Goal: Transaction & Acquisition: Purchase product/service

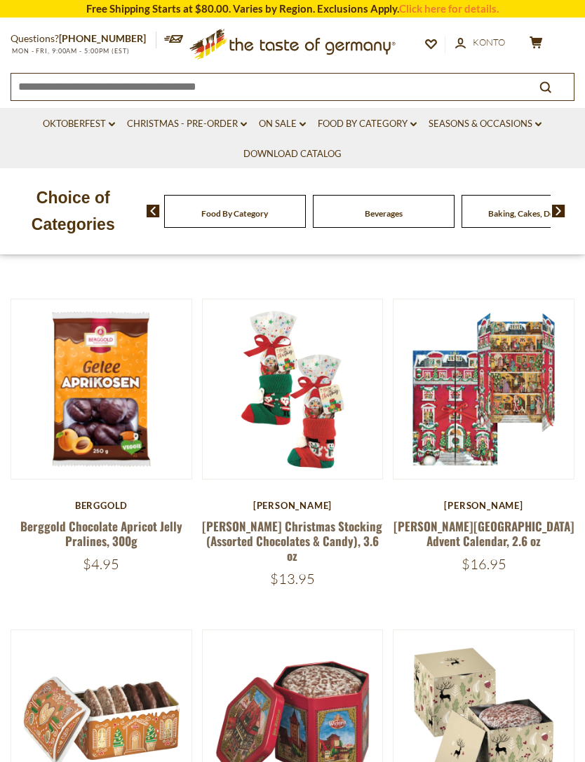
scroll to position [581, 0]
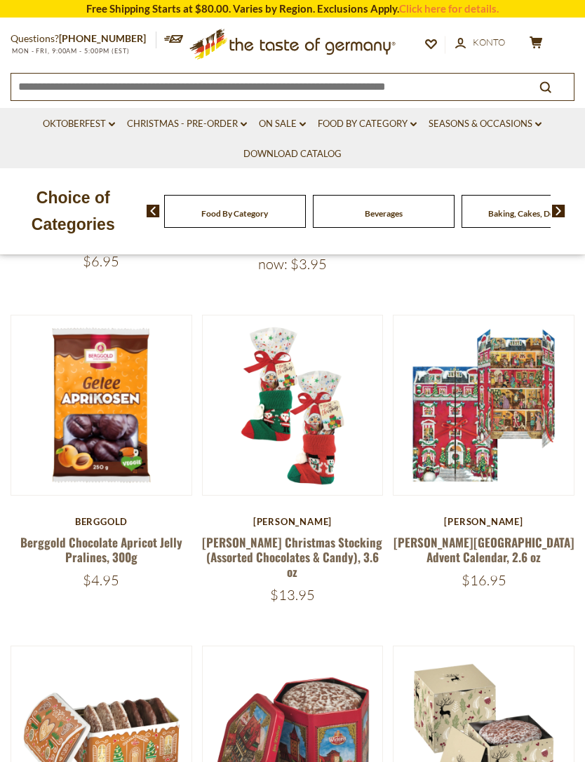
click at [560, 525] on div "[PERSON_NAME]" at bounding box center [484, 521] width 182 height 11
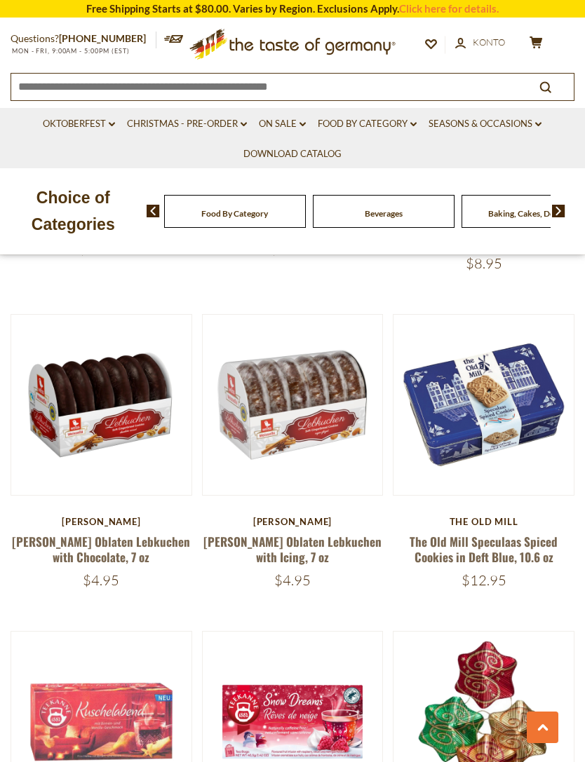
scroll to position [1577, 0]
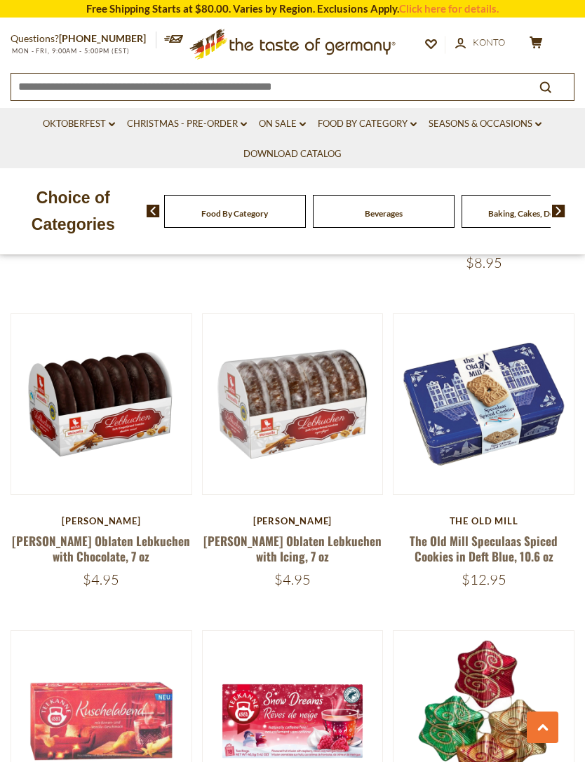
click at [129, 188] on button "Quick View" at bounding box center [101, 172] width 95 height 32
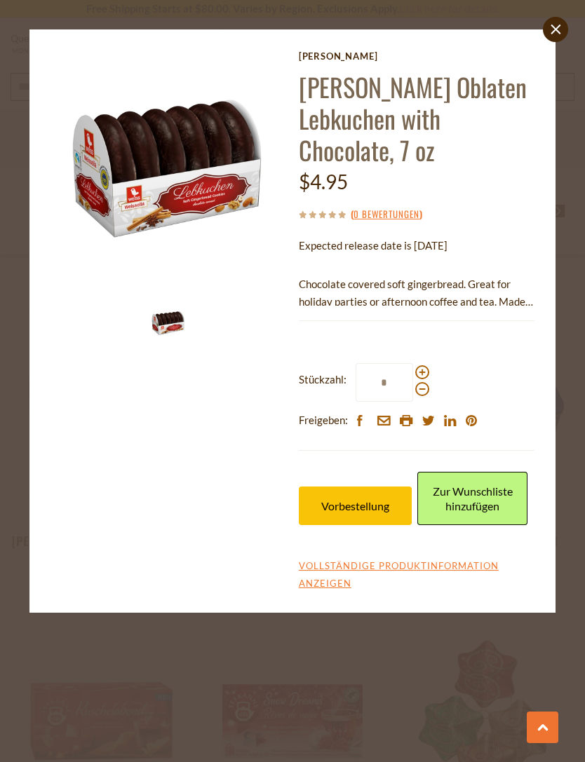
click at [392, 487] on button "Vorbestellung" at bounding box center [356, 506] width 114 height 39
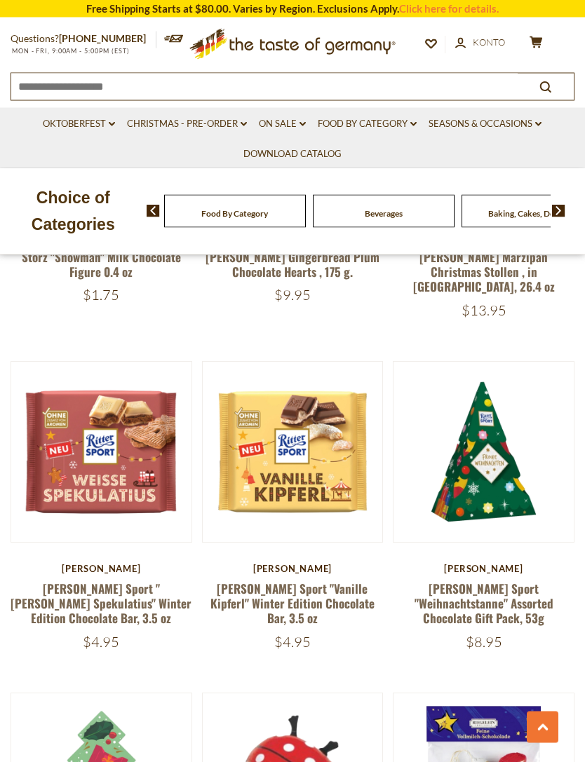
scroll to position [2511, 0]
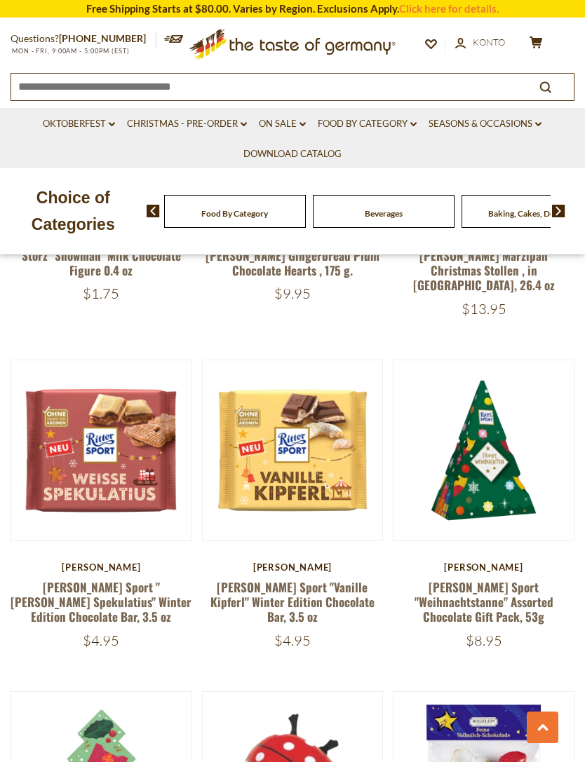
click at [521, 234] on button "Quick View" at bounding box center [483, 218] width 95 height 32
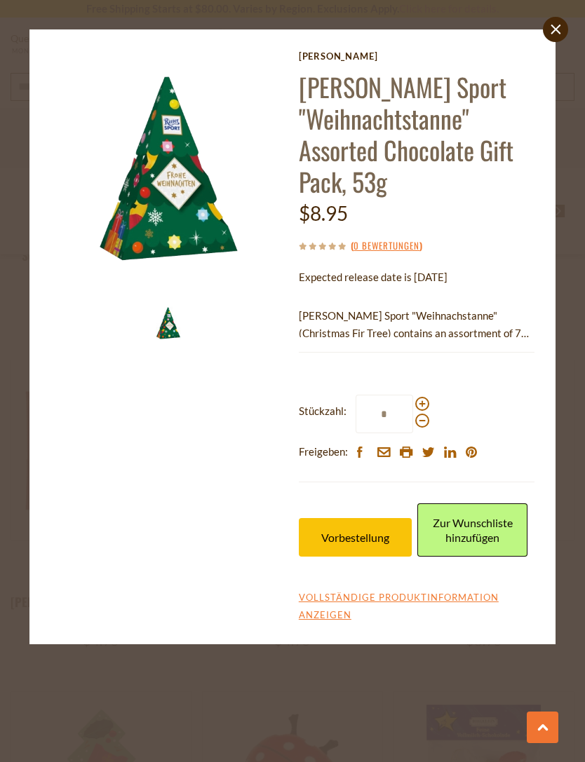
click at [377, 525] on button "Vorbestellung" at bounding box center [356, 537] width 114 height 39
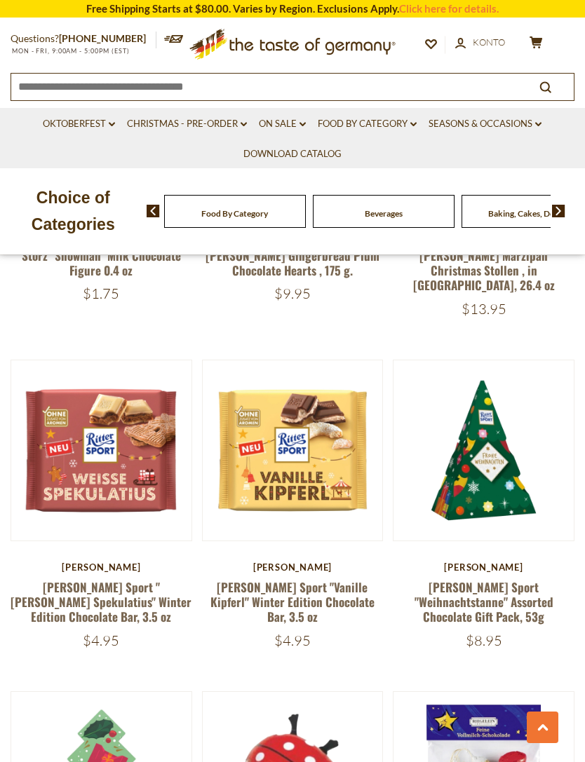
click at [322, 234] on button "Quick View" at bounding box center [292, 218] width 95 height 32
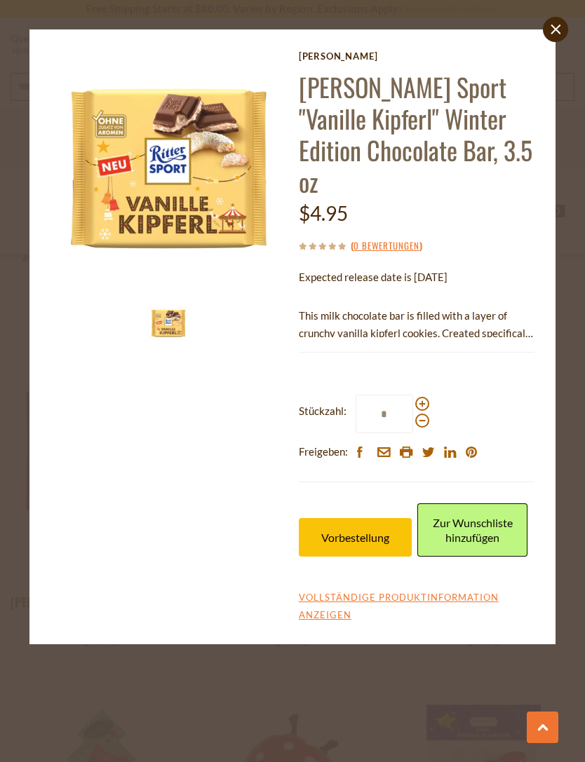
click at [368, 531] on span "Vorbestellung" at bounding box center [355, 537] width 68 height 13
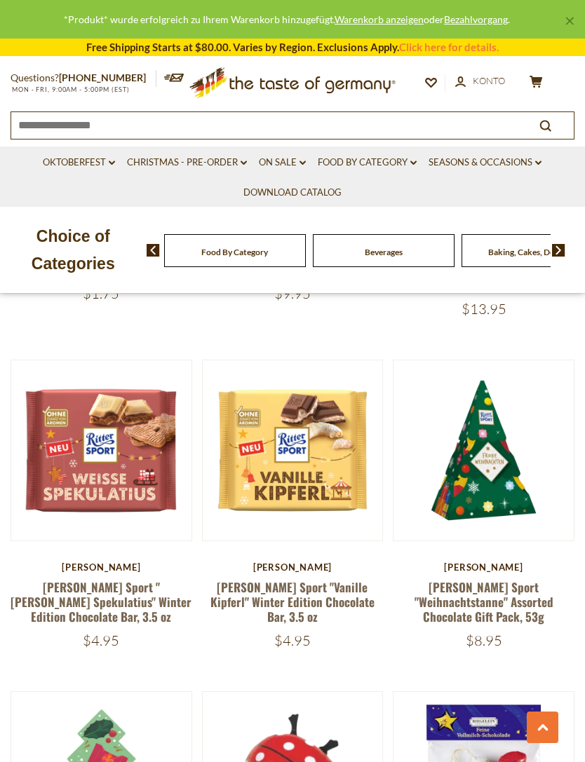
click at [140, 234] on button "Quick View" at bounding box center [101, 218] width 95 height 32
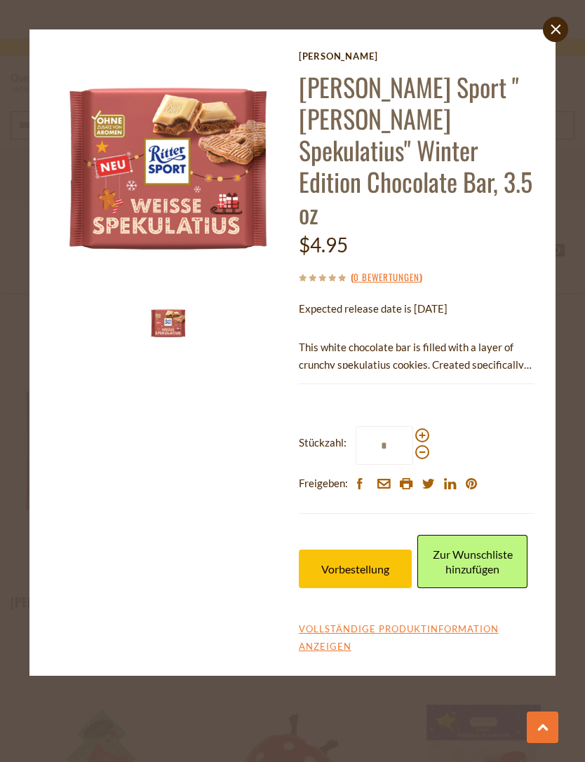
click at [365, 550] on button "Vorbestellung" at bounding box center [356, 569] width 114 height 39
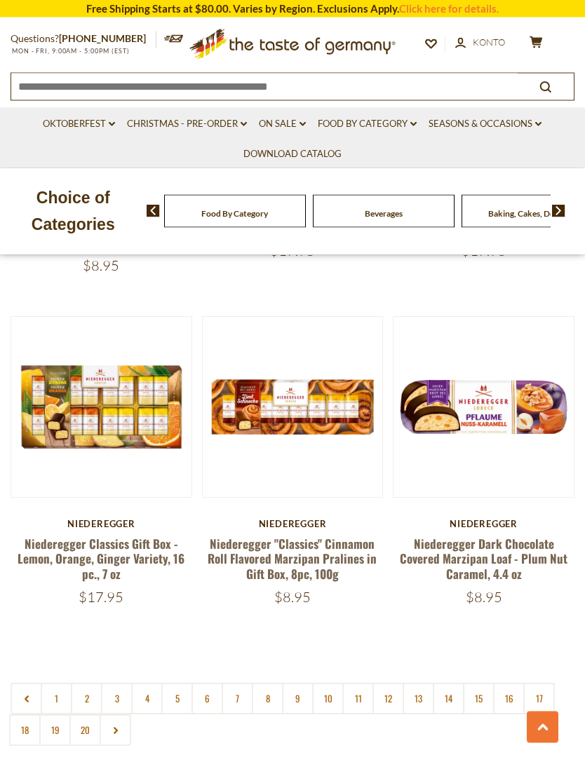
scroll to position [3871, 0]
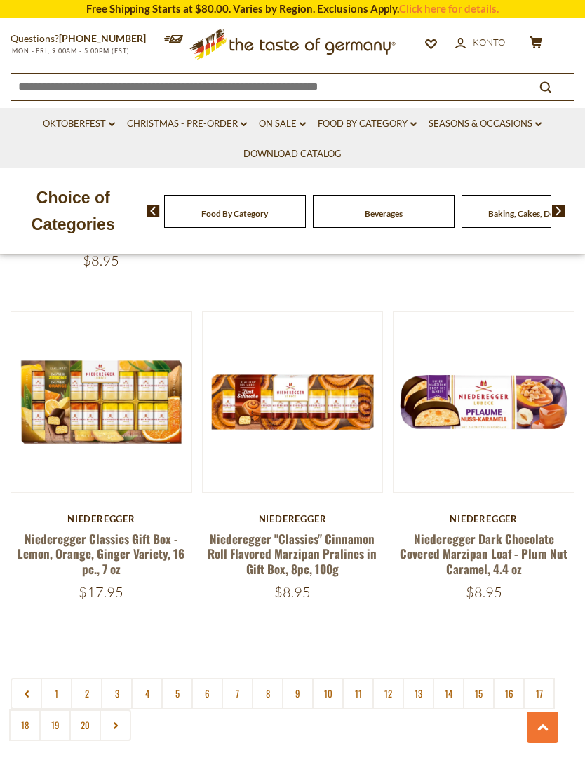
click at [81, 678] on link "2" at bounding box center [87, 694] width 32 height 32
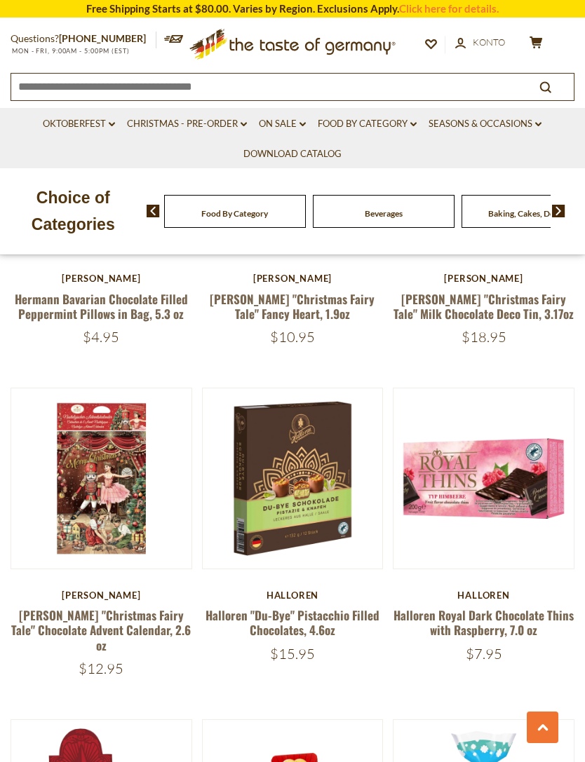
scroll to position [1138, 0]
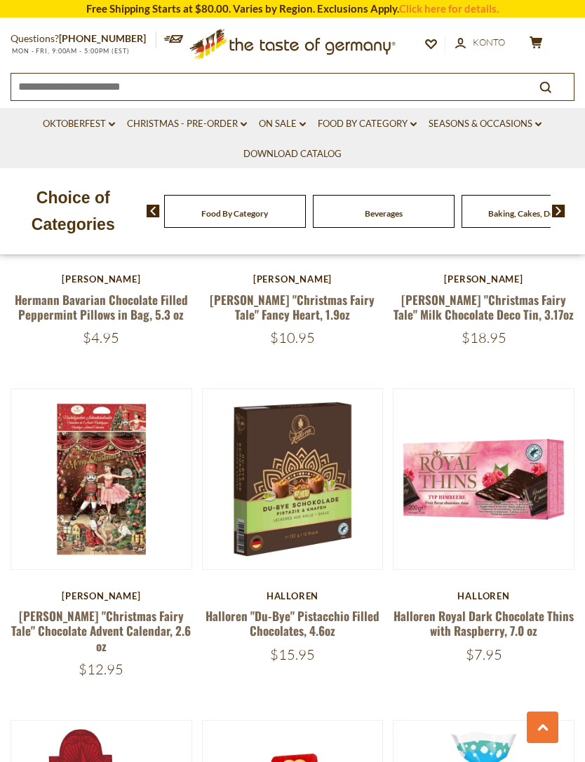
click at [332, 263] on button "Quick View" at bounding box center [292, 247] width 95 height 32
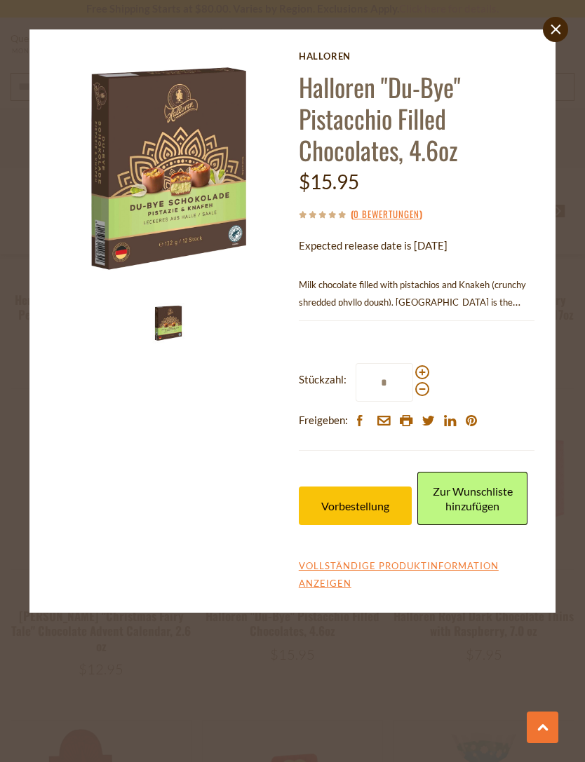
click at [386, 502] on span "Vorbestellung" at bounding box center [355, 505] width 68 height 13
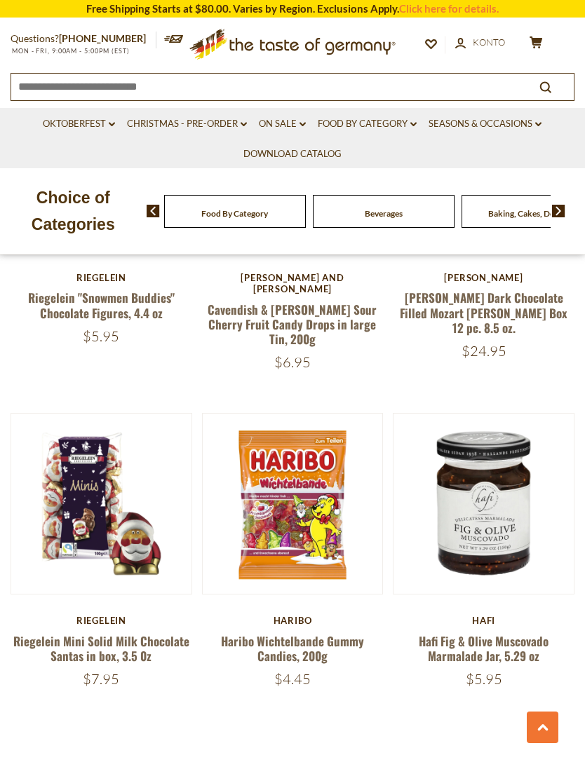
scroll to position [3774, 0]
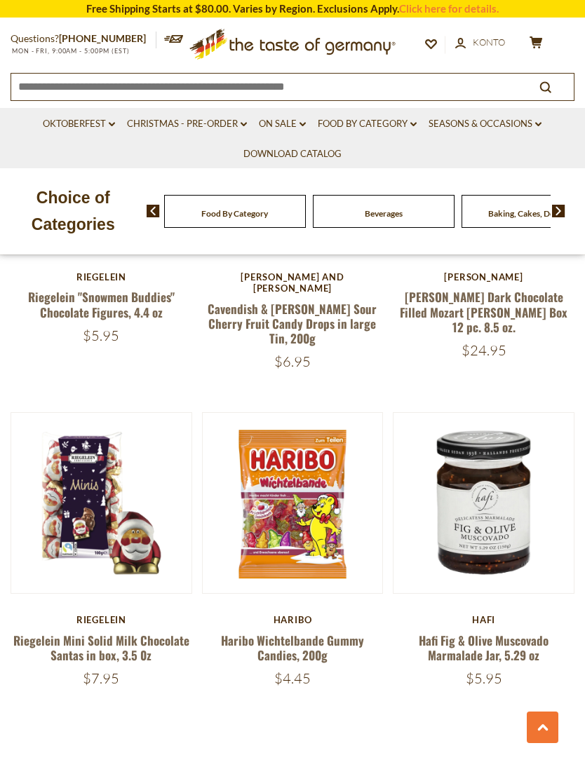
click at [334, 287] on button "Quick View" at bounding box center [292, 271] width 95 height 32
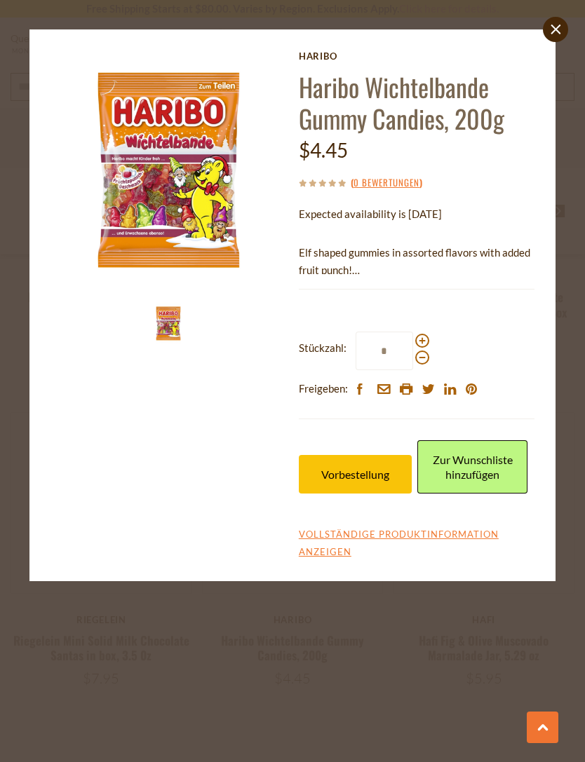
click at [386, 469] on span "Vorbestellung" at bounding box center [355, 474] width 68 height 13
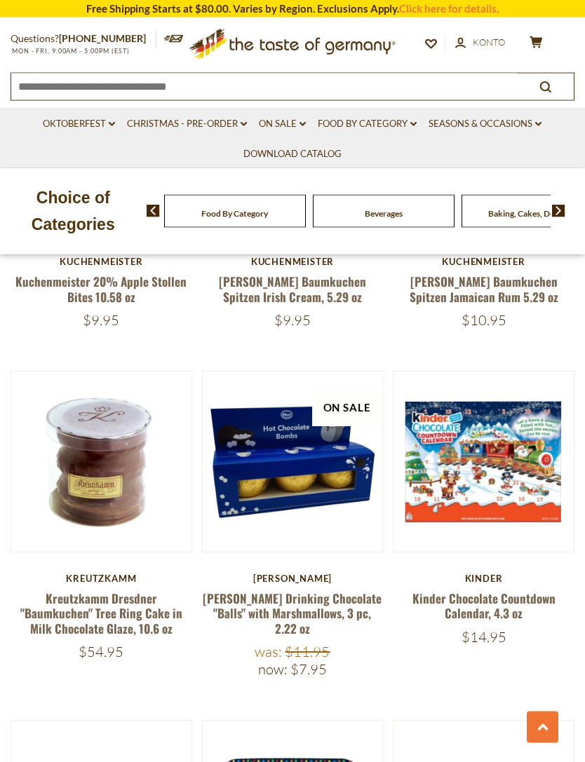
scroll to position [819, 0]
click at [511, 246] on button "Quick View" at bounding box center [483, 230] width 95 height 32
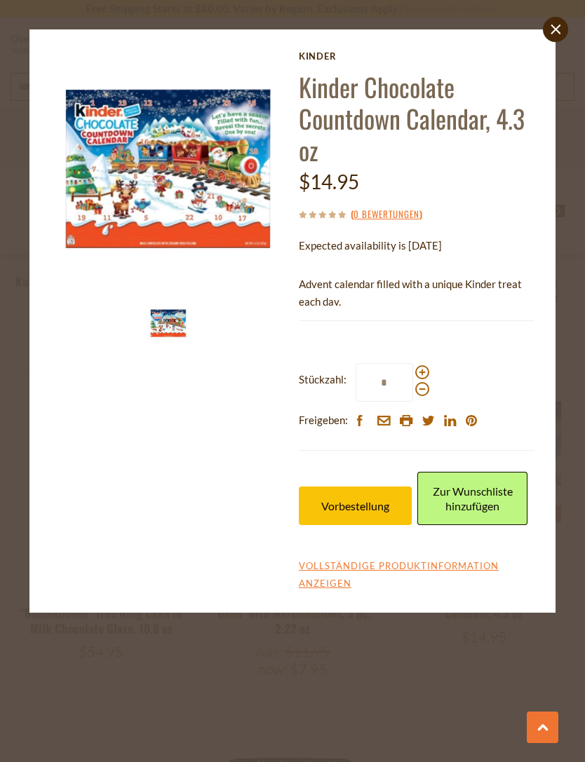
click at [384, 499] on span "Vorbestellung" at bounding box center [355, 505] width 68 height 13
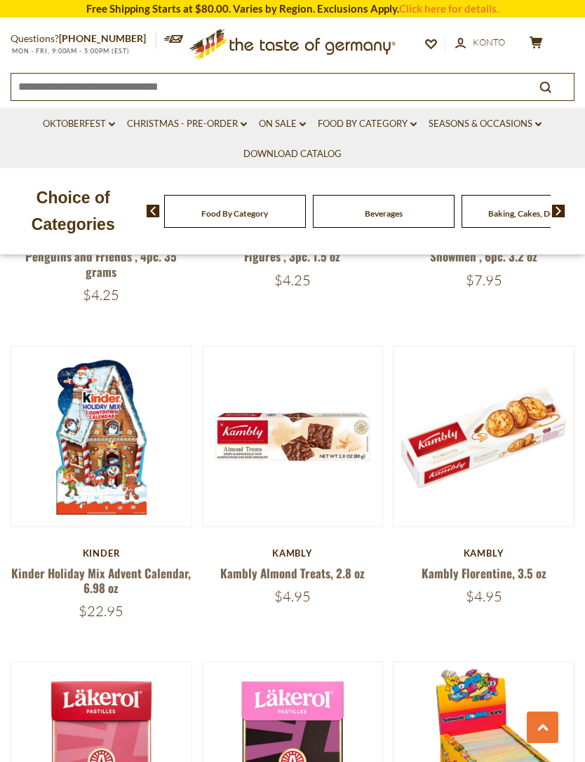
scroll to position [1532, 0]
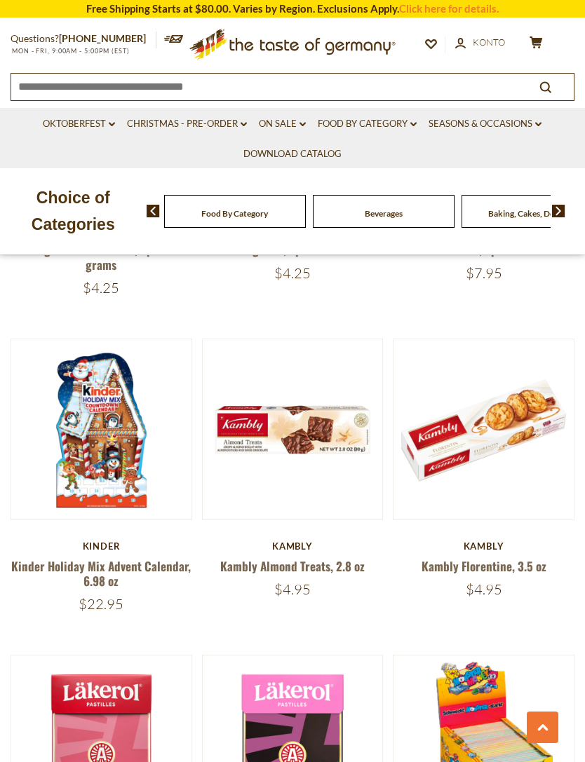
click at [510, 213] on button "Quick View" at bounding box center [483, 198] width 95 height 32
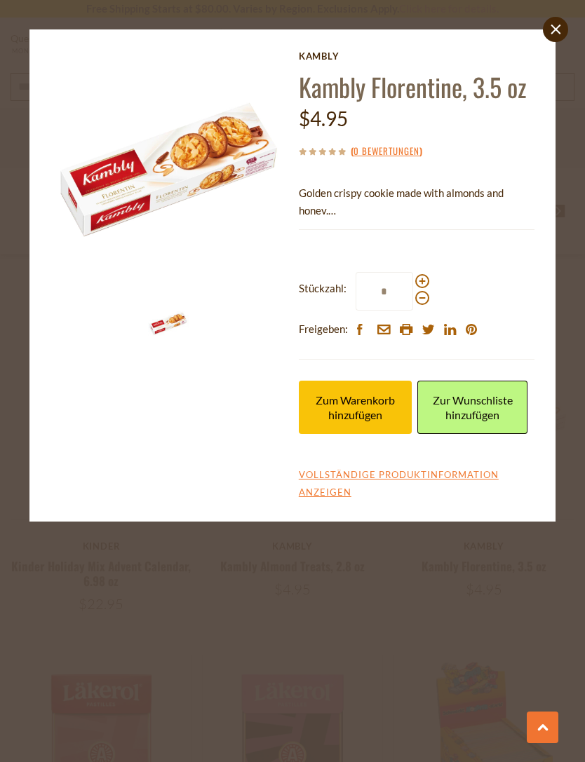
click at [422, 291] on span at bounding box center [422, 298] width 14 height 14
click at [413, 291] on input "*" at bounding box center [385, 291] width 58 height 39
click at [423, 285] on span at bounding box center [422, 281] width 14 height 14
click at [413, 285] on input "*" at bounding box center [385, 291] width 58 height 39
click at [424, 287] on span at bounding box center [422, 281] width 14 height 14
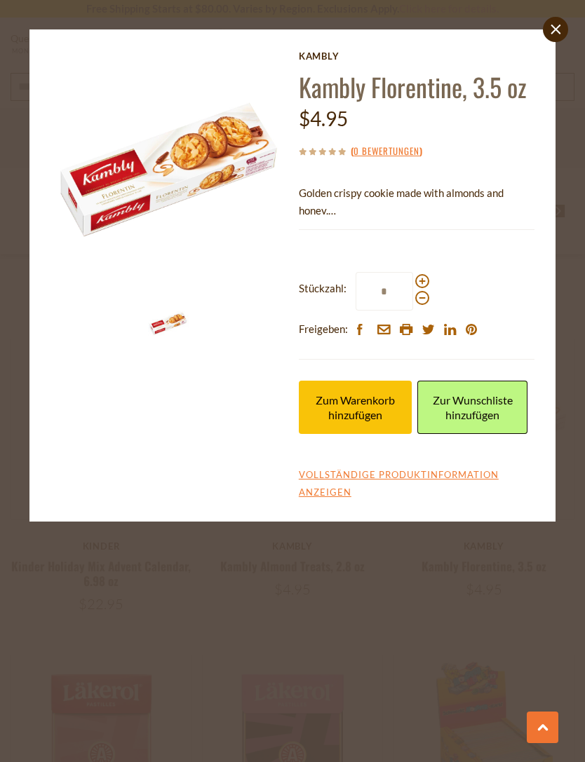
click at [413, 287] on input "*" at bounding box center [385, 291] width 58 height 39
type input "*"
click at [373, 422] on span "Zum Warenkorb hinzufügen" at bounding box center [355, 408] width 79 height 28
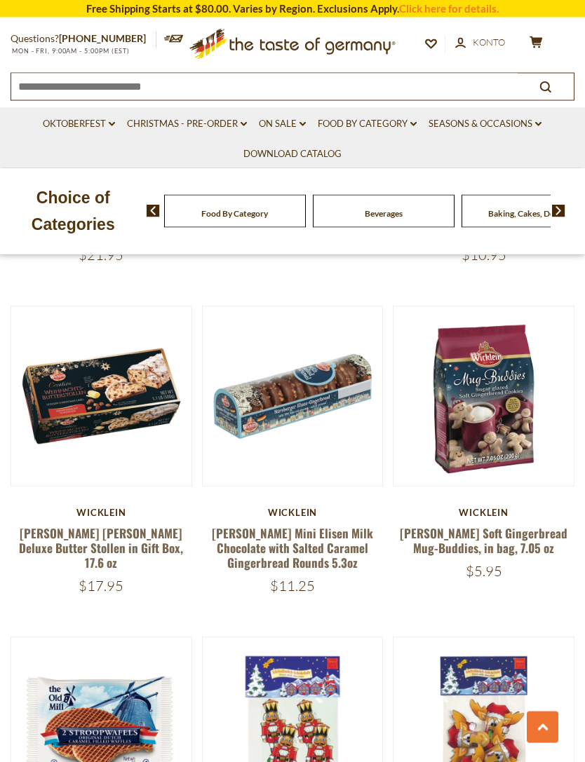
scroll to position [3179, 0]
click at [132, 180] on button "Quick View" at bounding box center [101, 164] width 95 height 32
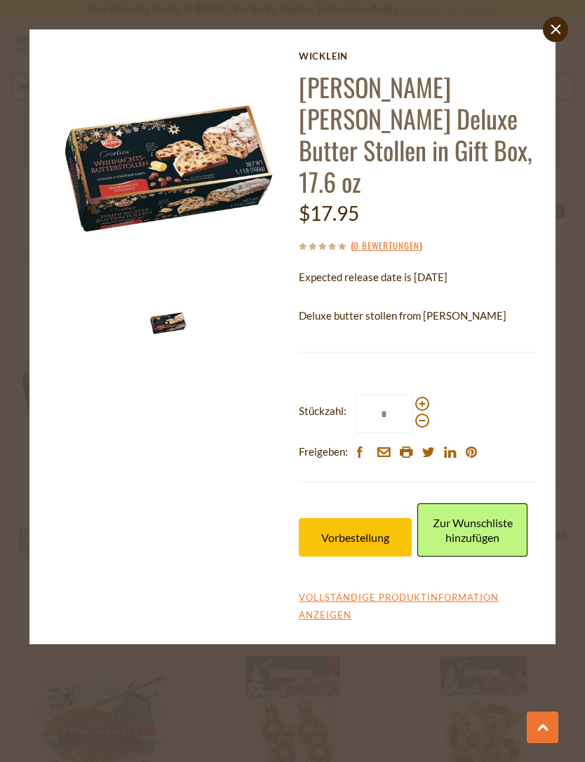
click at [386, 531] on span "Vorbestellung" at bounding box center [355, 537] width 68 height 13
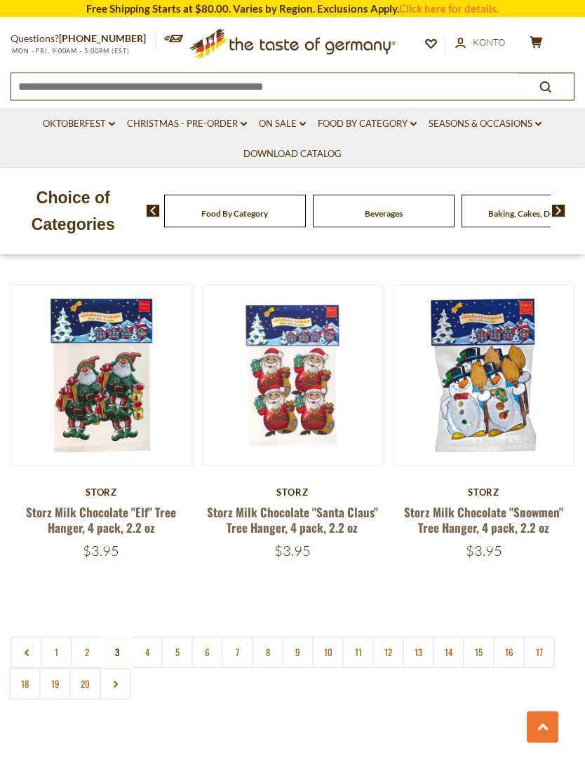
scroll to position [3868, 0]
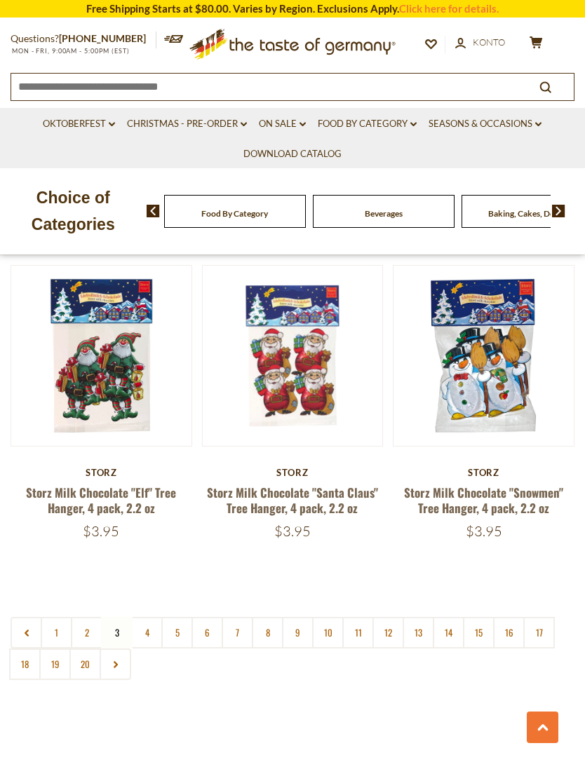
click at [143, 617] on link "4" at bounding box center [147, 633] width 32 height 32
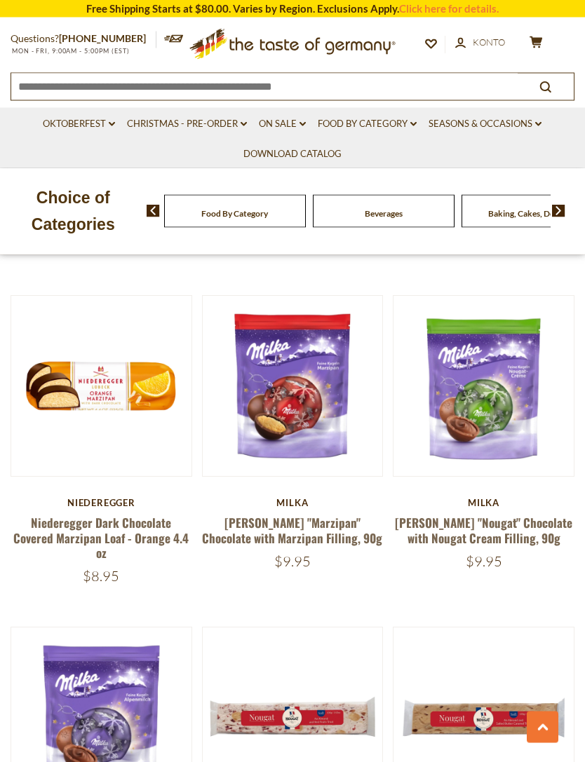
scroll to position [1241, 0]
click at [507, 170] on button "Quick View" at bounding box center [483, 154] width 95 height 32
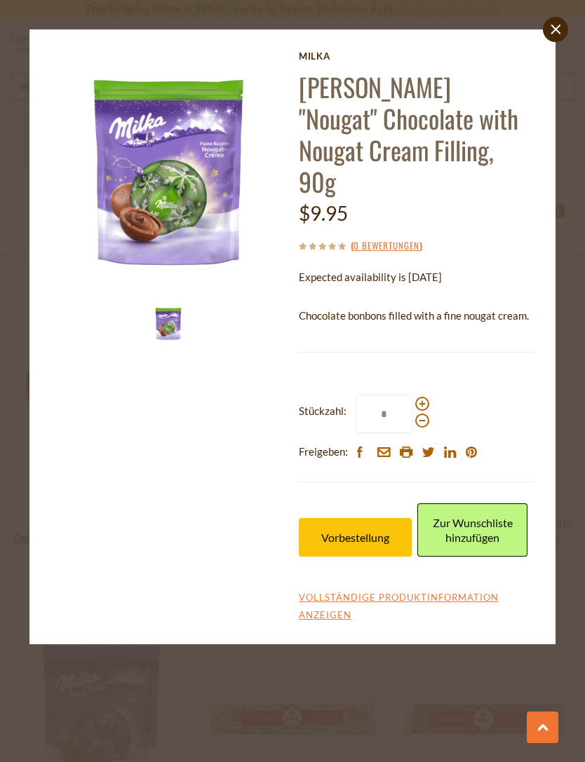
click at [370, 526] on button "Vorbestellung" at bounding box center [356, 537] width 114 height 39
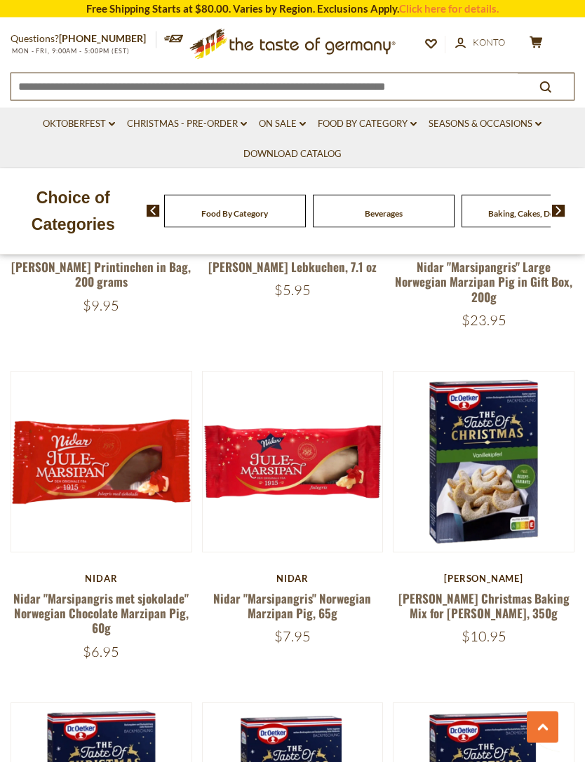
scroll to position [2160, 0]
click at [500, 246] on button "Quick View" at bounding box center [483, 230] width 95 height 32
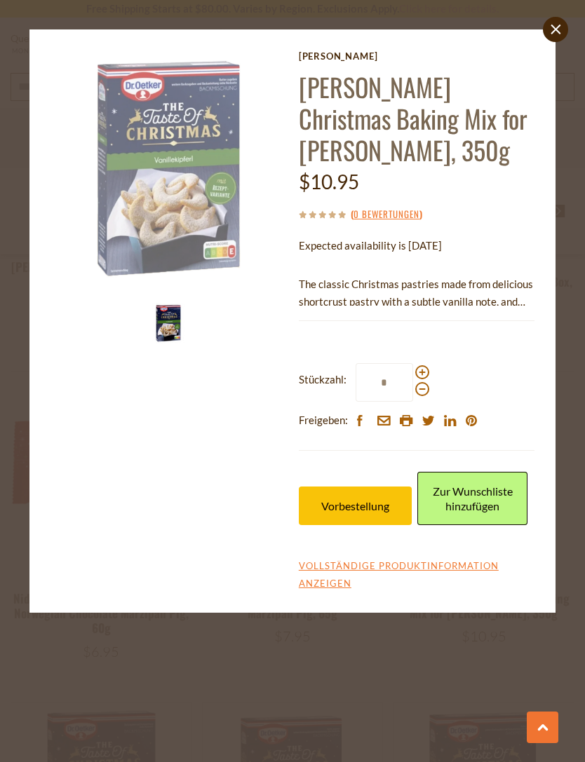
click at [365, 509] on span "Vorbestellung" at bounding box center [355, 505] width 68 height 13
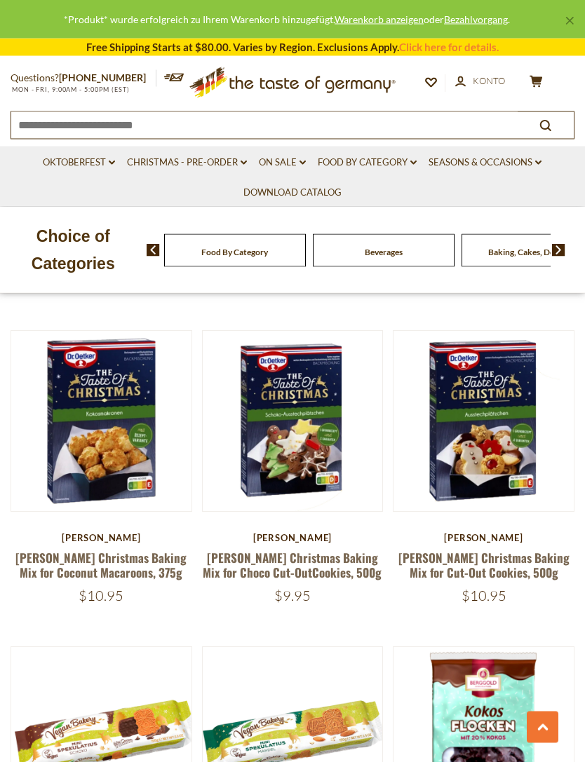
scroll to position [2534, 0]
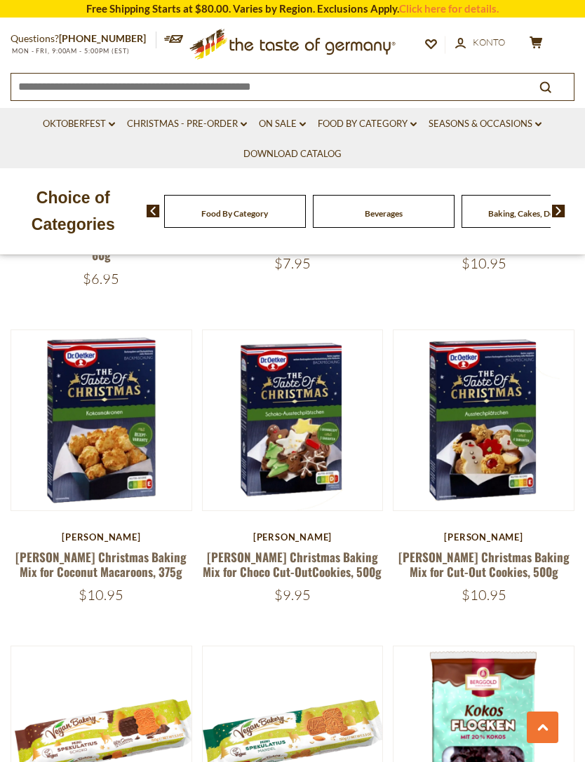
click at [119, 203] on button "Quick View" at bounding box center [101, 188] width 95 height 32
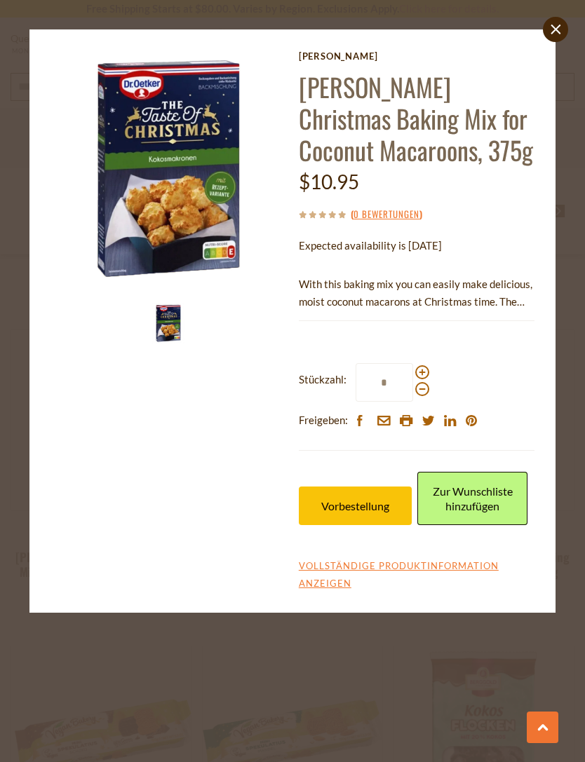
click at [370, 500] on span "Vorbestellung" at bounding box center [355, 505] width 68 height 13
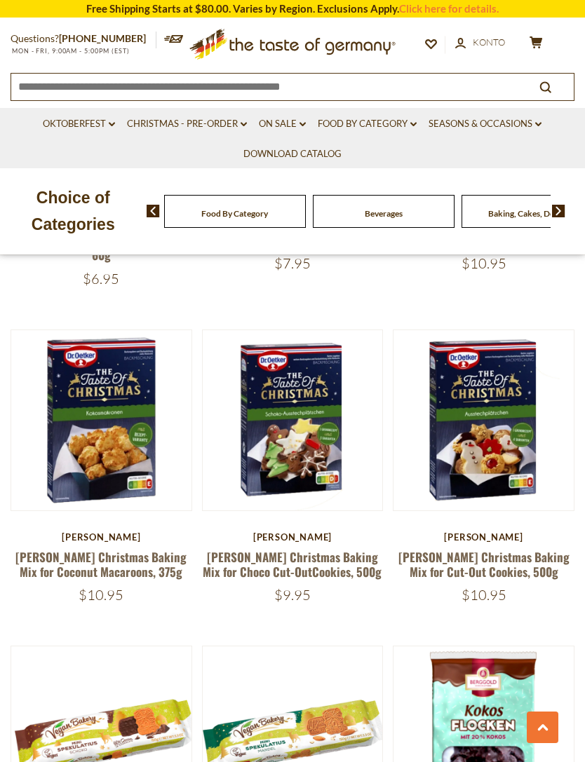
click at [514, 203] on button "Quick View" at bounding box center [483, 188] width 95 height 32
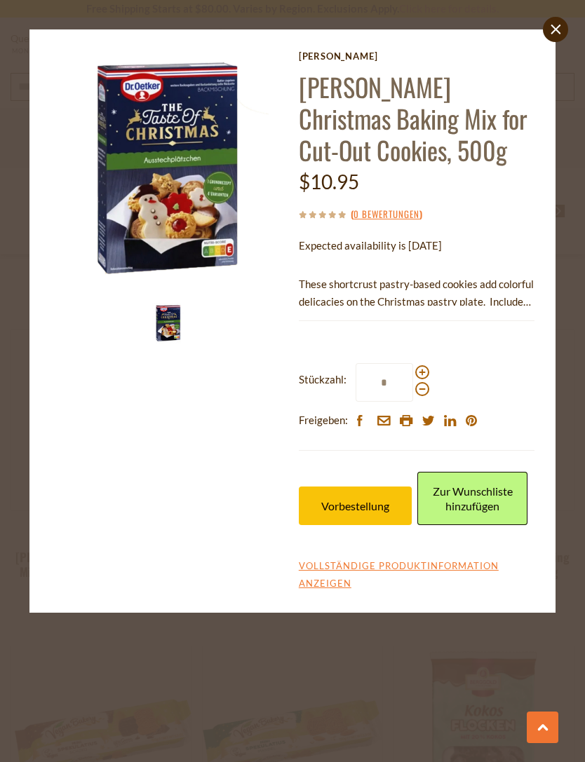
click at [375, 508] on span "Vorbestellung" at bounding box center [355, 505] width 68 height 13
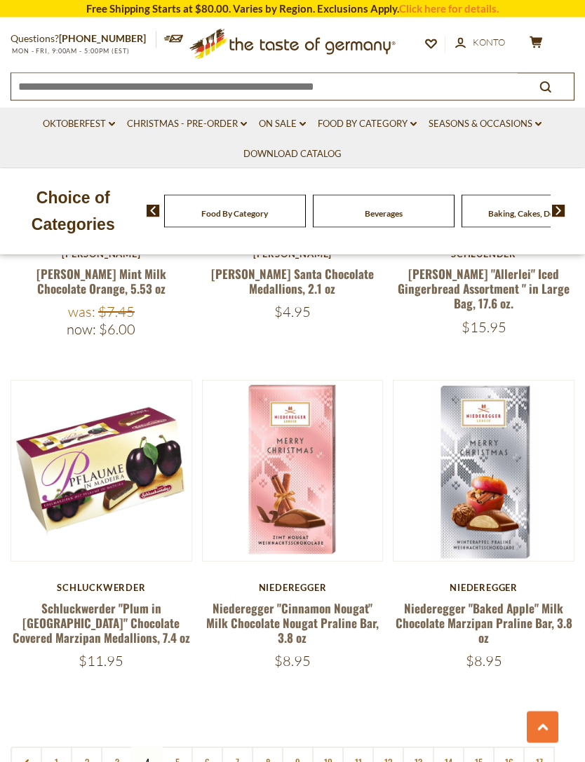
scroll to position [3767, 0]
click at [322, 255] on button "Quick View" at bounding box center [292, 239] width 95 height 32
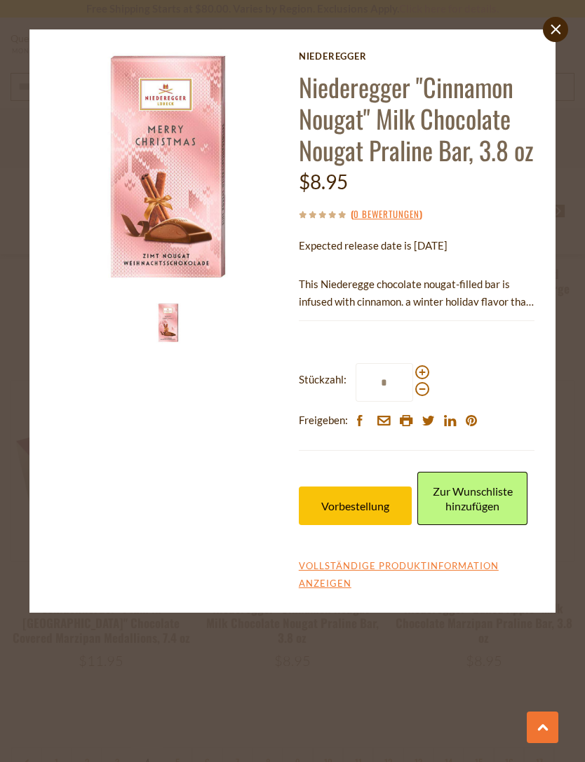
click at [379, 500] on span "Vorbestellung" at bounding box center [355, 505] width 68 height 13
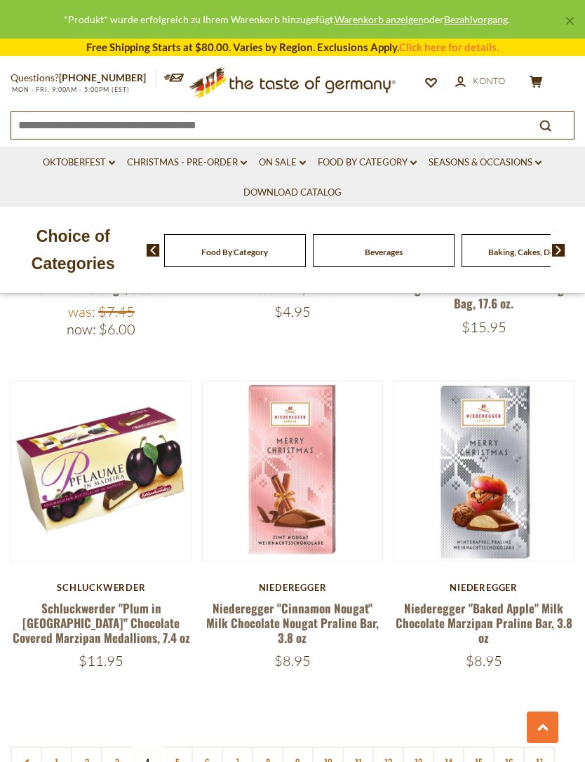
click at [412, 619] on h5 "Niederegger "Baked Apple" Milk Chocolate Marzipan Praline Bar, 3.8 oz" at bounding box center [484, 623] width 182 height 45
click at [182, 747] on link "5" at bounding box center [177, 763] width 32 height 32
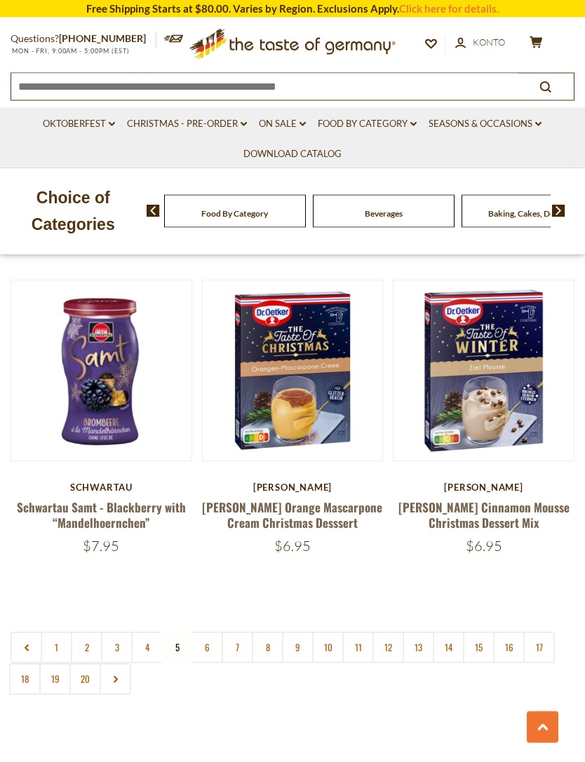
scroll to position [3901, 0]
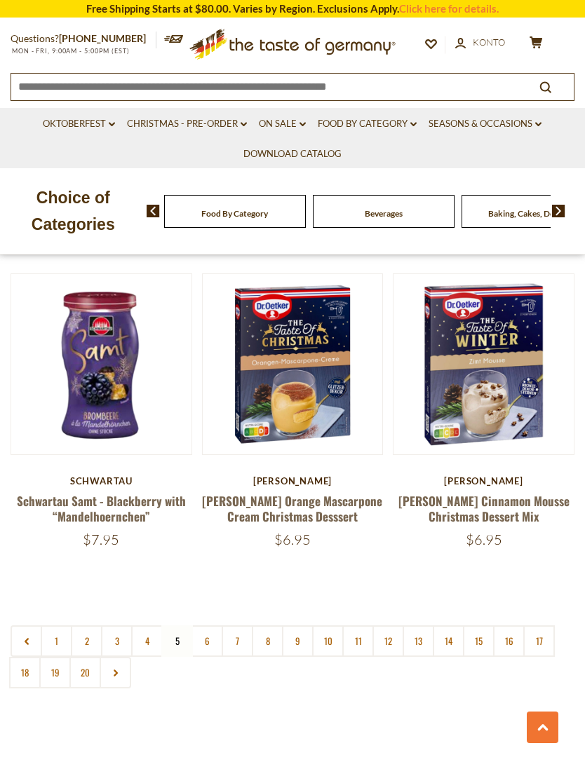
click at [206, 626] on link "6" at bounding box center [207, 642] width 32 height 32
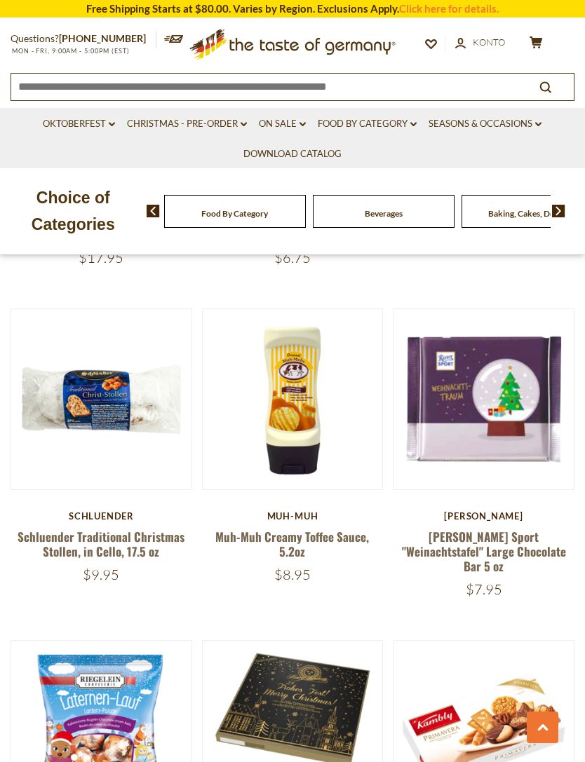
scroll to position [490, 0]
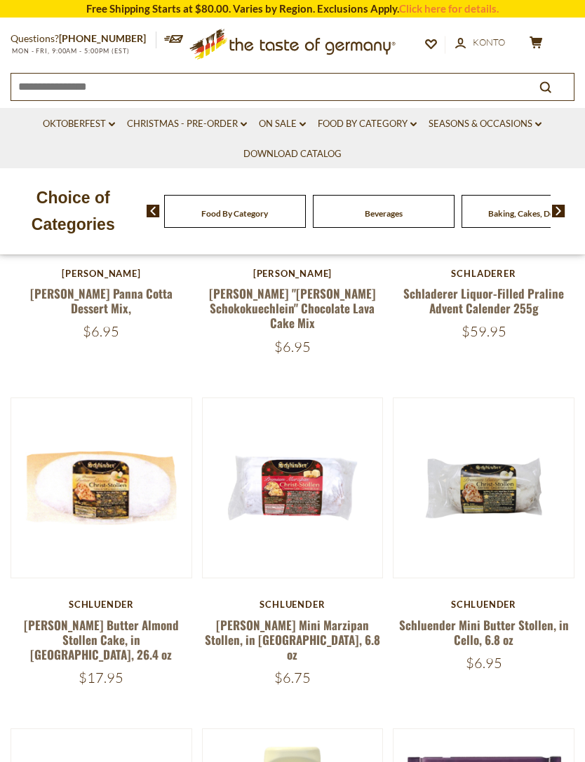
click at [324, 271] on button "Quick View" at bounding box center [292, 256] width 95 height 32
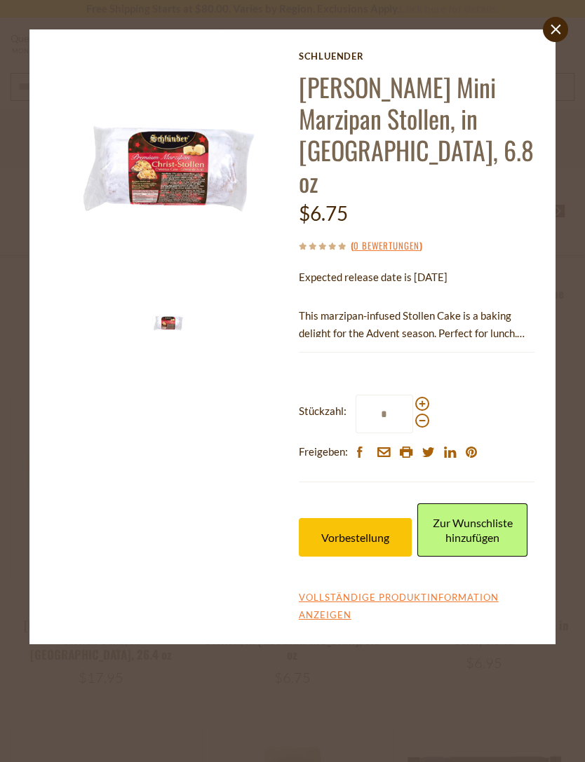
click at [359, 531] on span "Vorbestellung" at bounding box center [355, 537] width 68 height 13
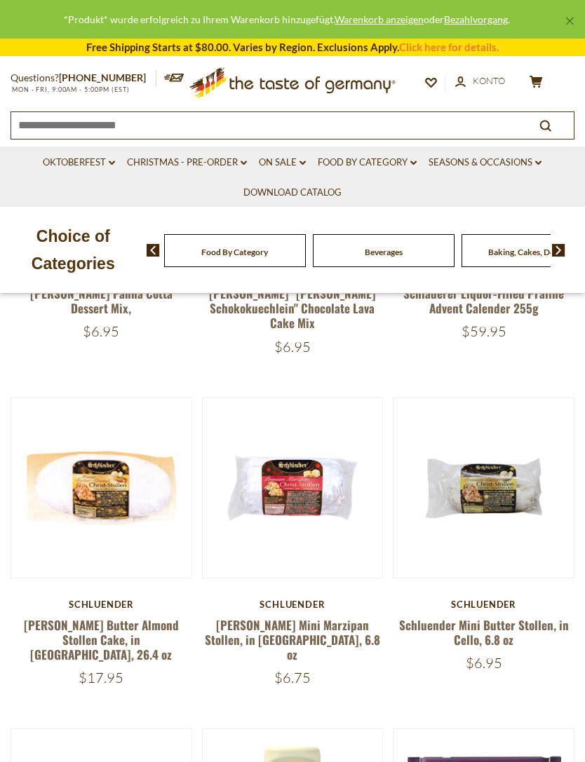
click at [506, 271] on button "Quick View" at bounding box center [483, 256] width 95 height 32
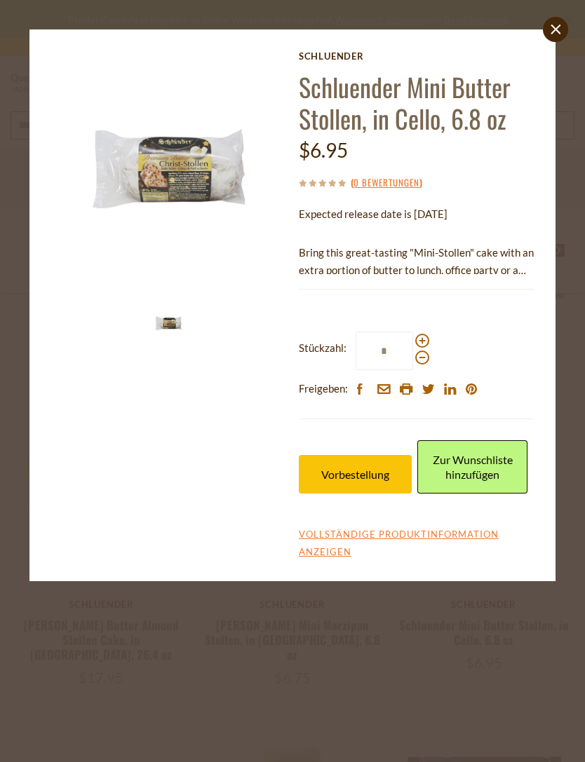
click at [363, 471] on span "Vorbestellung" at bounding box center [355, 474] width 68 height 13
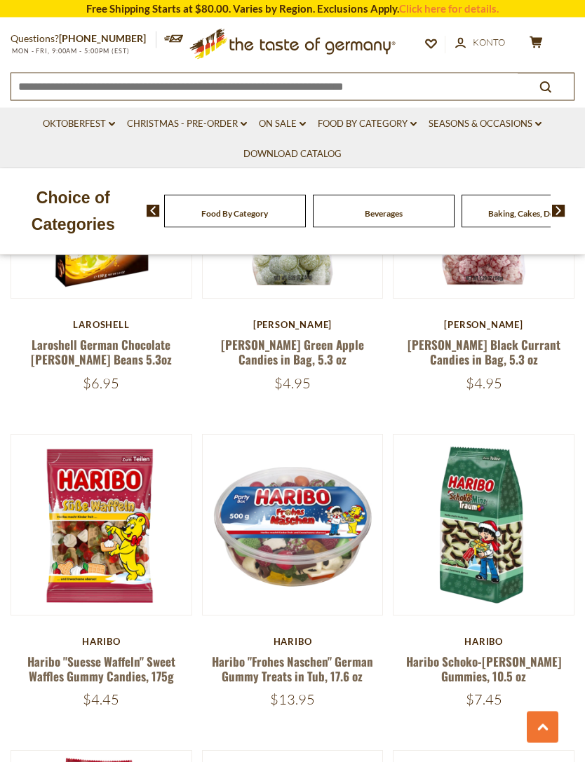
scroll to position [1751, 0]
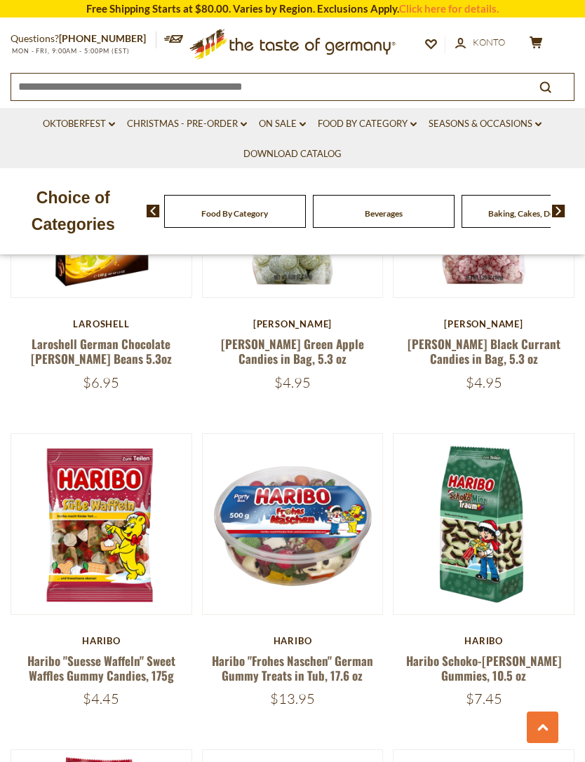
click at [119, 307] on button "Quick View" at bounding box center [101, 292] width 95 height 32
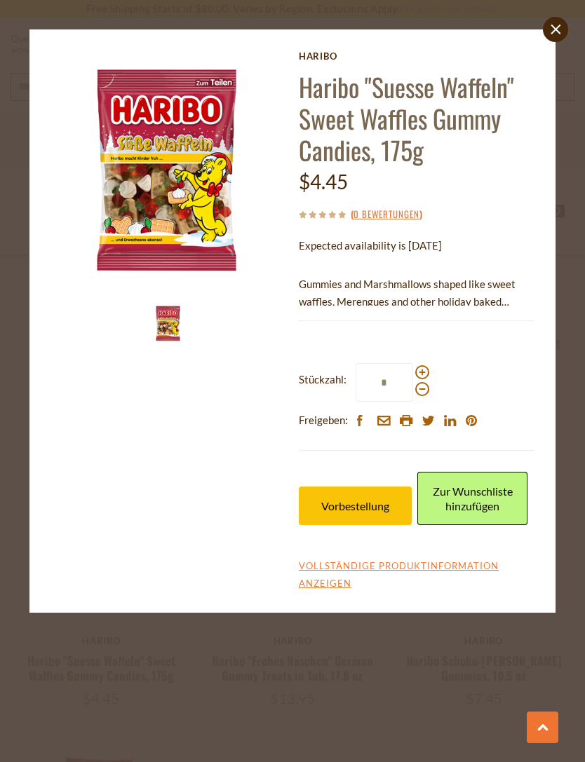
click at [382, 500] on span "Vorbestellung" at bounding box center [355, 505] width 68 height 13
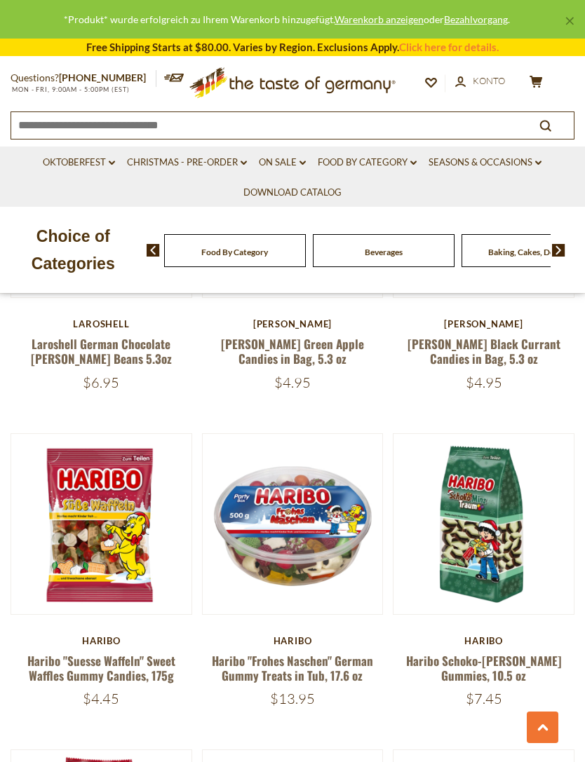
click at [418, 551] on img at bounding box center [484, 524] width 180 height 180
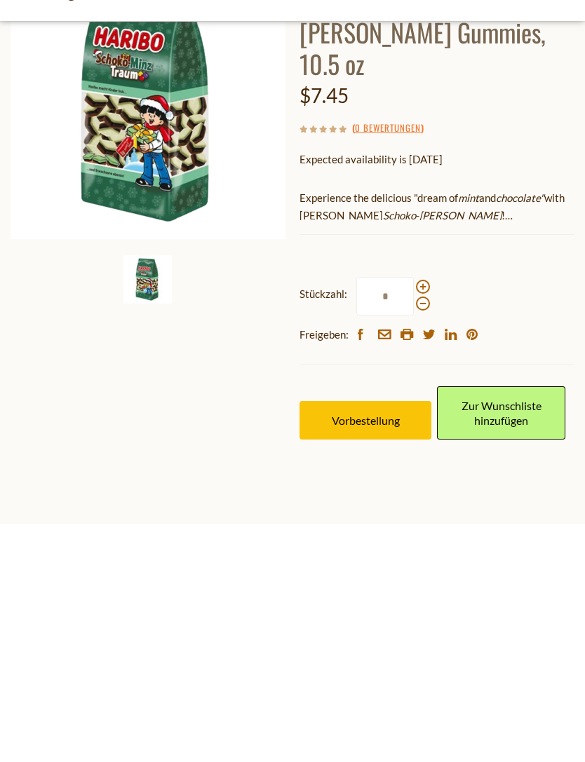
scroll to position [369, 0]
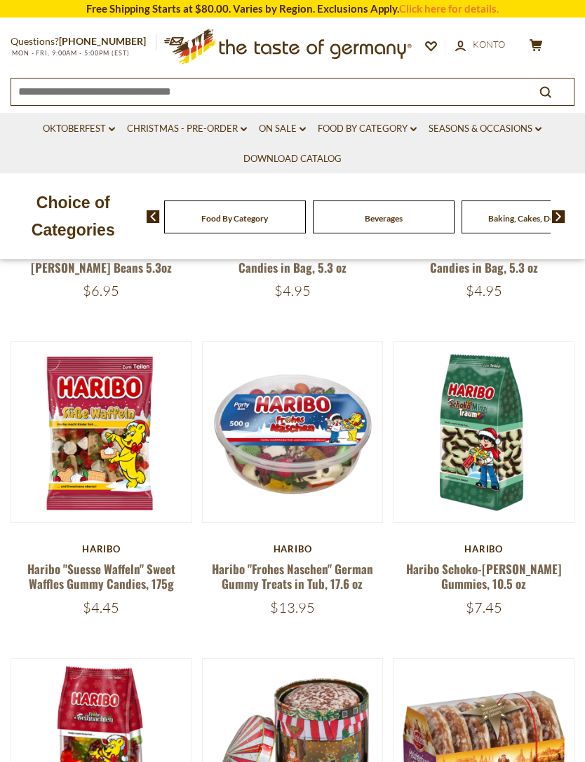
click at [327, 216] on button "Quick View" at bounding box center [292, 200] width 95 height 32
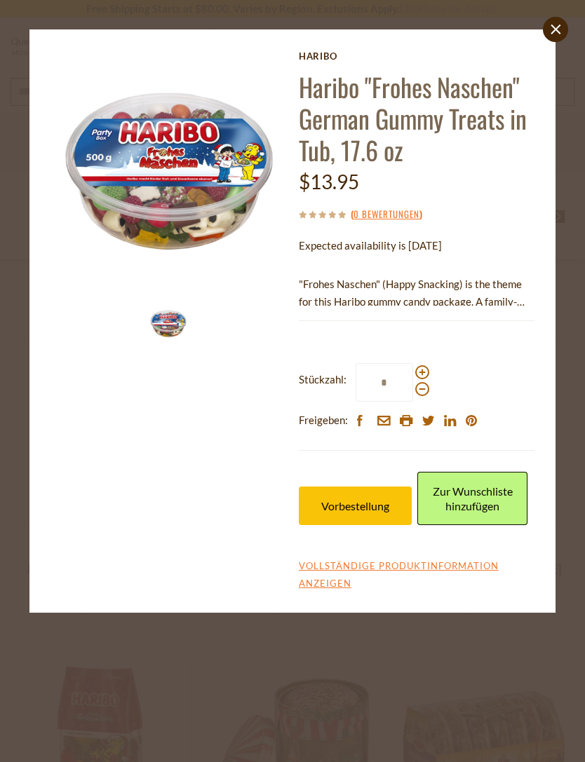
click at [377, 513] on button "Vorbestellung" at bounding box center [356, 506] width 114 height 39
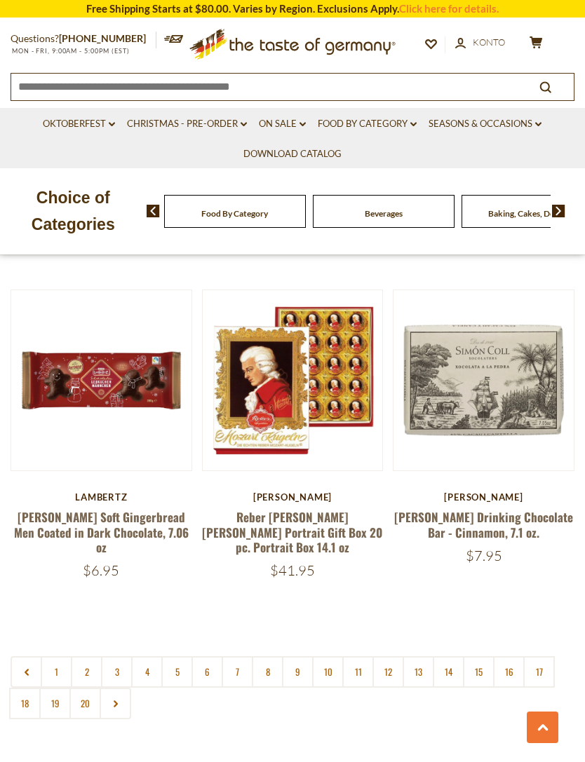
scroll to position [3887, 0]
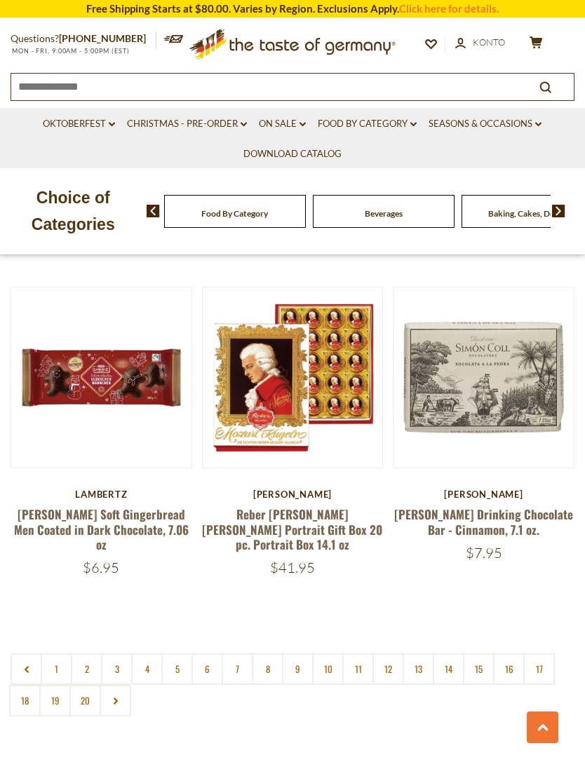
click at [120, 685] on link at bounding box center [116, 701] width 32 height 32
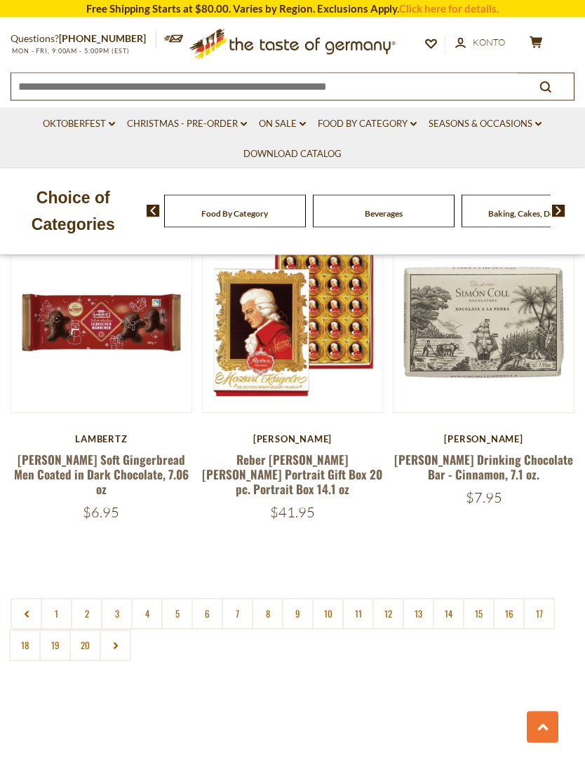
scroll to position [3904, 0]
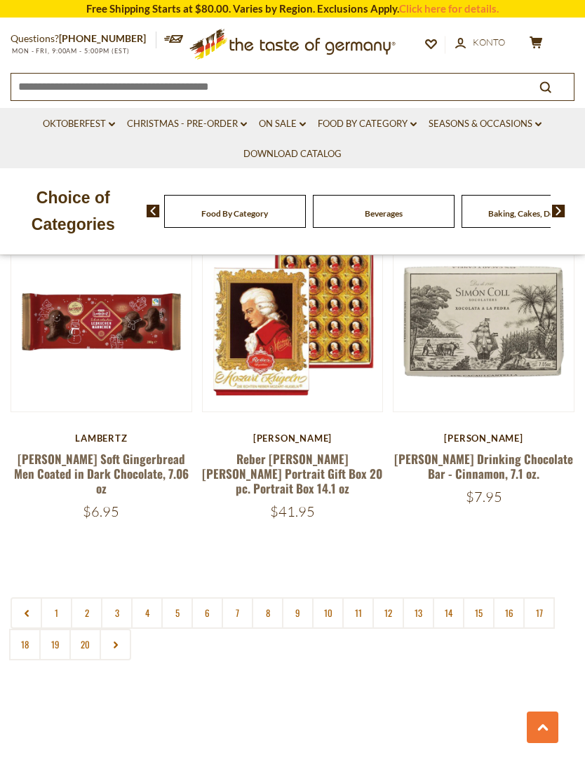
click at [119, 642] on icon at bounding box center [116, 645] width 8 height 7
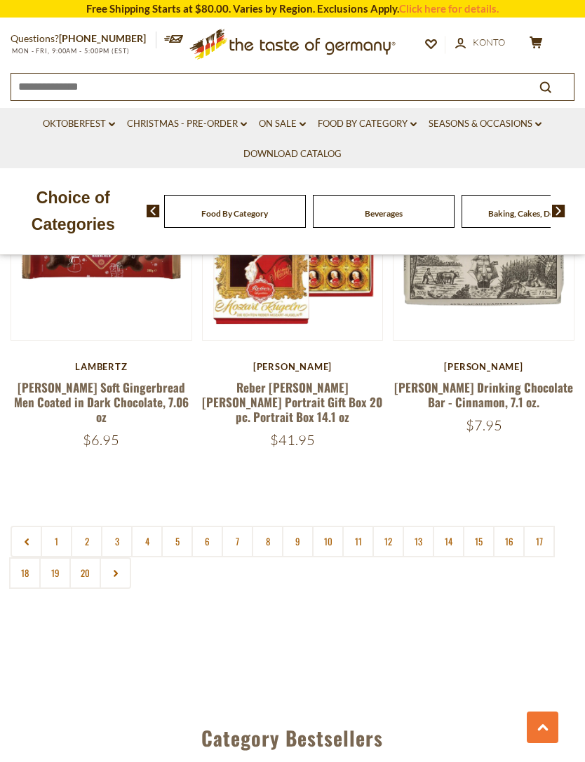
scroll to position [3972, 0]
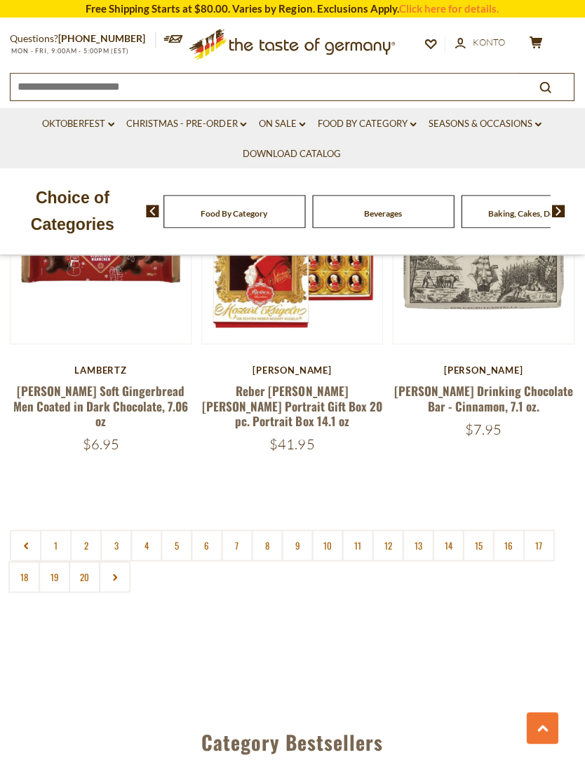
click at [210, 530] on link "6" at bounding box center [207, 546] width 32 height 32
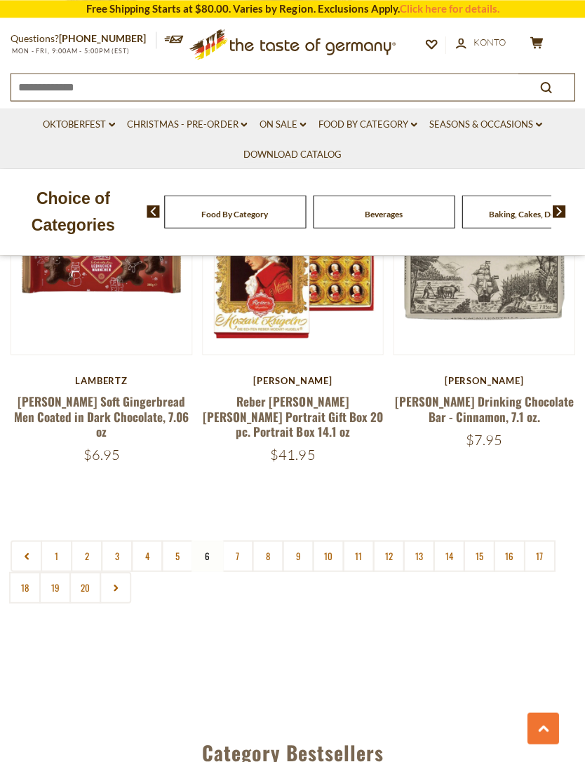
scroll to position [3962, 0]
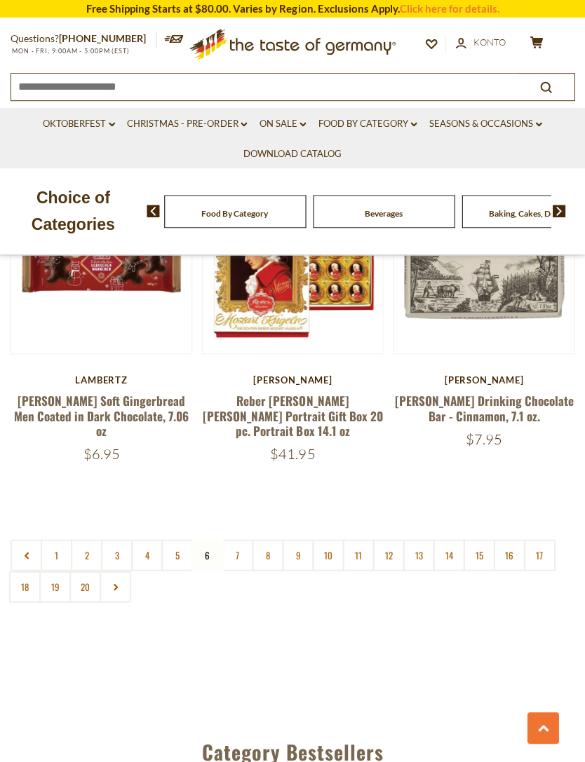
click at [243, 539] on link "7" at bounding box center [238, 555] width 32 height 32
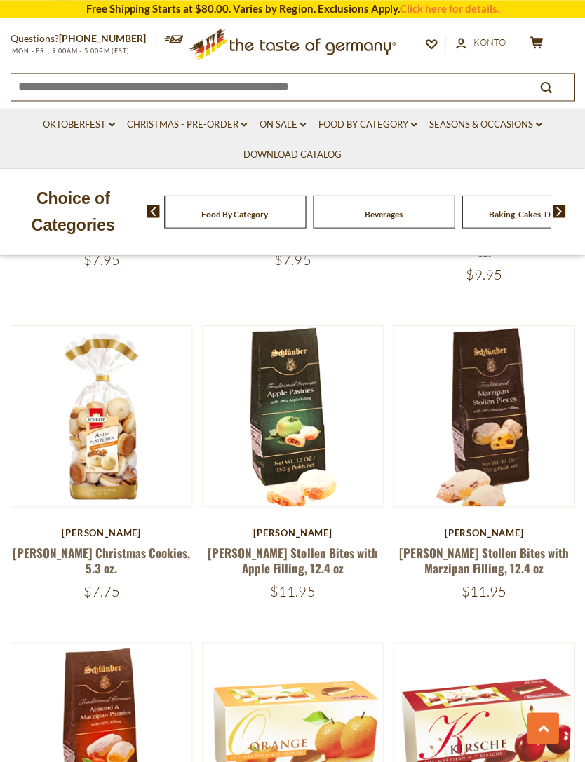
scroll to position [3177, 0]
click at [128, 358] on link at bounding box center [102, 416] width 152 height 152
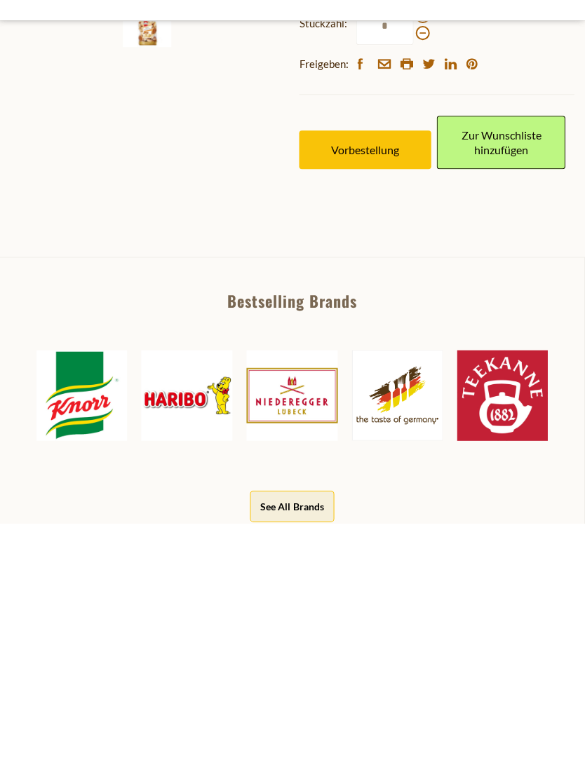
click at [398, 382] on span "Vorbestellung" at bounding box center [366, 388] width 68 height 13
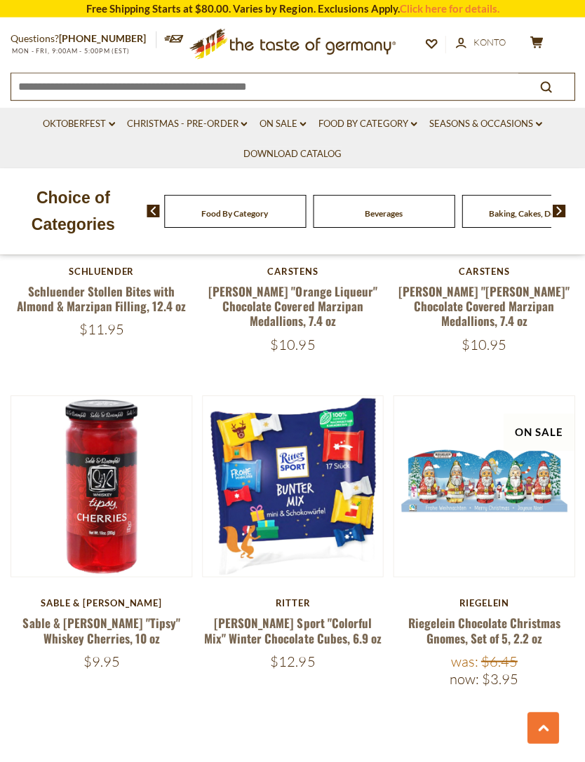
scroll to position [3751, 0]
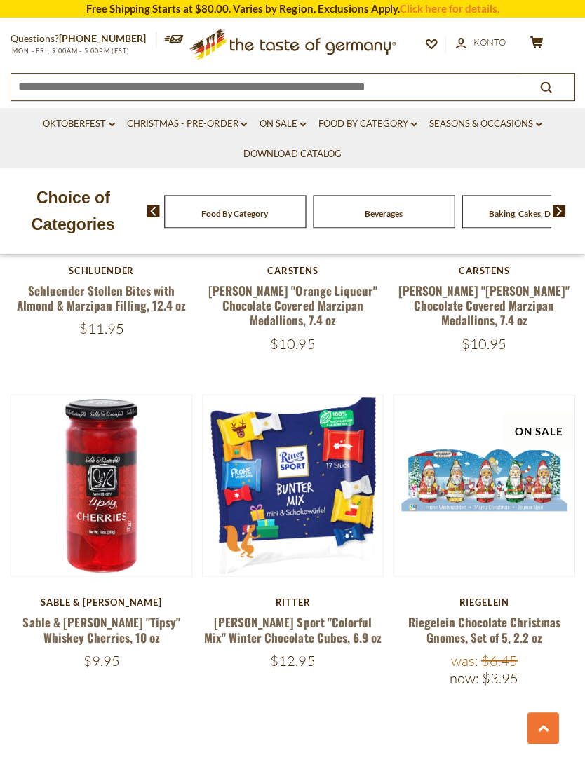
click at [519, 268] on button "Quick View" at bounding box center [483, 252] width 95 height 32
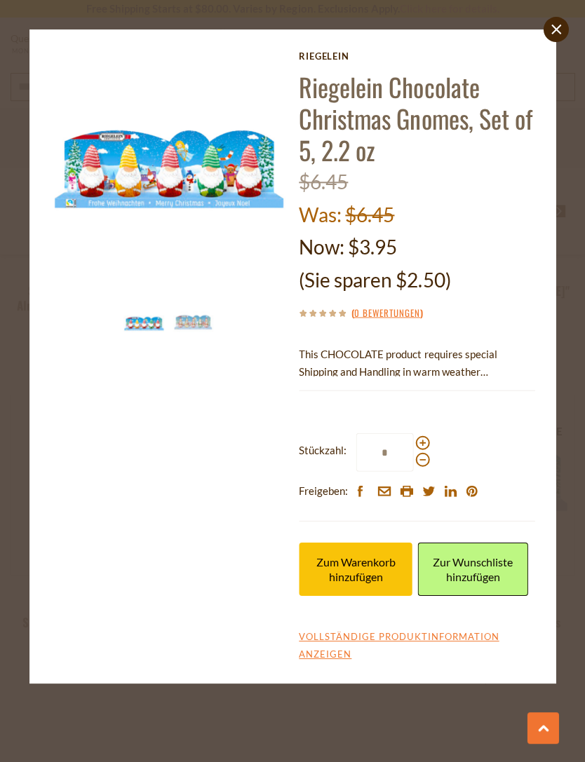
click at [551, 32] on icon "close" at bounding box center [556, 29] width 11 height 11
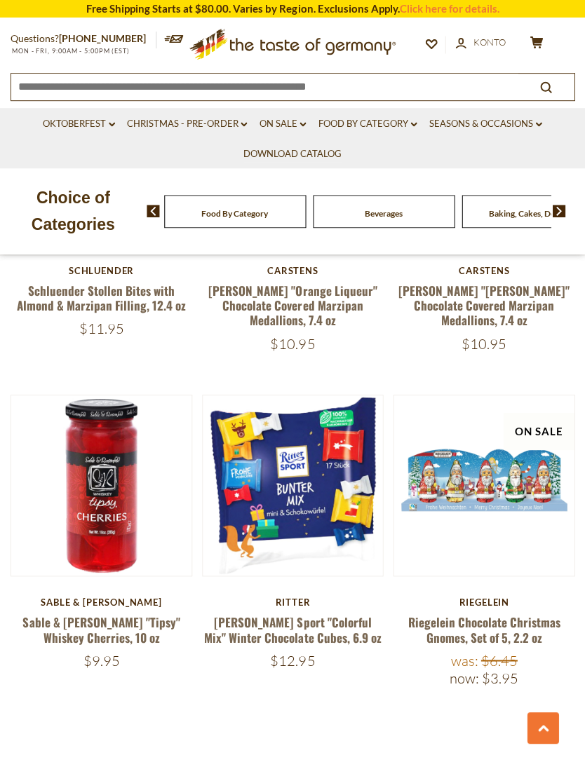
click at [315, 268] on button "Quick View" at bounding box center [292, 252] width 95 height 32
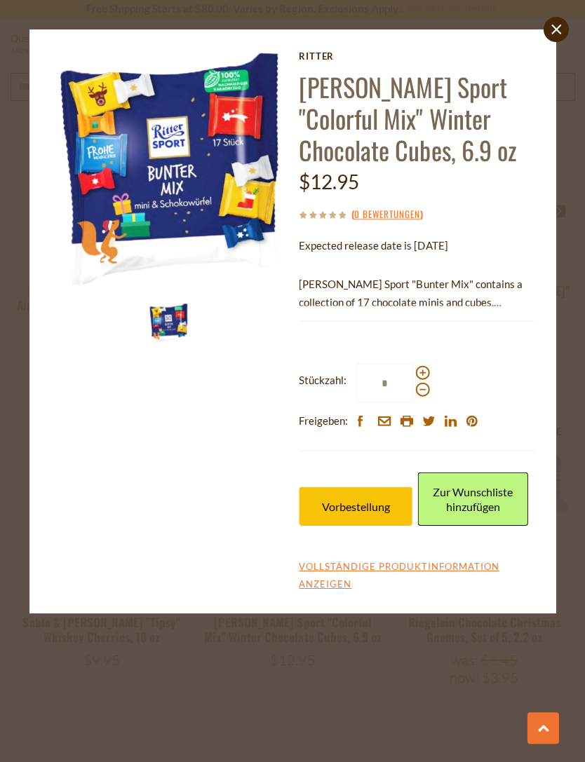
click at [381, 506] on span "Vorbestellung" at bounding box center [355, 505] width 68 height 13
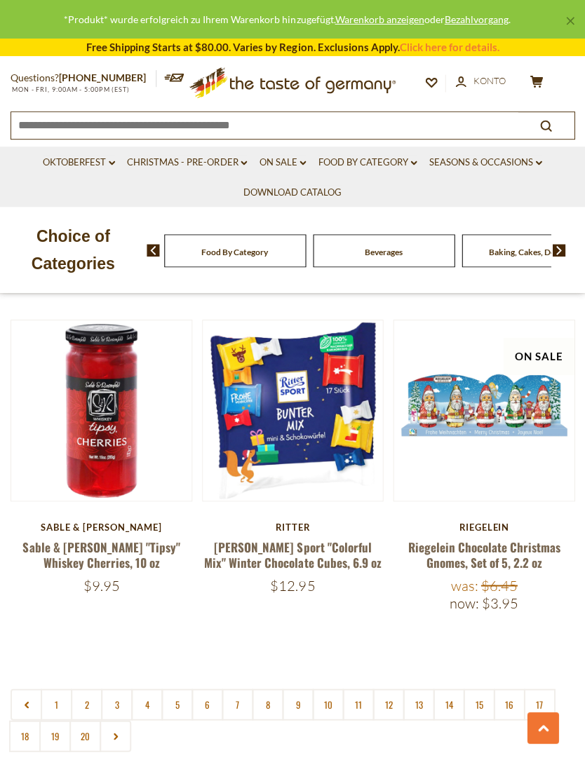
scroll to position [3826, 0]
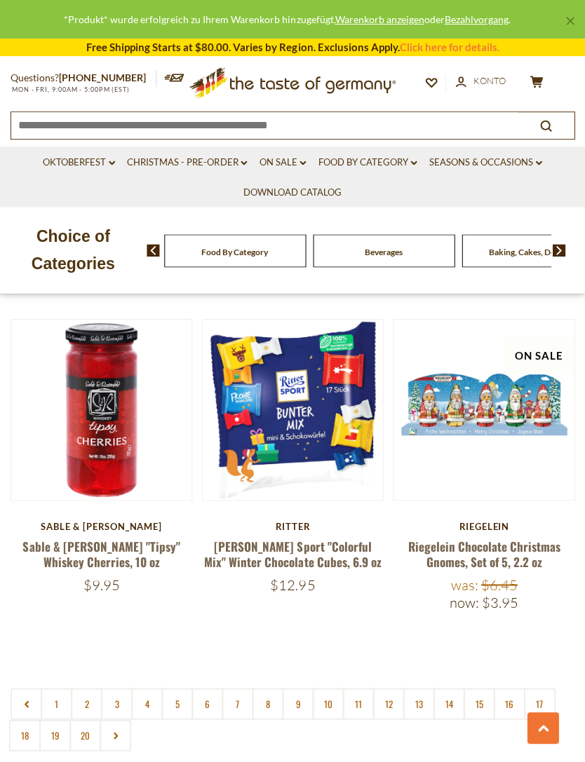
click at [304, 688] on link "9" at bounding box center [298, 704] width 32 height 32
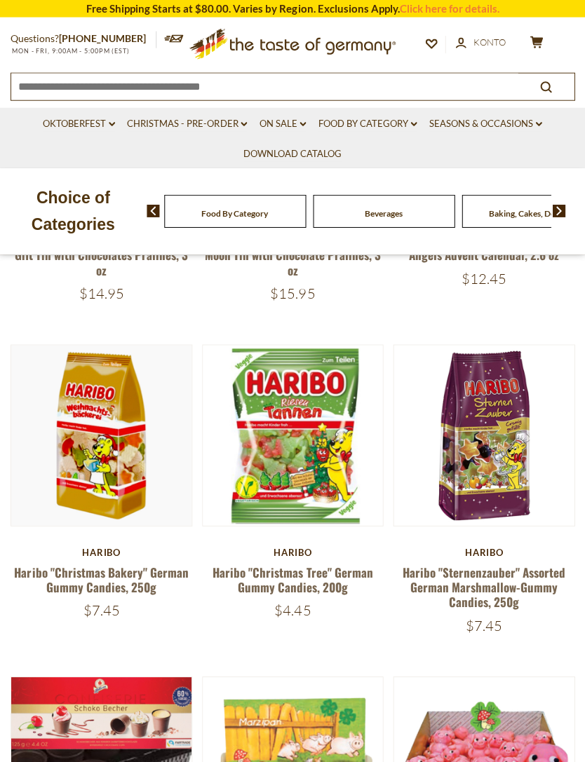
scroll to position [551, 0]
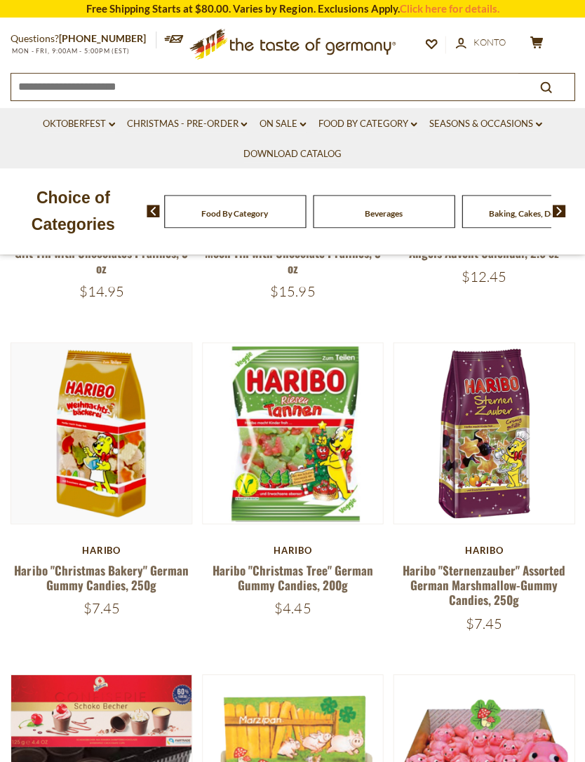
click at [309, 216] on button "Quick View" at bounding box center [292, 200] width 95 height 32
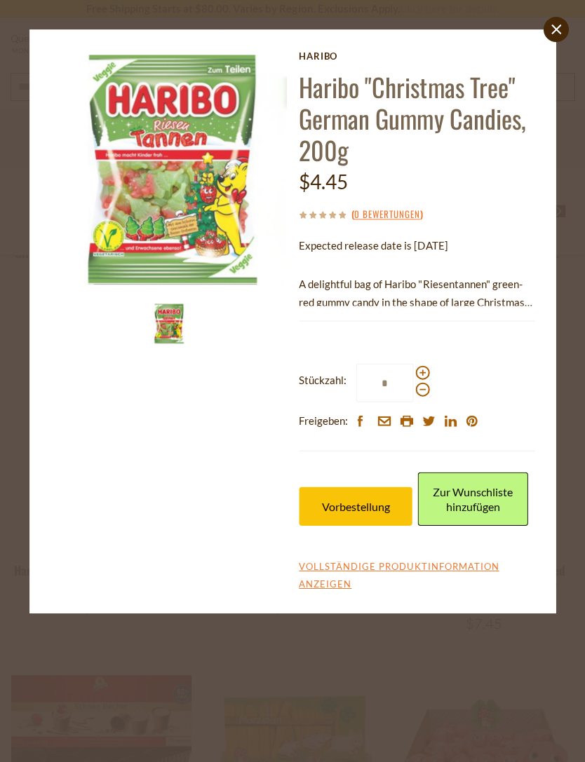
click at [354, 499] on span "Vorbestellung" at bounding box center [355, 505] width 68 height 13
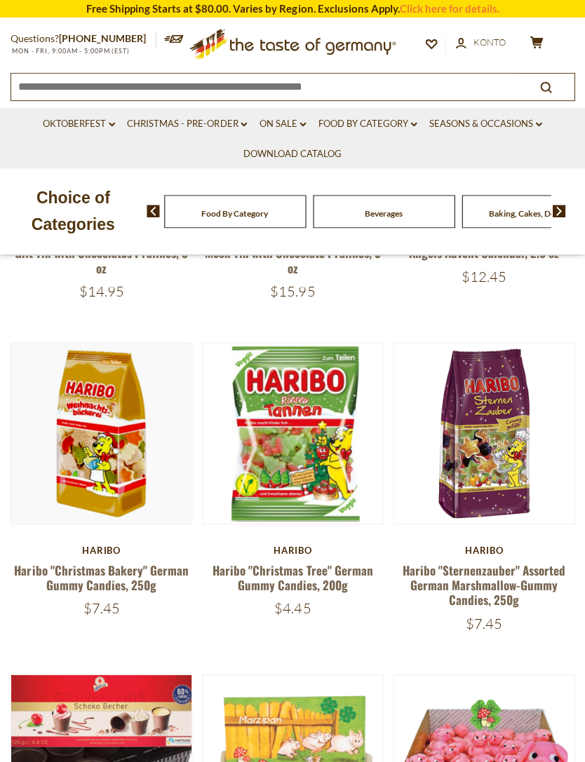
click at [128, 216] on button "Quick View" at bounding box center [101, 200] width 95 height 32
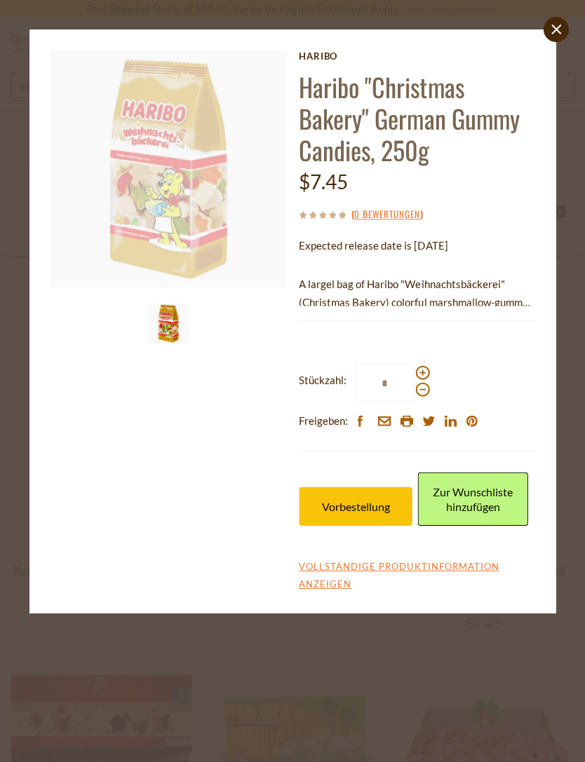
click at [378, 508] on span "Vorbestellung" at bounding box center [355, 505] width 68 height 13
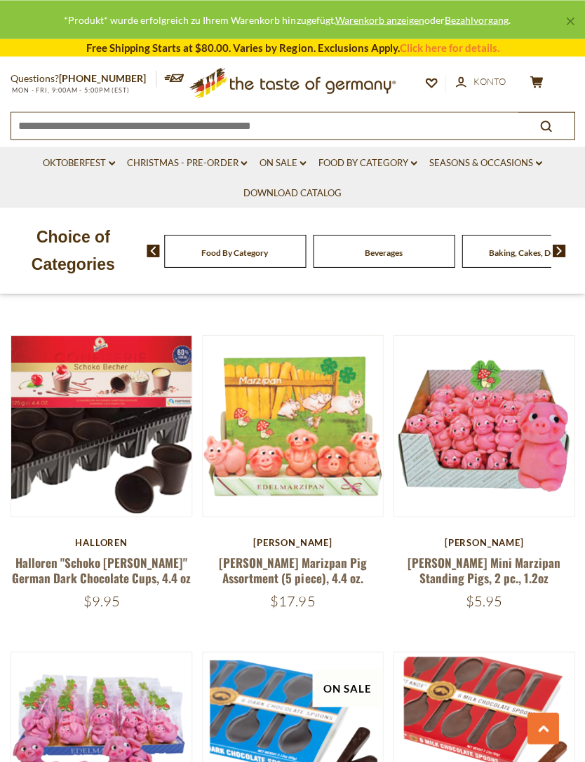
scroll to position [890, 0]
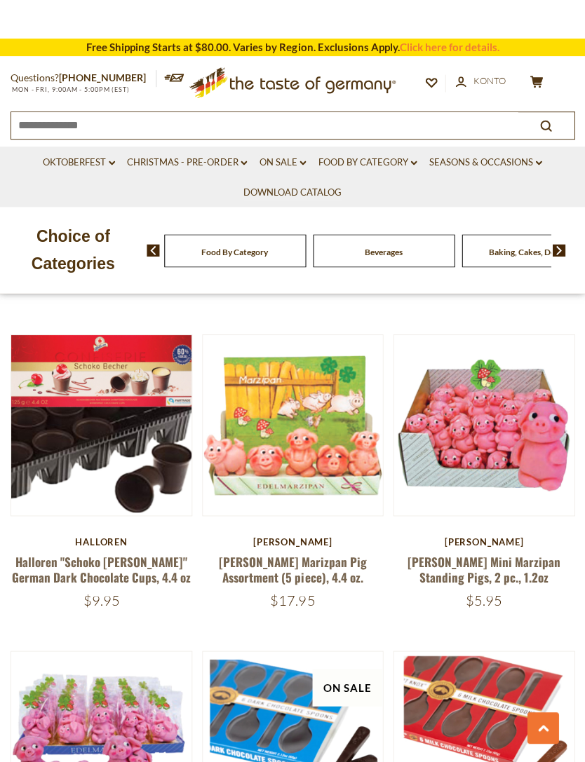
click at [121, 208] on button "Quick View" at bounding box center [101, 193] width 95 height 32
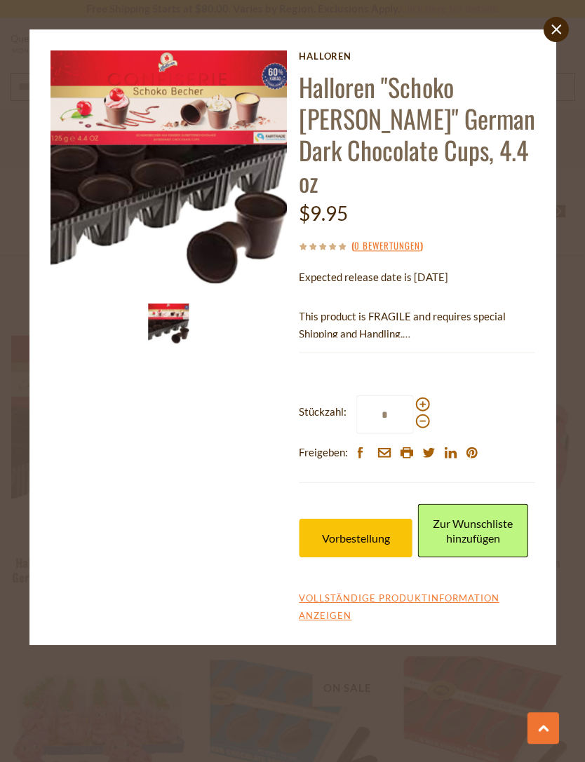
click at [382, 531] on span "Vorbestellung" at bounding box center [355, 537] width 68 height 13
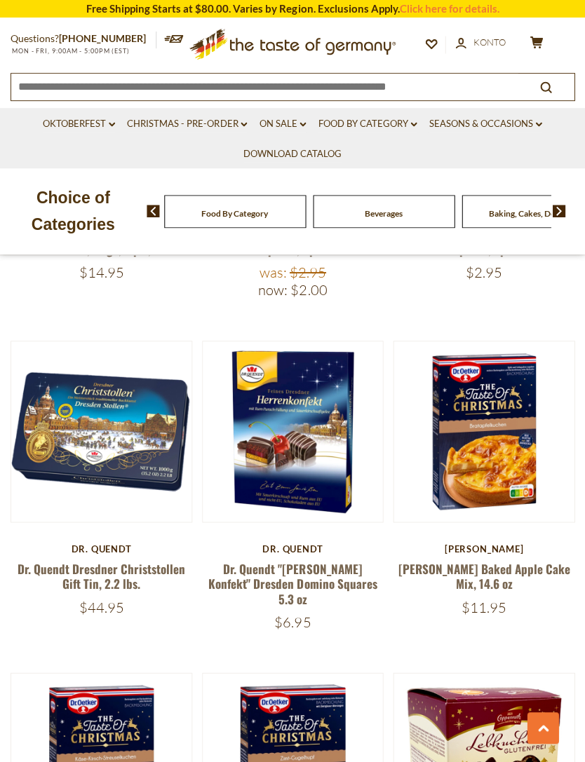
scroll to position [1542, 0]
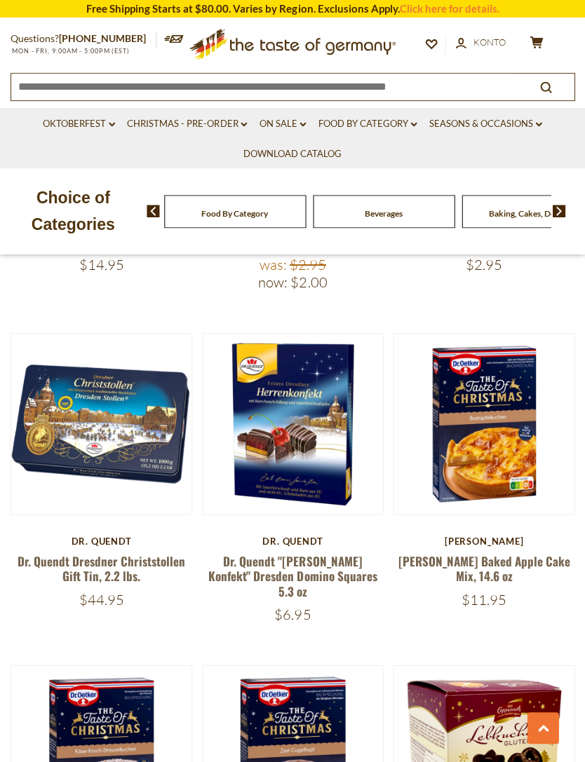
click at [406, 535] on div "Dr. Oetker" at bounding box center [484, 540] width 182 height 11
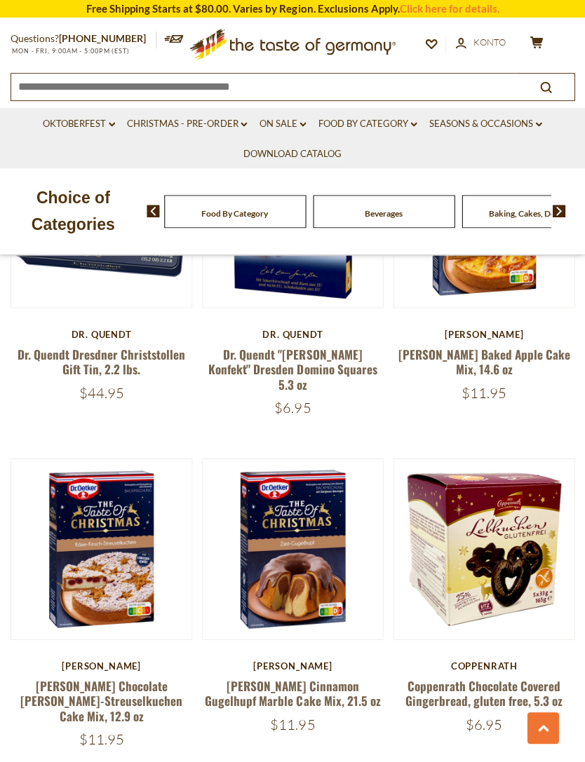
scroll to position [1755, 0]
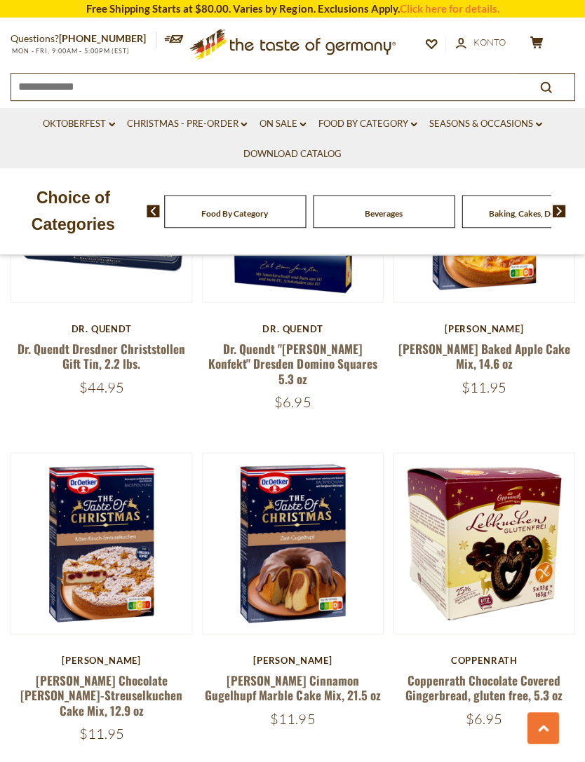
click at [511, 327] on button "Quick View" at bounding box center [483, 311] width 95 height 32
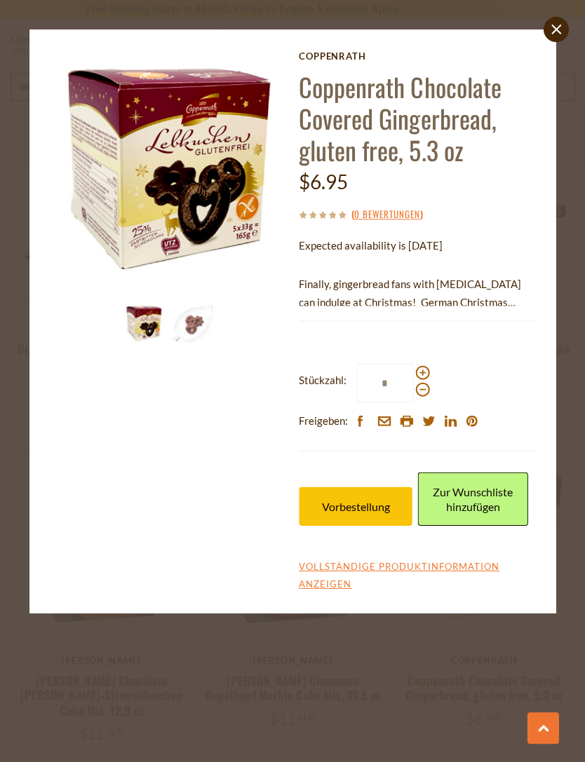
click at [382, 500] on span "Vorbestellung" at bounding box center [355, 505] width 68 height 13
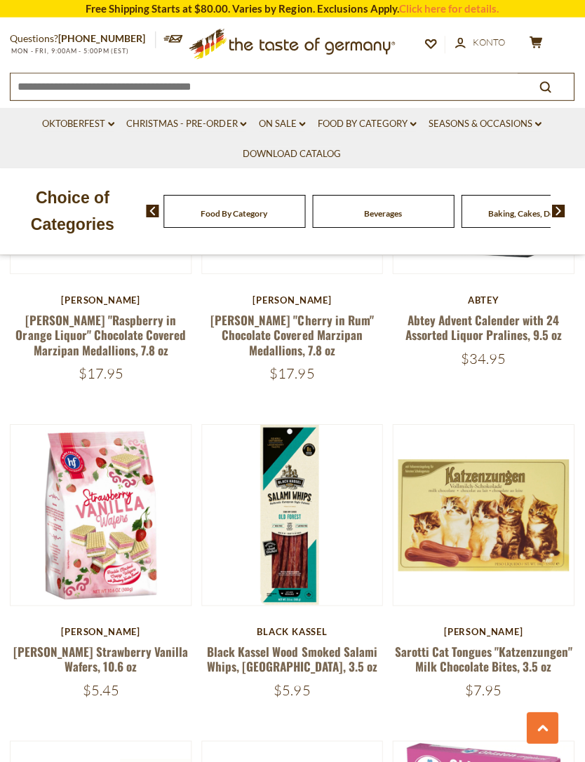
scroll to position [3122, 0]
click at [320, 297] on button "Quick View" at bounding box center [292, 282] width 95 height 32
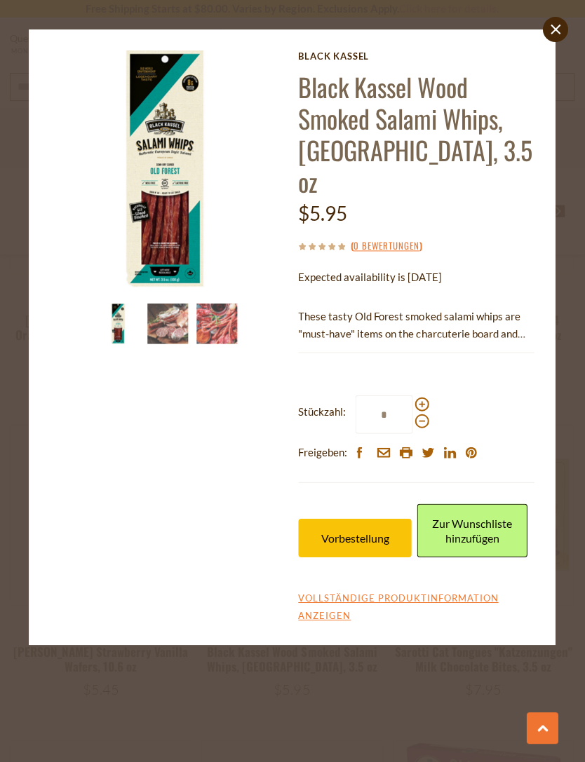
click at [378, 518] on button "Vorbestellung" at bounding box center [356, 537] width 114 height 39
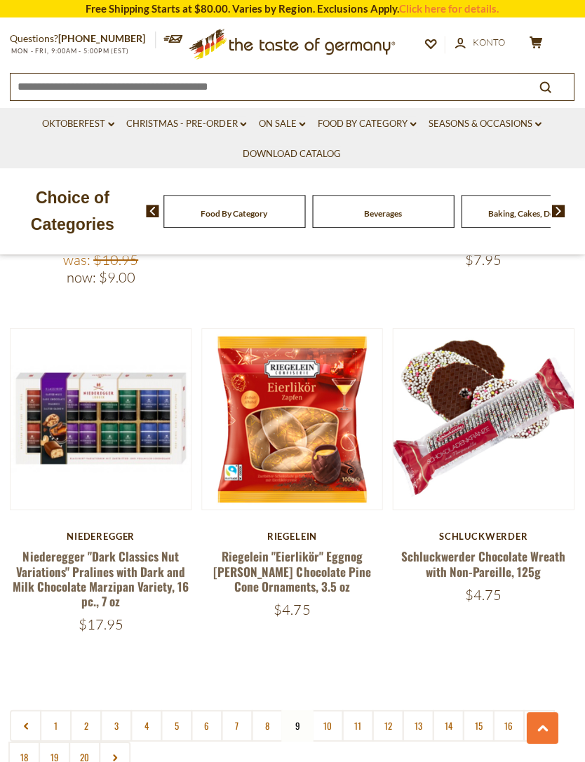
scroll to position [3884, 0]
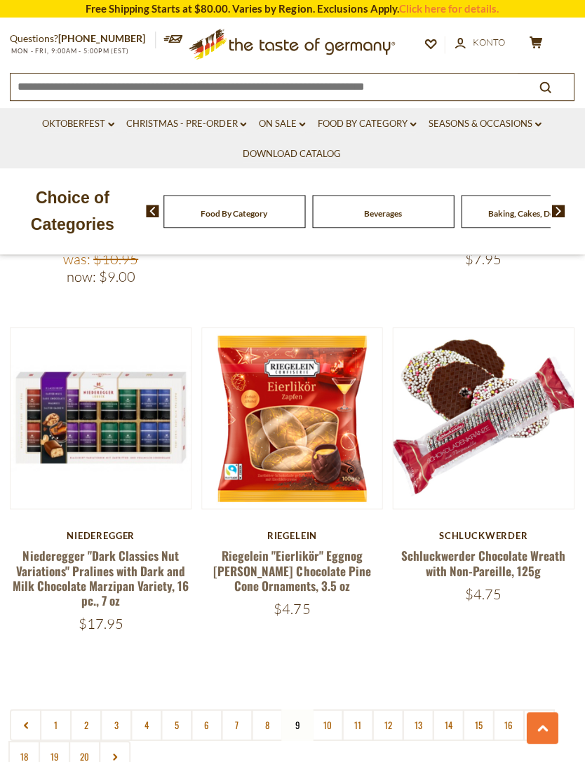
click at [508, 202] on button "Quick View" at bounding box center [483, 186] width 95 height 32
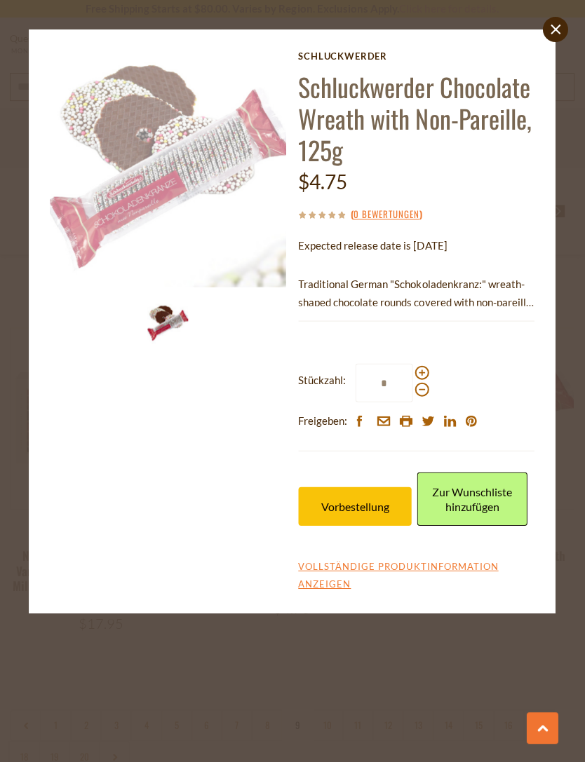
click at [375, 503] on span "Vorbestellung" at bounding box center [355, 505] width 68 height 13
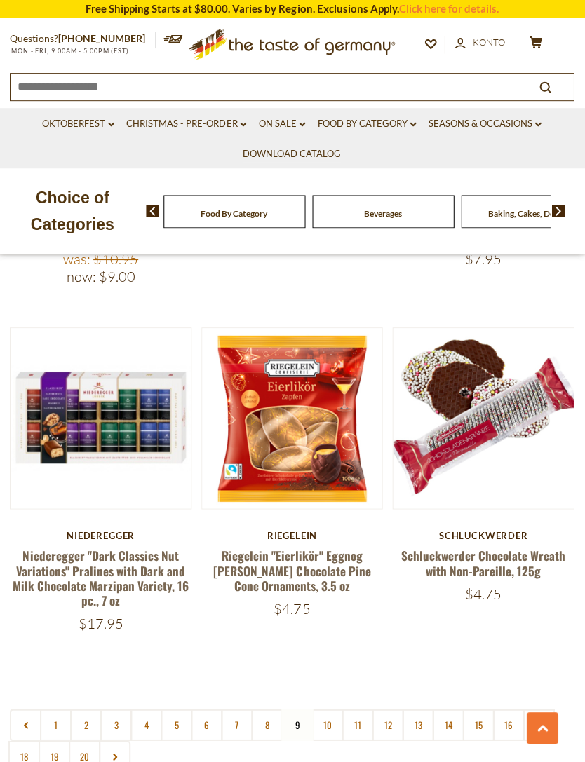
click at [328, 709] on link "10" at bounding box center [328, 725] width 32 height 32
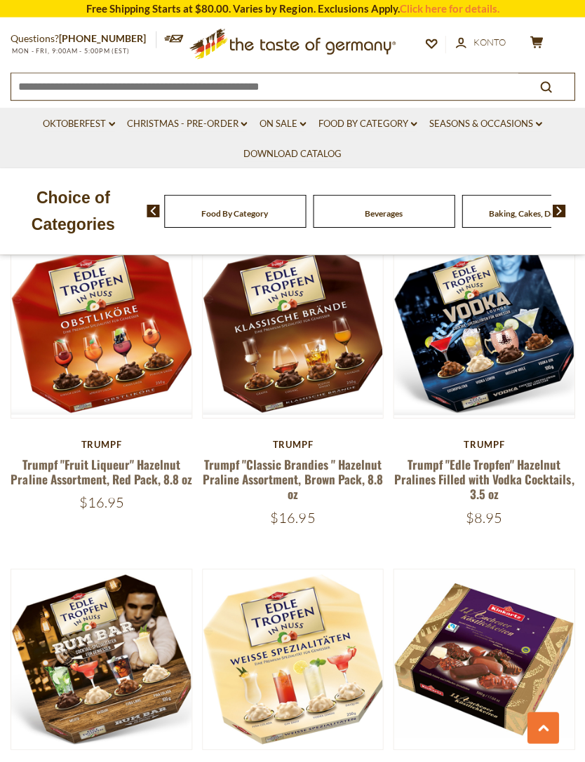
scroll to position [2016, 0]
click at [512, 110] on button "Quick View" at bounding box center [483, 95] width 95 height 32
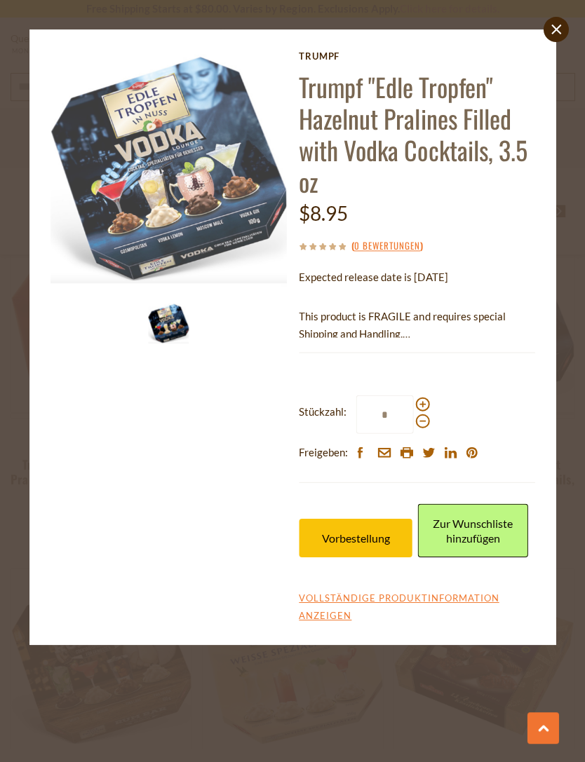
click at [386, 523] on button "Vorbestellung" at bounding box center [356, 537] width 114 height 39
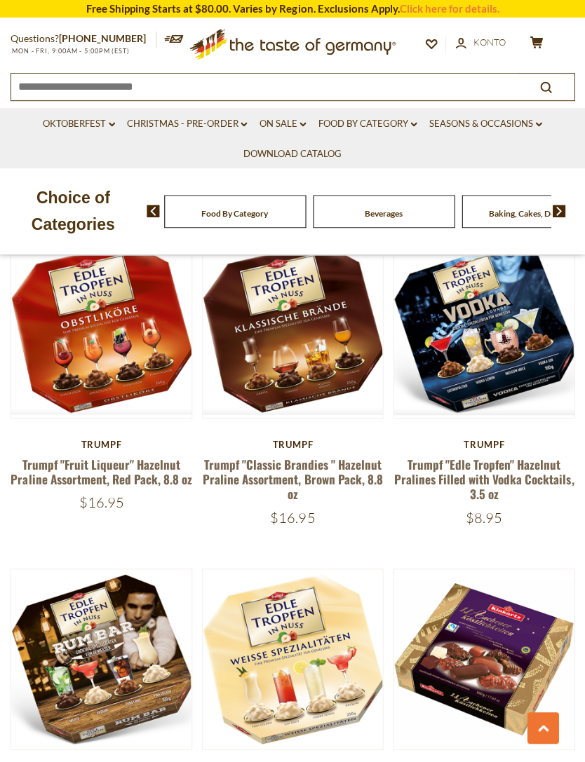
click at [509, 110] on button "Quick View" at bounding box center [483, 95] width 95 height 32
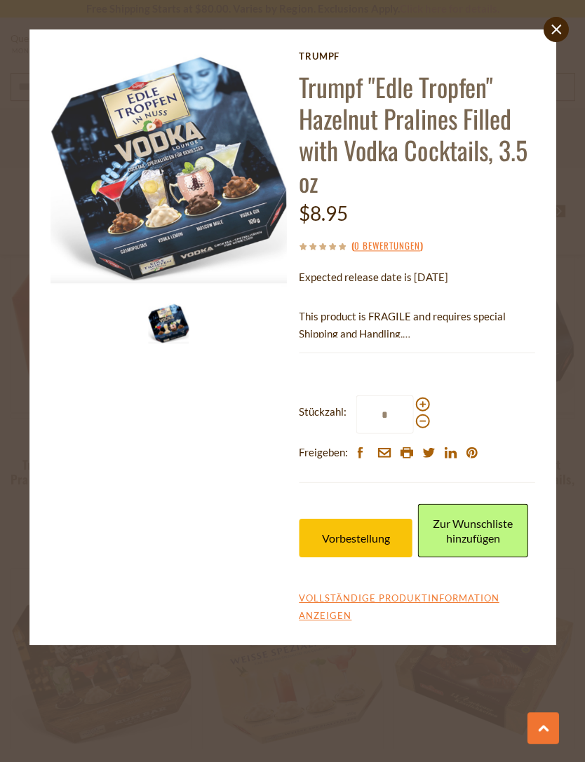
click at [365, 524] on button "Vorbestellung" at bounding box center [356, 537] width 114 height 39
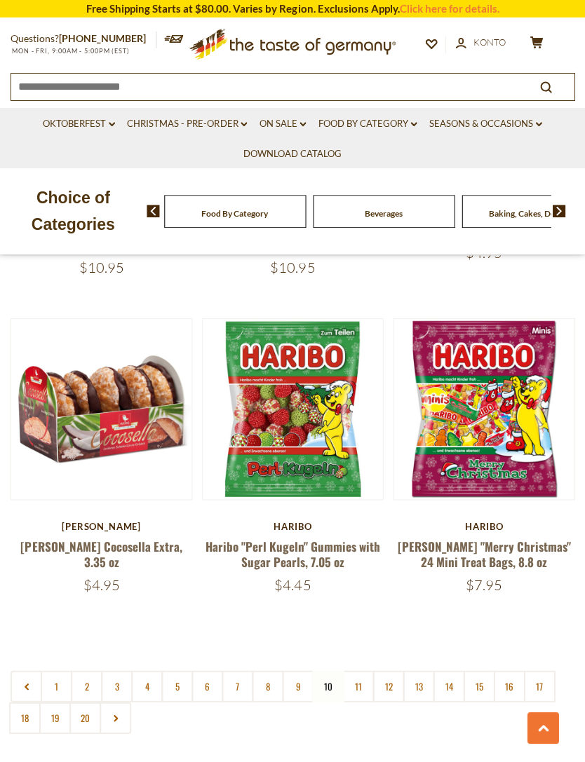
scroll to position [3880, 0]
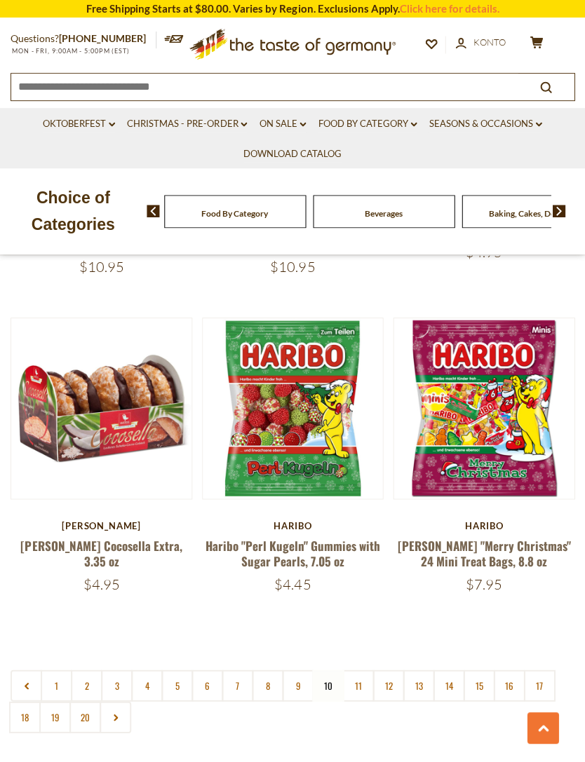
click at [358, 670] on link "11" at bounding box center [358, 686] width 32 height 32
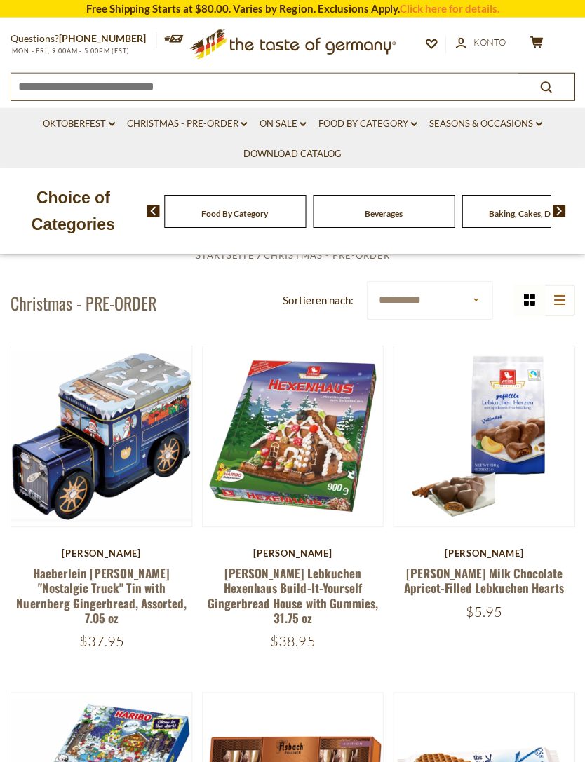
scroll to position [216, 0]
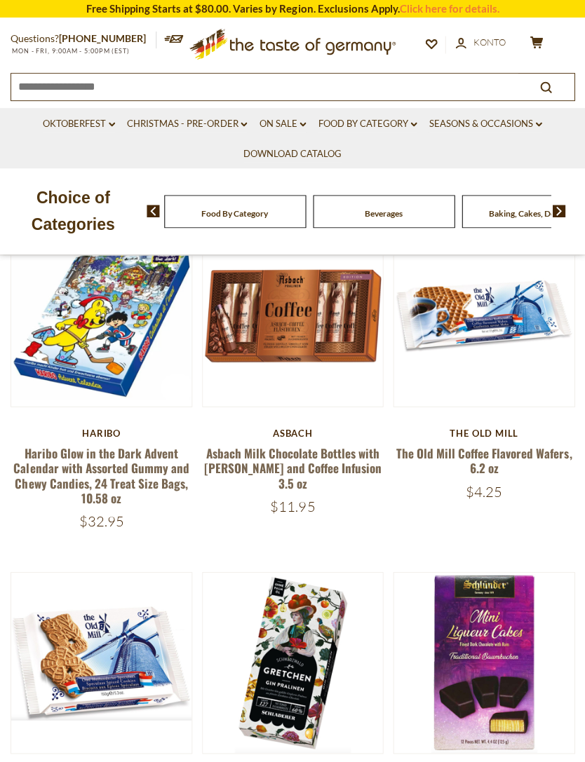
scroll to position [682, 0]
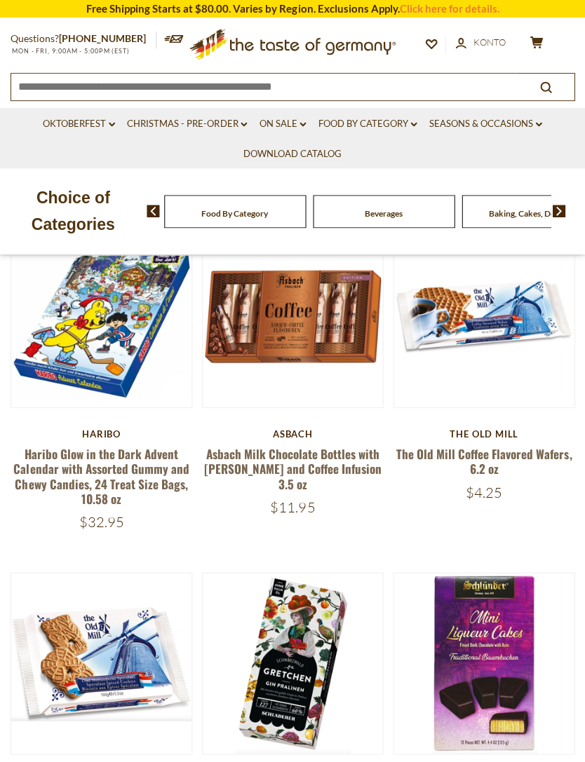
click at [125, 100] on button "Quick View" at bounding box center [101, 85] width 95 height 32
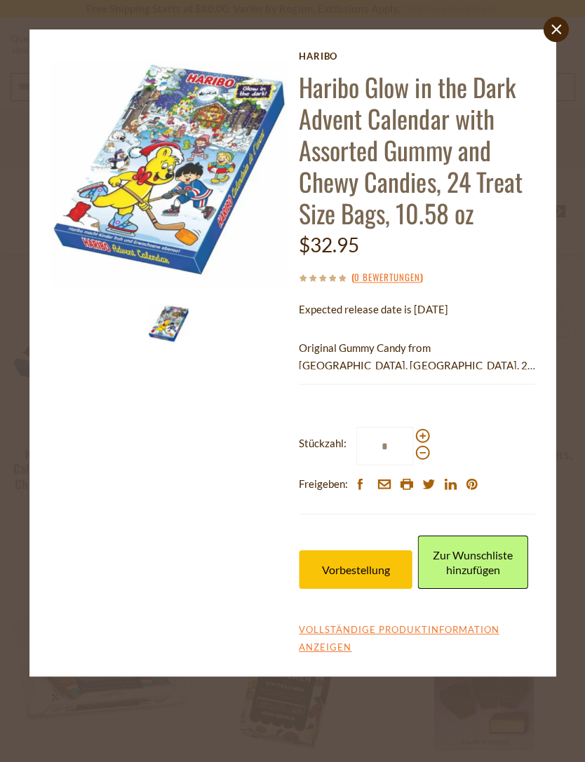
click at [380, 563] on span "Vorbestellung" at bounding box center [355, 569] width 68 height 13
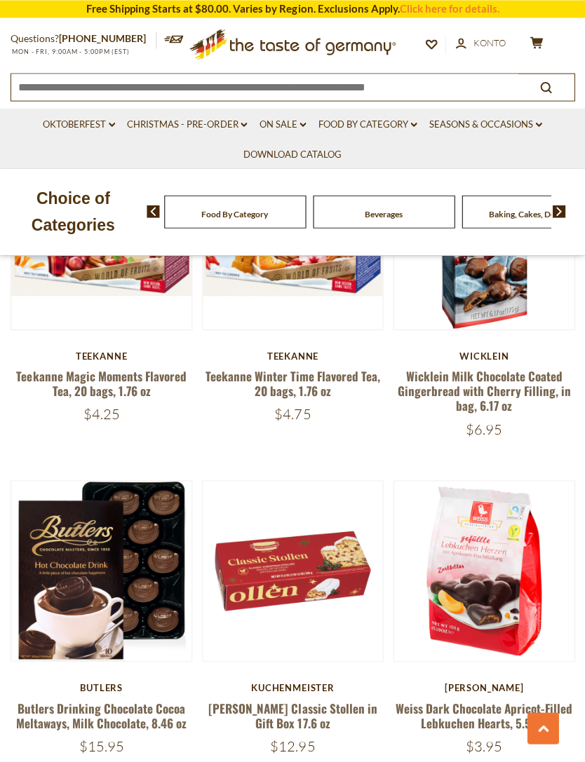
scroll to position [2087, 0]
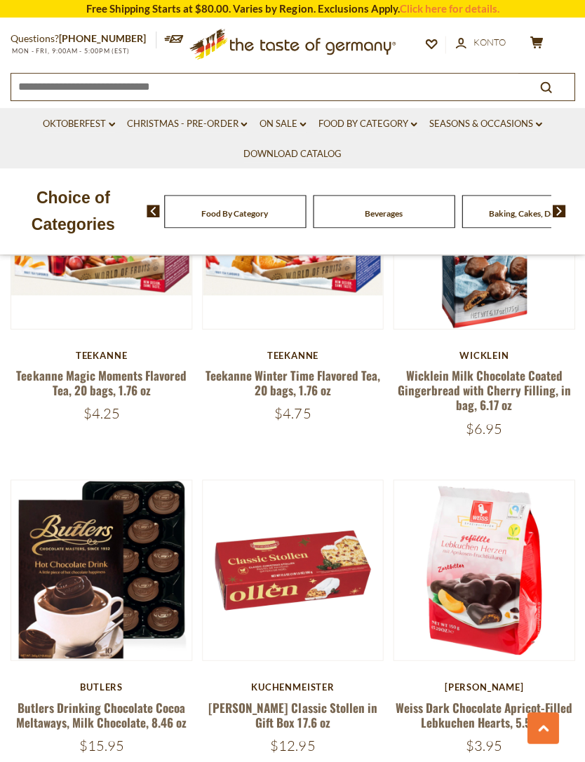
click at [509, 354] on button "Quick View" at bounding box center [483, 338] width 95 height 32
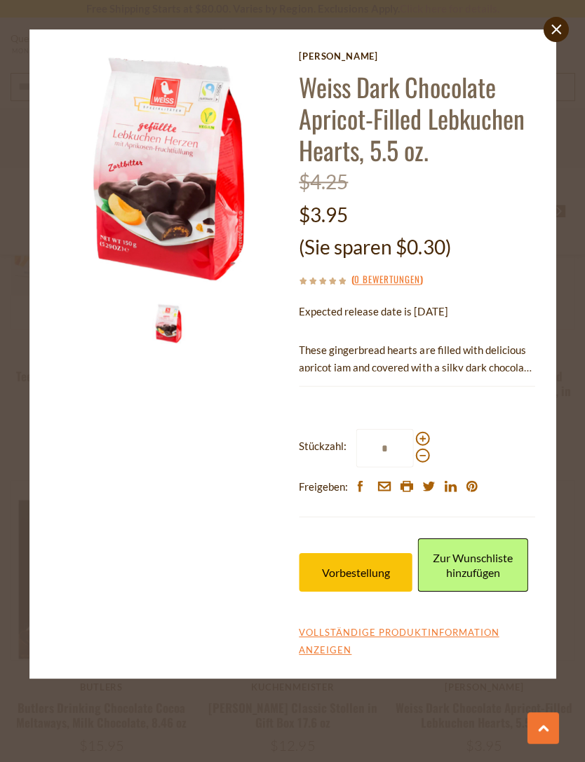
click at [374, 573] on span "Vorbestellung" at bounding box center [355, 571] width 68 height 13
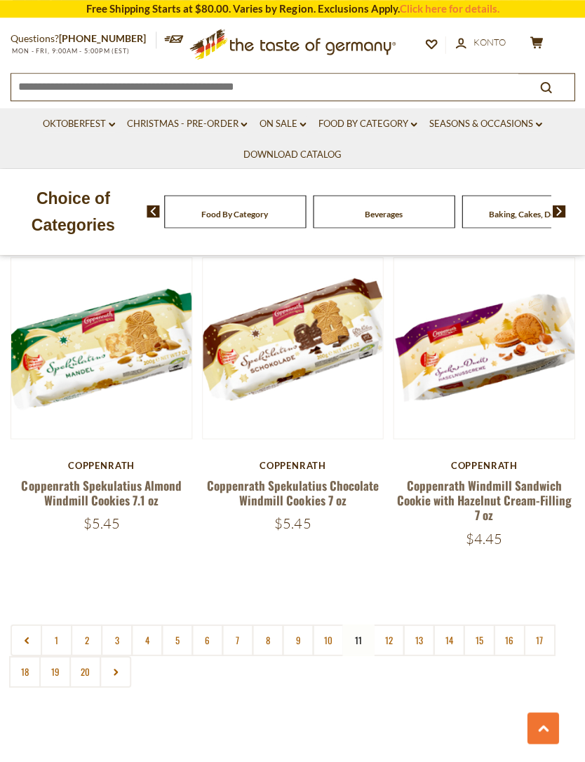
scroll to position [3951, 0]
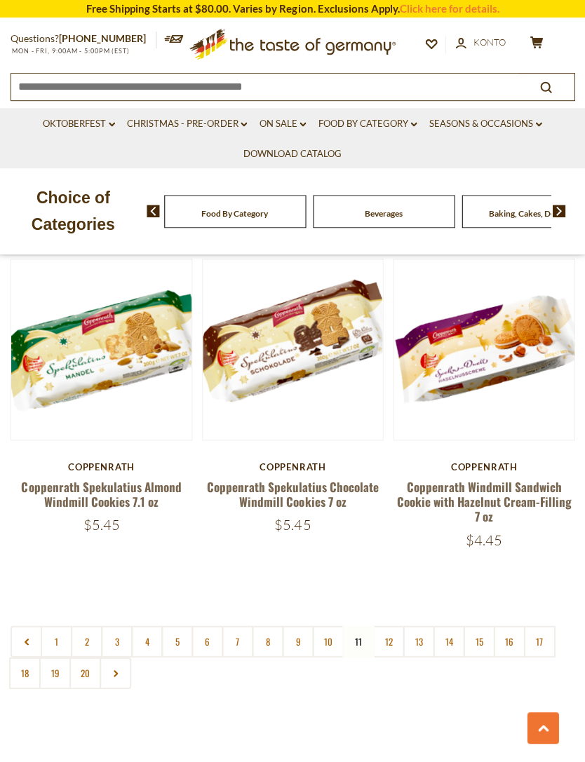
click at [309, 133] on button "Quick View" at bounding box center [292, 118] width 95 height 32
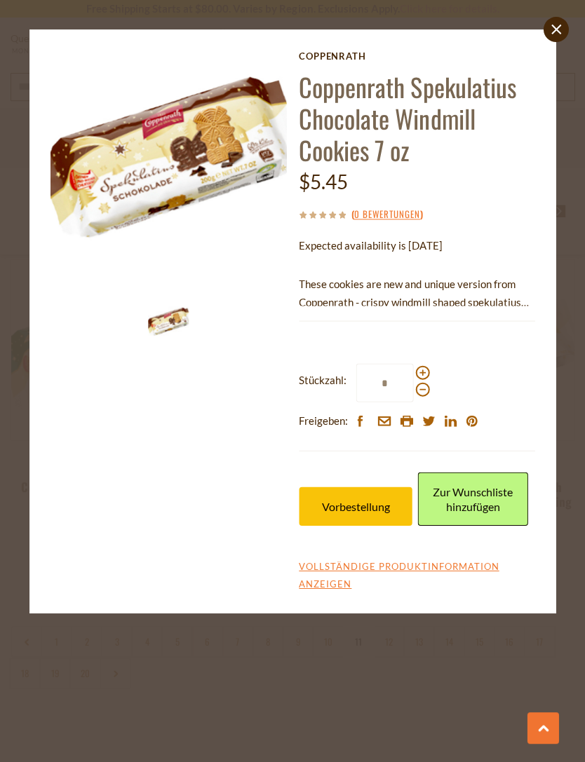
click at [376, 506] on span "Vorbestellung" at bounding box center [355, 505] width 68 height 13
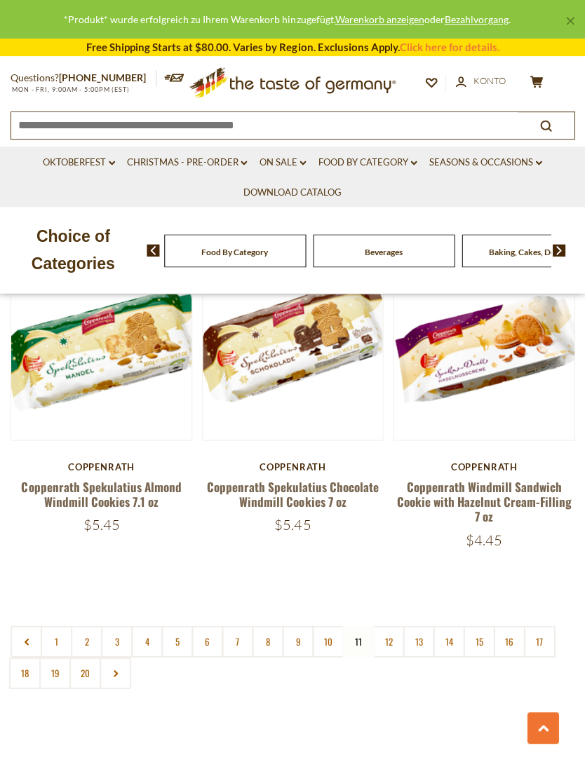
click at [394, 626] on link "12" at bounding box center [388, 642] width 32 height 32
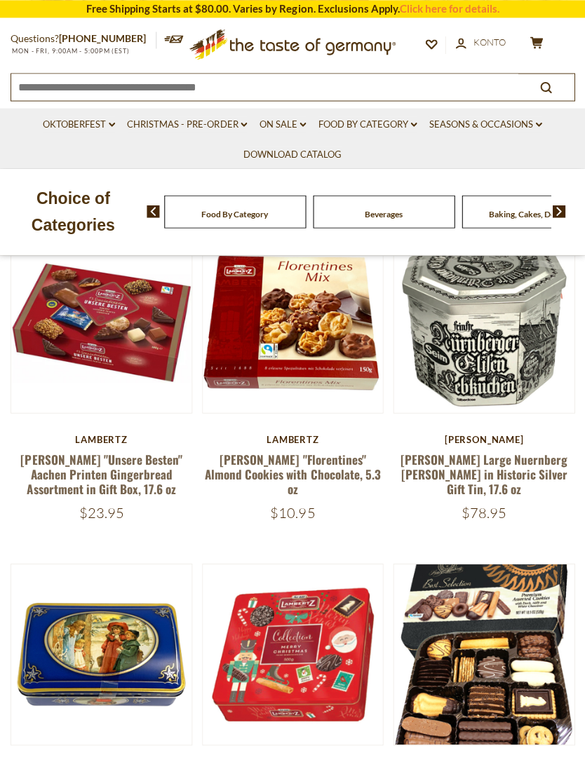
scroll to position [661, 0]
click at [323, 105] on button "Quick View" at bounding box center [292, 90] width 95 height 32
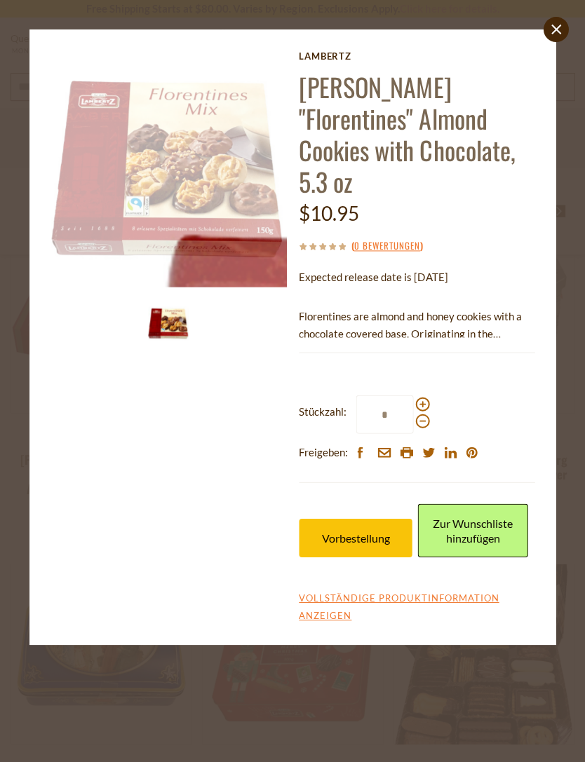
click at [366, 518] on button "Vorbestellung" at bounding box center [356, 537] width 114 height 39
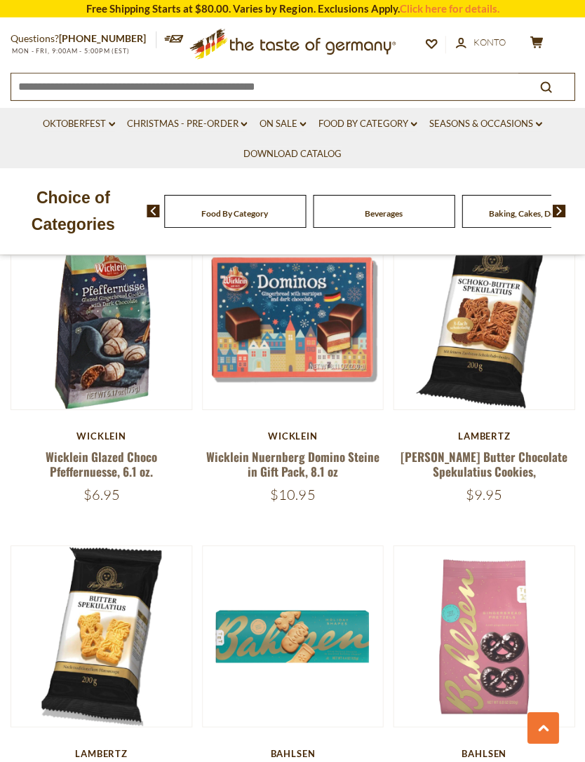
scroll to position [1329, 0]
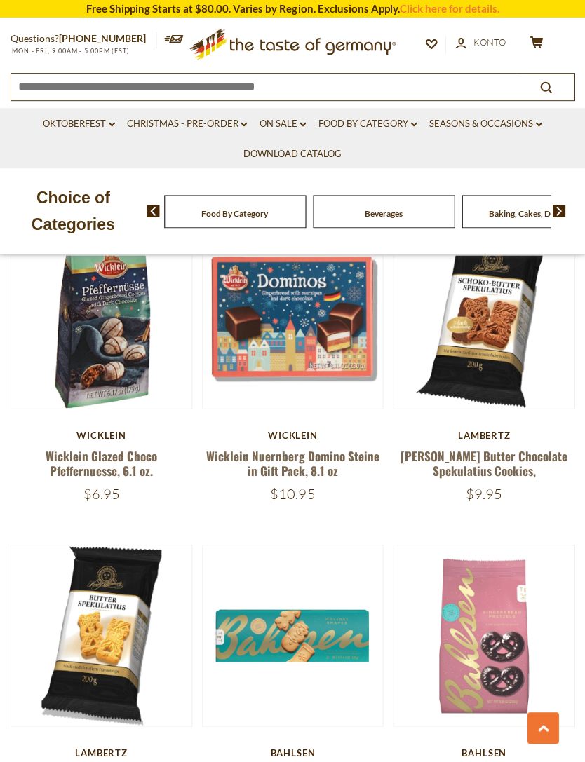
click at [325, 102] on button "Quick View" at bounding box center [292, 86] width 95 height 32
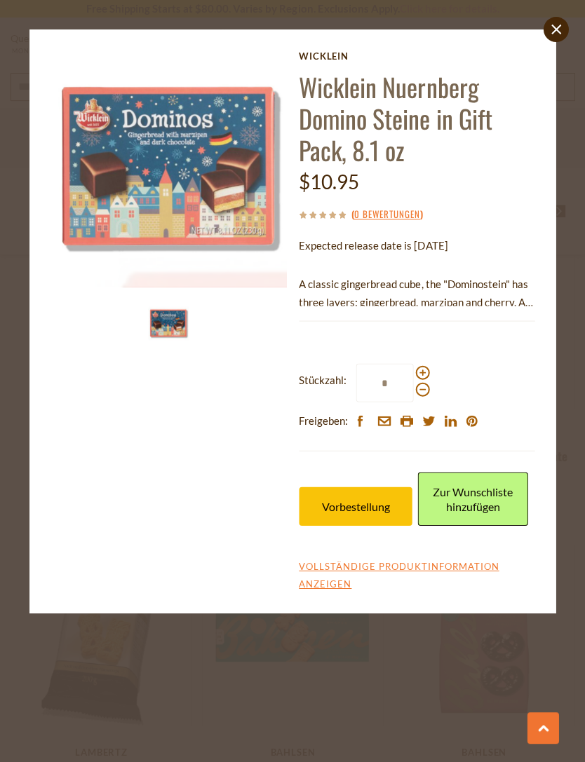
click at [383, 503] on span "Vorbestellung" at bounding box center [355, 505] width 68 height 13
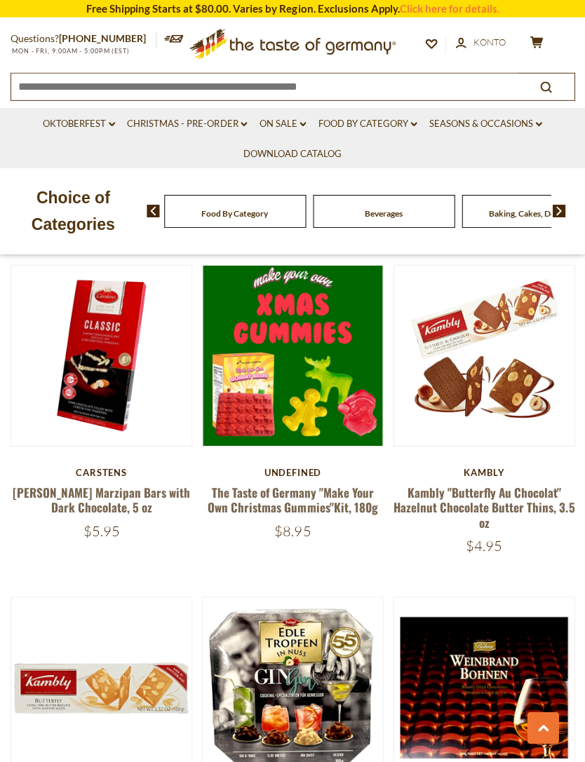
scroll to position [1926, 0]
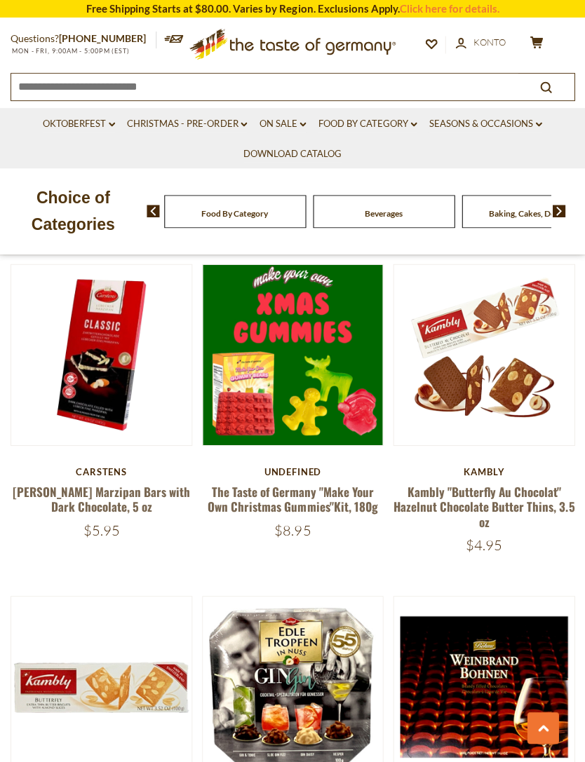
click at [325, 138] on button "Quick View" at bounding box center [292, 123] width 95 height 32
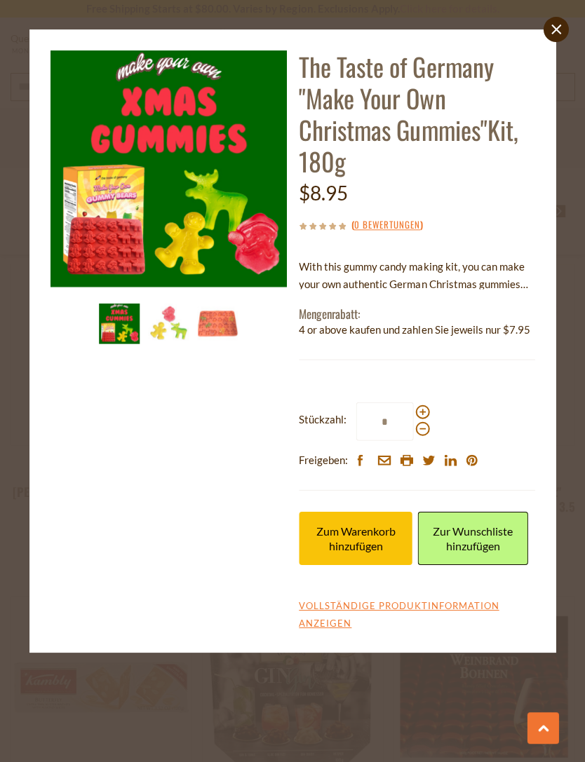
click at [379, 552] on span "Zum Warenkorb hinzufügen" at bounding box center [355, 538] width 79 height 28
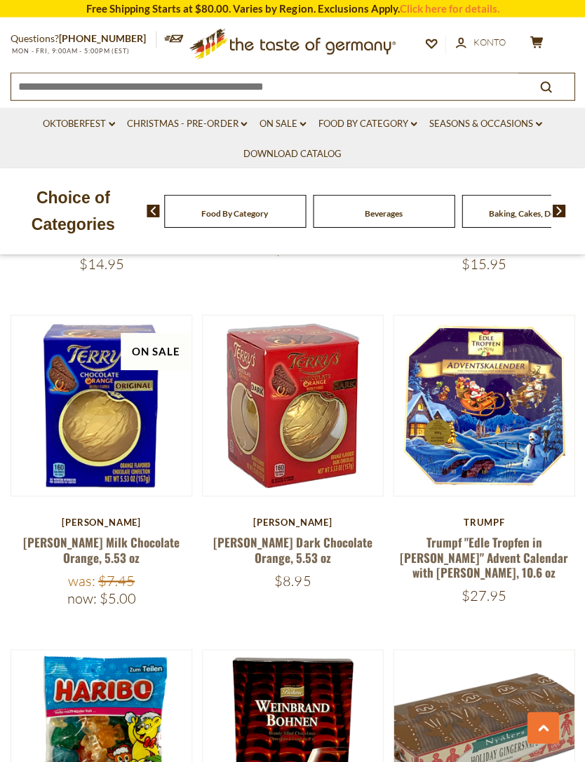
scroll to position [3188, 0]
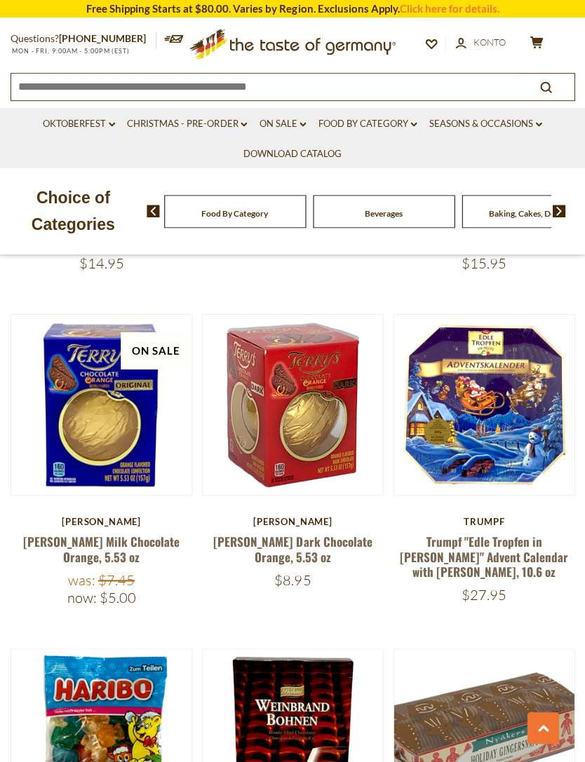
click at [518, 188] on button "Quick View" at bounding box center [483, 172] width 95 height 32
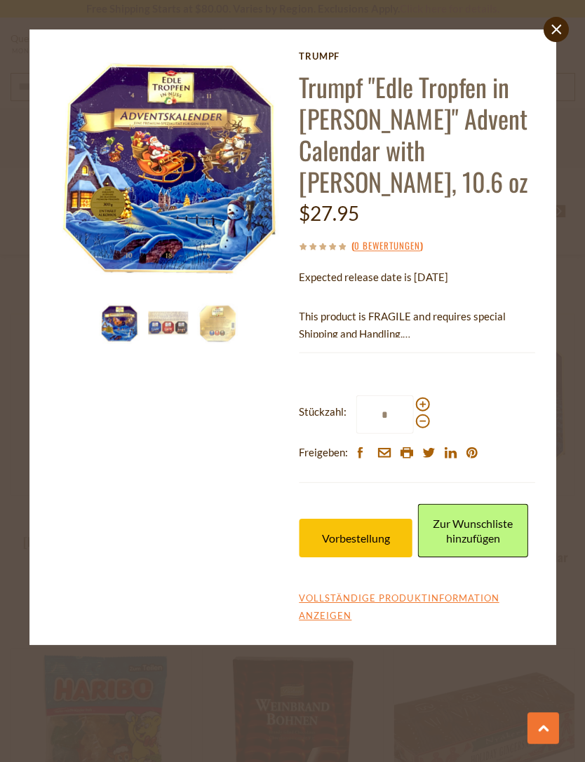
click at [383, 522] on button "Vorbestellung" at bounding box center [356, 537] width 114 height 39
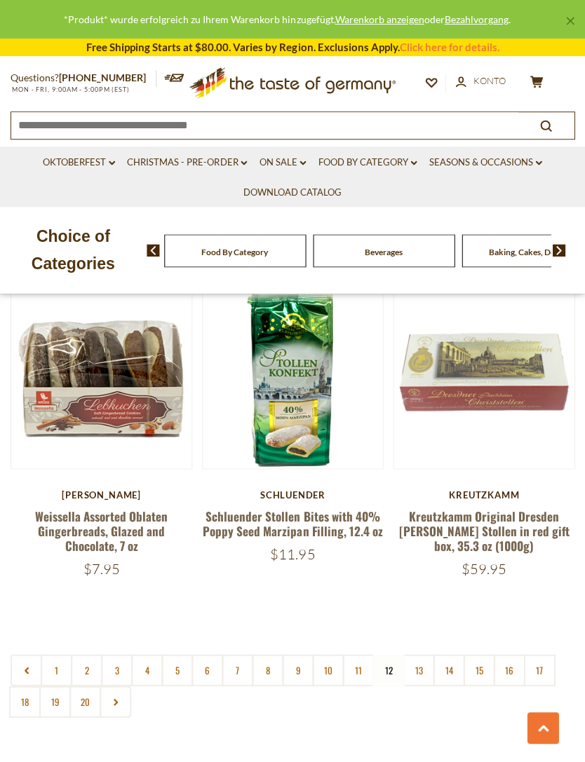
scroll to position [3866, 0]
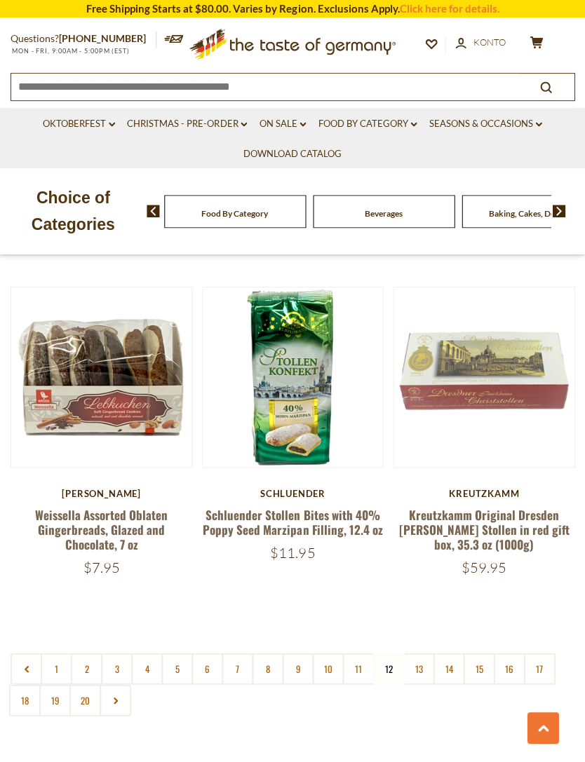
click at [416, 659] on link "13" at bounding box center [419, 669] width 32 height 32
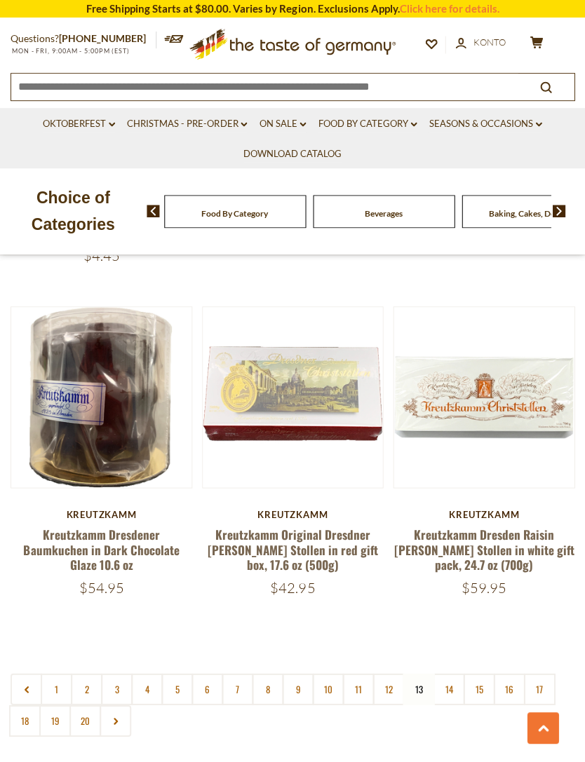
scroll to position [3922, 0]
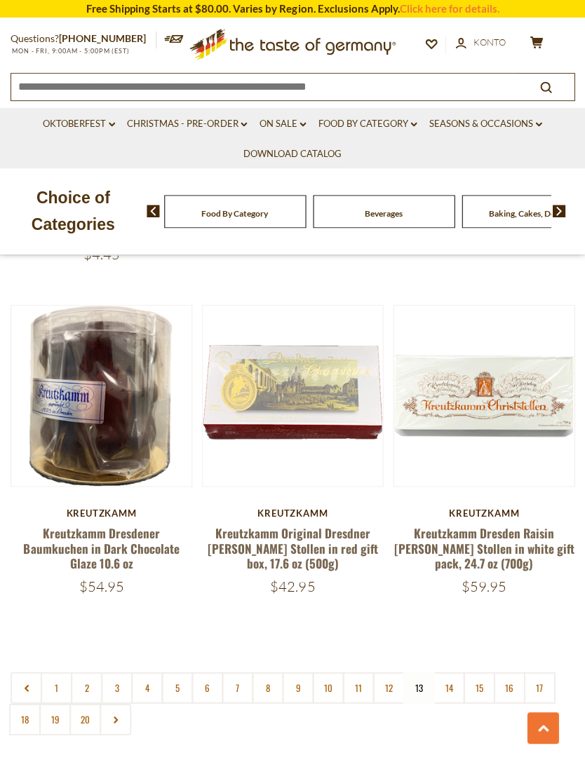
click at [448, 672] on link "14" at bounding box center [449, 688] width 32 height 32
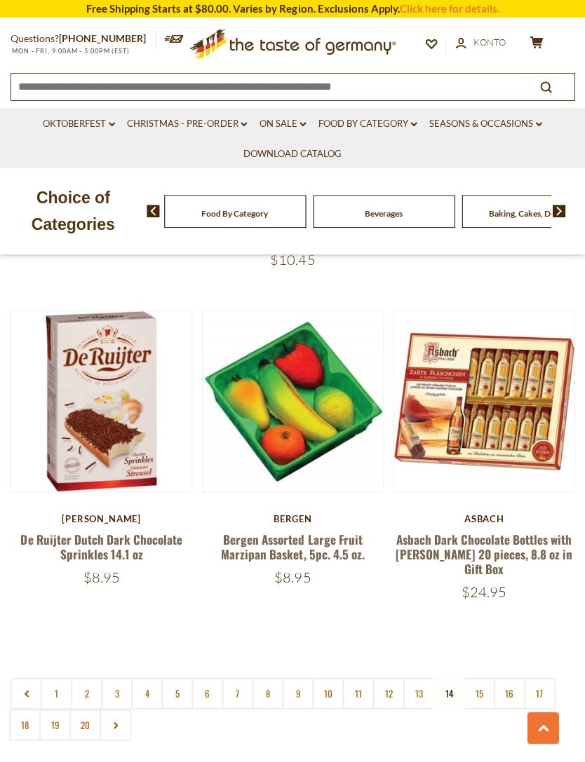
scroll to position [3880, 0]
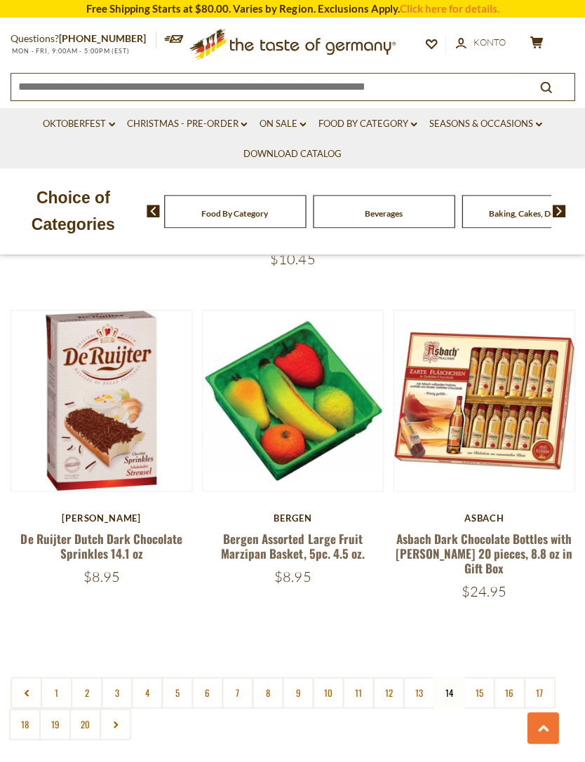
click at [478, 677] on link "15" at bounding box center [479, 693] width 32 height 32
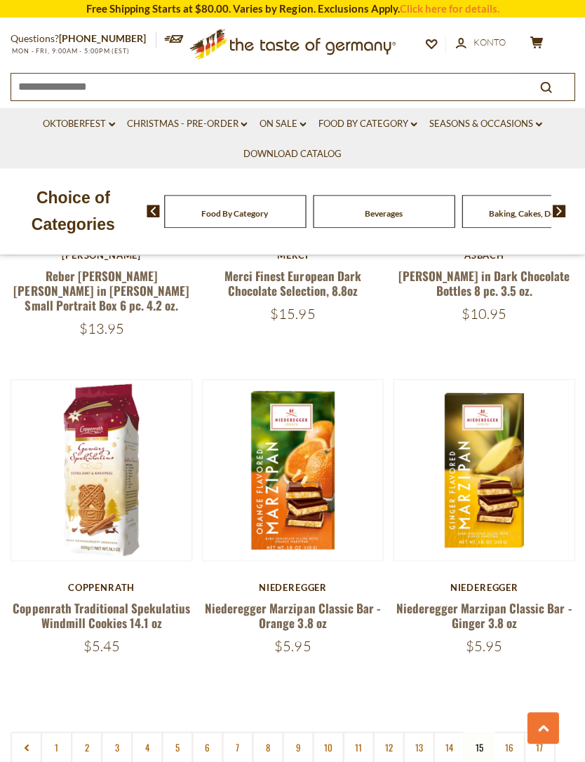
scroll to position [3828, 0]
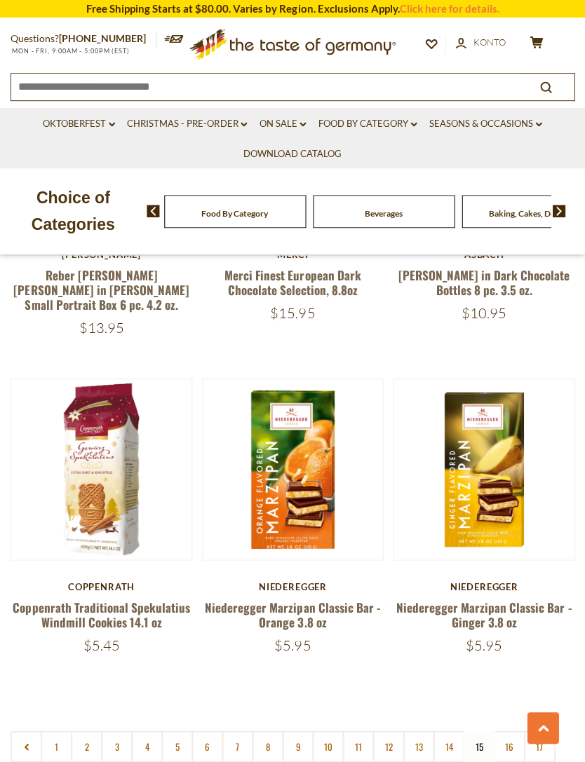
click at [481, 731] on nav "1 2 3 4 5 6 7 8 9 10 11 12 13 14 15 16 17 18 19 20" at bounding box center [293, 762] width 564 height 63
click at [515, 731] on link "16" at bounding box center [509, 747] width 32 height 32
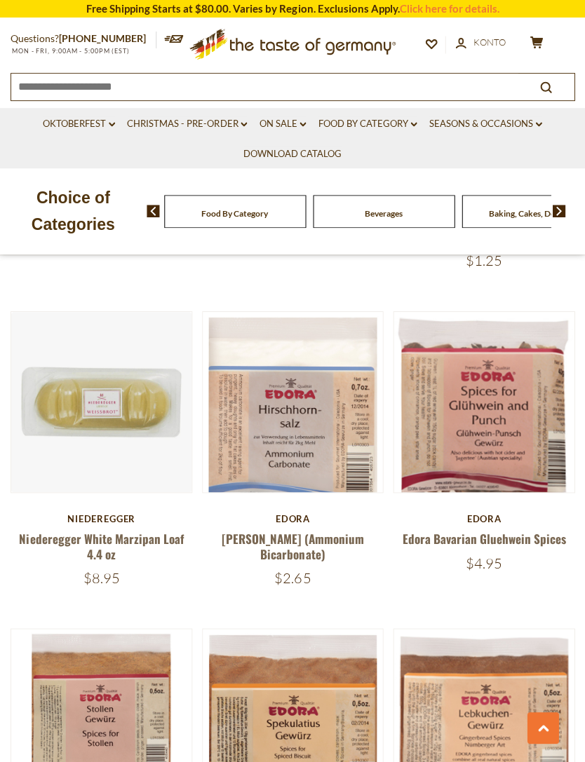
scroll to position [894, 0]
click at [330, 185] on button "Quick View" at bounding box center [292, 170] width 95 height 32
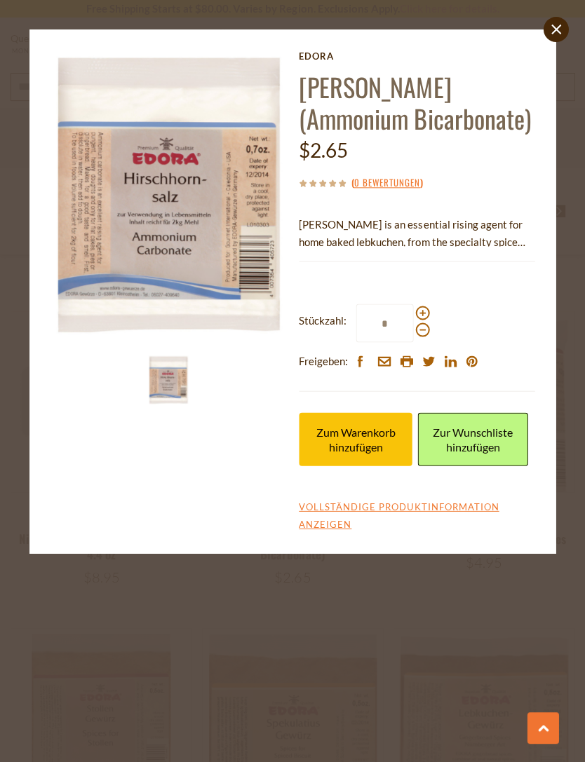
click at [549, 32] on link "close" at bounding box center [555, 29] width 25 height 25
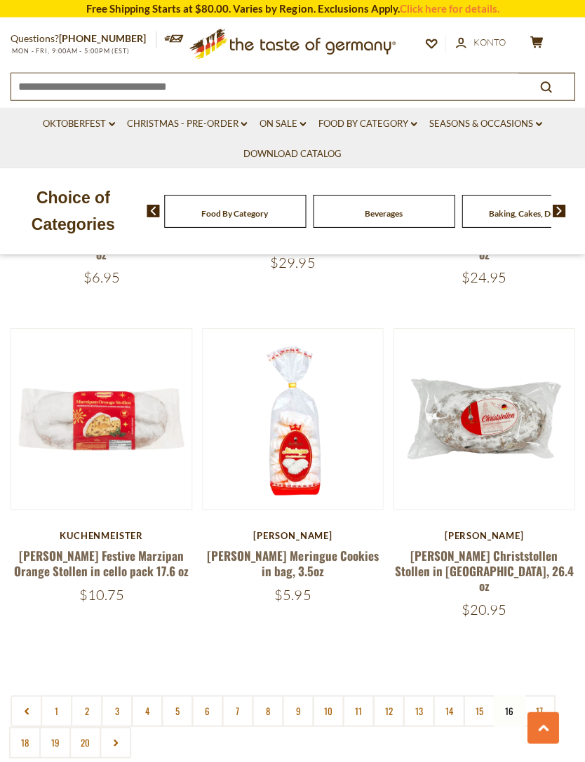
scroll to position [3788, 0]
click at [541, 694] on link "17" at bounding box center [539, 710] width 32 height 32
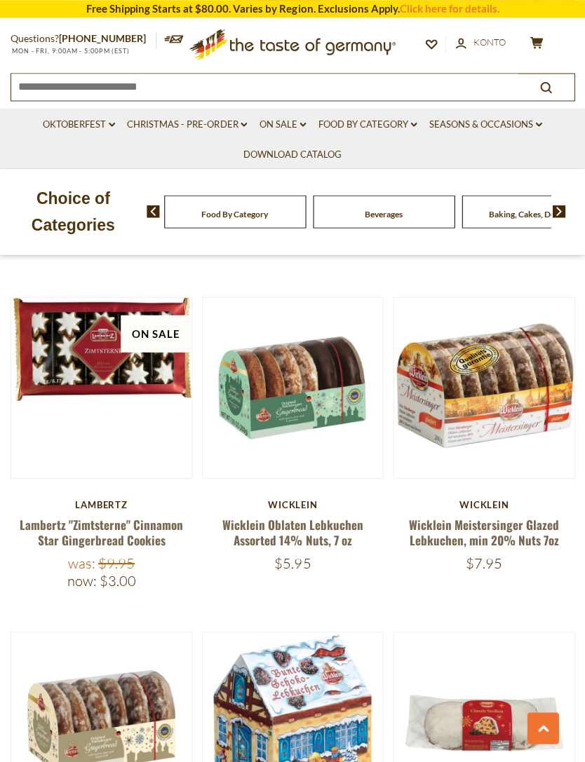
scroll to position [1858, 0]
click at [126, 171] on button "Quick View" at bounding box center [101, 156] width 95 height 32
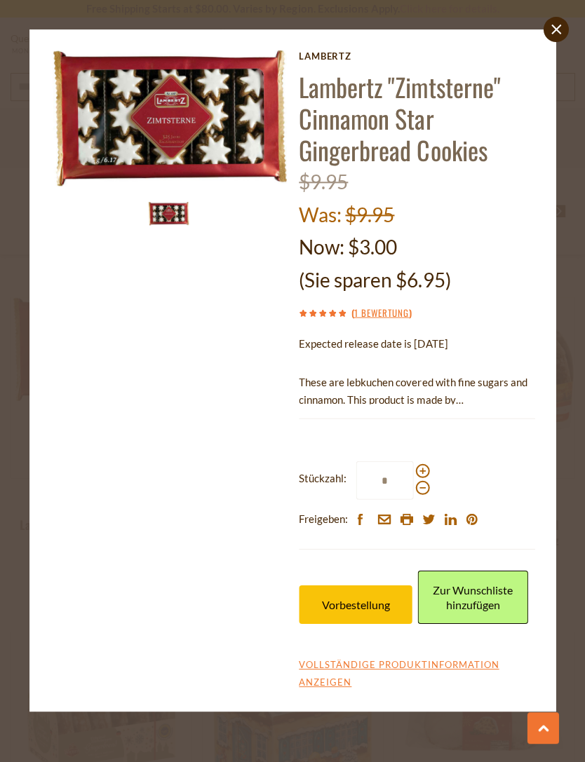
click at [553, 36] on link "close" at bounding box center [555, 29] width 25 height 25
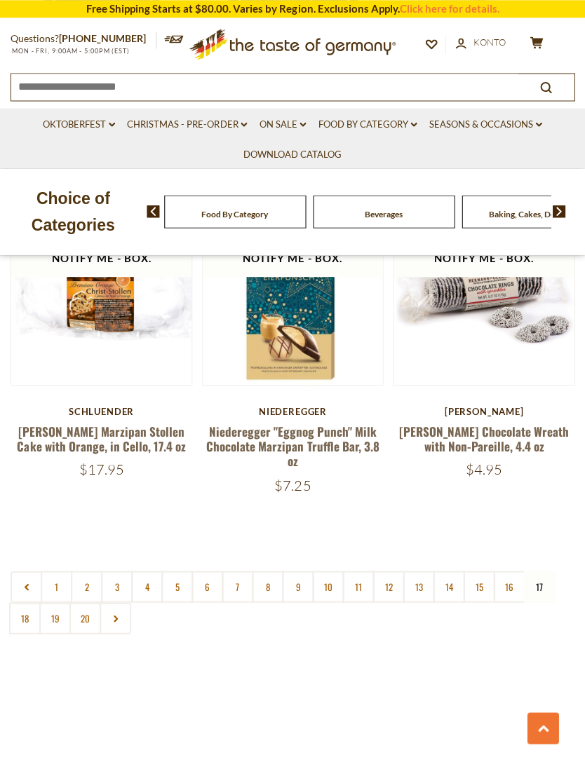
scroll to position [3900, 0]
click at [25, 602] on link "18" at bounding box center [25, 618] width 32 height 32
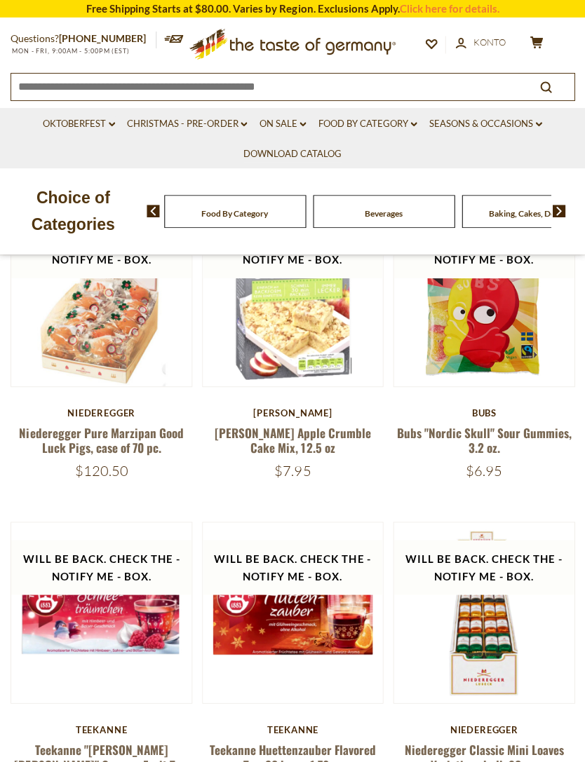
scroll to position [260, 0]
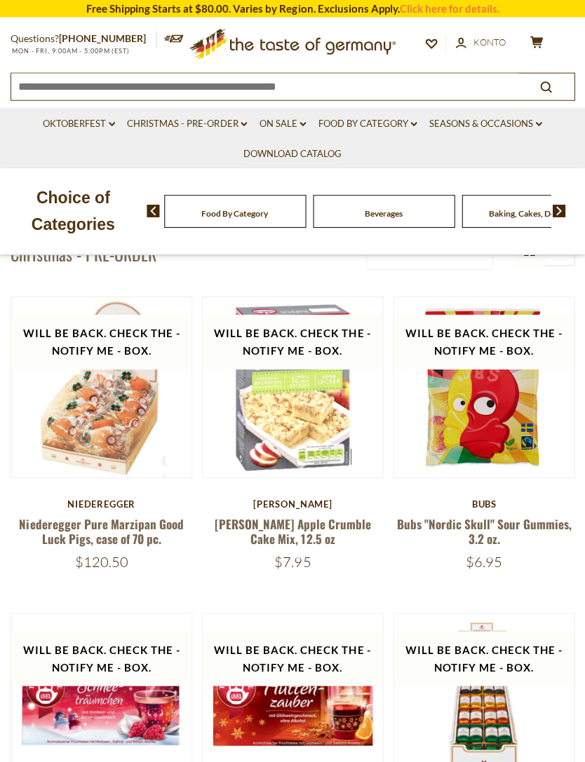
click at [540, 42] on icon "cart" at bounding box center [536, 42] width 13 height 12
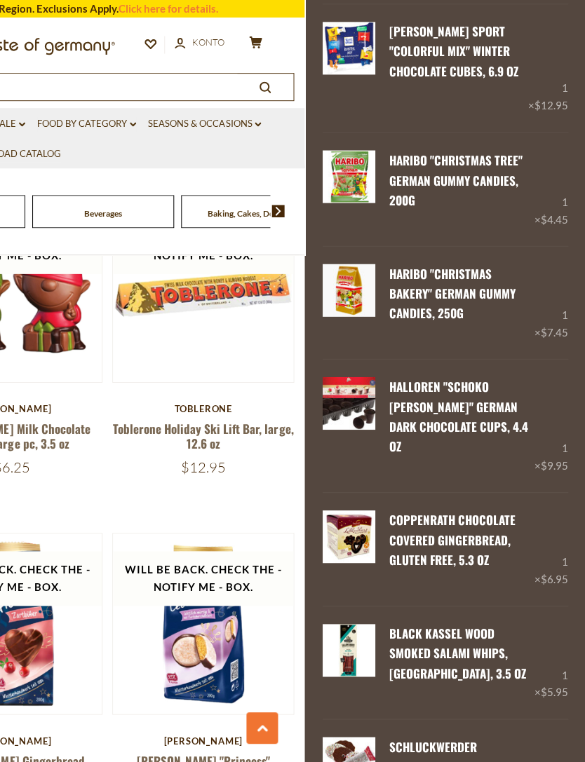
scroll to position [2499, 0]
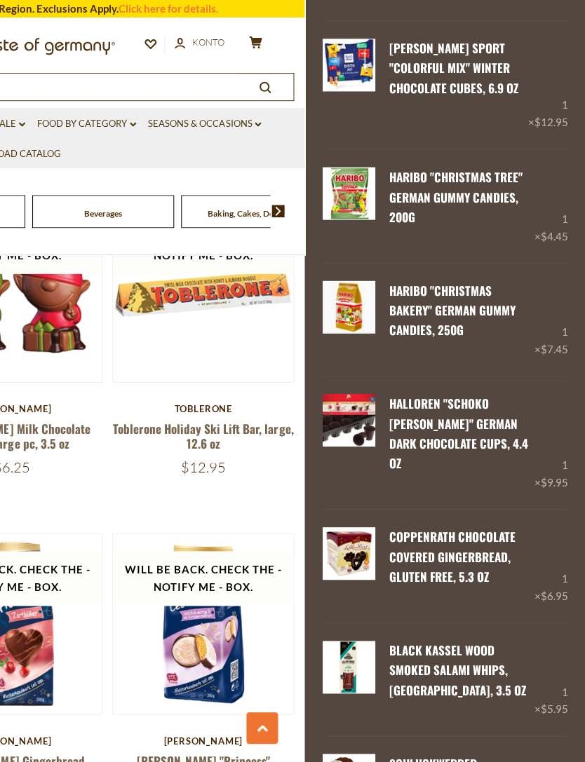
click at [287, 474] on div "Will be back. Check the - Notify Me - Box. Quick View Niederegger Niederegger P…" at bounding box center [12, 525] width 564 height 3906
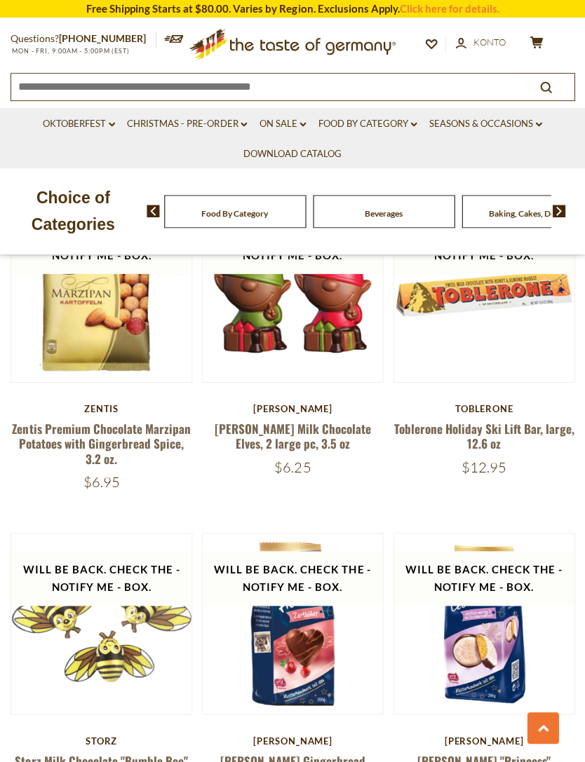
scroll to position [0, 0]
click at [100, 119] on link "Oktoberfest dropdown_arrow" at bounding box center [79, 123] width 72 height 15
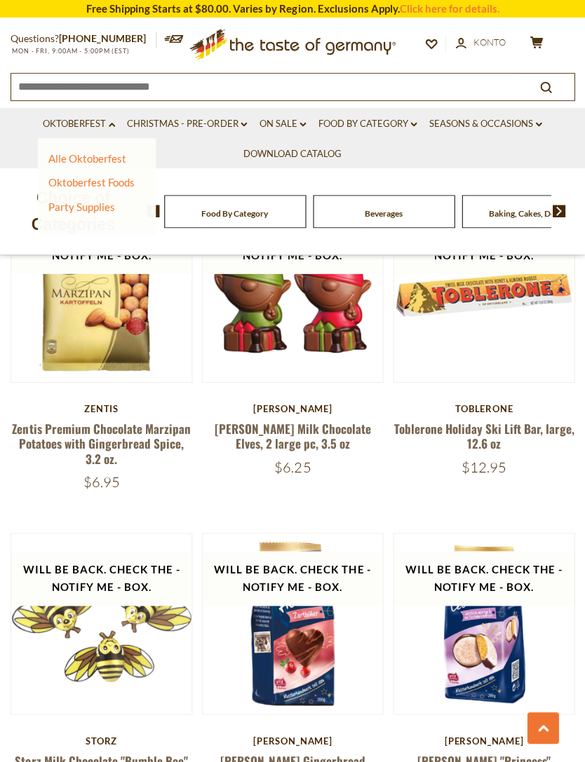
click at [111, 163] on link "Alle Oktoberfest" at bounding box center [87, 158] width 78 height 13
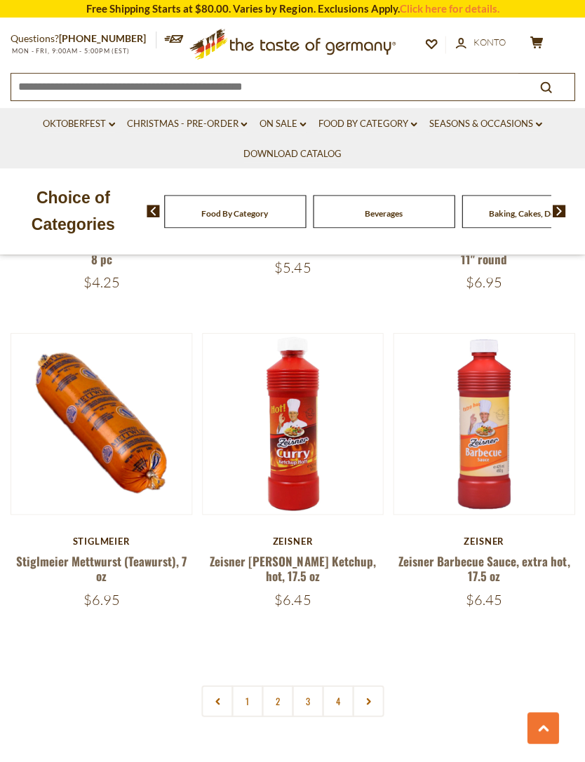
scroll to position [3847, 0]
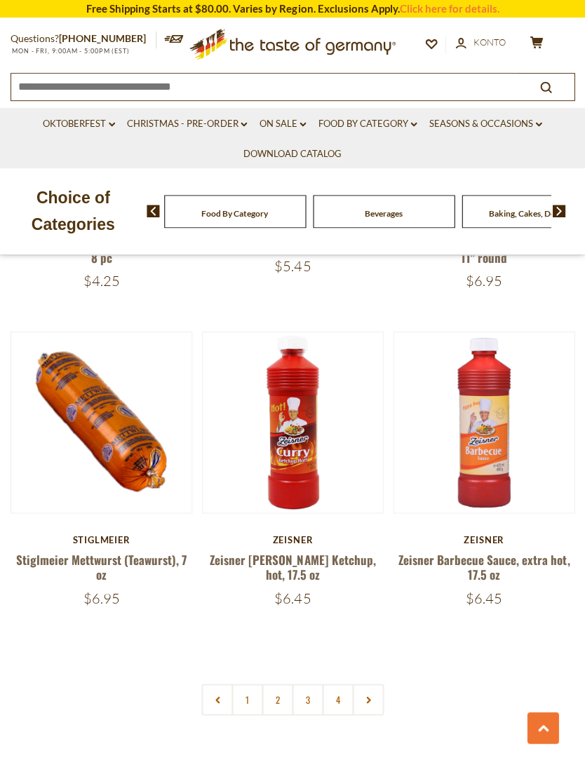
click at [283, 684] on link "2" at bounding box center [278, 700] width 32 height 32
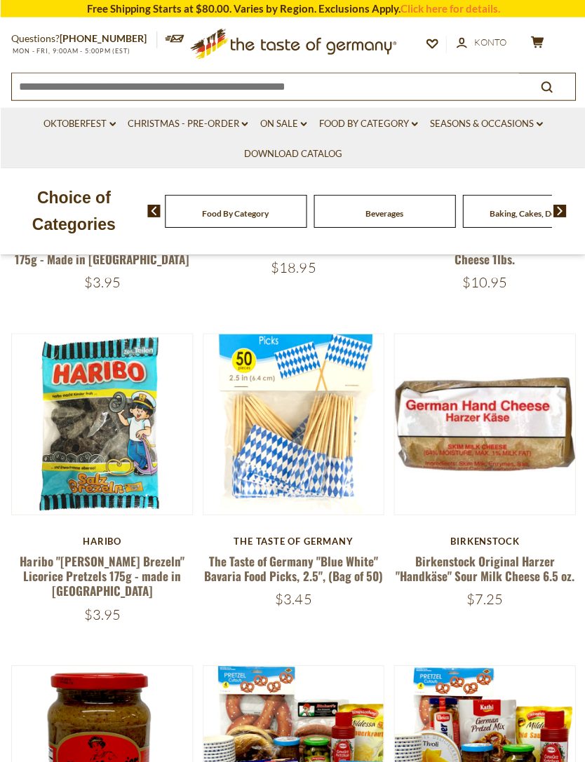
scroll to position [561, 0]
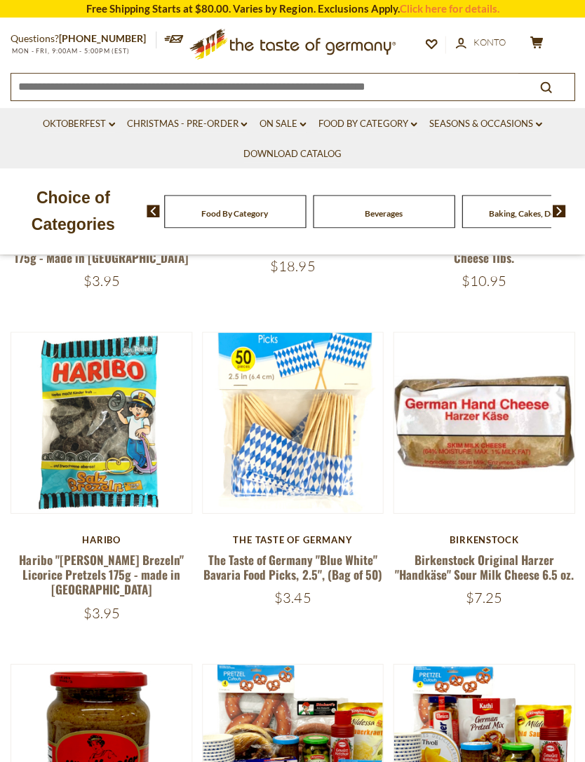
click at [504, 206] on button "Quick View" at bounding box center [483, 190] width 95 height 32
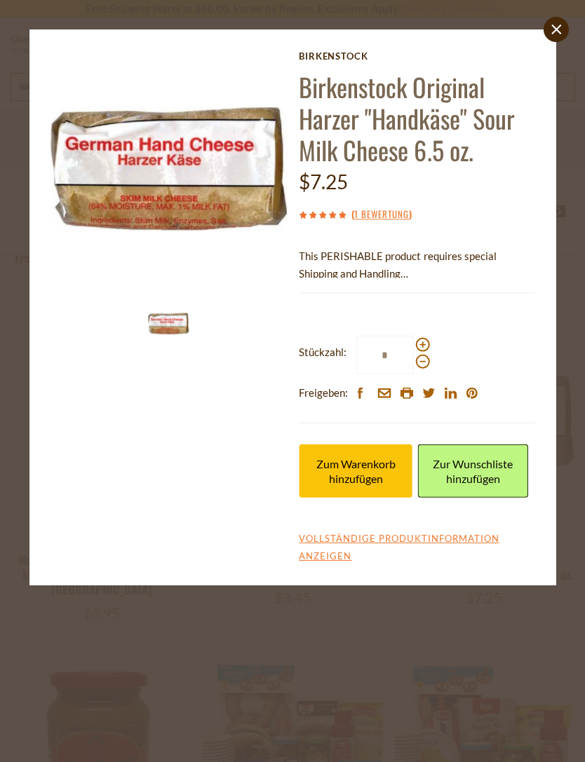
click at [422, 347] on span at bounding box center [422, 344] width 14 height 14
click at [413, 347] on input "*" at bounding box center [385, 354] width 58 height 39
type input "*"
click at [383, 492] on button "Zum Warenkorb hinzufügen" at bounding box center [356, 470] width 114 height 53
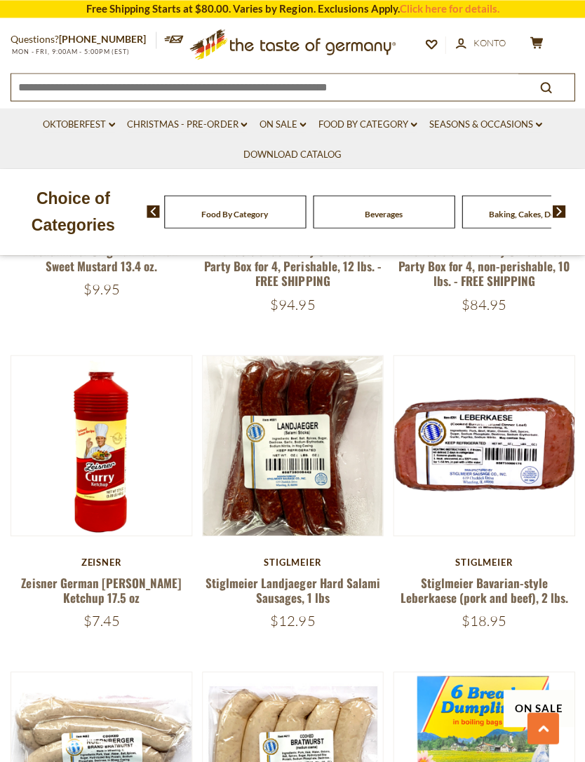
scroll to position [1202, 0]
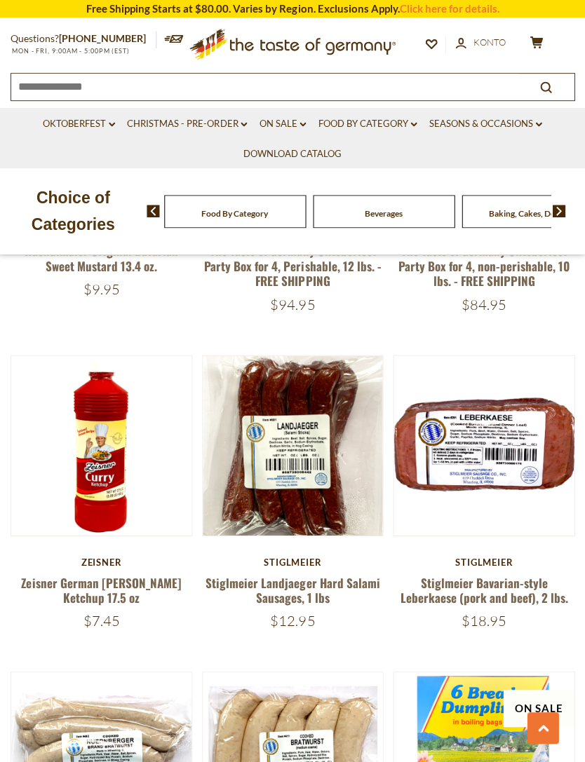
click at [489, 229] on button "Quick View" at bounding box center [483, 213] width 95 height 32
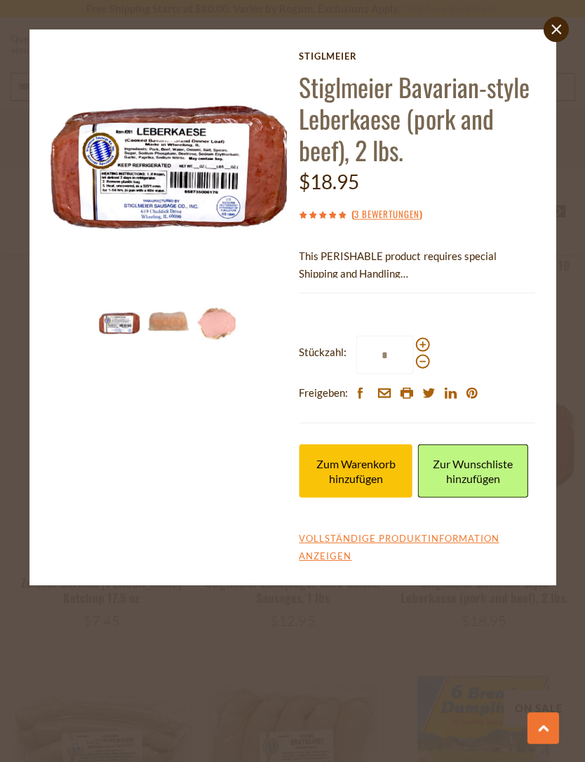
click at [381, 477] on span "Zum Warenkorb hinzufügen" at bounding box center [355, 471] width 79 height 28
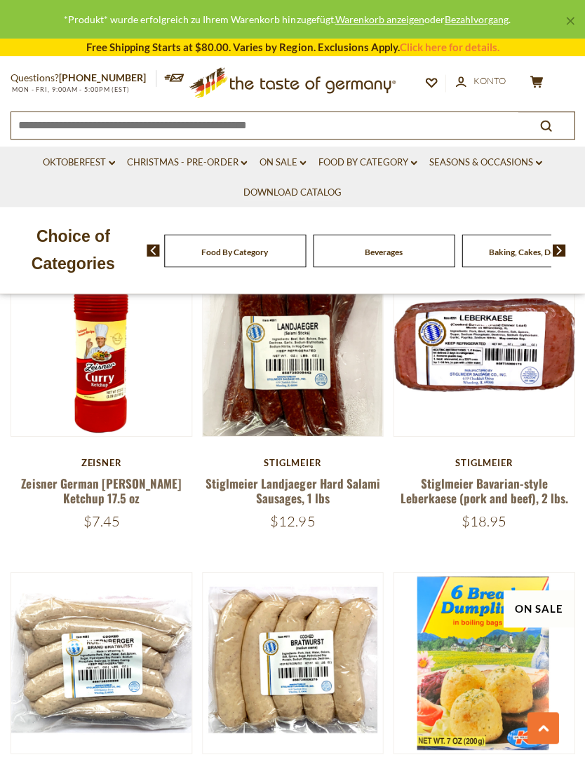
scroll to position [1303, 0]
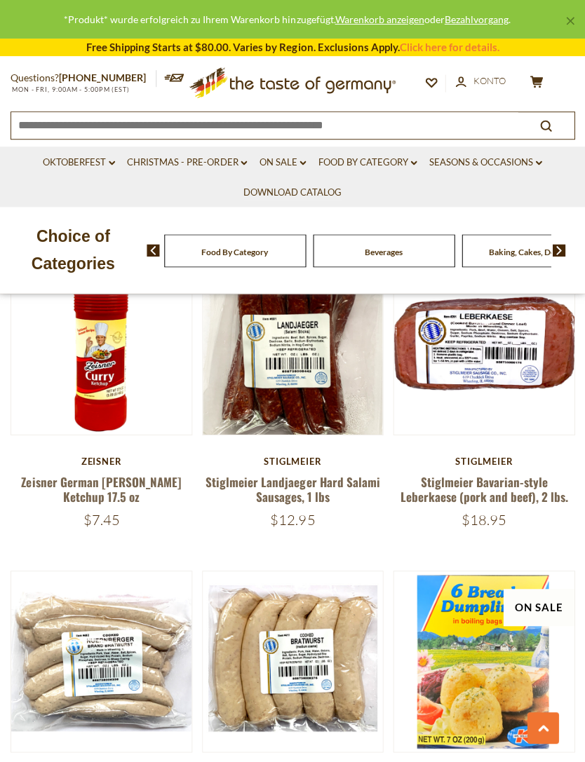
click at [128, 128] on button "Quick View" at bounding box center [101, 112] width 95 height 32
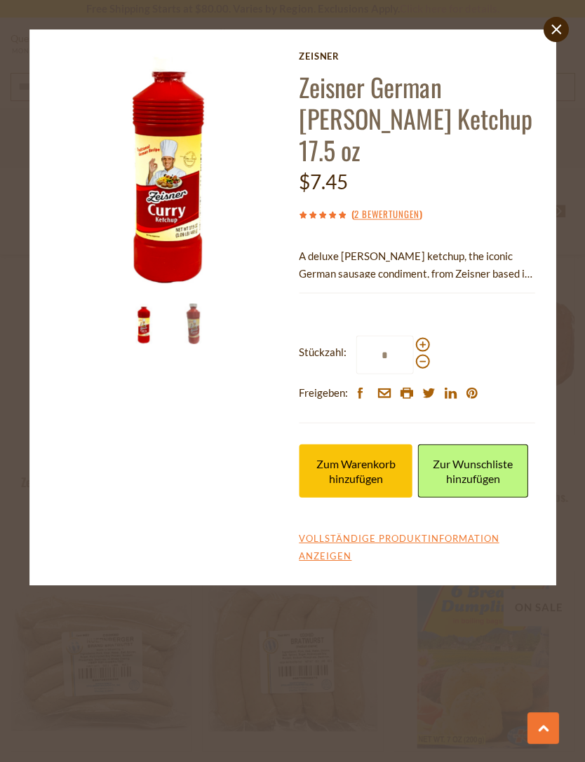
click at [372, 457] on span "Zum Warenkorb hinzufügen" at bounding box center [355, 471] width 79 height 28
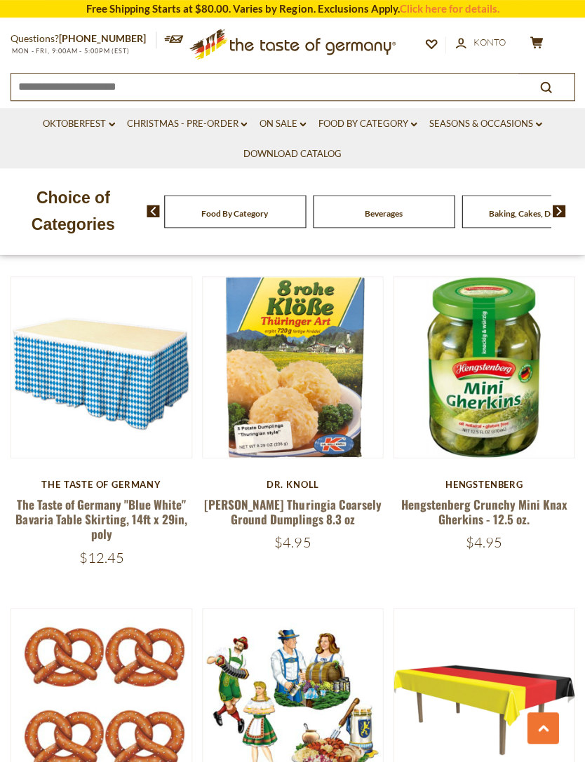
scroll to position [2280, 0]
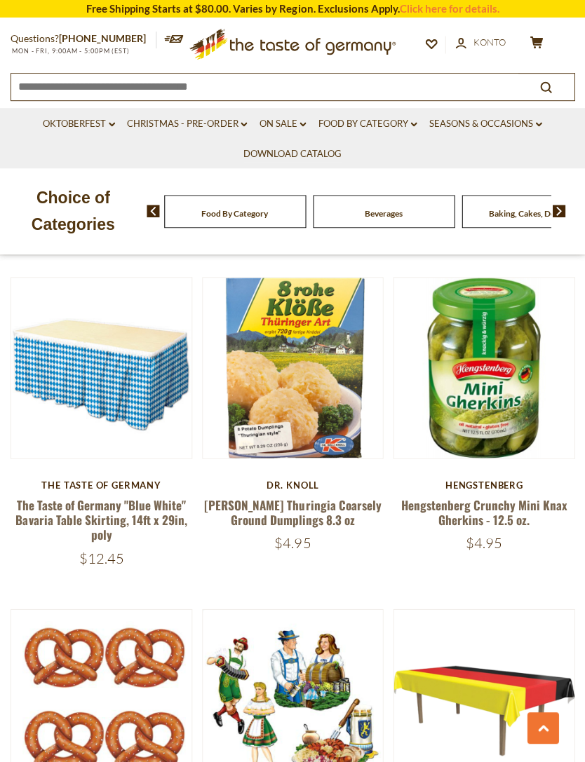
click at [327, 152] on button "Quick View" at bounding box center [292, 136] width 95 height 32
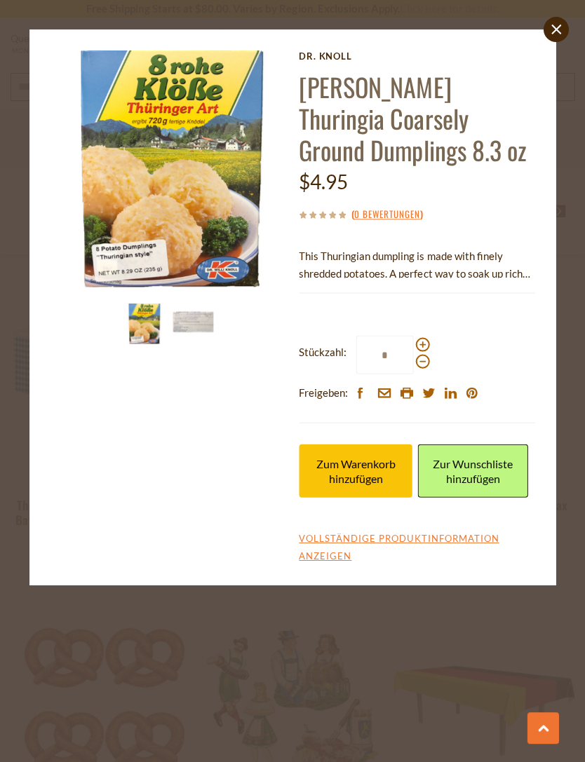
click at [386, 482] on span "Zum Warenkorb hinzufügen" at bounding box center [355, 471] width 79 height 28
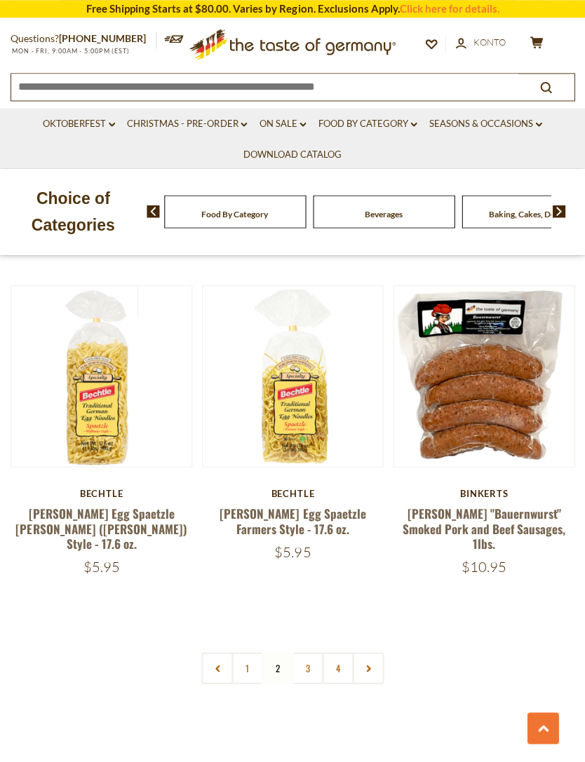
scroll to position [3930, 0]
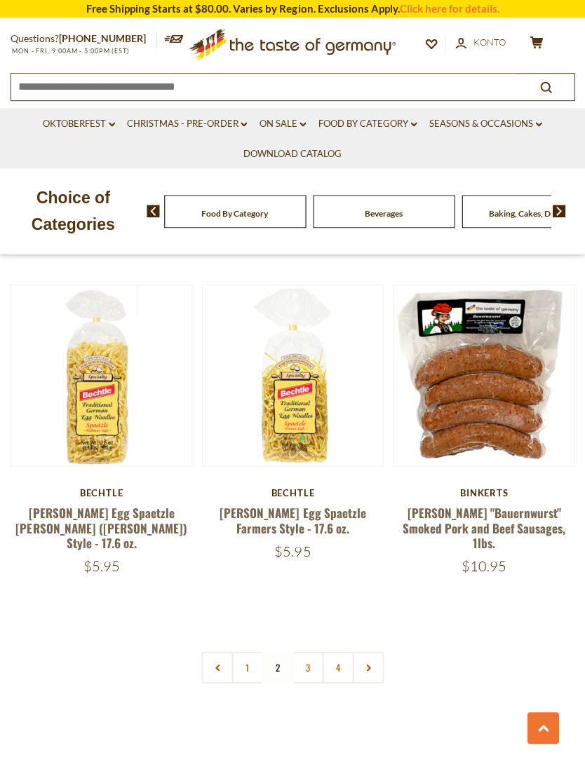
click at [308, 652] on link "3" at bounding box center [308, 668] width 32 height 32
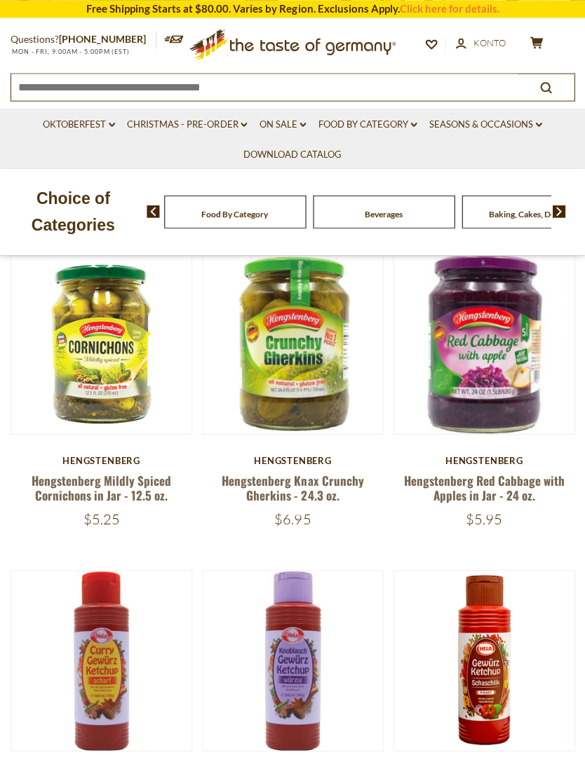
scroll to position [309, 0]
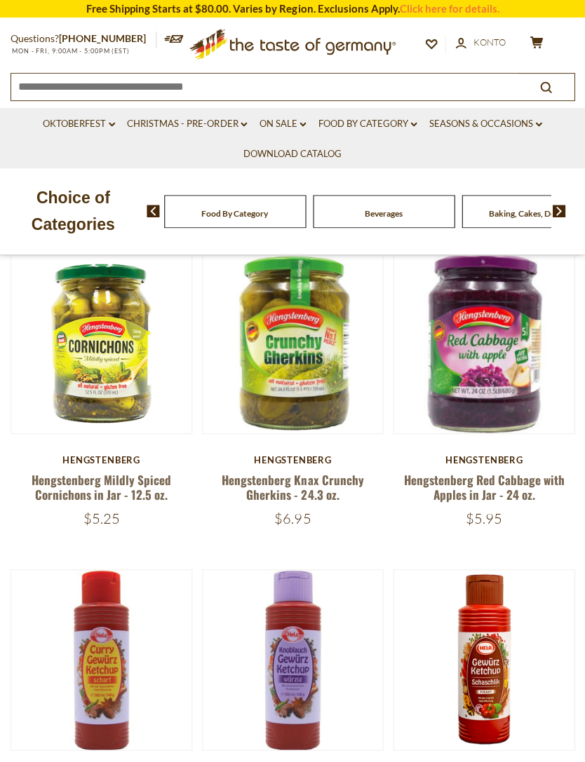
click at [132, 127] on button "Quick View" at bounding box center [101, 111] width 95 height 32
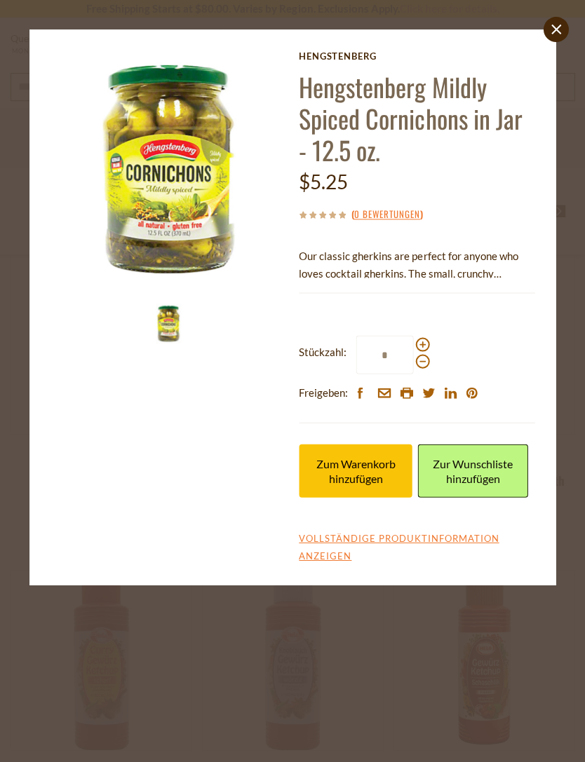
click at [387, 483] on button "Zum Warenkorb hinzufügen" at bounding box center [356, 470] width 114 height 53
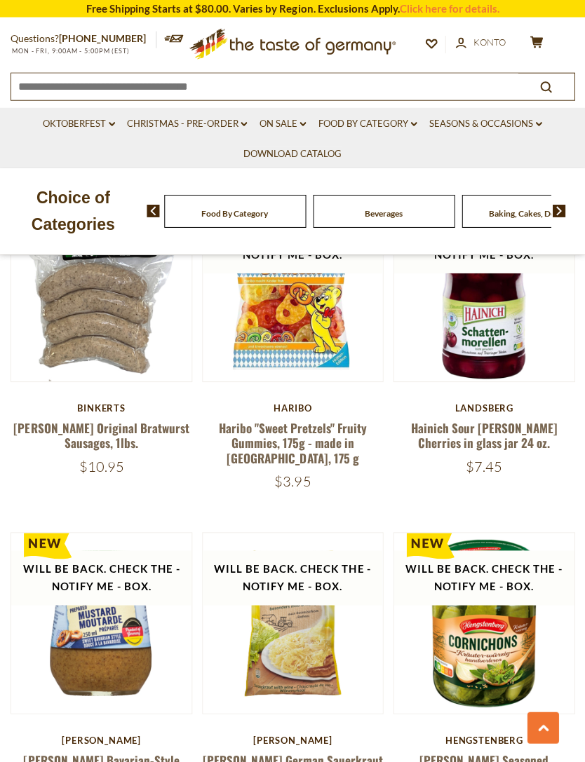
scroll to position [2609, 0]
click at [323, 74] on button "Quick View" at bounding box center [292, 59] width 95 height 32
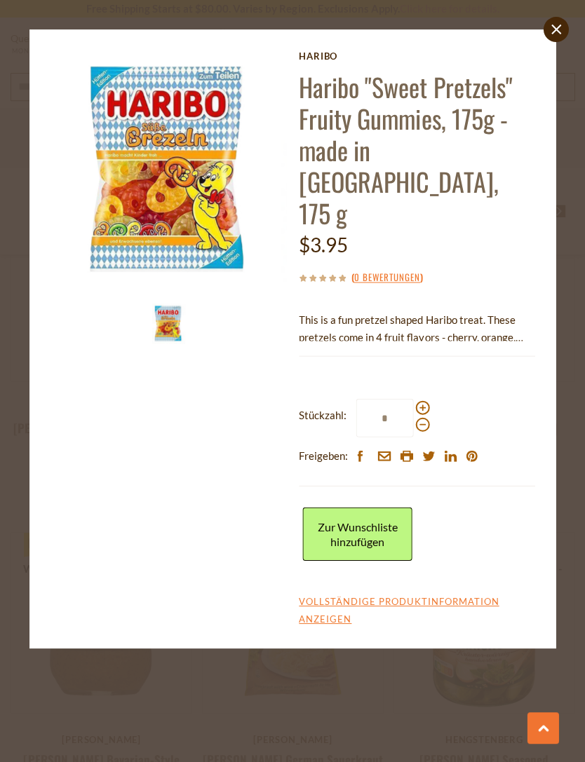
click at [388, 507] on link "Zur Wunschliste hinzufügen" at bounding box center [357, 533] width 110 height 53
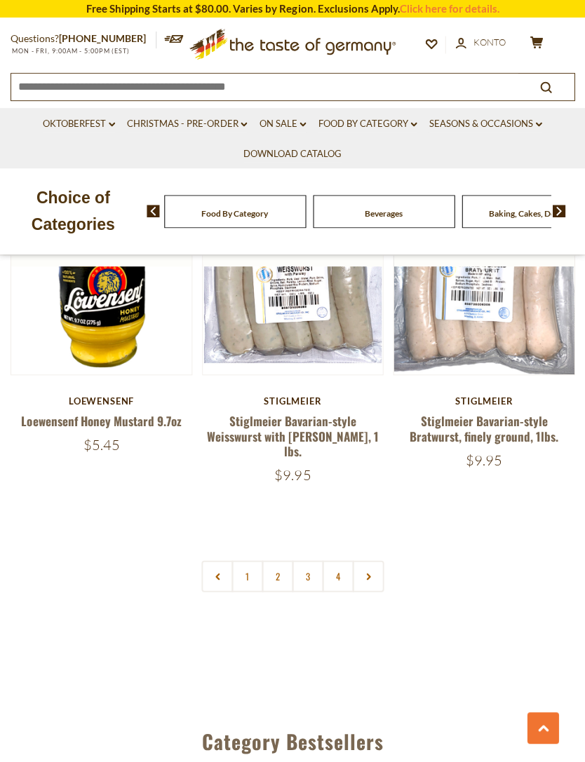
click at [338, 560] on link "4" at bounding box center [338, 576] width 32 height 32
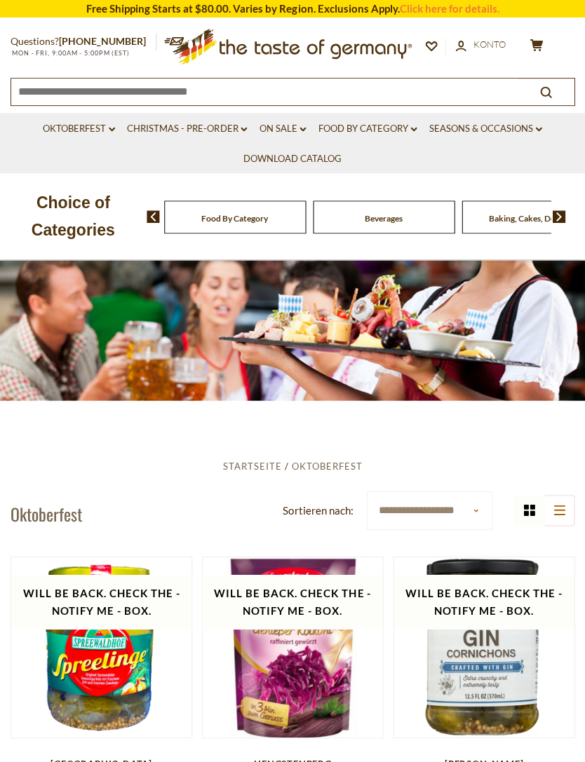
click at [287, 134] on link "On Sale dropdown_arrow" at bounding box center [282, 128] width 47 height 15
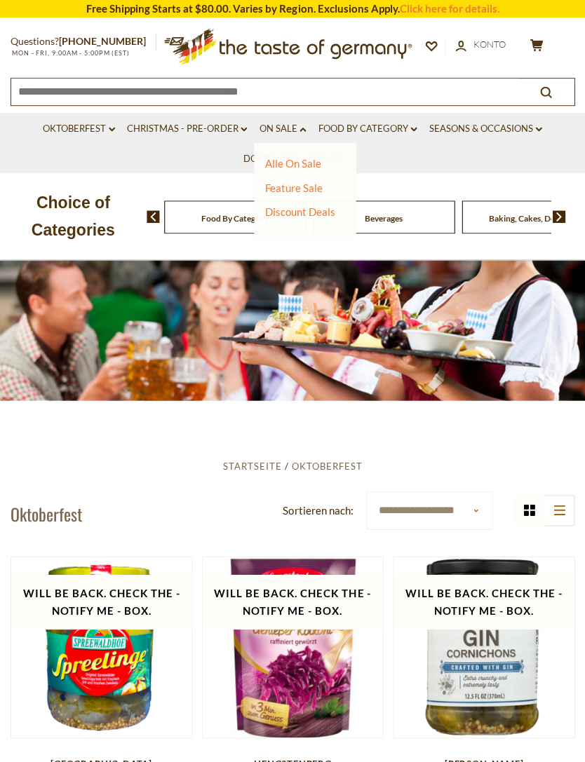
click at [311, 162] on link "Alle On Sale" at bounding box center [292, 163] width 56 height 13
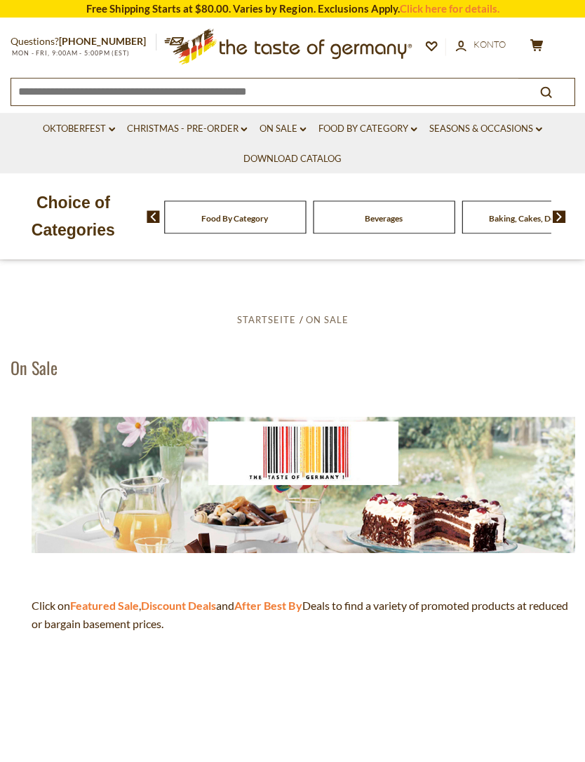
click at [288, 130] on link "On Sale dropdown_arrow" at bounding box center [282, 128] width 47 height 15
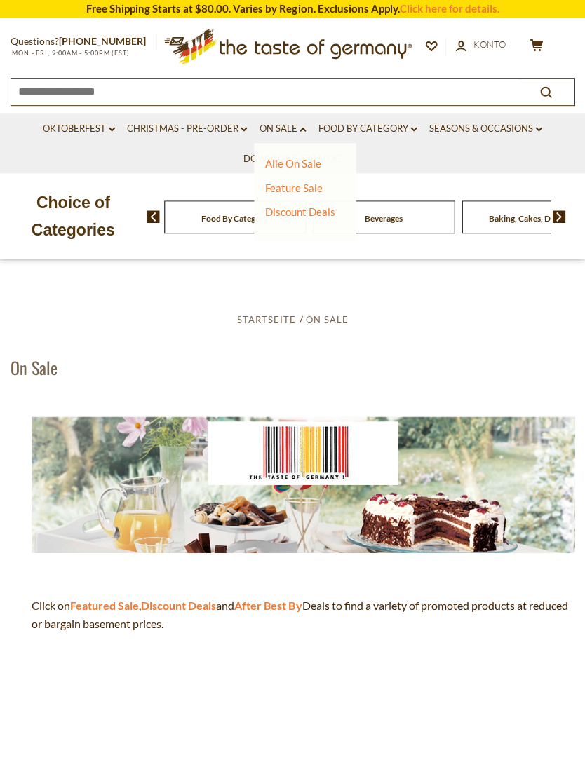
click at [310, 182] on link "Feature Sale" at bounding box center [293, 188] width 58 height 13
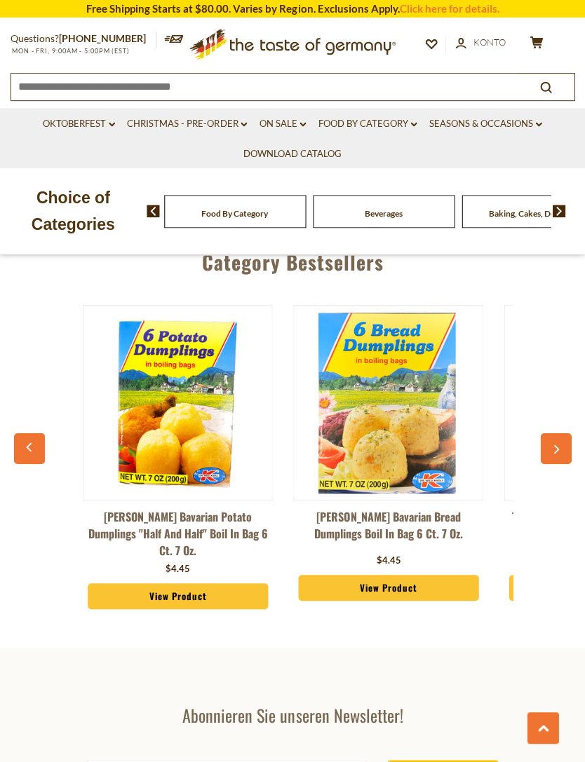
scroll to position [1327, 0]
click at [549, 433] on button "button" at bounding box center [555, 448] width 31 height 31
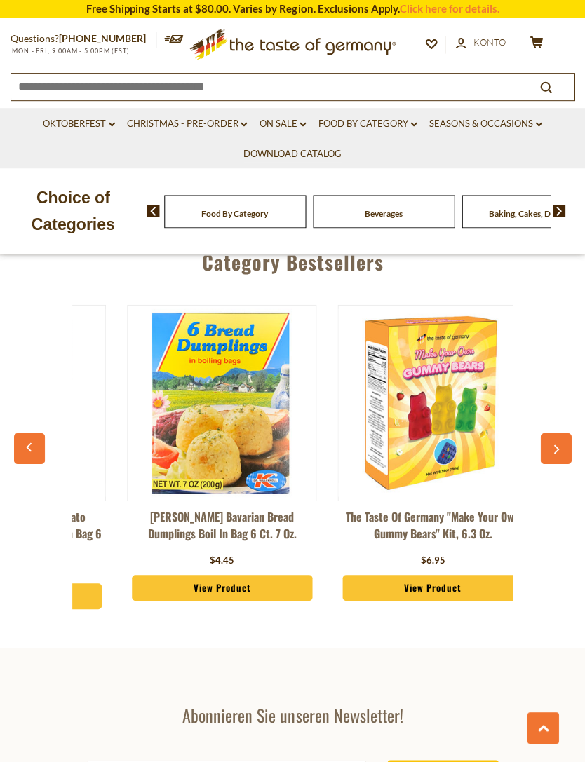
scroll to position [0, 210]
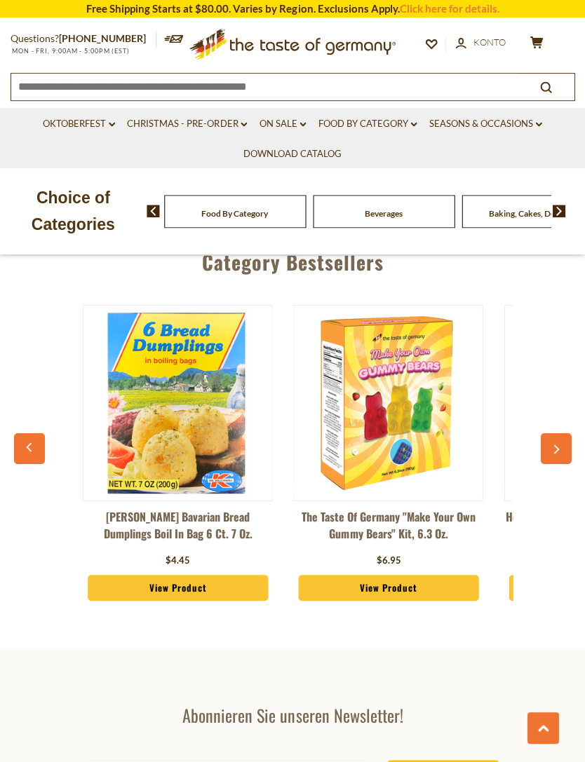
click at [553, 444] on icon "button" at bounding box center [555, 449] width 9 height 10
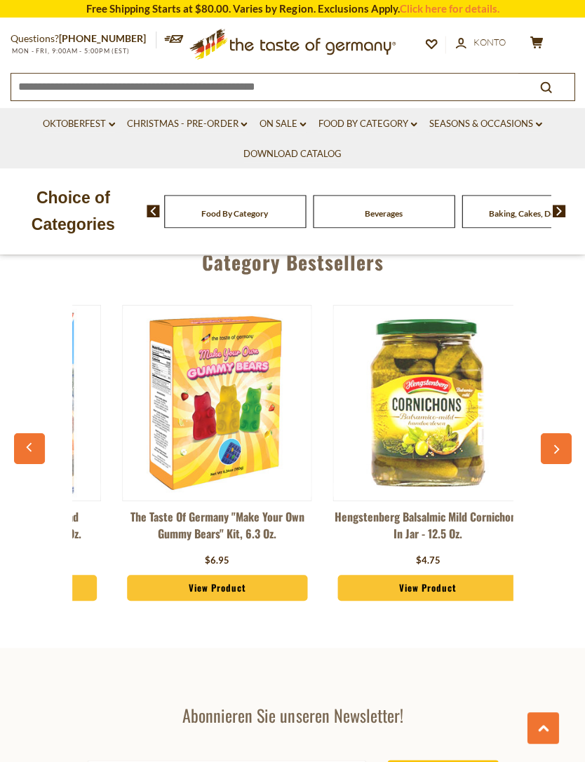
scroll to position [0, 421]
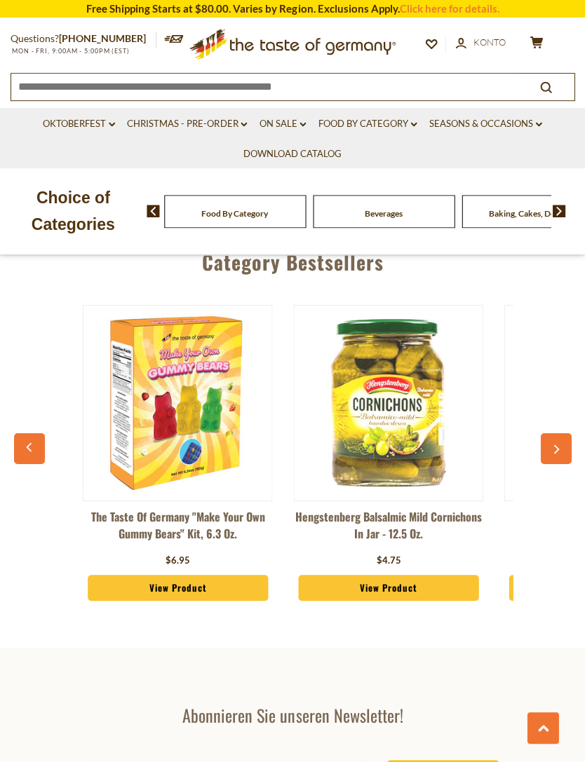
click at [554, 433] on button "button" at bounding box center [555, 448] width 31 height 31
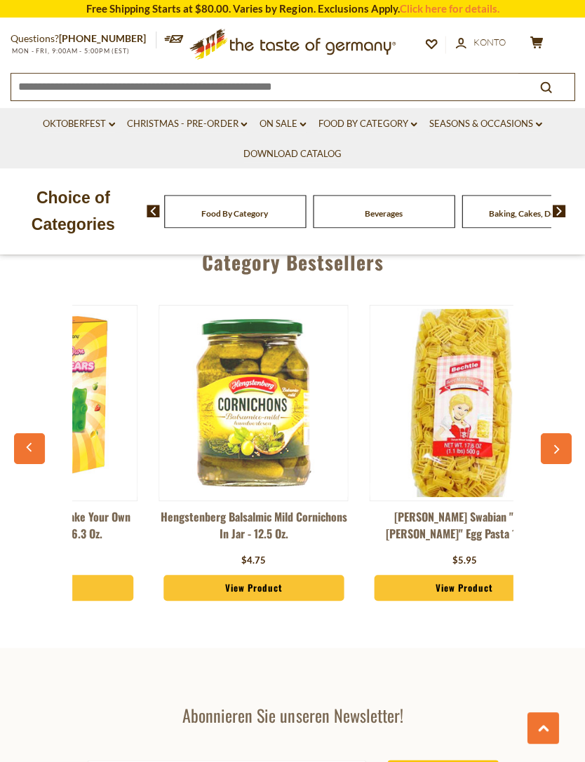
scroll to position [0, 631]
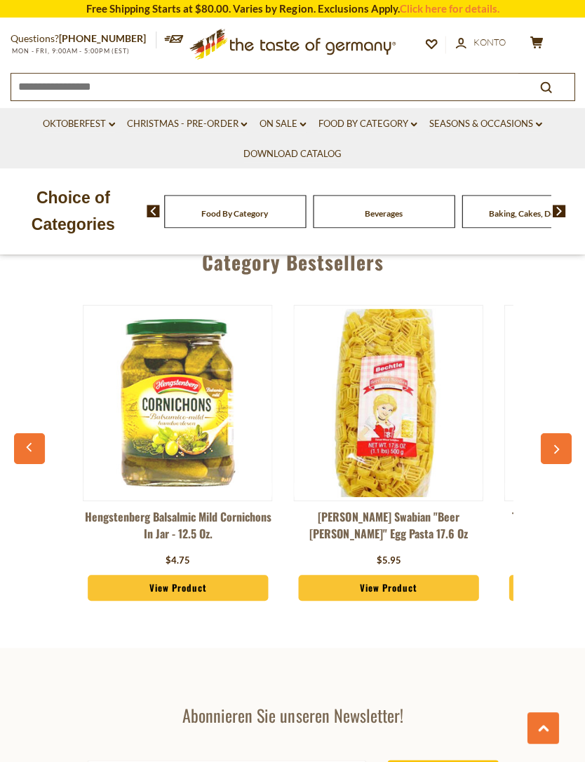
click at [556, 444] on icon "button" at bounding box center [555, 449] width 9 height 10
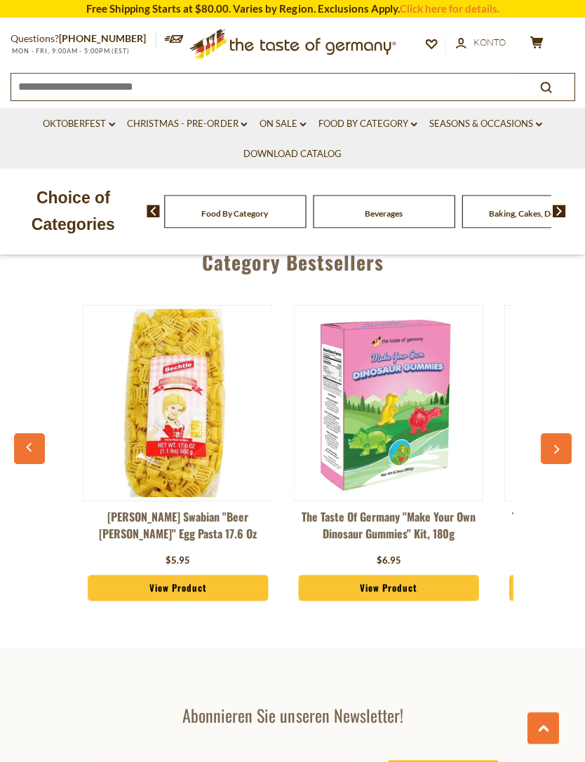
click at [553, 444] on icon "button" at bounding box center [555, 449] width 9 height 10
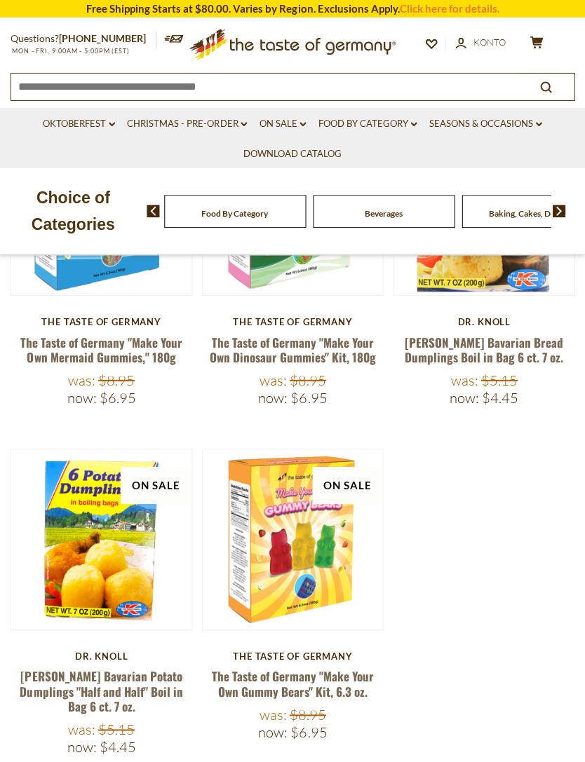
scroll to position [669, 0]
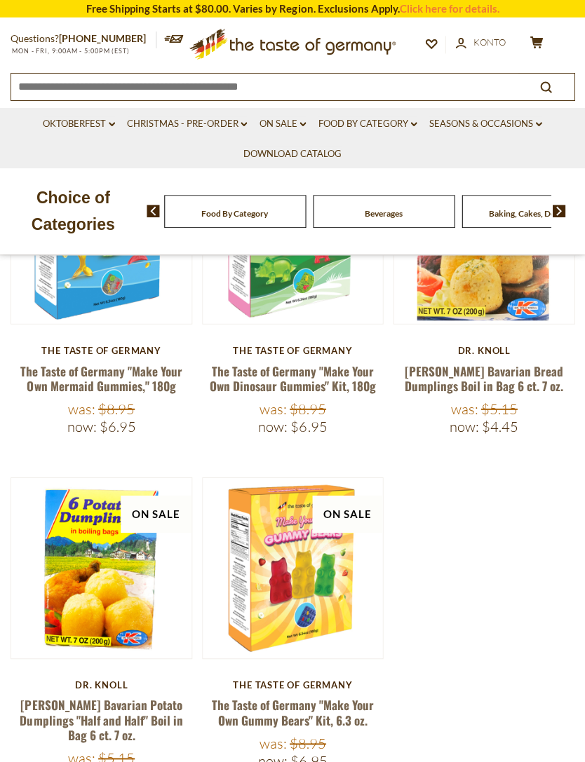
click at [297, 122] on link "On Sale dropdown_arrow" at bounding box center [282, 123] width 47 height 15
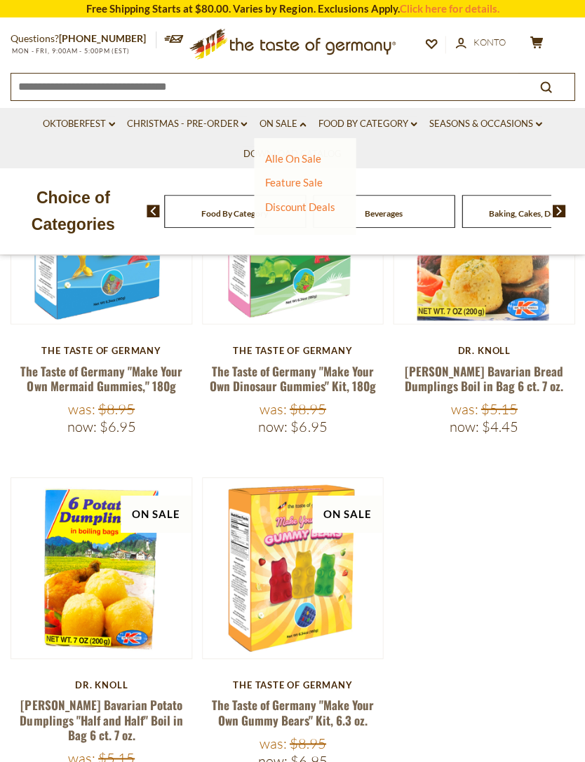
click at [301, 127] on link "On Sale dropdown_arrow" at bounding box center [282, 123] width 47 height 15
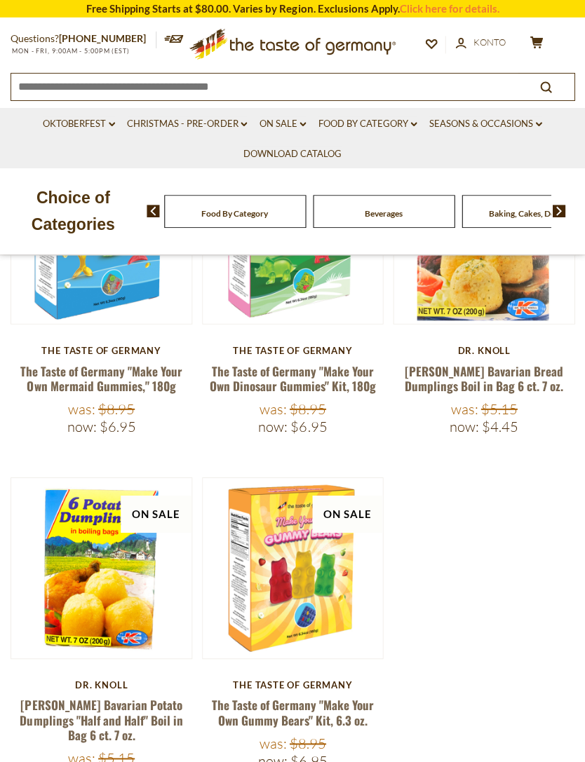
click at [302, 126] on link "On Sale dropdown_arrow" at bounding box center [282, 123] width 47 height 15
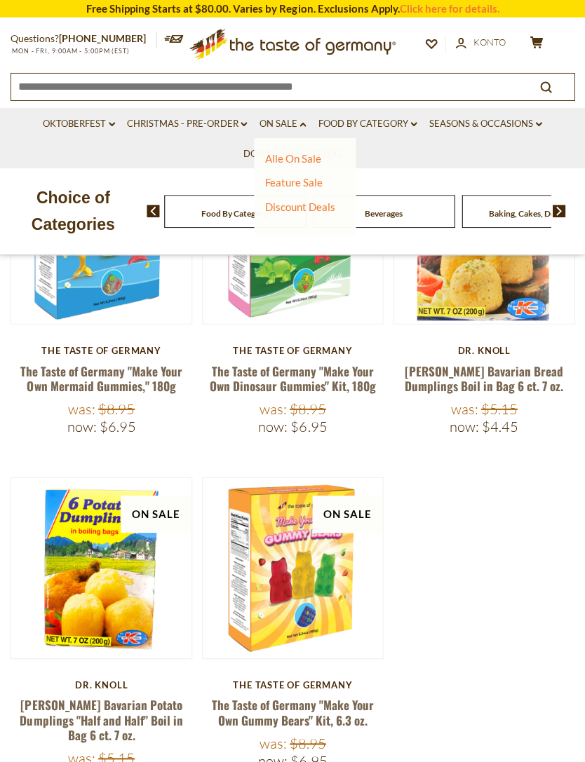
click at [300, 243] on div "Choice of Categories Food By Category Beverages Baking, Cakes, Desserts Breads …" at bounding box center [292, 211] width 585 height 86
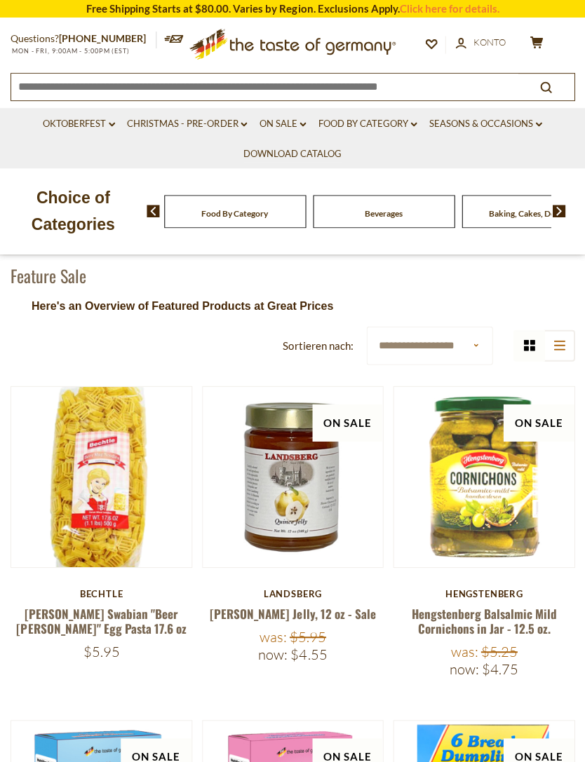
scroll to position [0, 0]
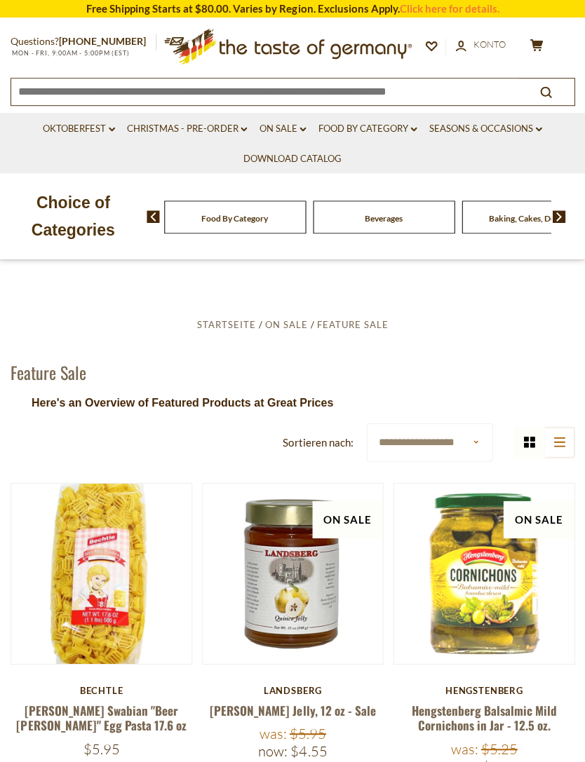
click at [304, 131] on icon "dropdown_arrow" at bounding box center [303, 129] width 6 height 5
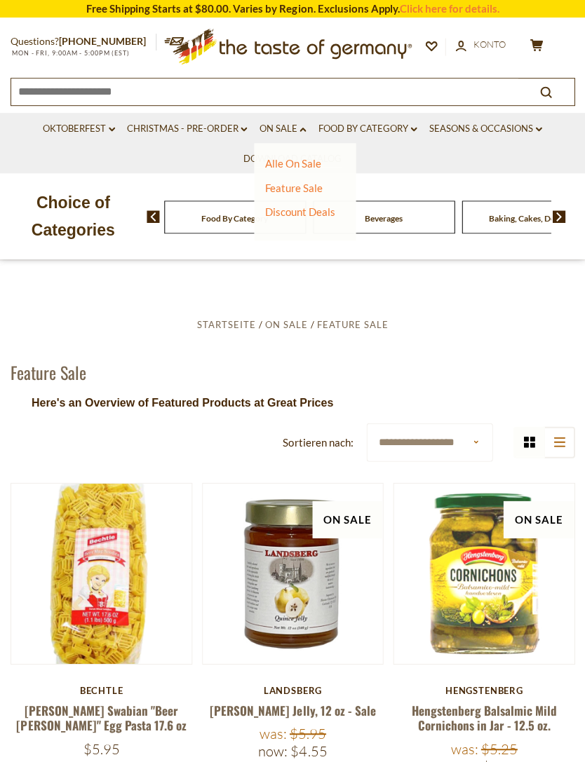
click at [307, 162] on link "Alle On Sale" at bounding box center [292, 163] width 56 height 13
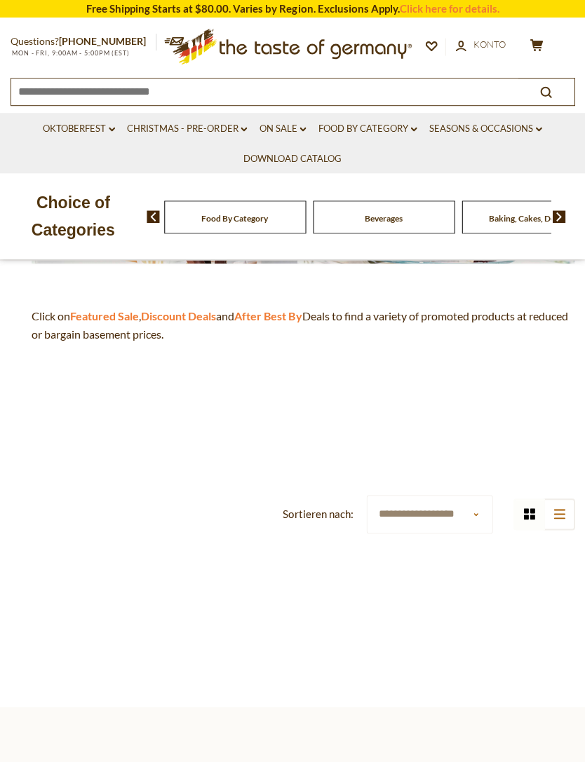
scroll to position [267, 0]
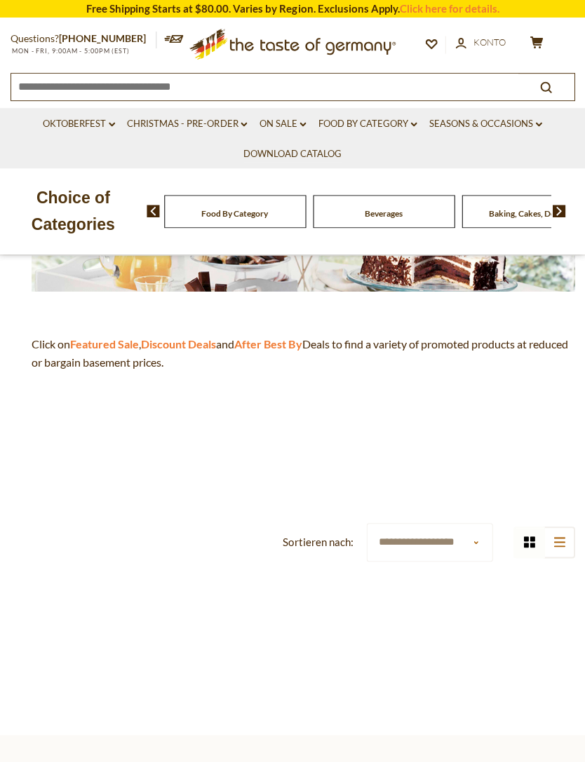
click at [210, 343] on strong "Discount Deals" at bounding box center [178, 343] width 75 height 13
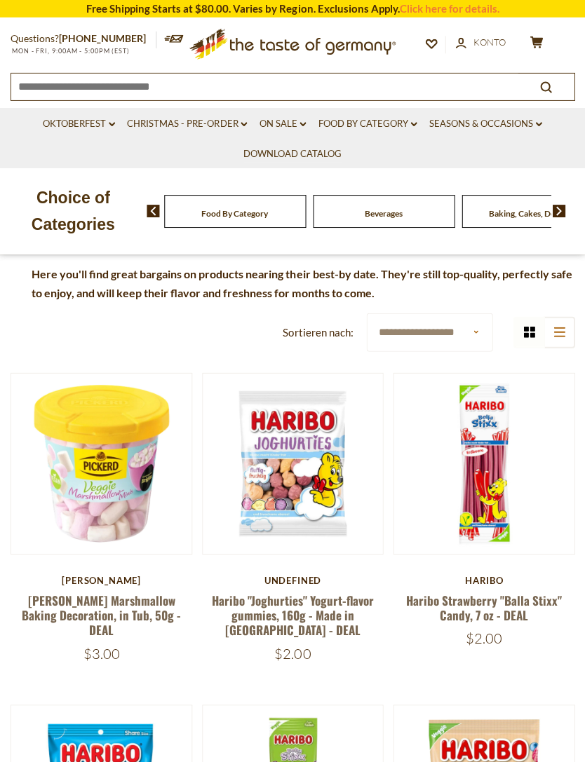
scroll to position [131, 0]
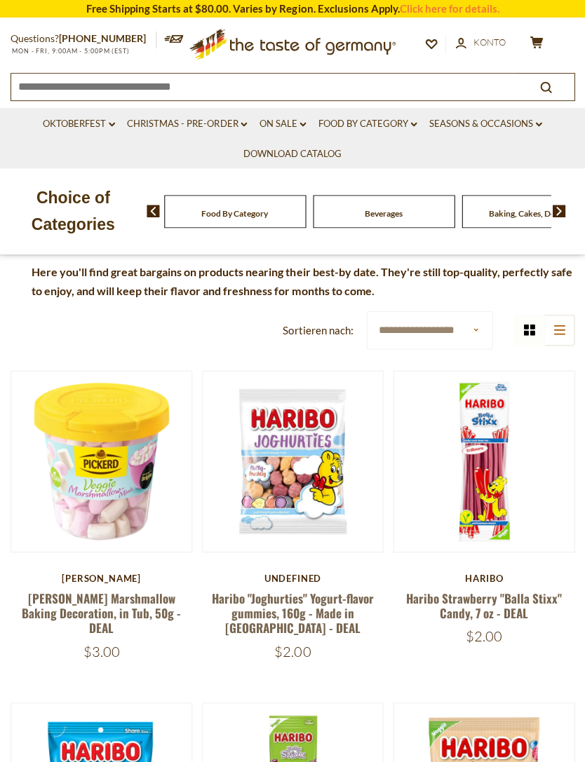
click at [560, 524] on img at bounding box center [484, 461] width 180 height 180
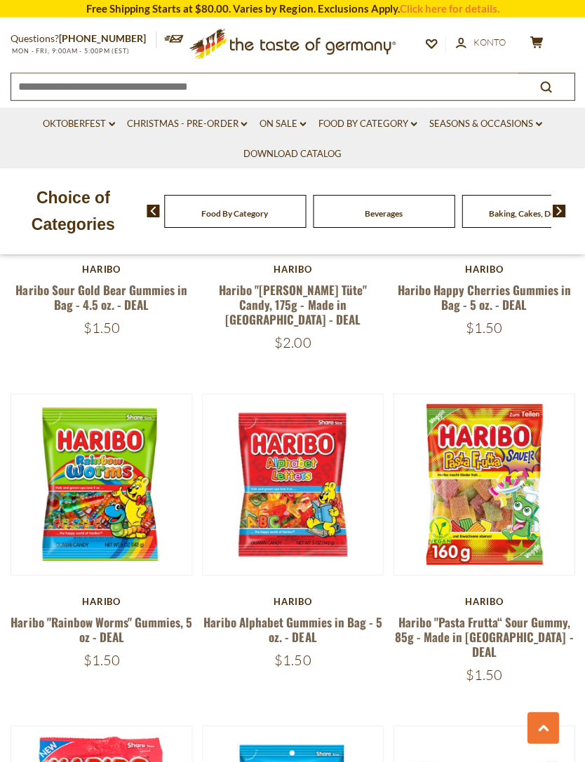
scroll to position [1111, 0]
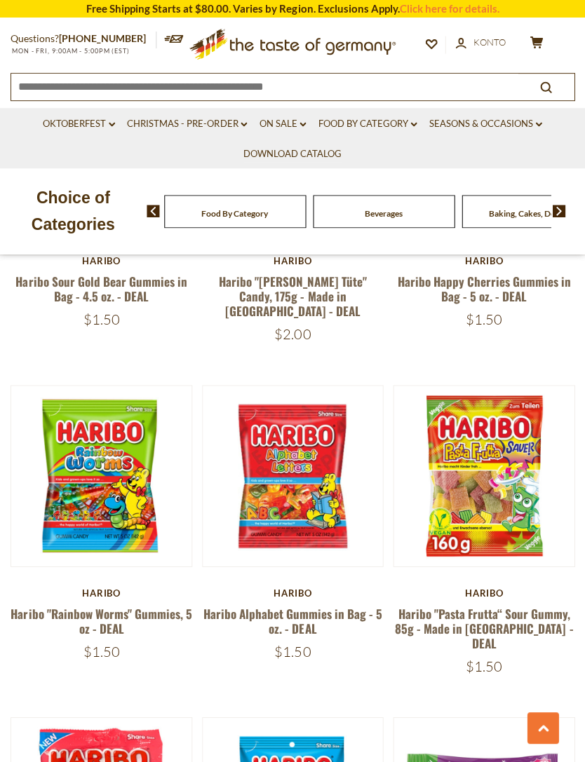
click at [333, 260] on button "Quick View" at bounding box center [292, 244] width 95 height 32
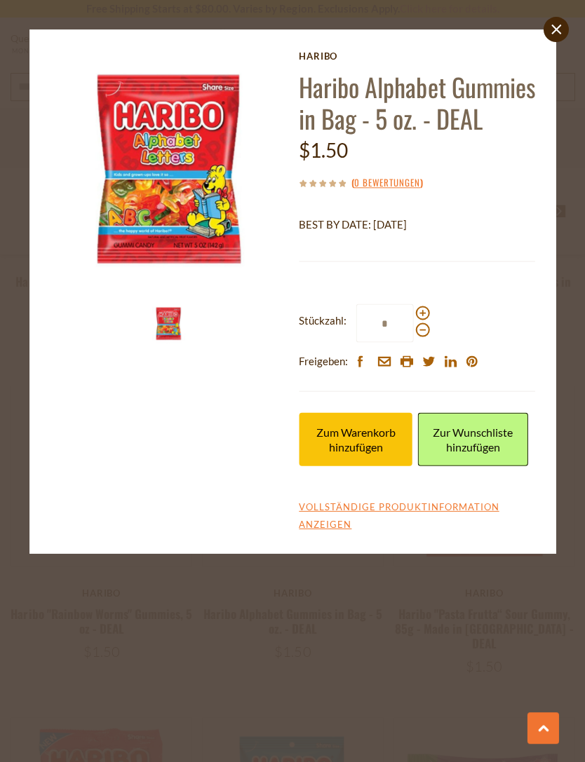
click at [382, 453] on span "Zum Warenkorb hinzufügen" at bounding box center [355, 439] width 79 height 28
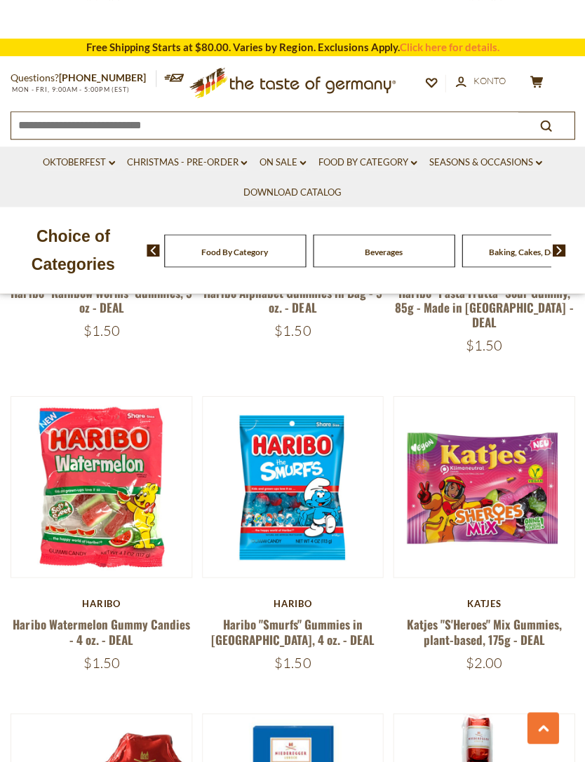
scroll to position [1437, 0]
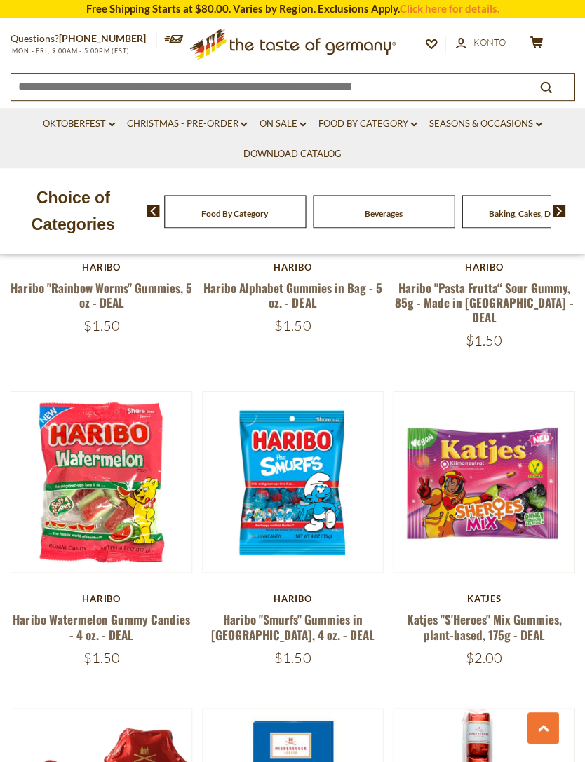
click at [502, 265] on button "Quick View" at bounding box center [483, 250] width 95 height 32
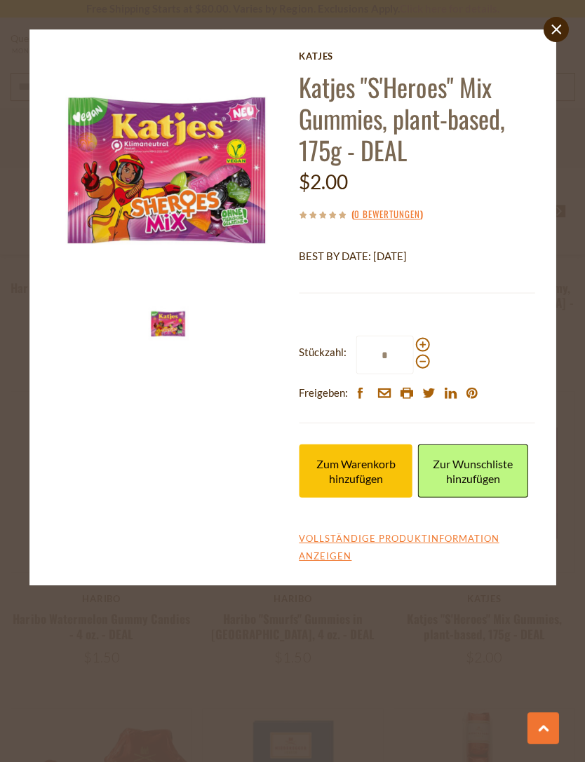
click at [388, 482] on span "Zum Warenkorb hinzufügen" at bounding box center [355, 471] width 79 height 28
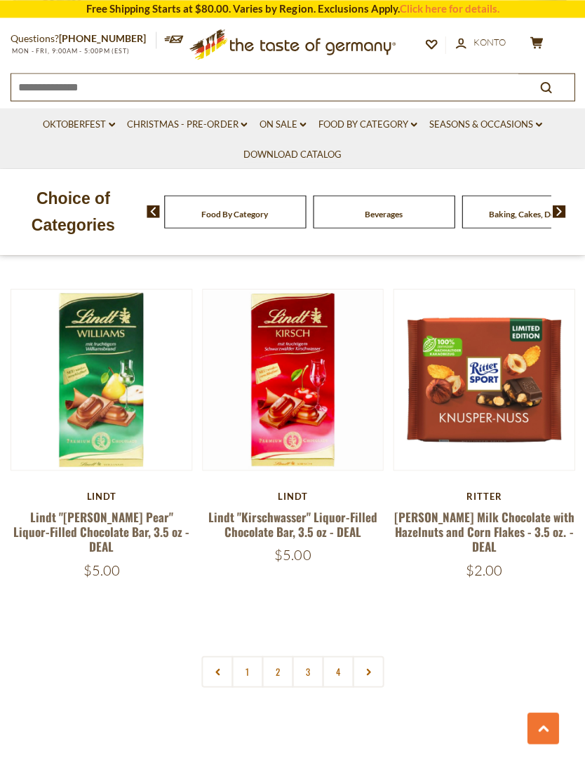
scroll to position [3862, 0]
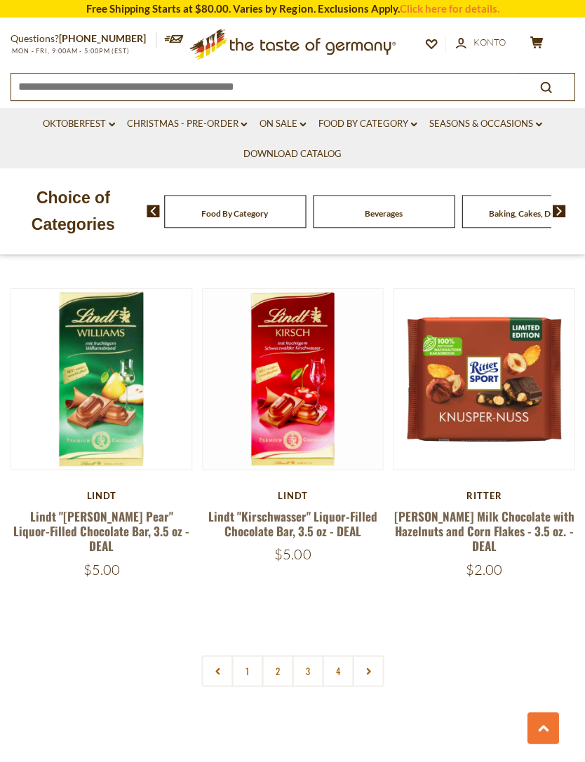
click at [279, 655] on link "2" at bounding box center [278, 671] width 32 height 32
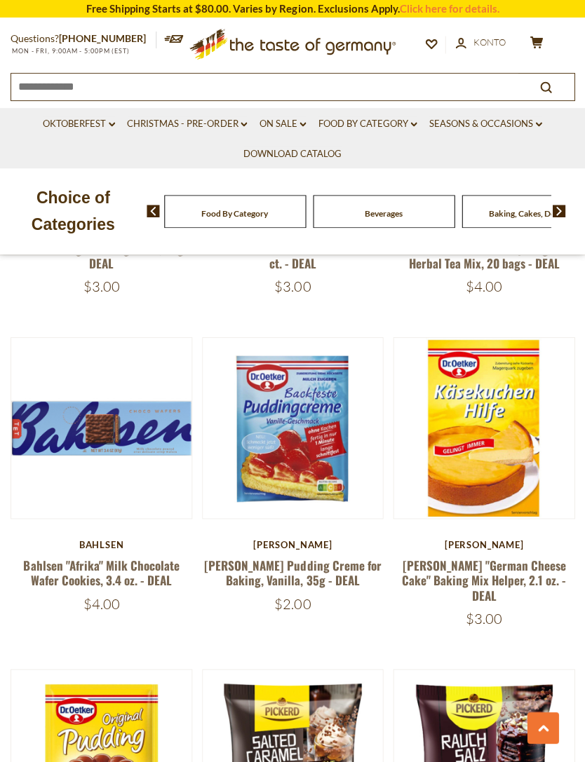
scroll to position [1477, 0]
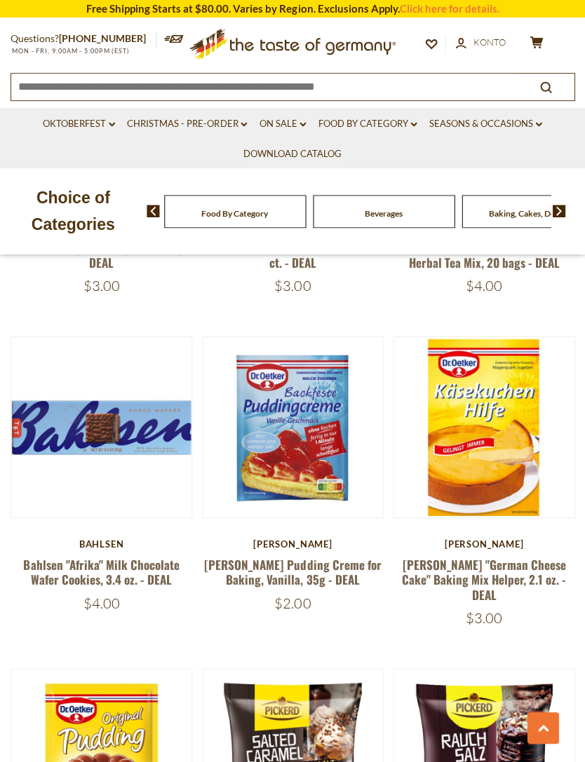
click at [319, 211] on button "Quick View" at bounding box center [292, 196] width 95 height 32
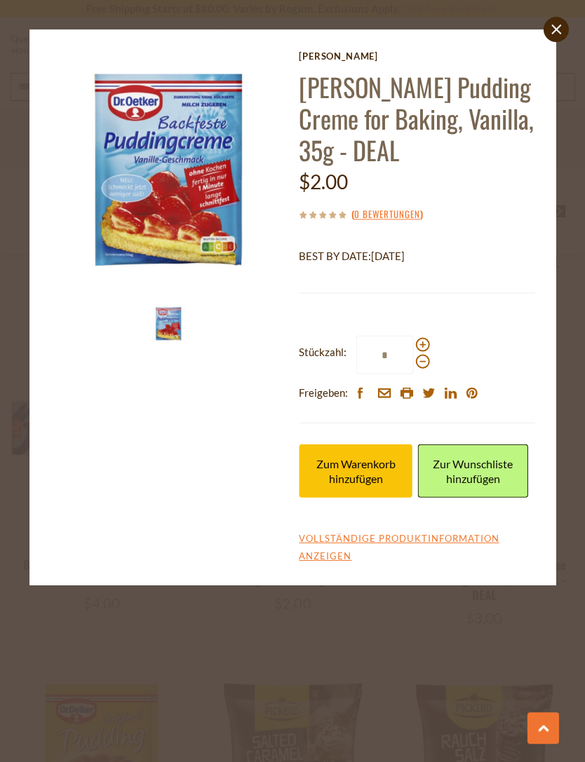
click at [422, 343] on span at bounding box center [422, 344] width 14 height 14
click at [413, 343] on input "*" at bounding box center [385, 354] width 58 height 39
type input "*"
click at [379, 480] on span "Zum Warenkorb hinzufügen" at bounding box center [355, 471] width 79 height 28
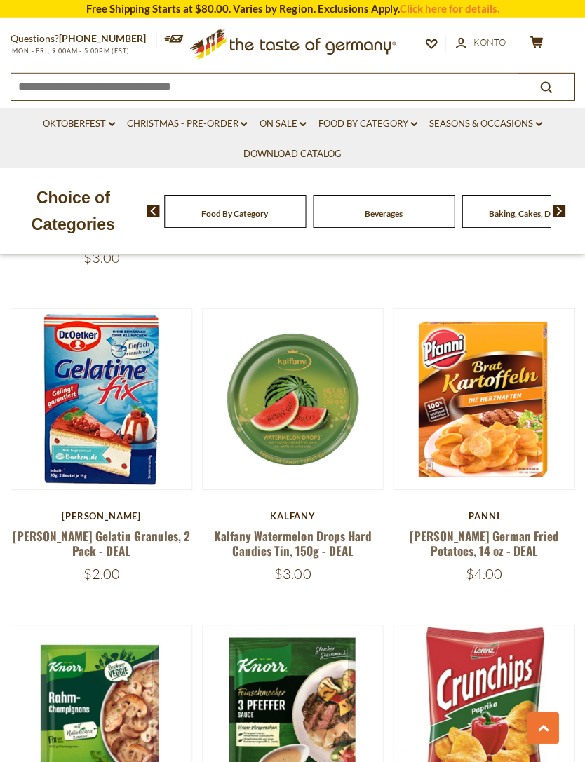
scroll to position [2503, 0]
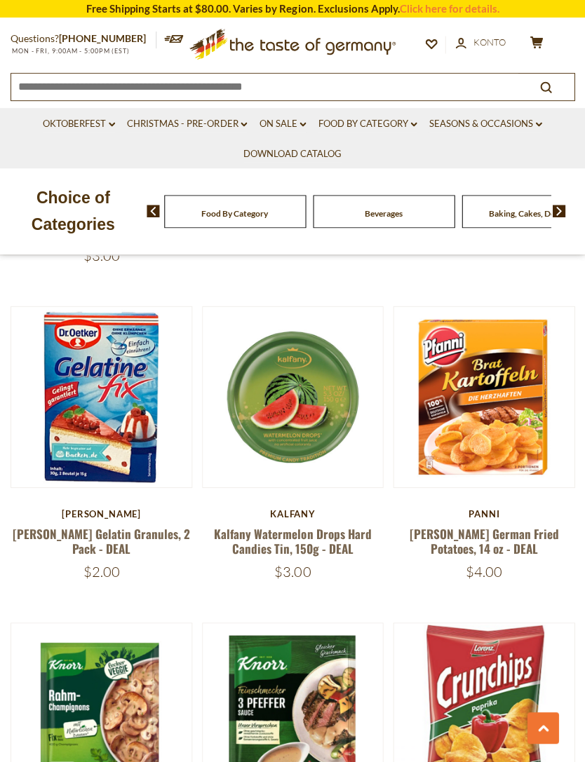
click at [119, 180] on button "Quick View" at bounding box center [101, 164] width 95 height 32
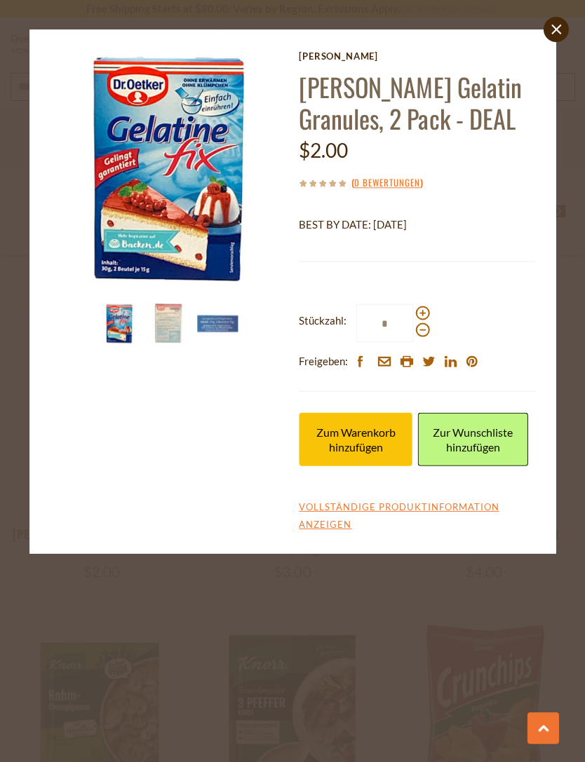
click at [547, 36] on link "close" at bounding box center [555, 29] width 25 height 25
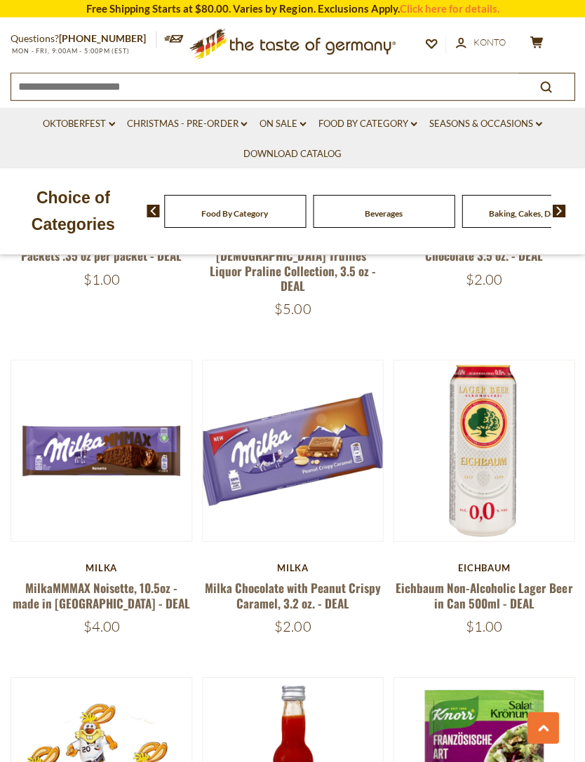
scroll to position [3442, 0]
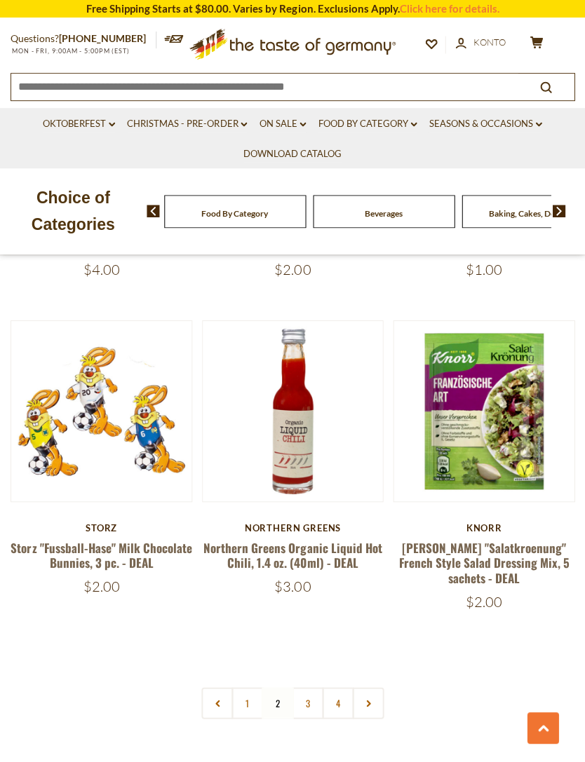
click at [307, 687] on link "3" at bounding box center [308, 703] width 32 height 32
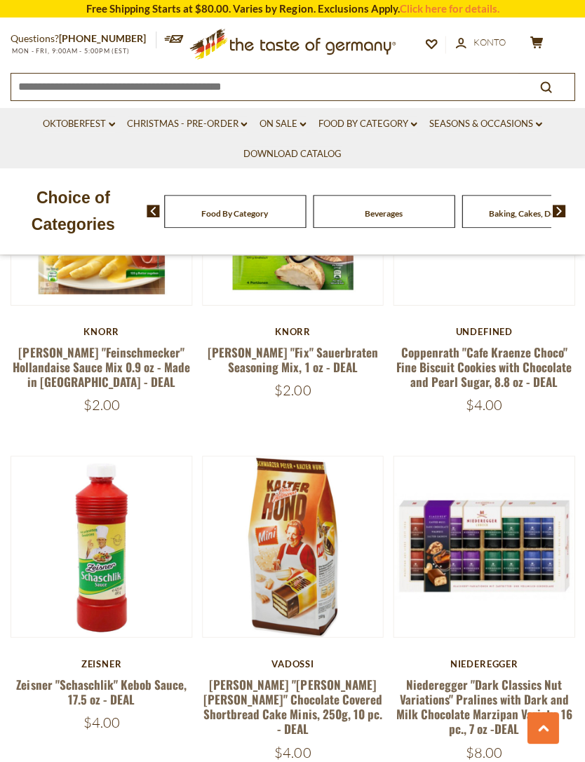
scroll to position [2670, 0]
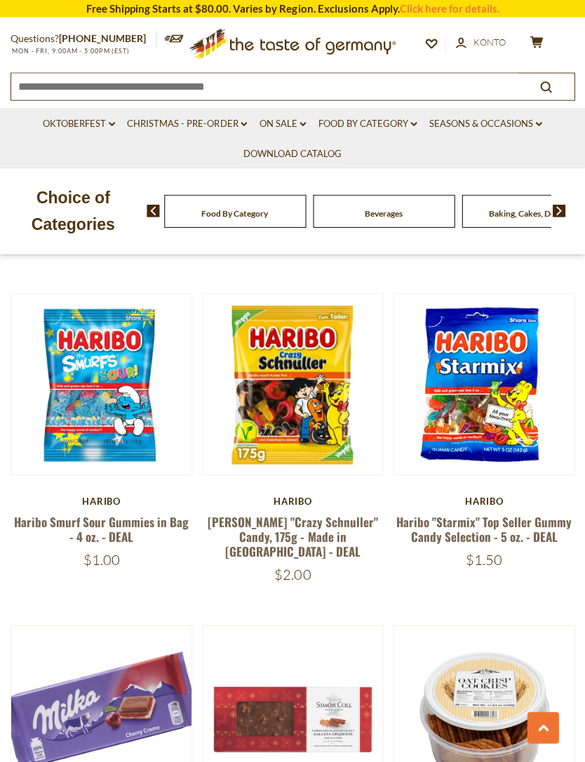
scroll to position [3510, 0]
click at [325, 168] on button "Quick View" at bounding box center [292, 152] width 95 height 32
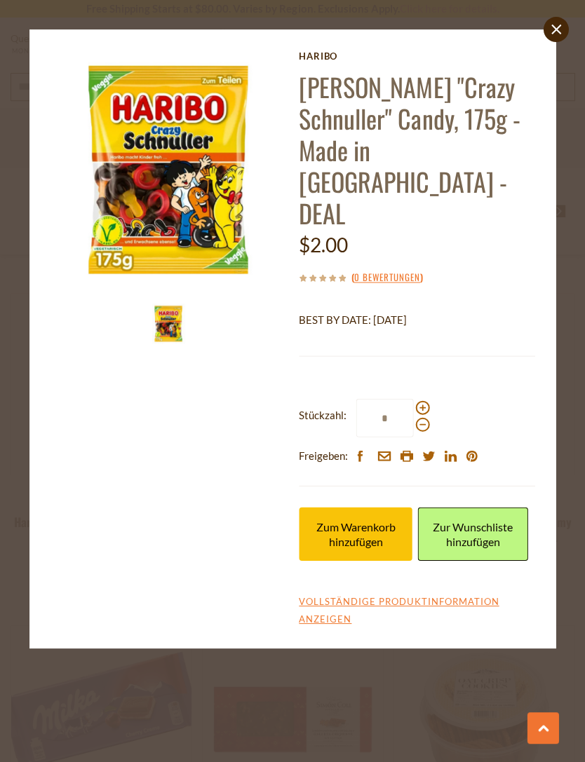
click at [552, 27] on icon "close" at bounding box center [556, 29] width 11 height 11
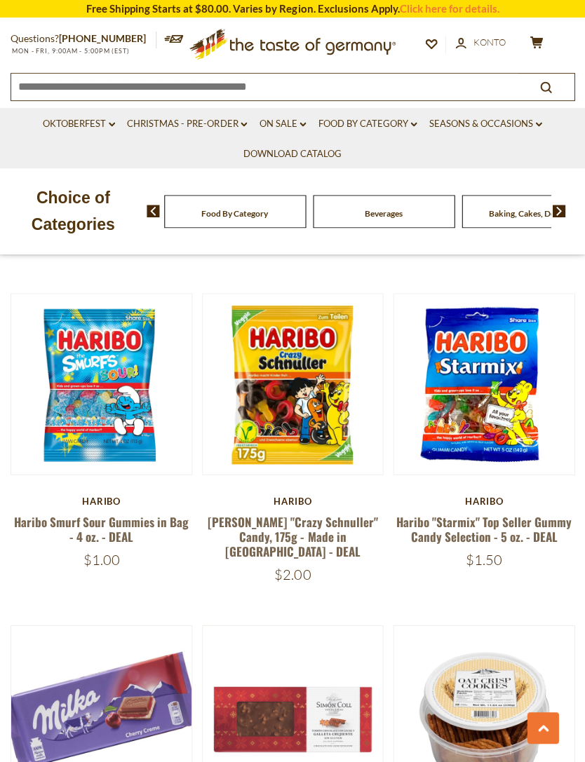
click at [503, 168] on button "Quick View" at bounding box center [483, 152] width 95 height 32
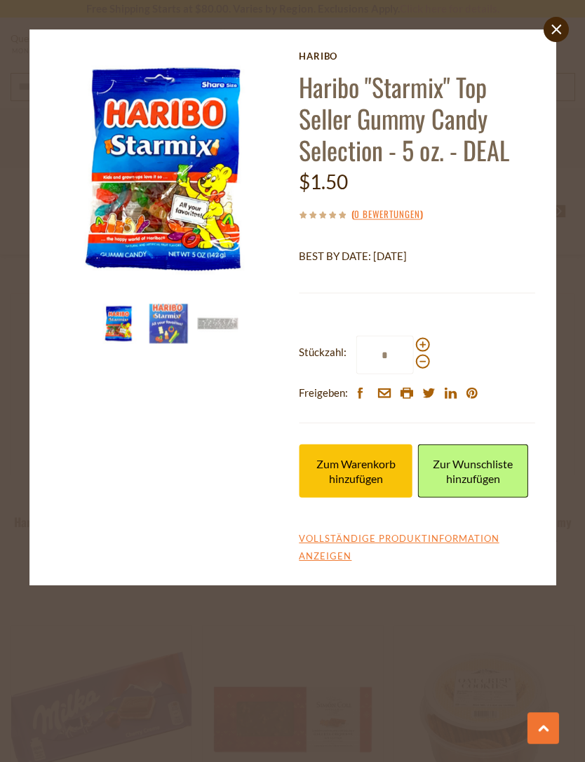
click at [389, 485] on button "Zum Warenkorb hinzufügen" at bounding box center [356, 470] width 114 height 53
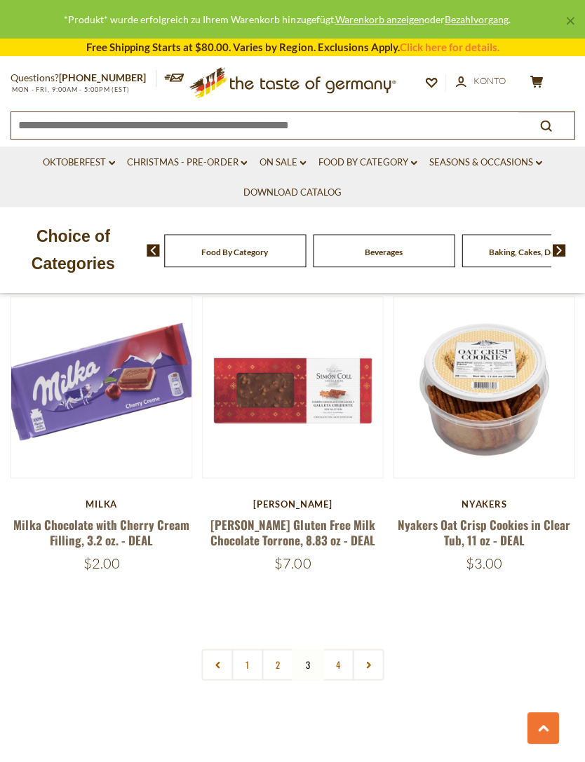
scroll to position [3839, 0]
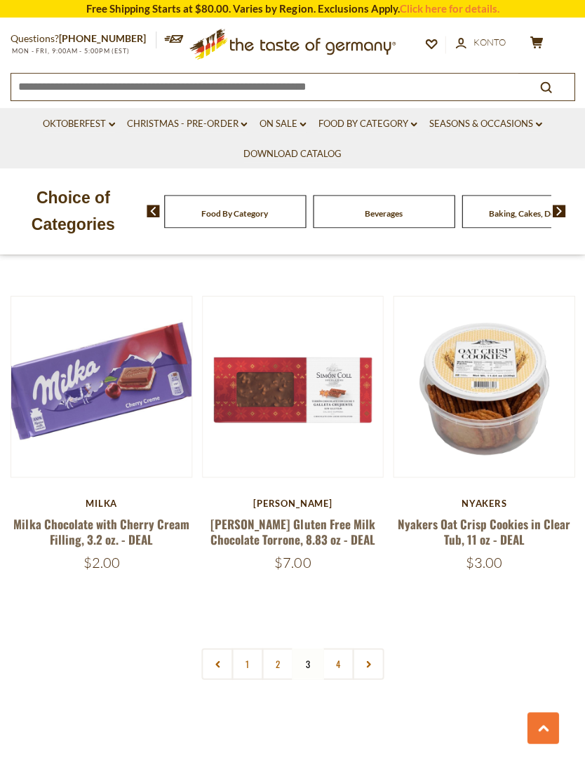
click at [337, 648] on link "4" at bounding box center [338, 664] width 32 height 32
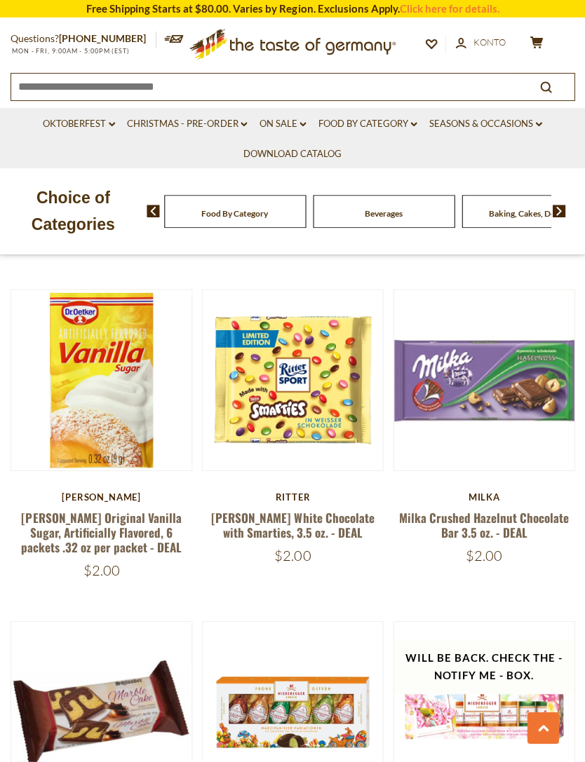
scroll to position [1225, 0]
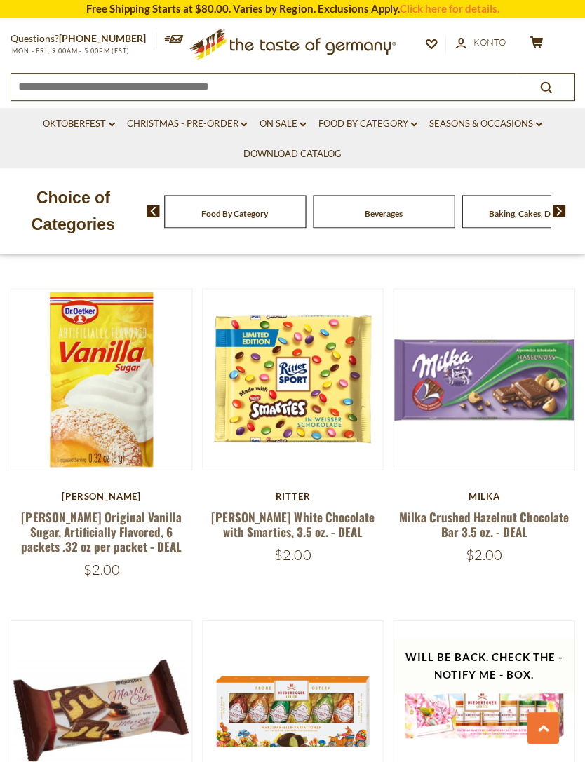
click at [379, 524] on h5 "Ritter White Chocolate with Smarties, 3.5 oz. - DEAL" at bounding box center [293, 524] width 182 height 30
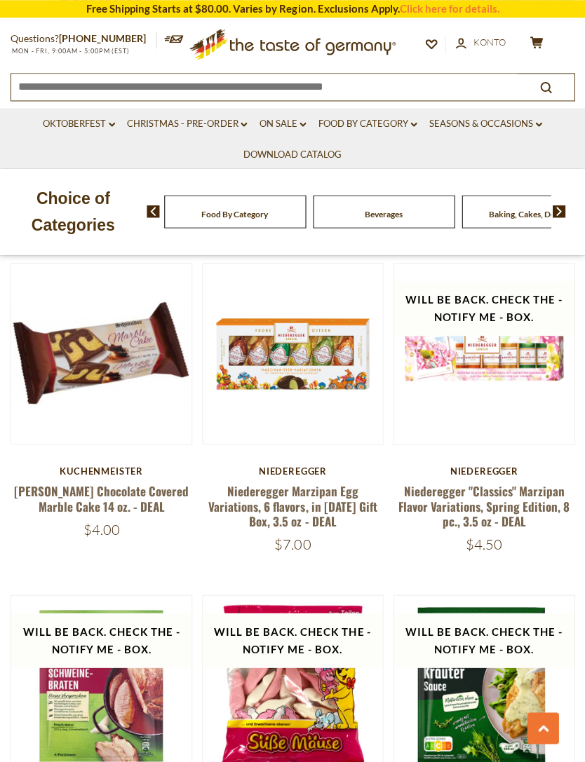
scroll to position [1585, 0]
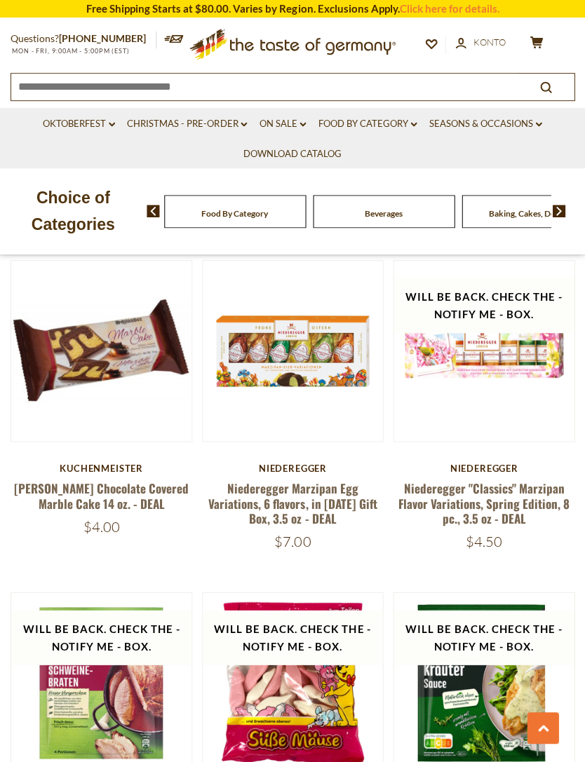
click at [126, 135] on button "Quick View" at bounding box center [101, 119] width 95 height 32
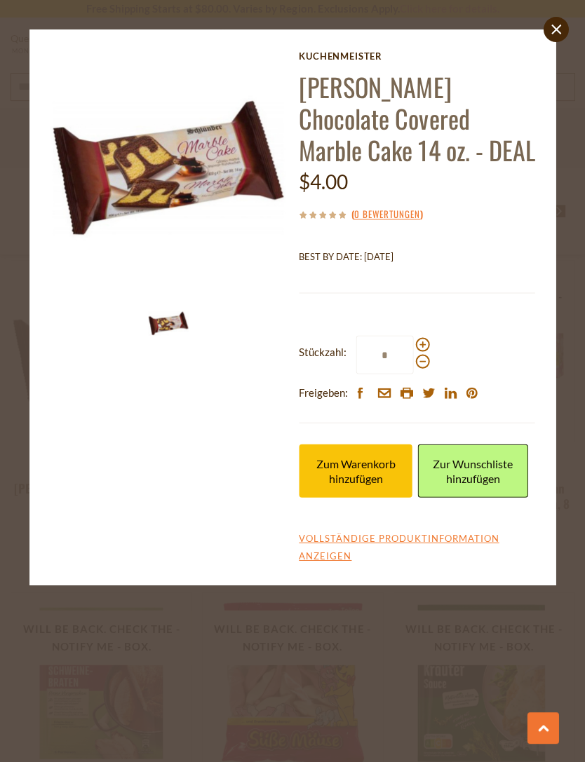
click at [553, 29] on icon "close" at bounding box center [556, 29] width 11 height 11
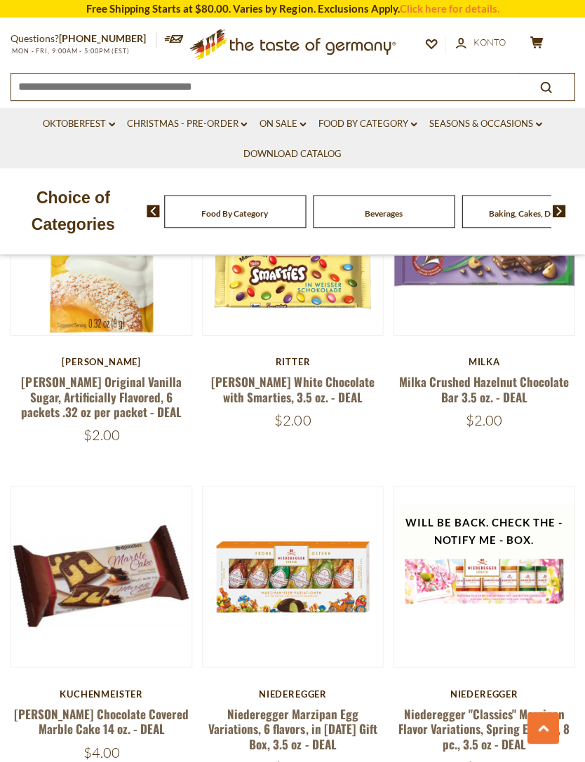
scroll to position [1354, 0]
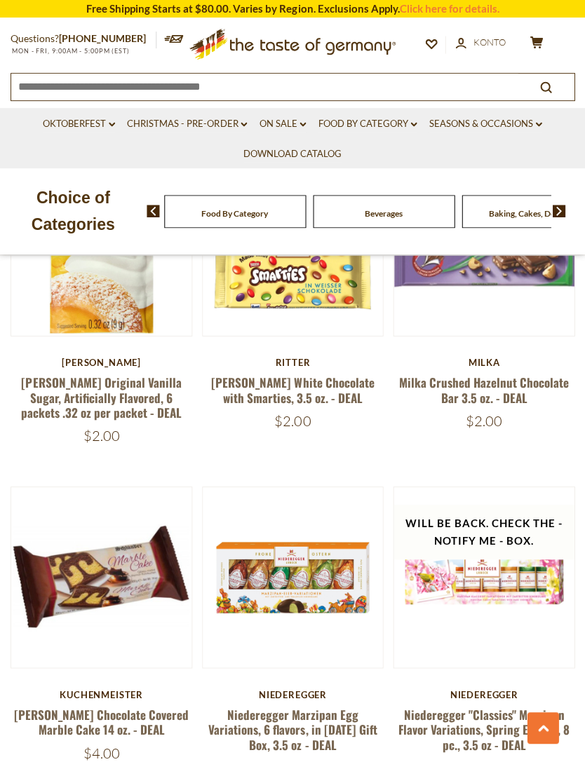
click at [408, 123] on link "Food By Category dropdown_arrow" at bounding box center [367, 123] width 99 height 15
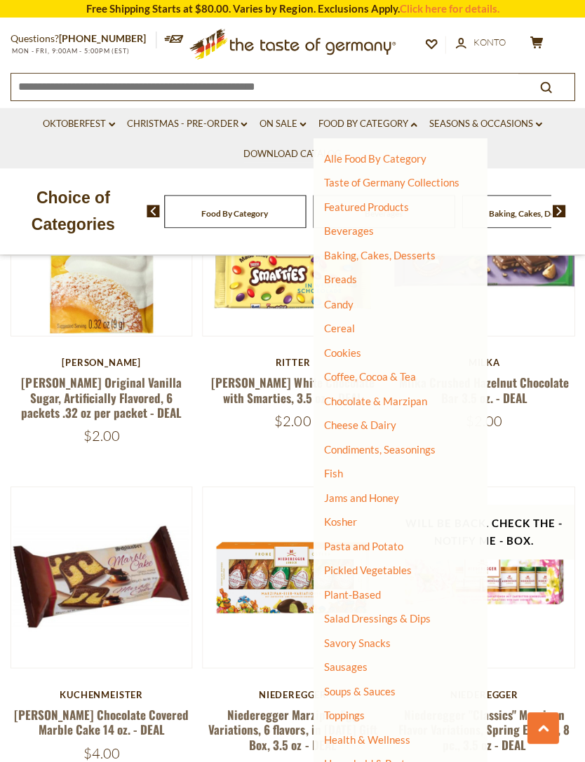
click at [408, 162] on link "Alle Food By Category" at bounding box center [374, 158] width 102 height 13
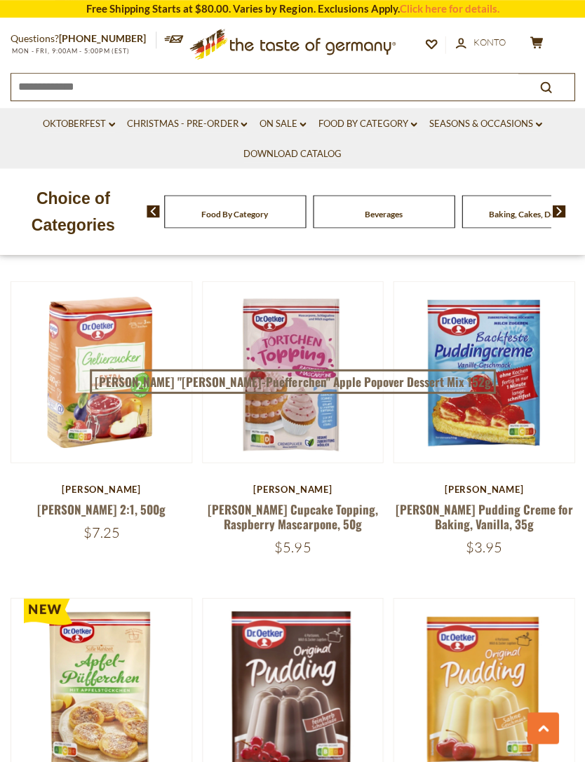
scroll to position [3406, 0]
click at [315, 155] on button "Quick View" at bounding box center [292, 139] width 95 height 32
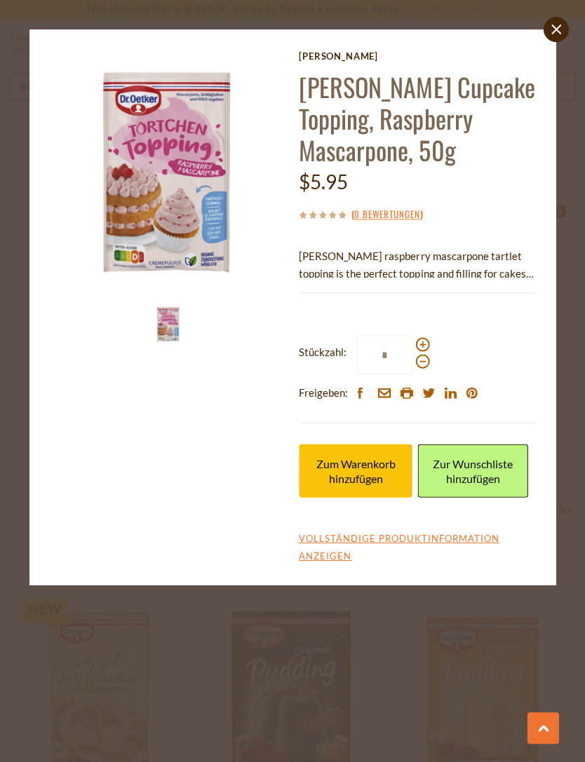
click at [422, 345] on span at bounding box center [422, 344] width 14 height 14
click at [413, 345] on input "*" at bounding box center [385, 354] width 58 height 39
type input "*"
click at [380, 485] on span "Zum Warenkorb hinzufügen" at bounding box center [355, 471] width 79 height 28
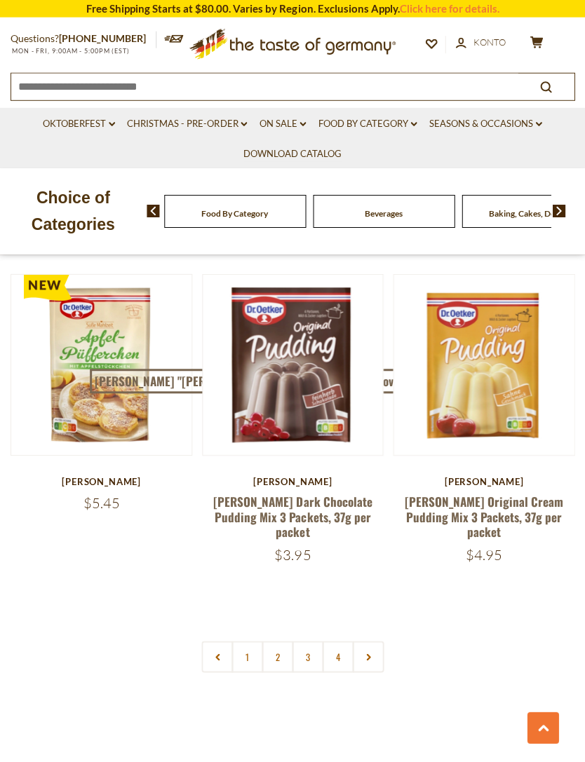
scroll to position [3727, 0]
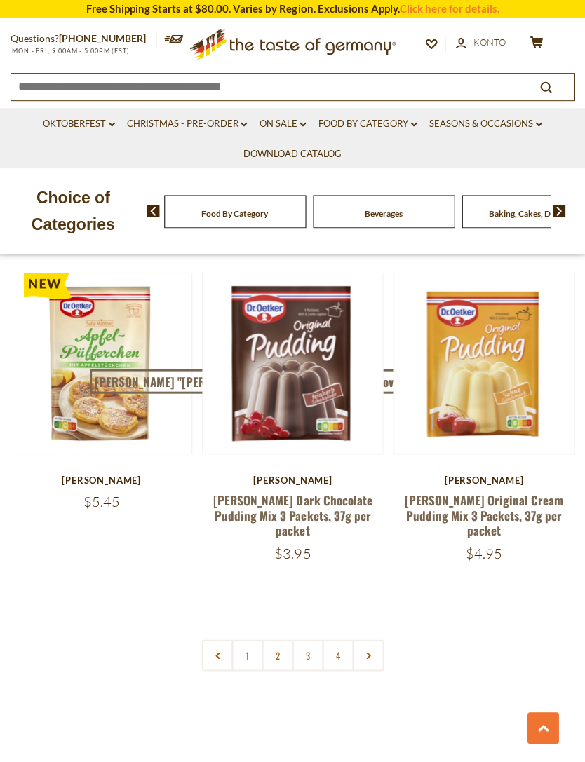
click at [285, 639] on link "2" at bounding box center [278, 655] width 32 height 32
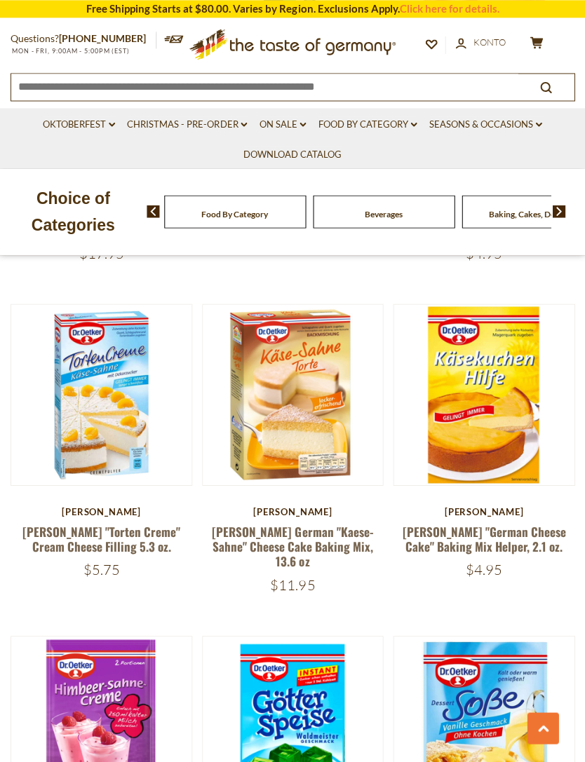
scroll to position [2430, 0]
click at [130, 177] on button "Quick View" at bounding box center [101, 162] width 95 height 32
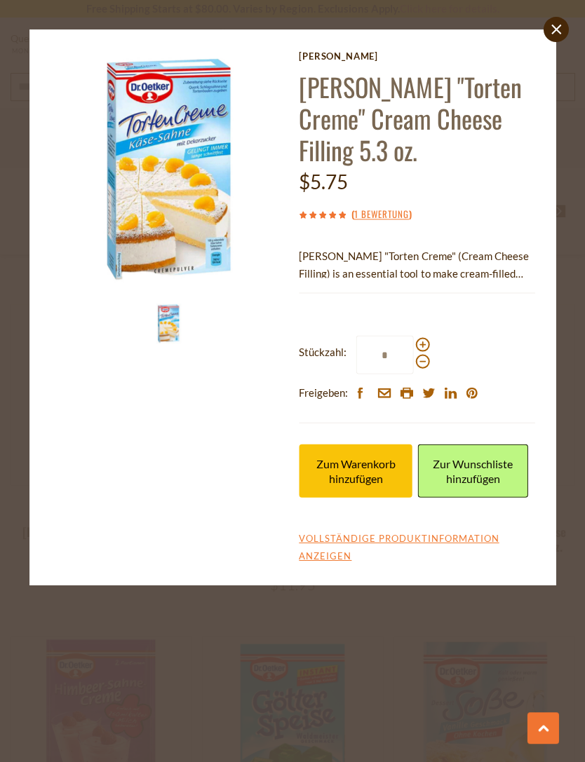
click at [424, 347] on span at bounding box center [422, 344] width 14 height 14
click at [413, 347] on input "*" at bounding box center [385, 354] width 58 height 39
click at [426, 344] on span at bounding box center [422, 344] width 14 height 14
click at [413, 344] on input "*" at bounding box center [385, 354] width 58 height 39
type input "*"
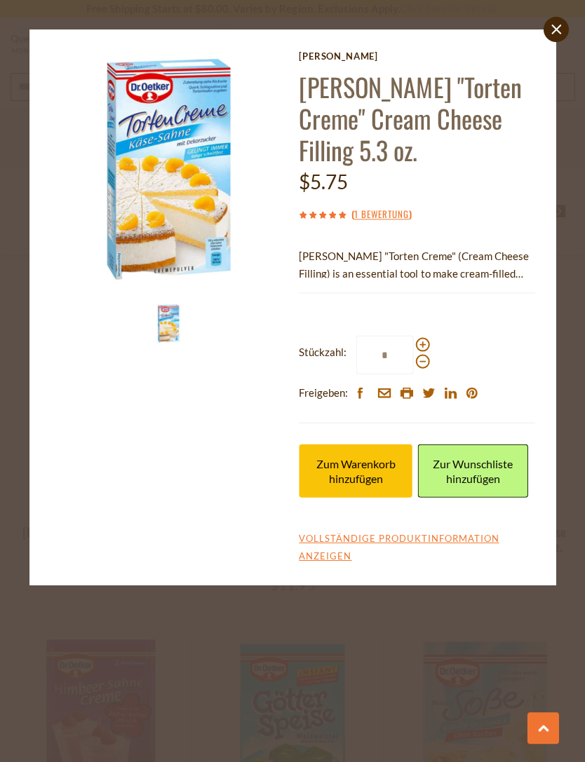
click at [393, 496] on button "Zum Warenkorb hinzufügen" at bounding box center [356, 470] width 114 height 53
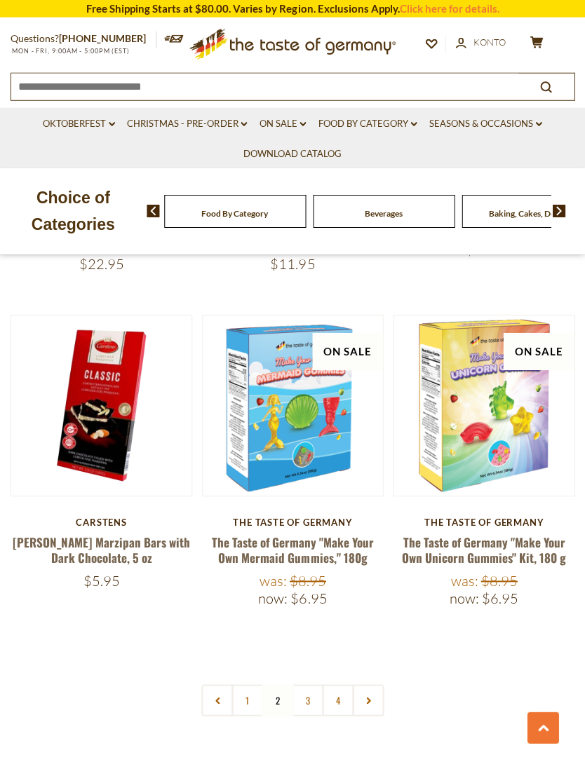
scroll to position [3746, 0]
click at [312, 684] on link "3" at bounding box center [308, 700] width 32 height 32
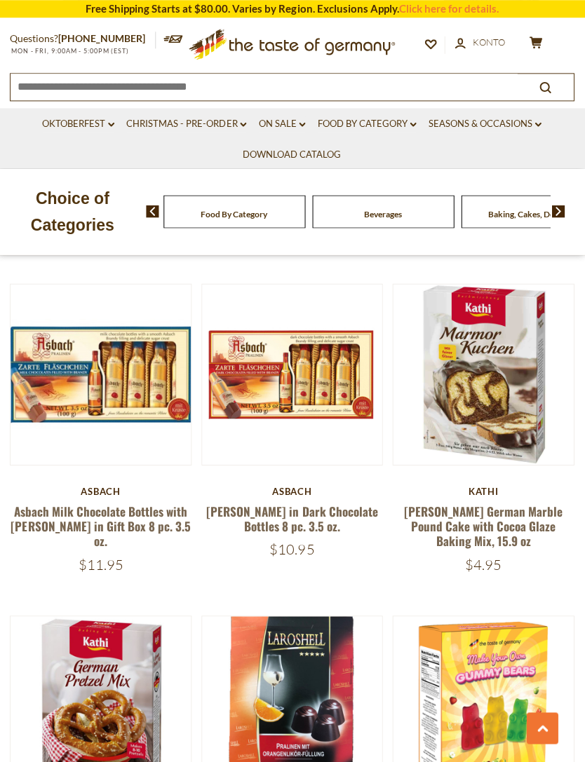
scroll to position [3072, 0]
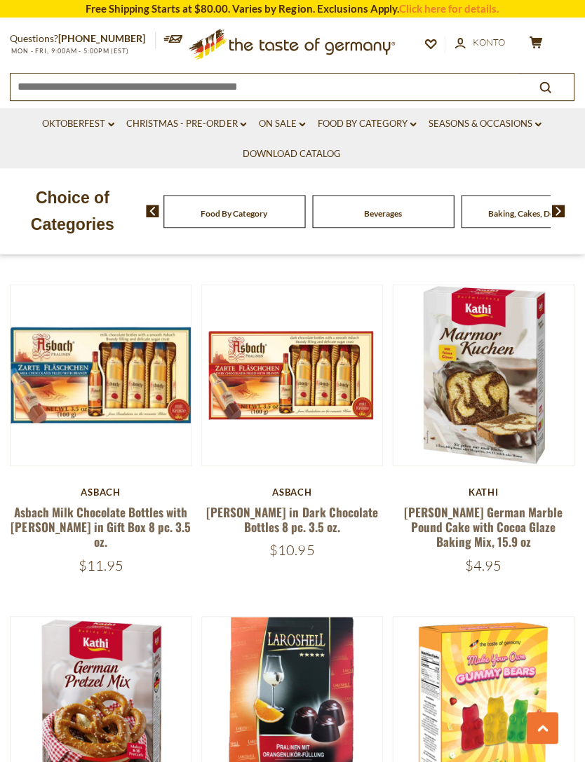
click at [511, 158] on button "Quick View" at bounding box center [483, 142] width 95 height 32
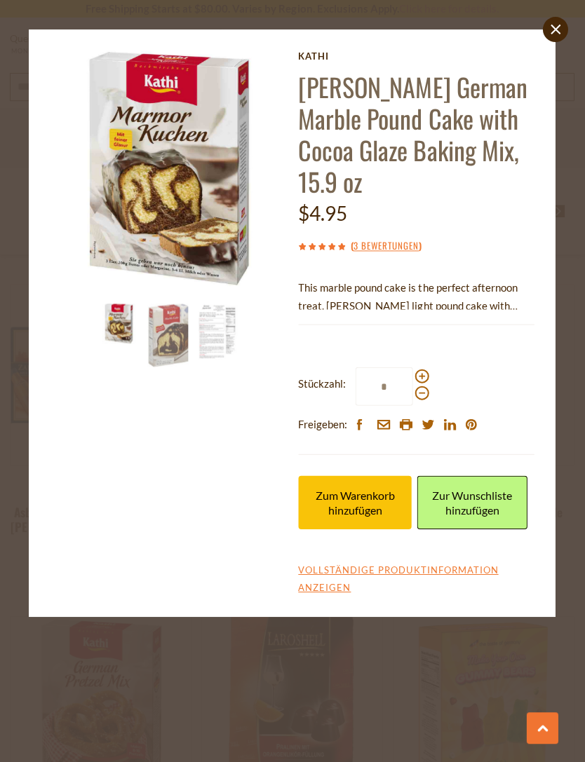
click at [424, 369] on span at bounding box center [422, 376] width 14 height 14
click at [413, 367] on input "*" at bounding box center [385, 386] width 58 height 39
click at [422, 369] on span at bounding box center [422, 376] width 14 height 14
click at [413, 367] on input "*" at bounding box center [385, 386] width 58 height 39
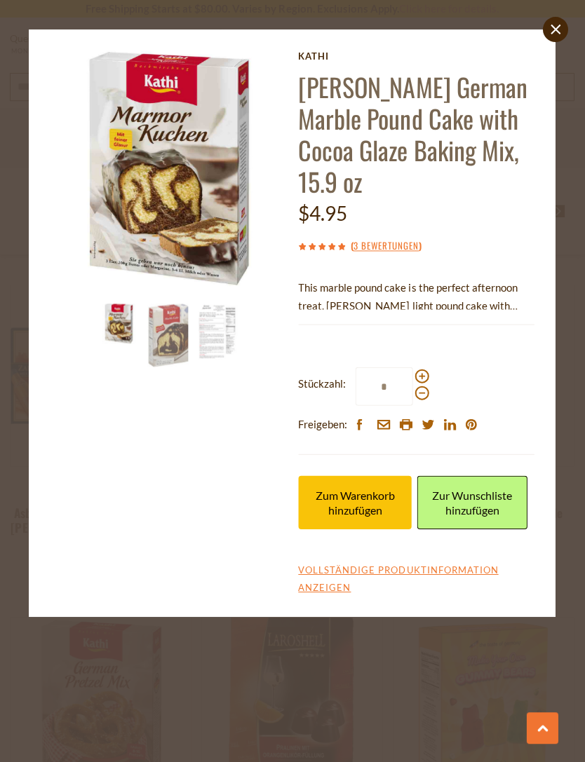
type input "*"
click at [382, 485] on button "Zum Warenkorb hinzufügen" at bounding box center [356, 502] width 114 height 53
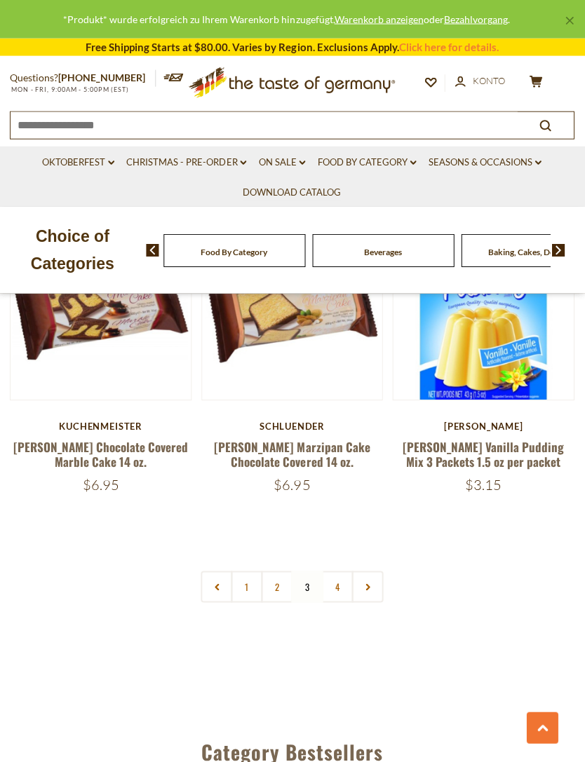
scroll to position [3803, 0]
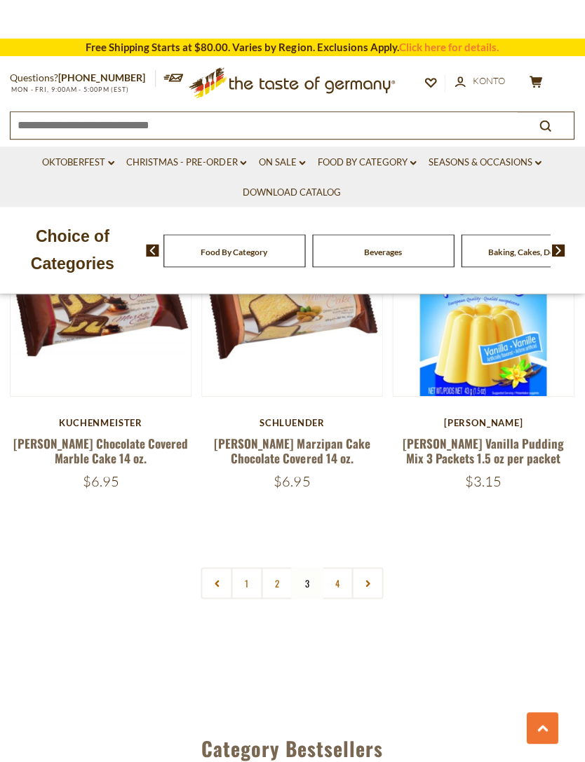
click at [341, 567] on link "4" at bounding box center [338, 583] width 32 height 32
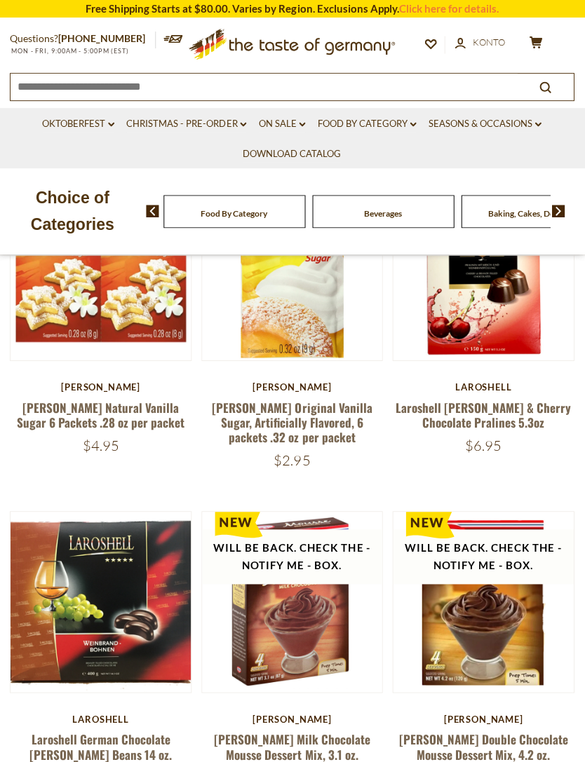
scroll to position [0, 0]
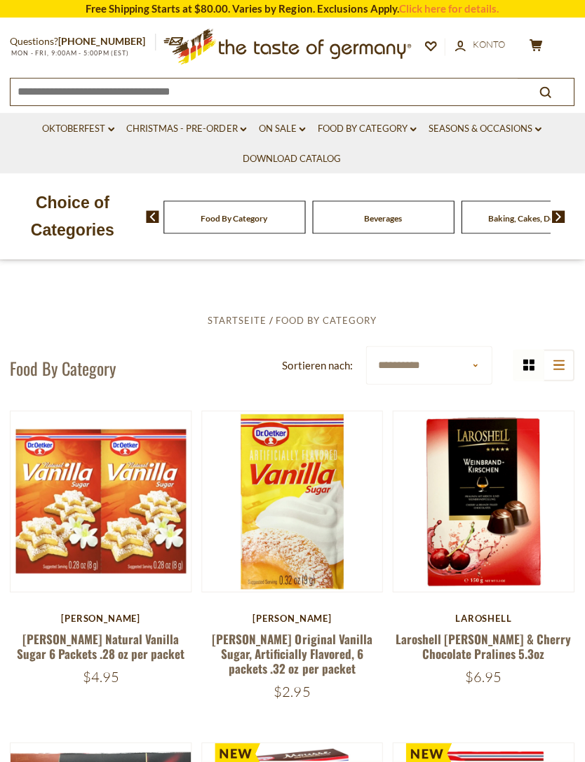
click at [403, 134] on link "Food By Category dropdown_arrow" at bounding box center [367, 128] width 99 height 15
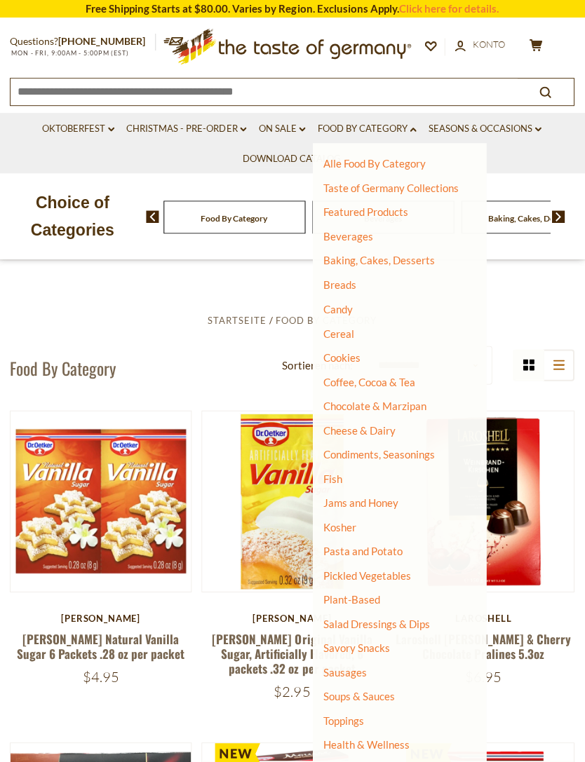
click at [386, 544] on link "Pasta and Potato" at bounding box center [362, 550] width 79 height 13
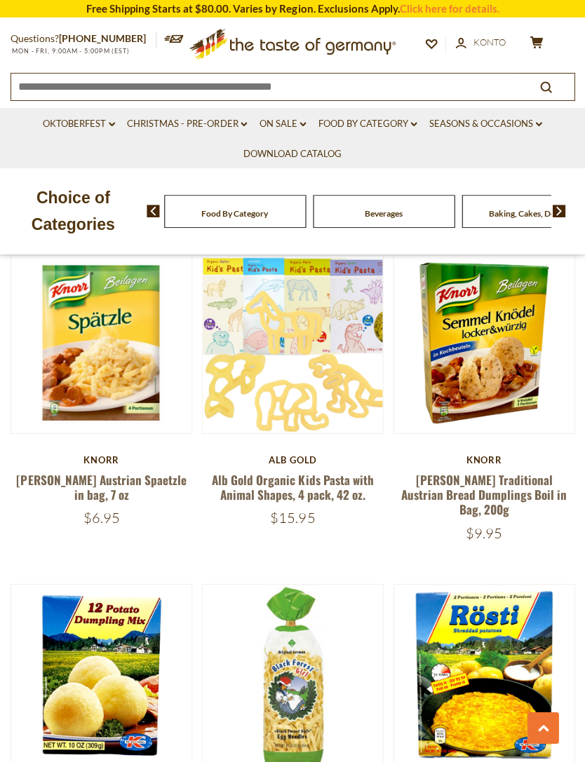
scroll to position [1279, 0]
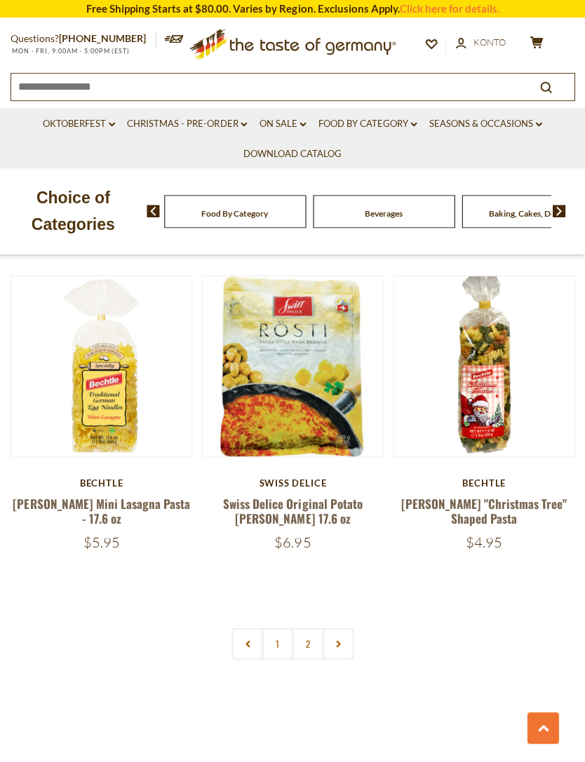
click at [308, 628] on link "2" at bounding box center [308, 644] width 32 height 32
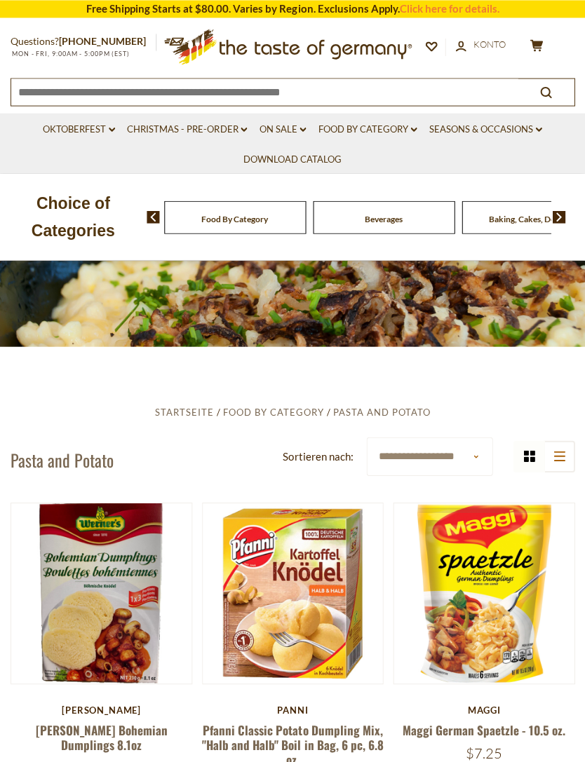
scroll to position [0, 0]
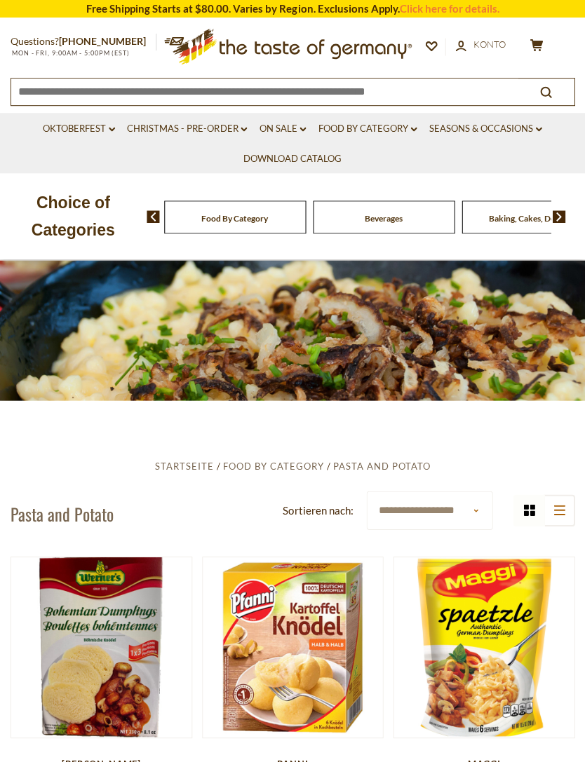
click at [412, 130] on icon "dropdown_arrow" at bounding box center [413, 129] width 6 height 5
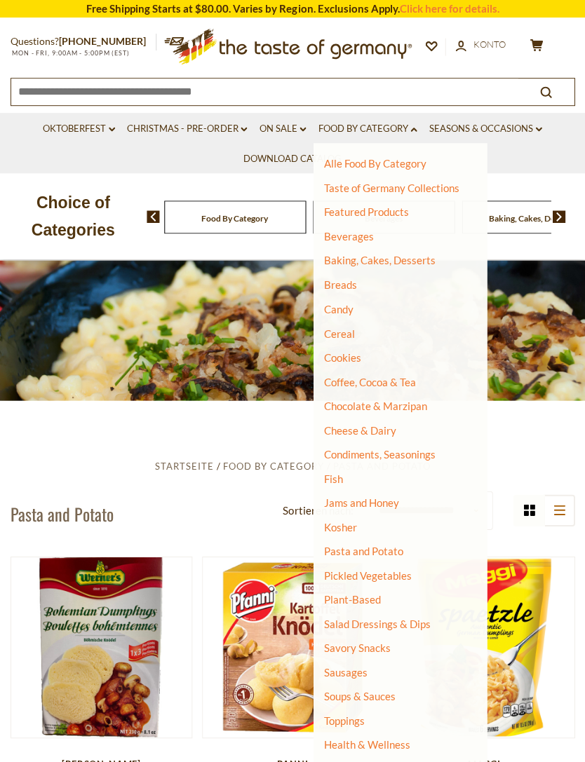
click at [396, 261] on link "Baking, Cakes, Desserts" at bounding box center [379, 260] width 112 height 13
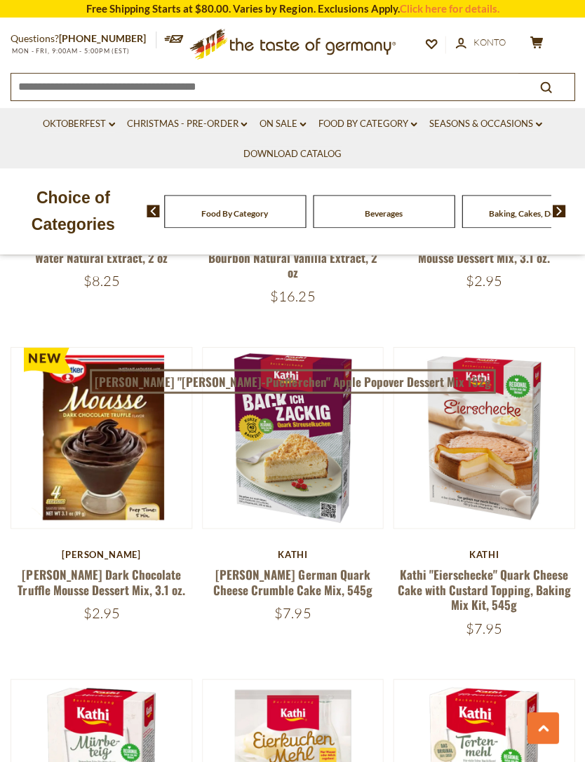
scroll to position [878, 0]
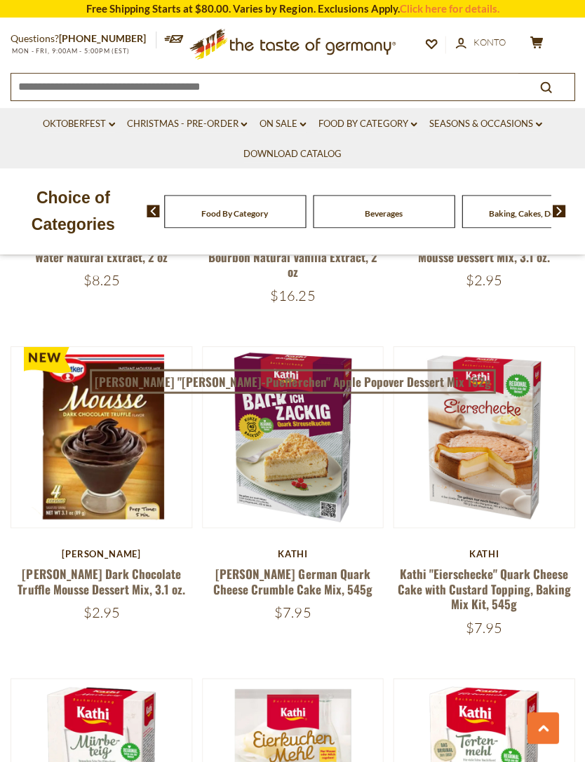
click at [506, 220] on button "Quick View" at bounding box center [483, 205] width 95 height 32
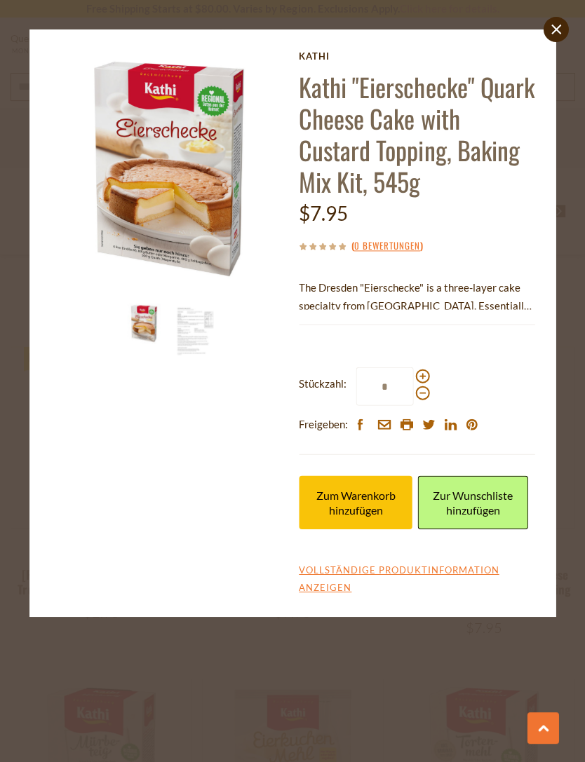
click at [397, 510] on button "Zum Warenkorb hinzufügen" at bounding box center [356, 502] width 114 height 53
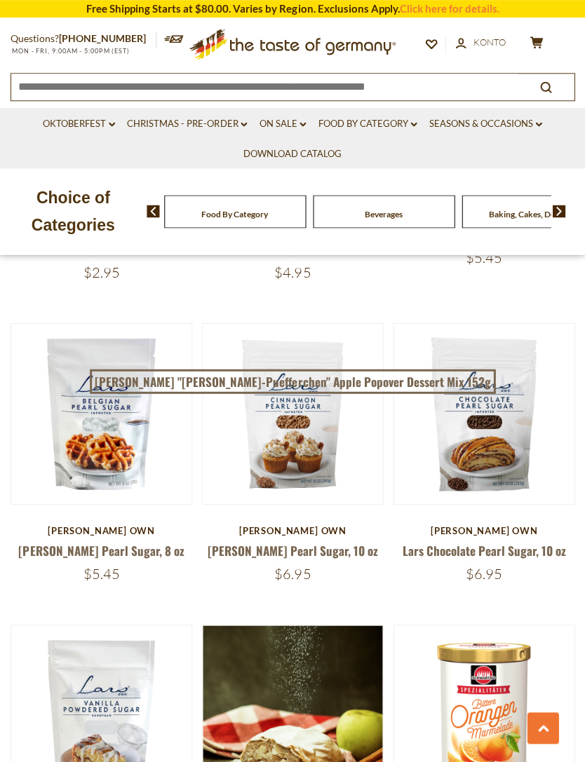
scroll to position [2543, 0]
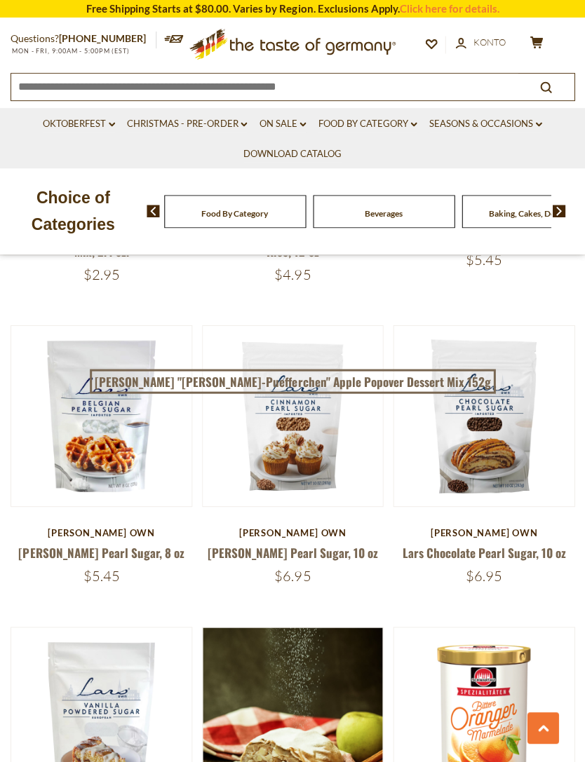
click at [317, 199] on button "Quick View" at bounding box center [292, 184] width 95 height 32
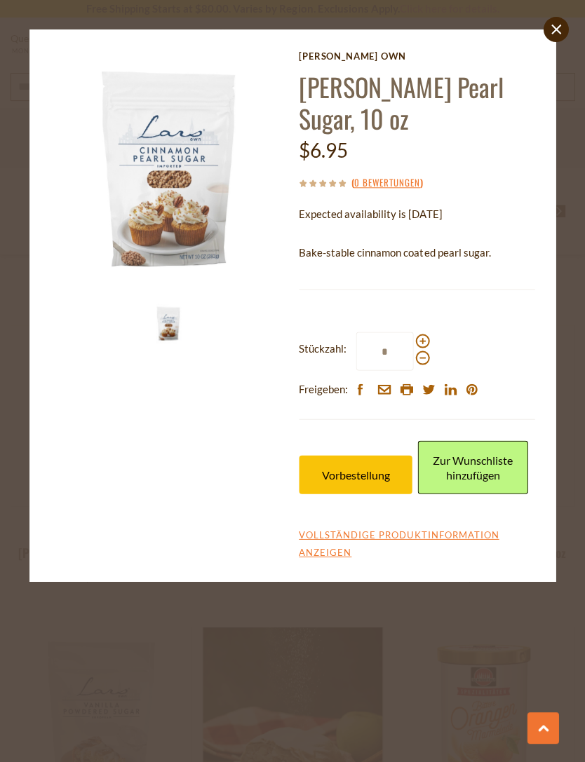
click at [367, 472] on span "Vorbestellung" at bounding box center [355, 474] width 68 height 13
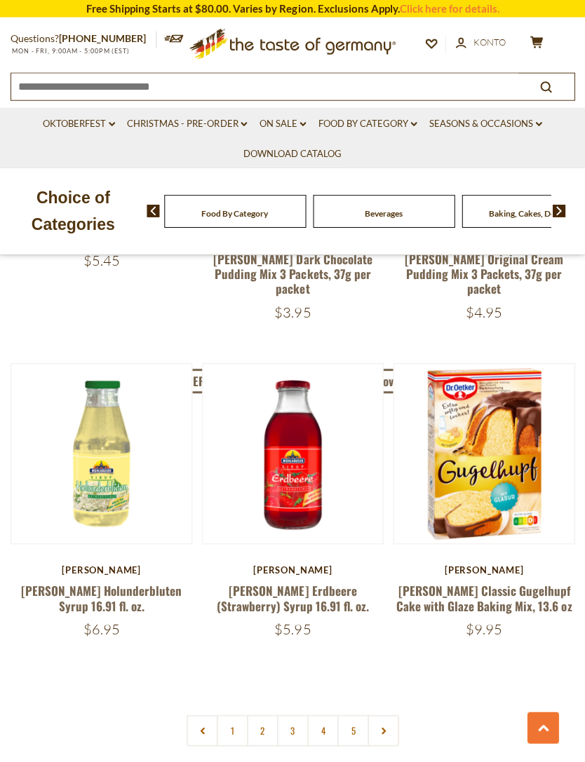
scroll to position [3773, 0]
click at [266, 714] on link "2" at bounding box center [263, 730] width 32 height 32
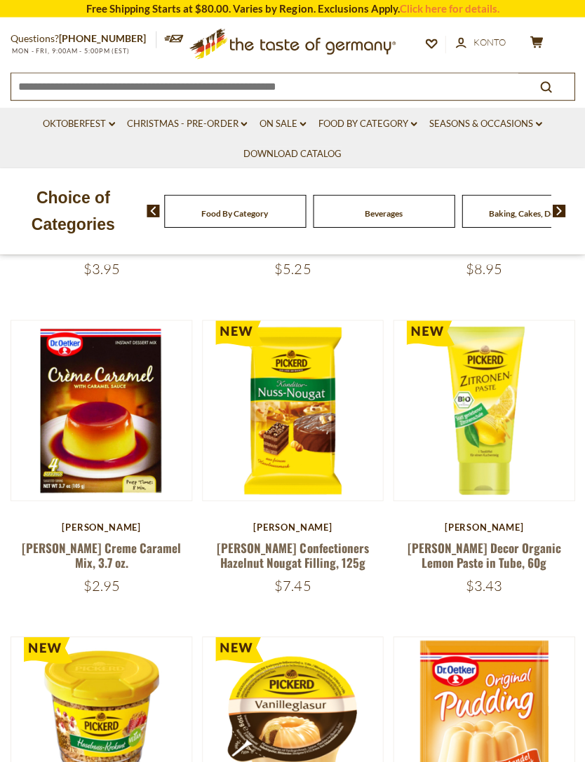
scroll to position [559, 0]
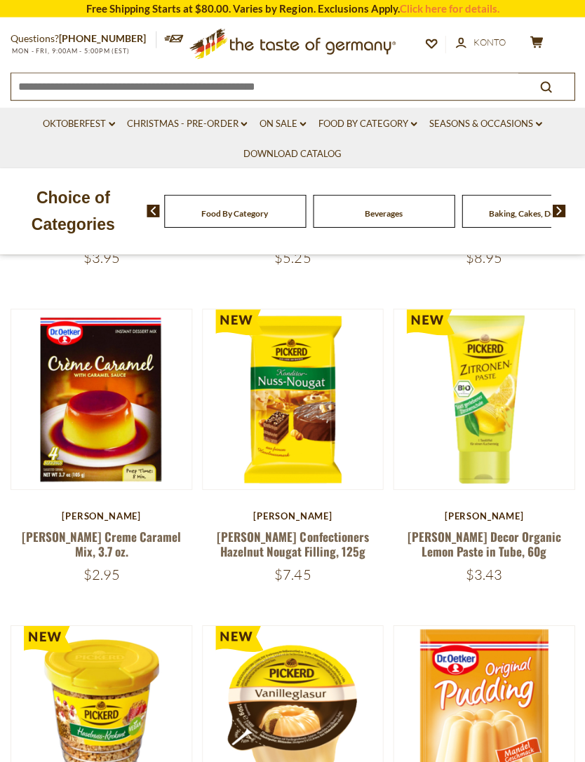
scroll to position [570, 0]
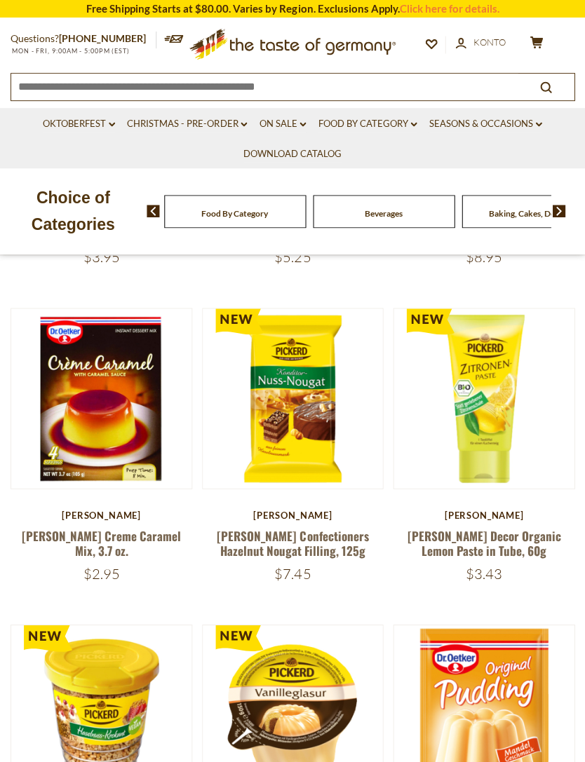
click at [396, 520] on div "Pickerd Pickerd Decor Organic Lemon Paste in Tube, 60g $3.43" at bounding box center [484, 545] width 182 height 73
click at [325, 182] on button "Quick View" at bounding box center [292, 166] width 95 height 32
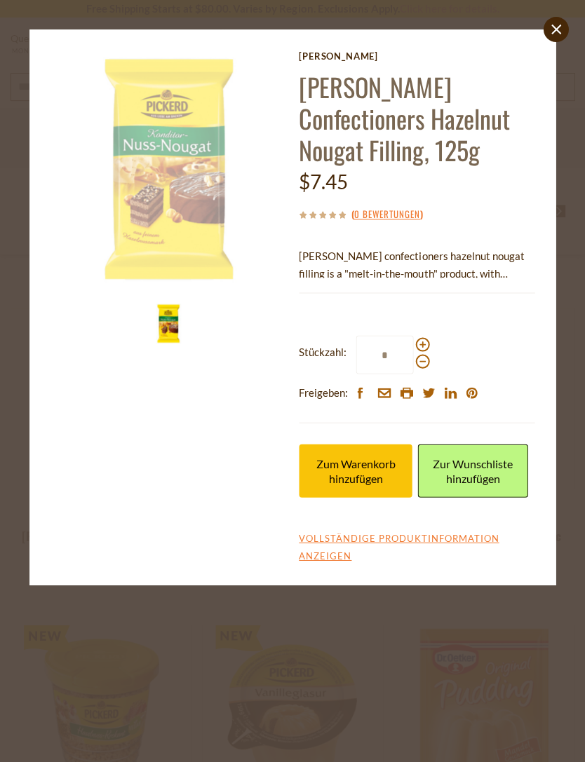
click at [375, 479] on span "Zum Warenkorb hinzufügen" at bounding box center [355, 471] width 79 height 28
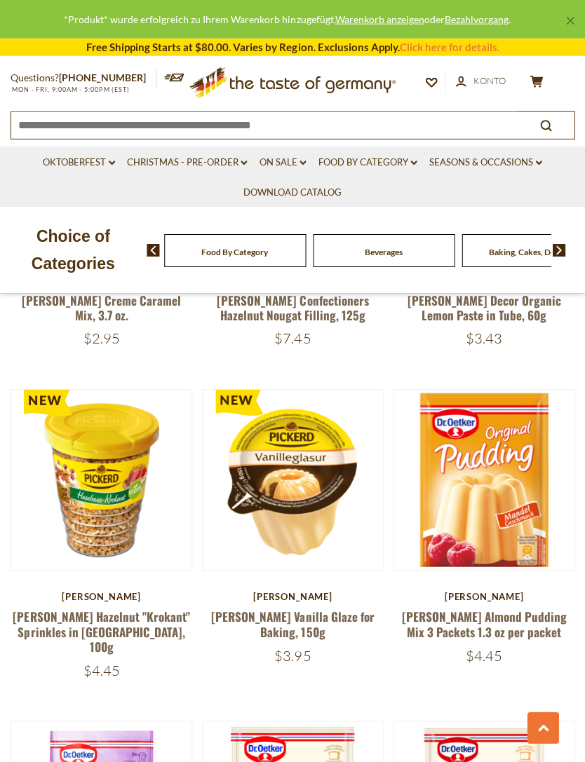
scroll to position [806, 0]
click at [121, 263] on button "Quick View" at bounding box center [101, 247] width 95 height 32
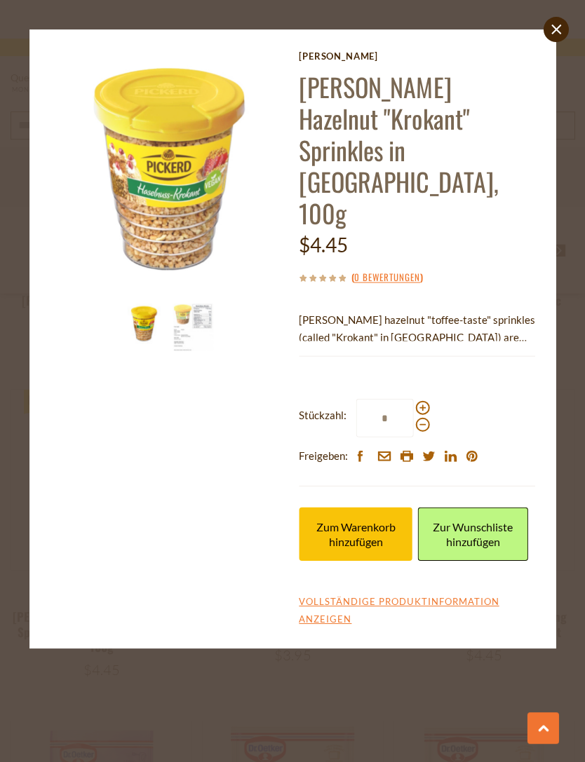
click at [391, 520] on span "Zum Warenkorb hinzufügen" at bounding box center [355, 534] width 79 height 28
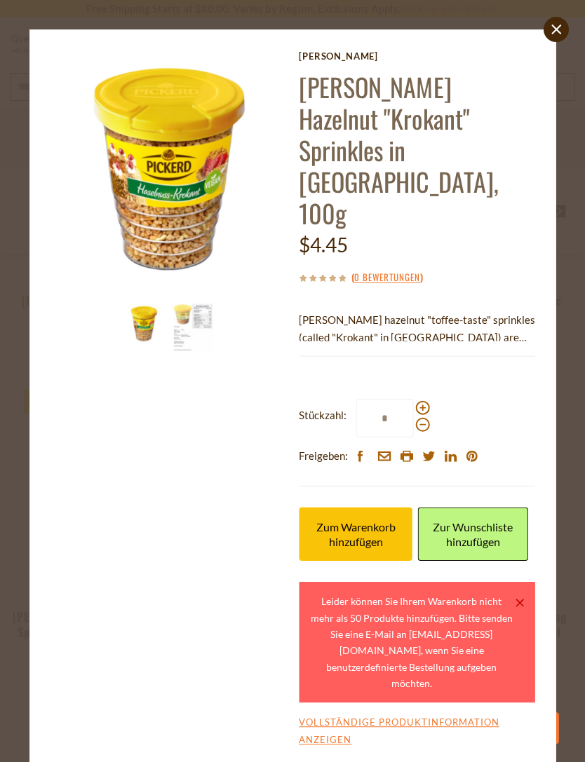
click at [517, 581] on div "× Leider können Sie Ihrem Warenkorb nicht mehr als 50 Produkte hinzufügen. Bitt…" at bounding box center [417, 641] width 236 height 121
click at [309, 736] on div "close Pickerd Pickerd Hazelnut "Krokant" Sprinkles in Tub, 100g $4.45 ( 0 Bewer…" at bounding box center [292, 381] width 585 height 762
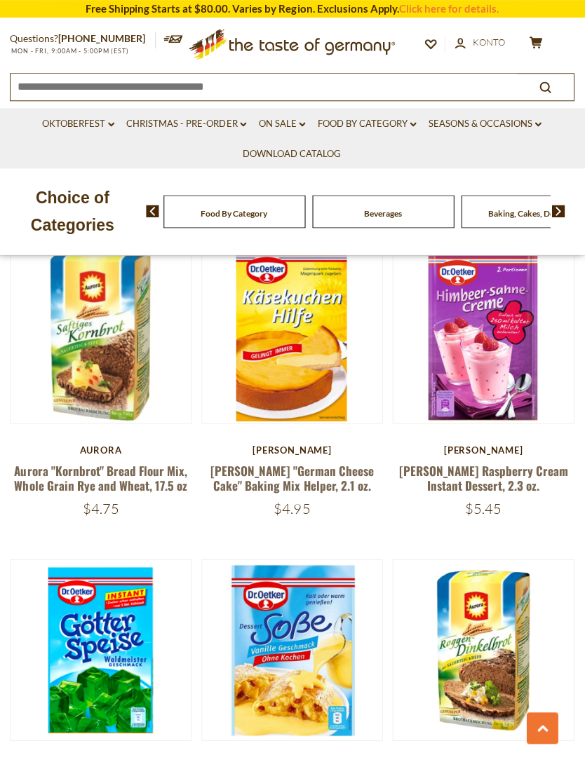
scroll to position [2250, 0]
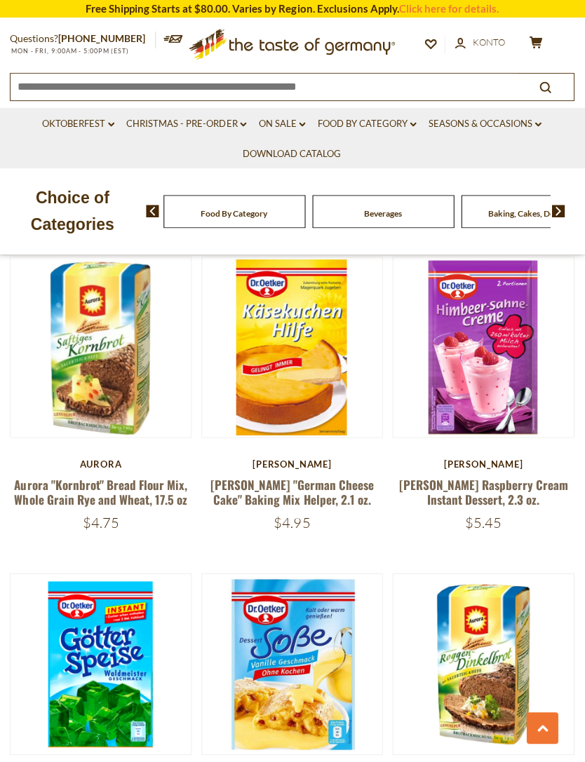
click at [126, 130] on button "Quick View" at bounding box center [101, 115] width 95 height 32
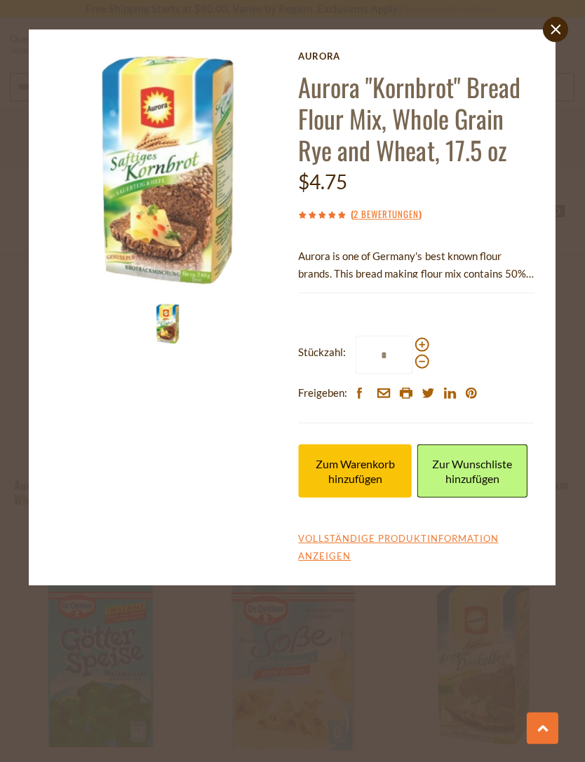
click at [382, 483] on button "Zum Warenkorb hinzufügen" at bounding box center [356, 470] width 114 height 53
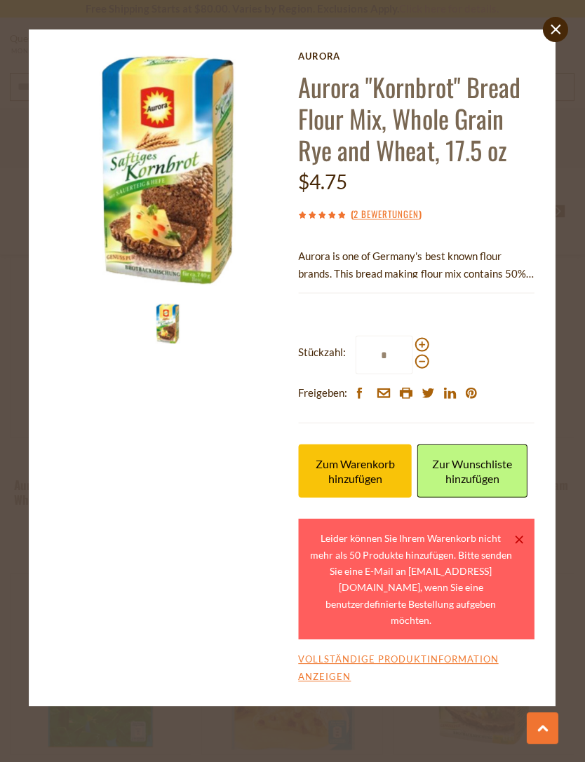
click at [553, 22] on link "close" at bounding box center [555, 29] width 25 height 25
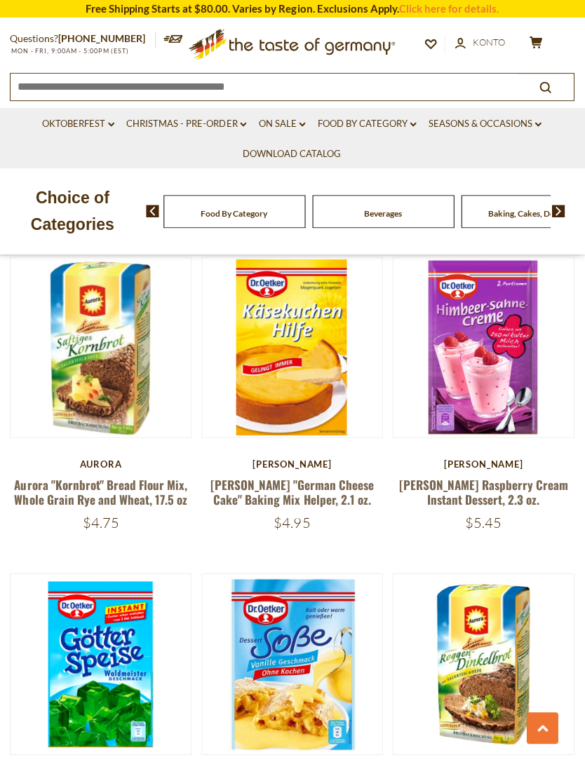
click at [536, 43] on icon at bounding box center [536, 42] width 13 height 12
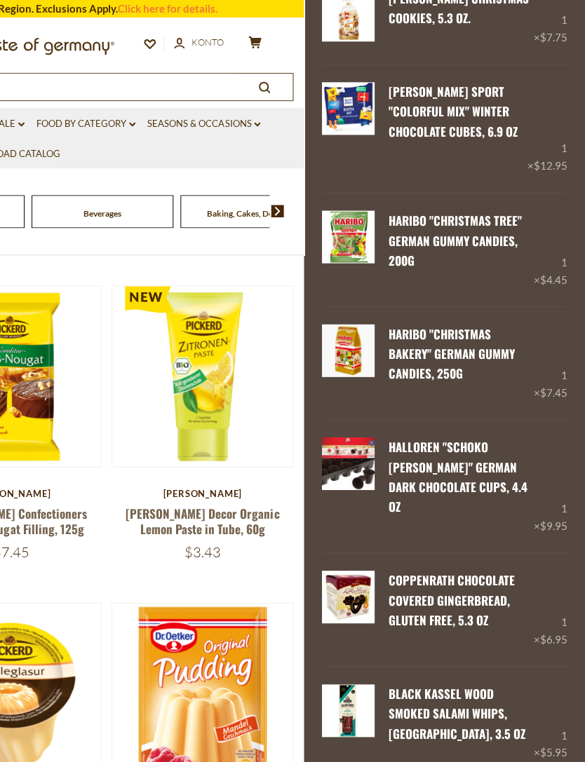
scroll to position [2470, 0]
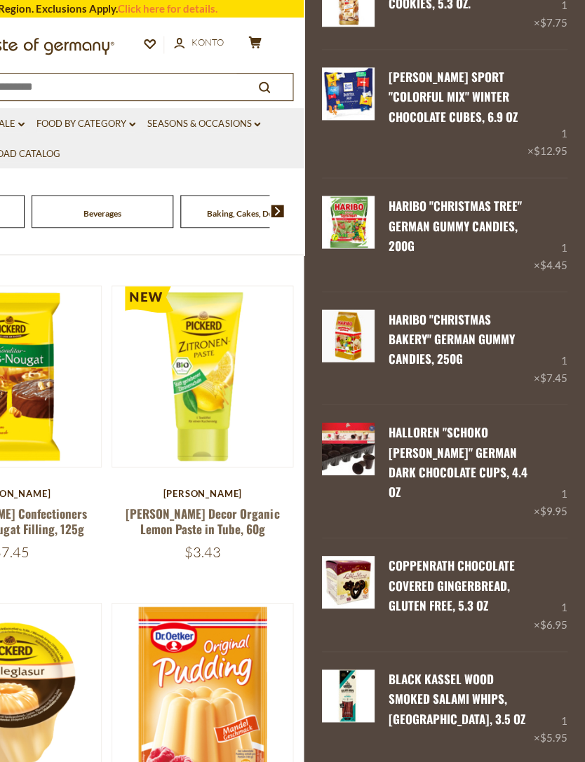
click at [502, 506] on link "Entfernen" at bounding box center [492, 512] width 60 height 13
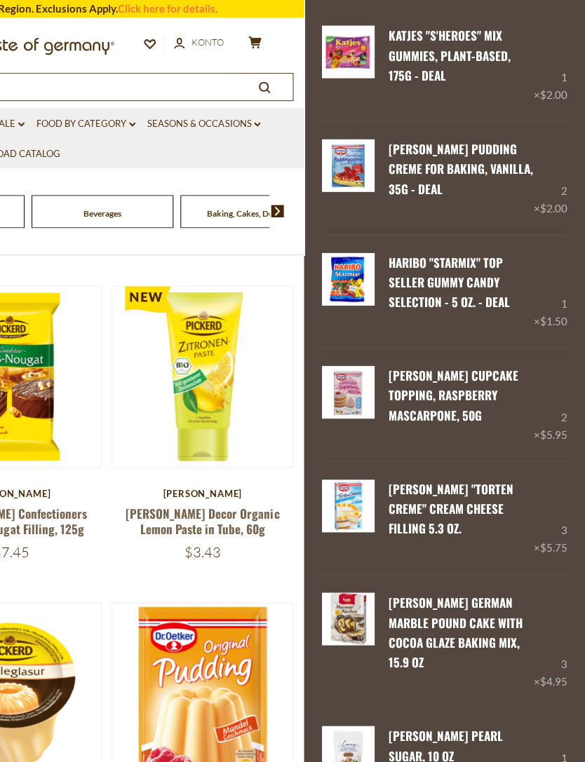
scroll to position [587, 0]
click at [274, 288] on img at bounding box center [203, 376] width 180 height 180
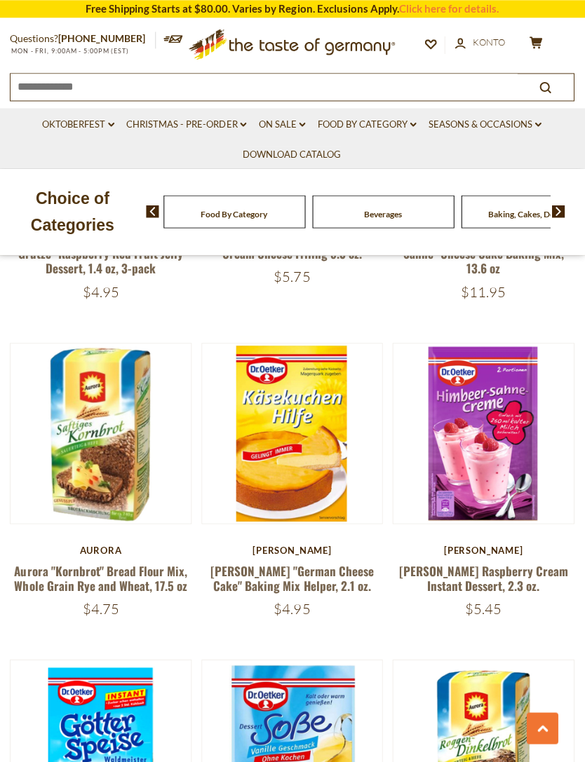
scroll to position [2172, 0]
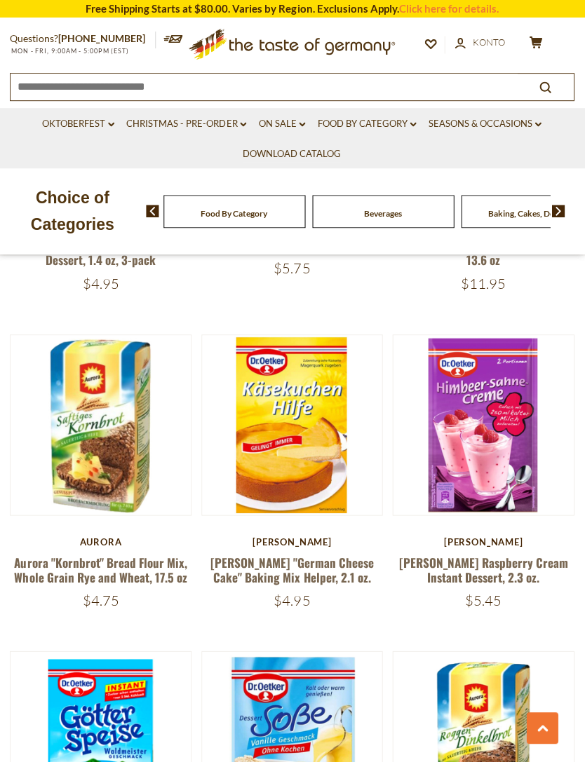
click at [129, 208] on button "Quick View" at bounding box center [101, 193] width 95 height 32
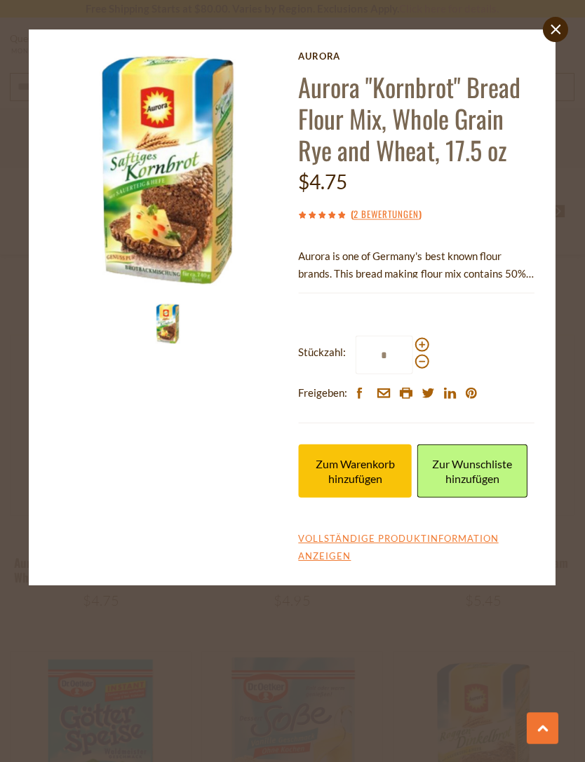
click at [409, 351] on input "*" at bounding box center [385, 354] width 58 height 39
click at [425, 340] on span at bounding box center [422, 344] width 14 height 14
click at [413, 340] on input "*" at bounding box center [385, 354] width 58 height 39
type input "*"
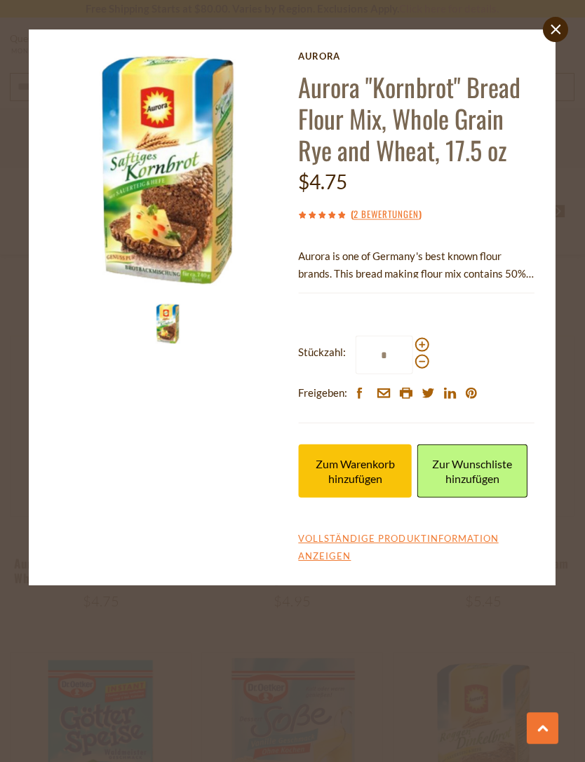
click at [377, 481] on span "Zum Warenkorb hinzufügen" at bounding box center [355, 471] width 79 height 28
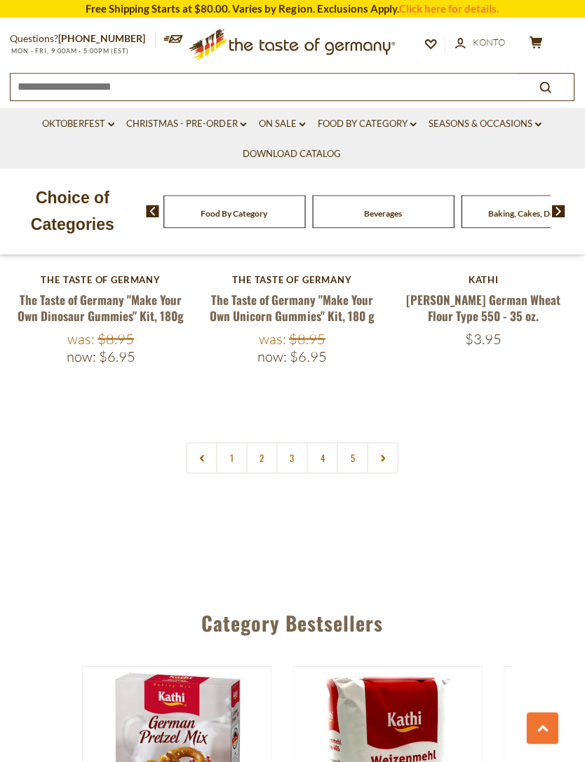
scroll to position [4066, 0]
click at [297, 442] on link "3" at bounding box center [293, 458] width 32 height 32
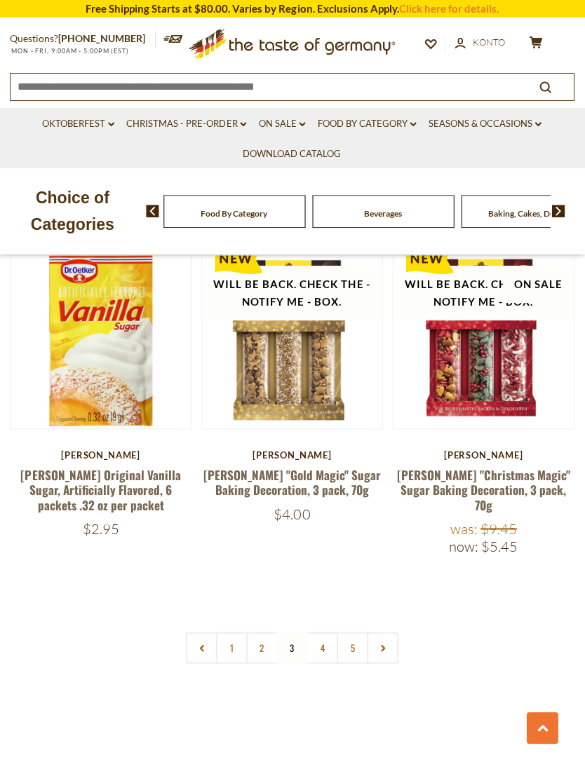
scroll to position [3901, 0]
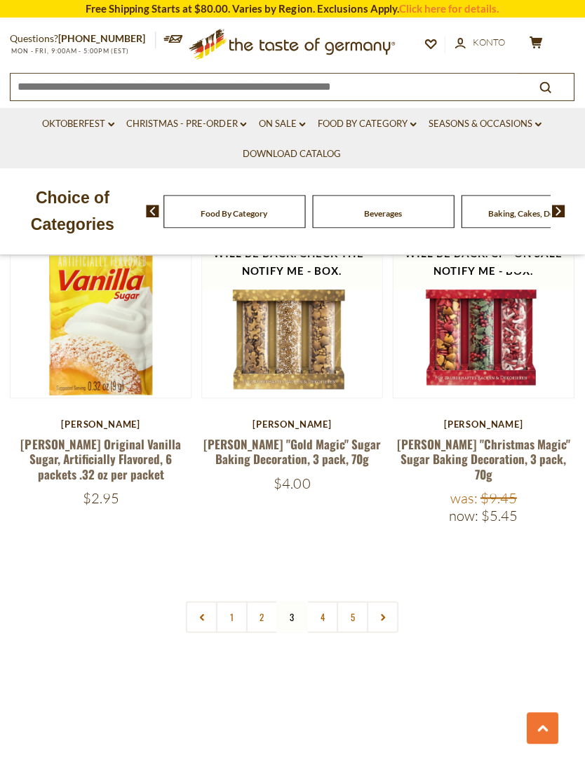
click at [323, 601] on link "4" at bounding box center [323, 617] width 32 height 32
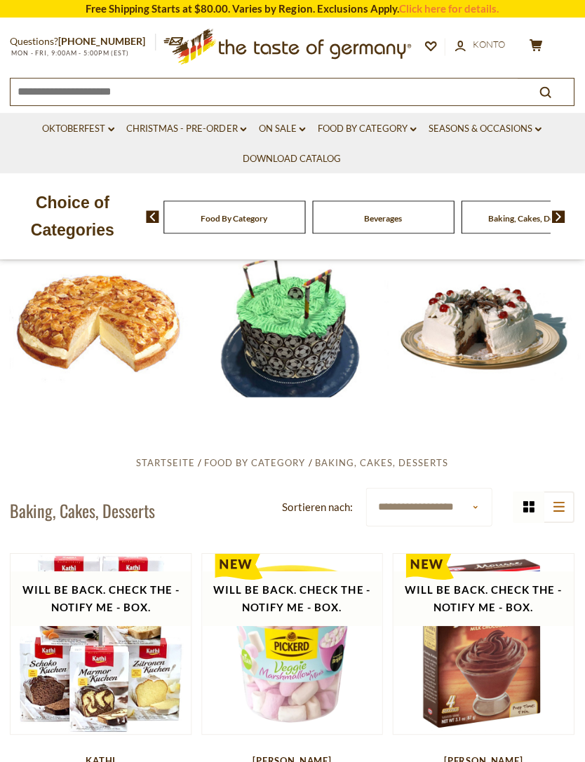
scroll to position [0, 0]
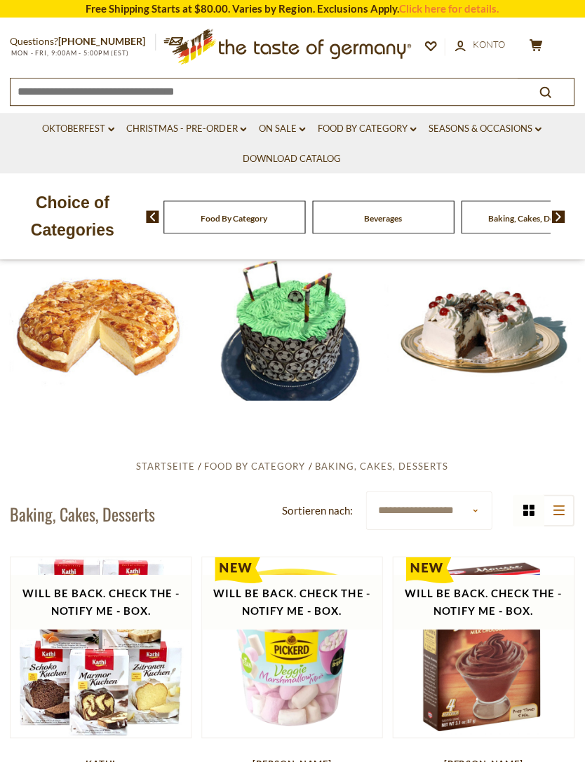
click at [410, 128] on link "Food By Category dropdown_arrow" at bounding box center [367, 128] width 99 height 15
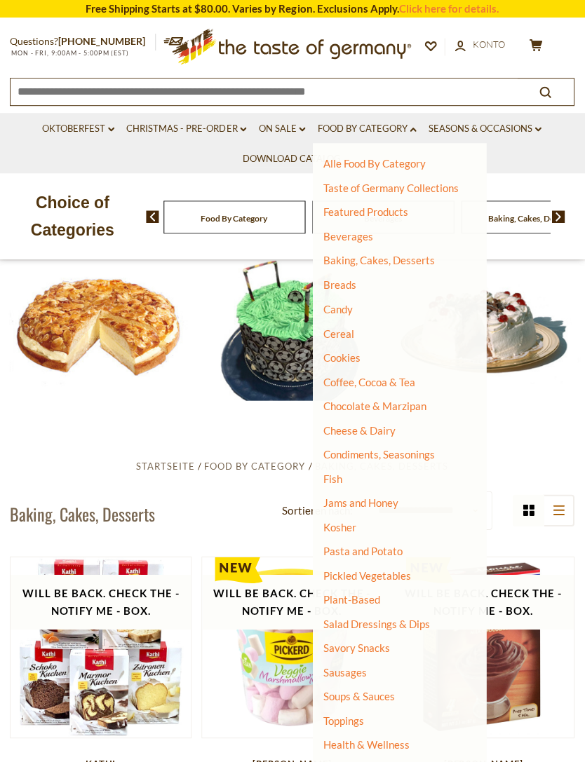
click at [336, 473] on link "Fish" at bounding box center [332, 478] width 19 height 13
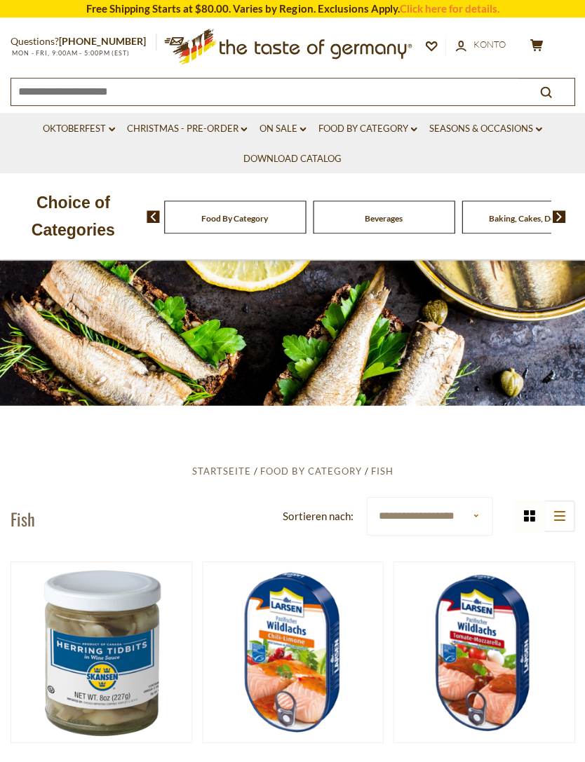
click at [398, 512] on select "**********" at bounding box center [429, 516] width 126 height 39
select select "********"
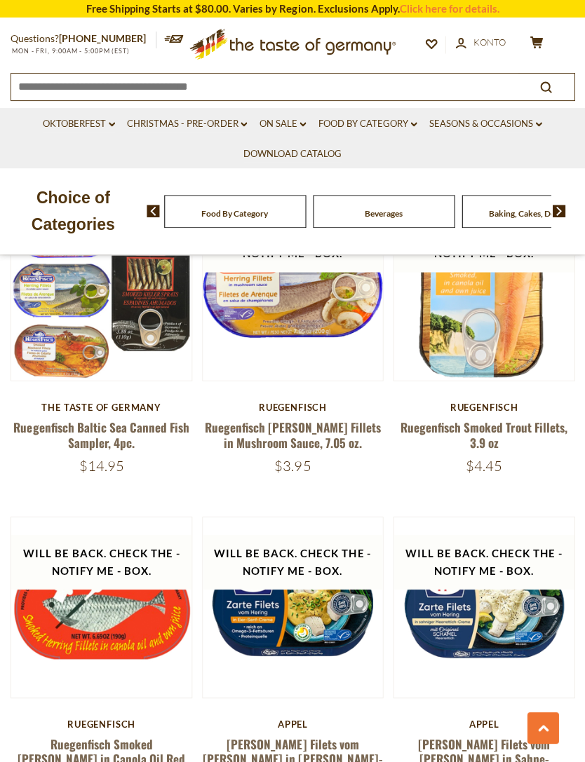
scroll to position [2957, 0]
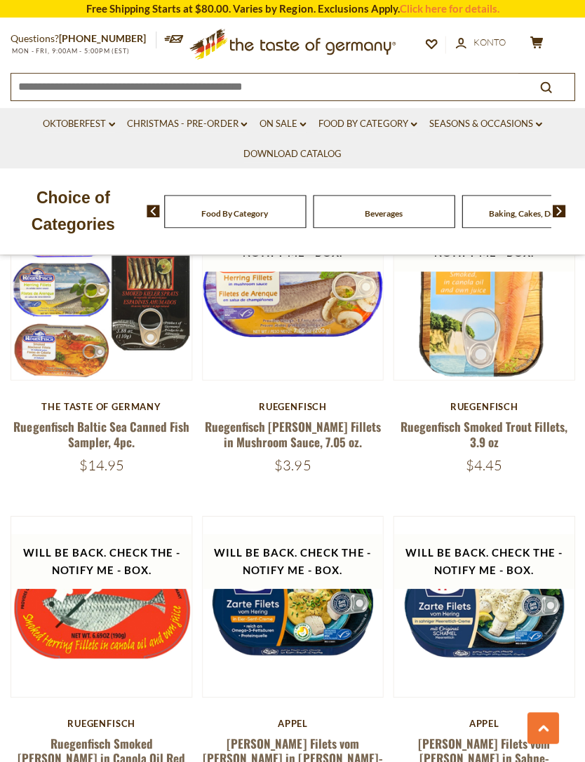
click at [417, 127] on link "Food By Category dropdown_arrow" at bounding box center [367, 123] width 99 height 15
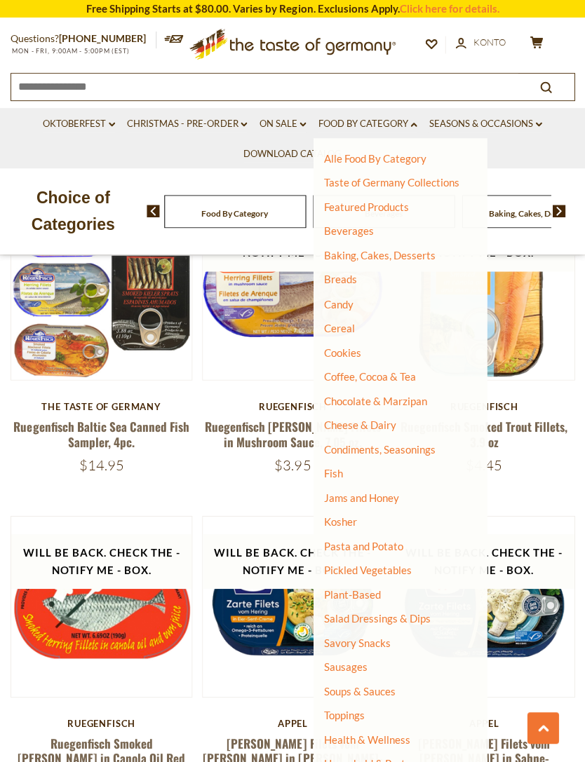
click at [406, 563] on link "Pickled Vegetables" at bounding box center [367, 569] width 88 height 13
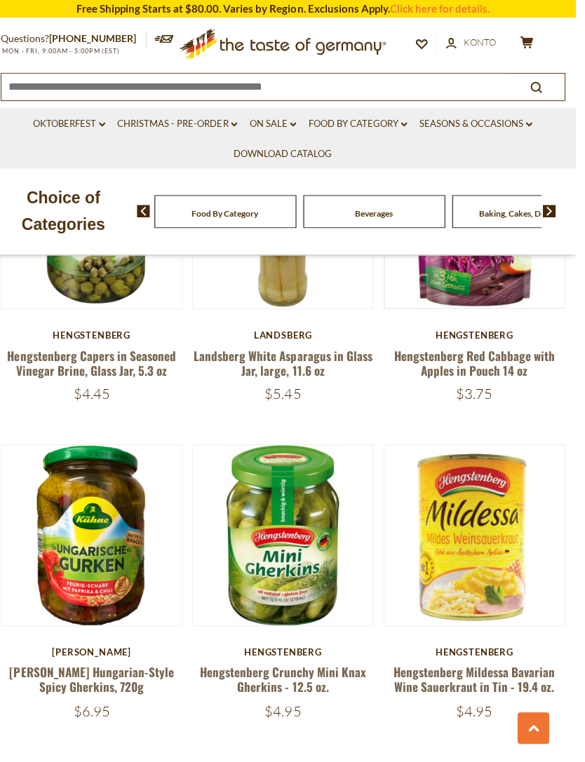
scroll to position [3669, 1]
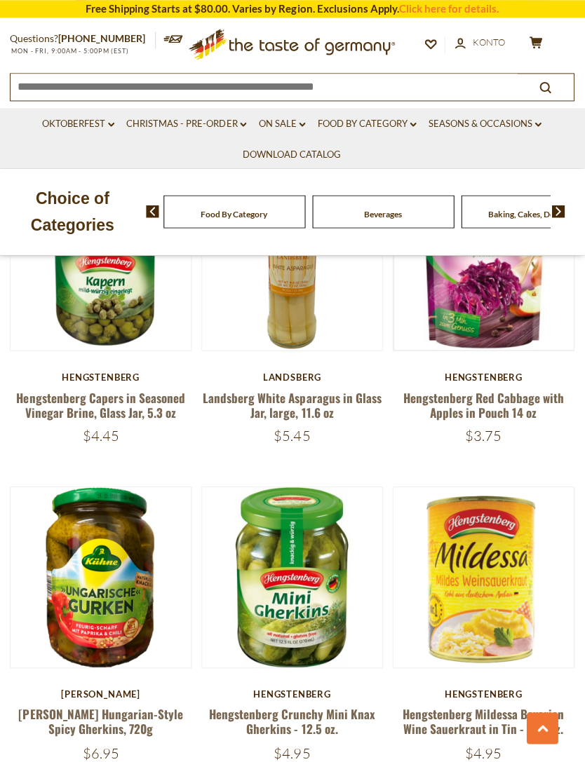
click at [410, 129] on link "Food By Category dropdown_arrow" at bounding box center [367, 123] width 99 height 15
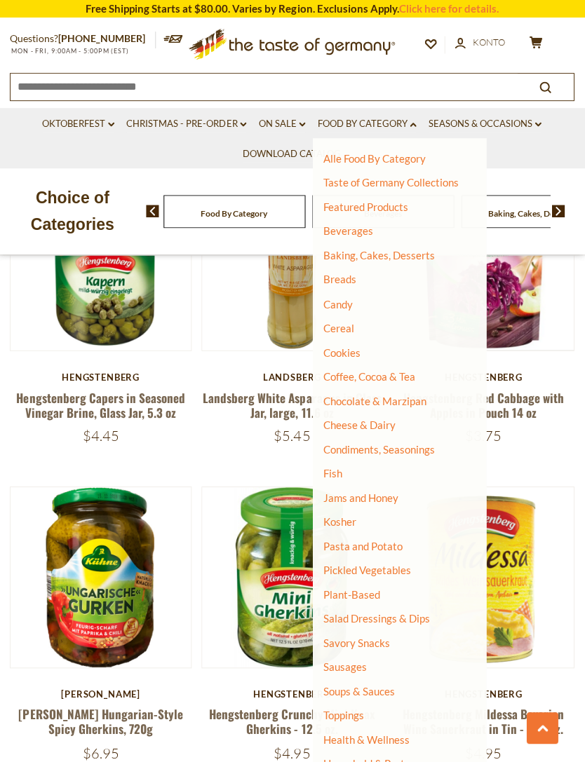
click at [344, 283] on link "Breads" at bounding box center [339, 279] width 33 height 13
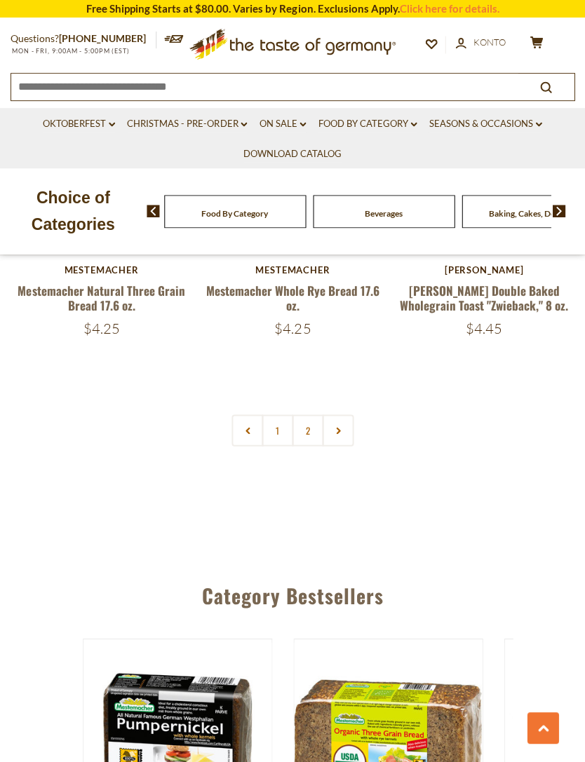
click at [311, 422] on link "2" at bounding box center [308, 431] width 32 height 32
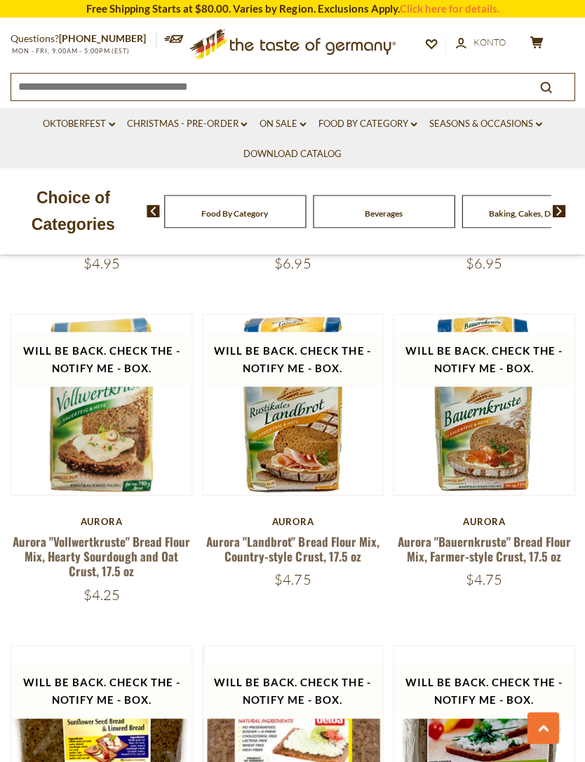
scroll to position [495, 0]
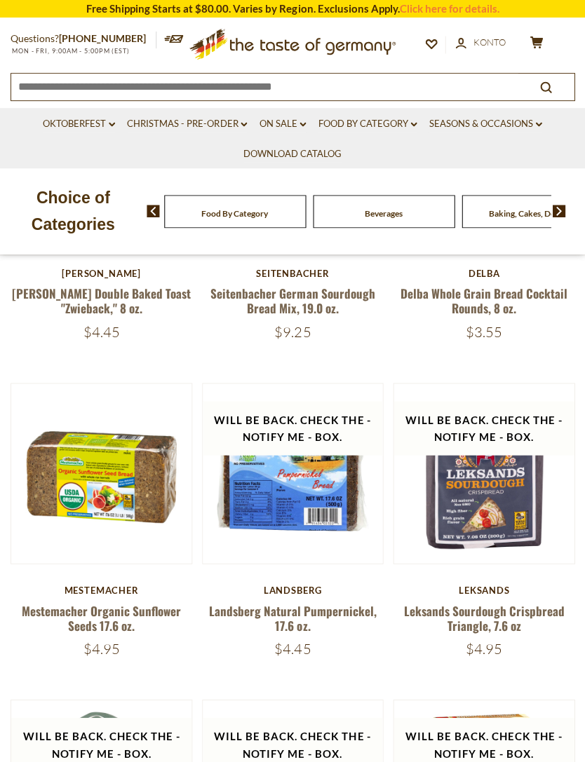
click at [412, 126] on icon "dropdown_arrow" at bounding box center [413, 124] width 6 height 5
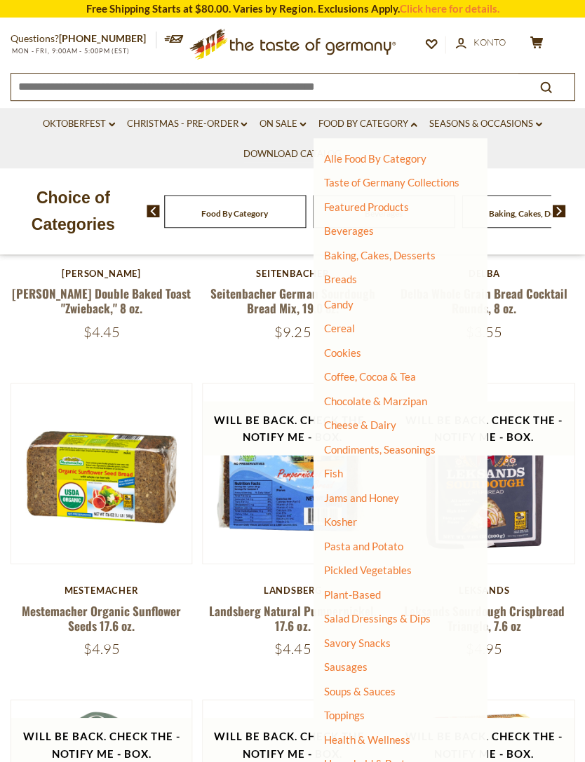
click at [409, 449] on link "Condiments, Seasonings" at bounding box center [379, 449] width 112 height 13
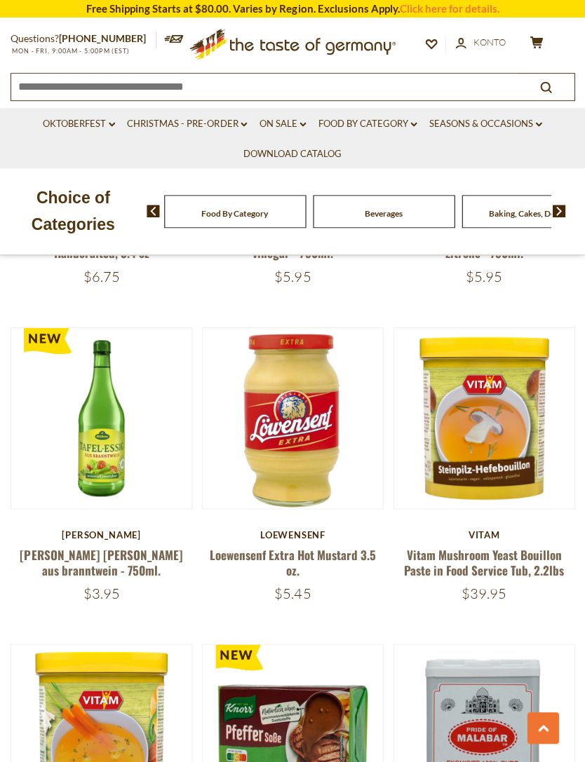
click at [377, 530] on div "Loewensenf" at bounding box center [293, 535] width 182 height 11
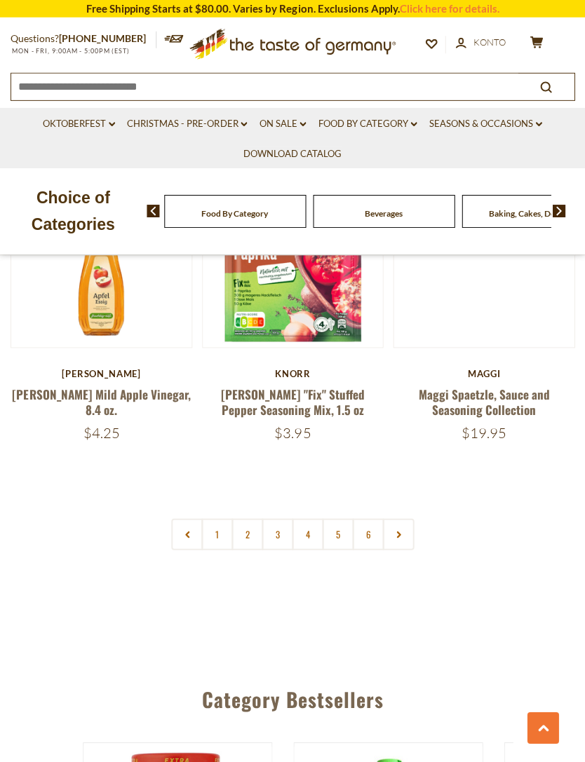
scroll to position [4007, 0]
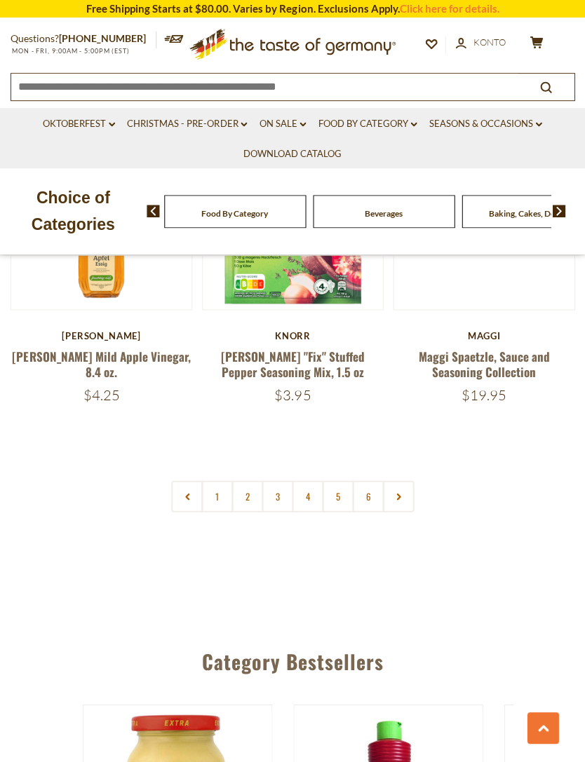
click at [274, 83] on input at bounding box center [264, 86] width 506 height 25
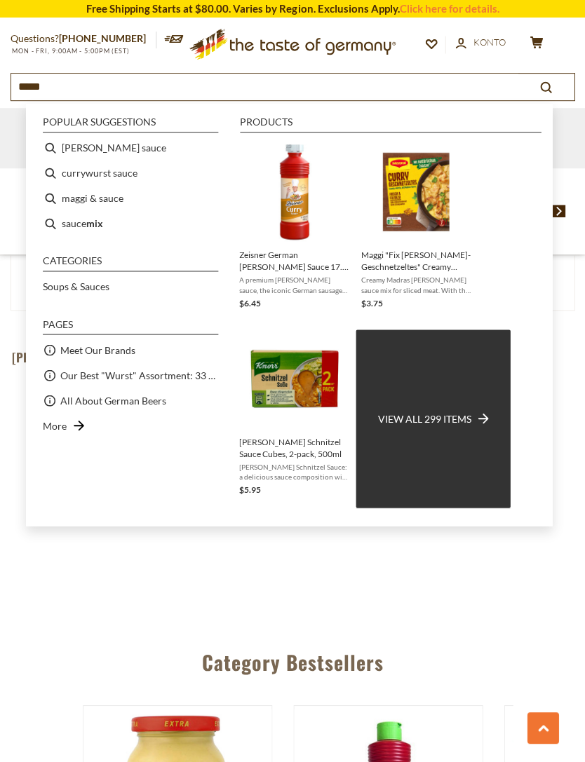
click at [109, 151] on li "[PERSON_NAME] sauce" at bounding box center [130, 147] width 187 height 25
type input "**********"
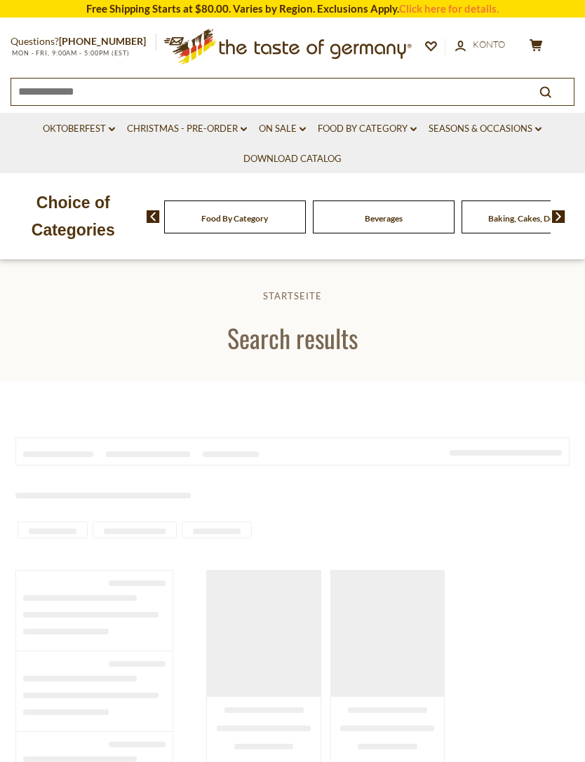
type input "**********"
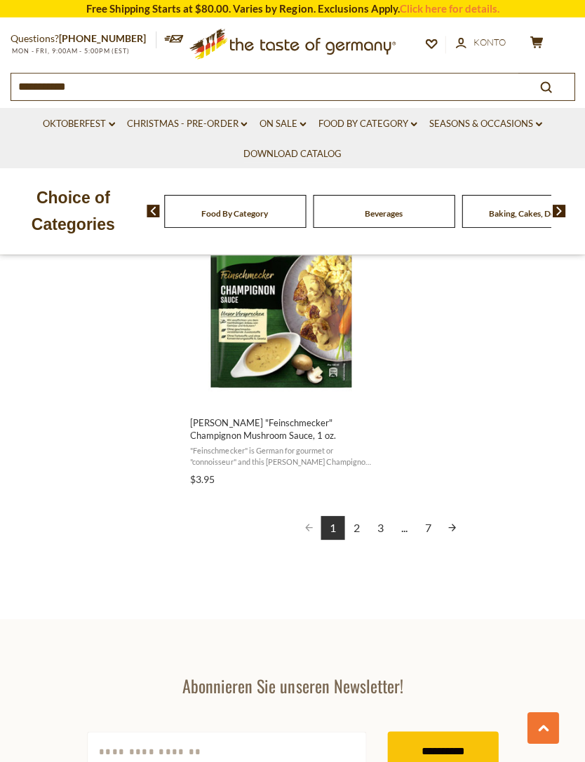
scroll to position [2484, 0]
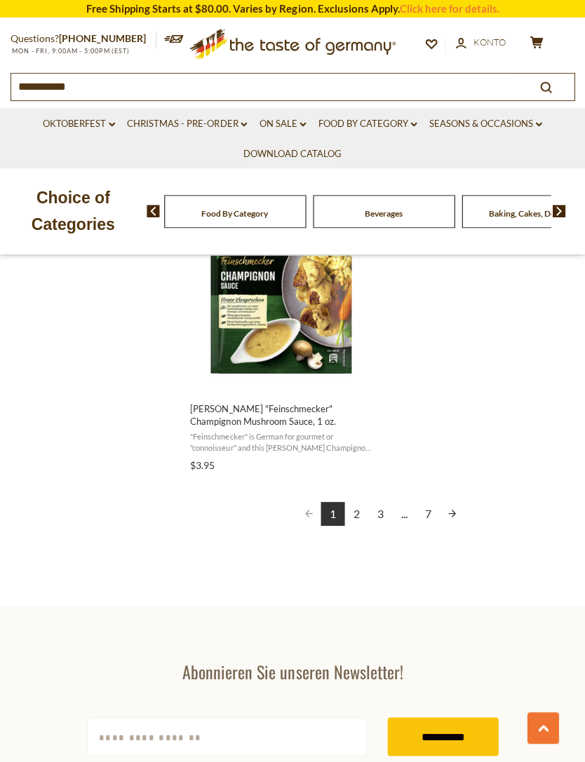
click at [361, 512] on link "2" at bounding box center [356, 514] width 24 height 24
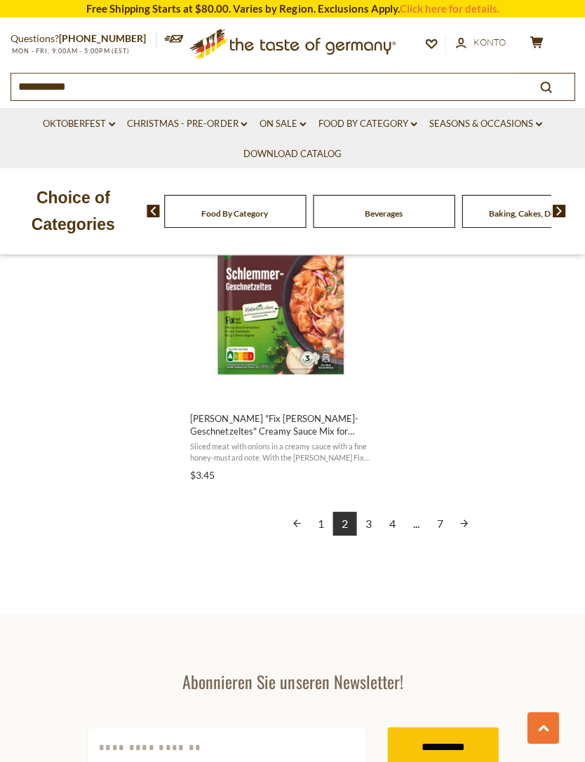
scroll to position [2523, 0]
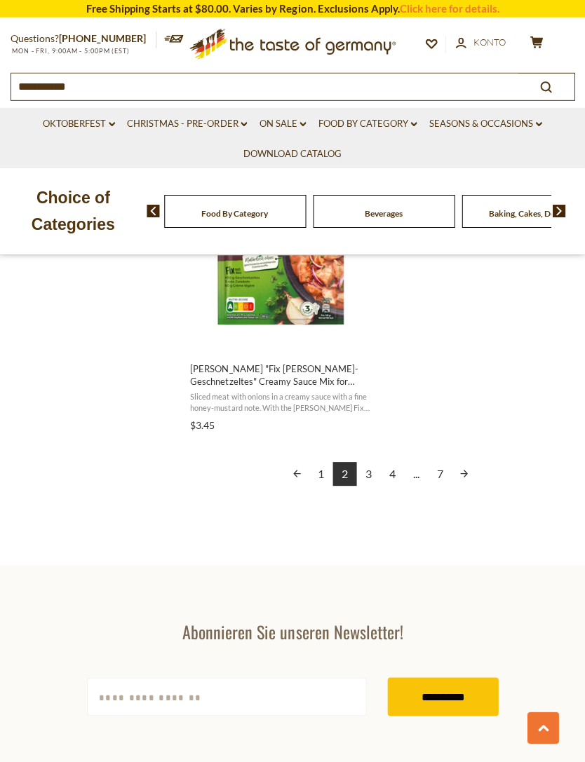
click at [365, 474] on link "3" at bounding box center [368, 474] width 24 height 24
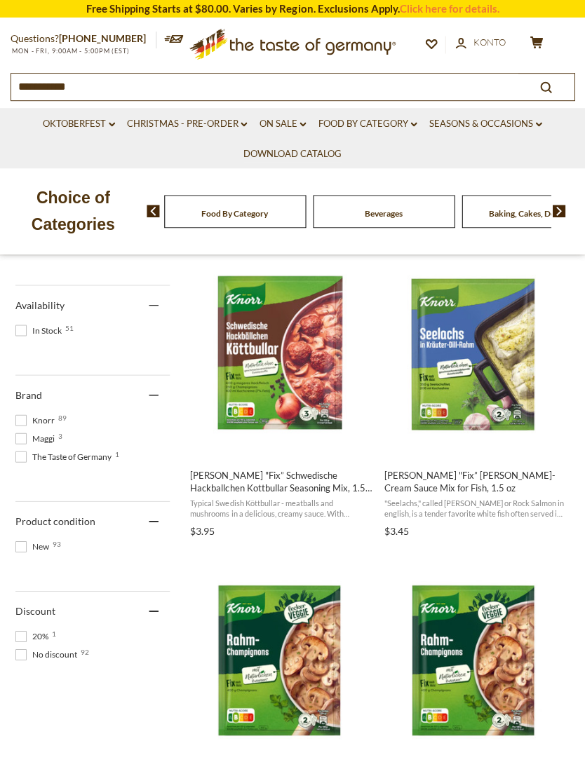
scroll to position [584, 0]
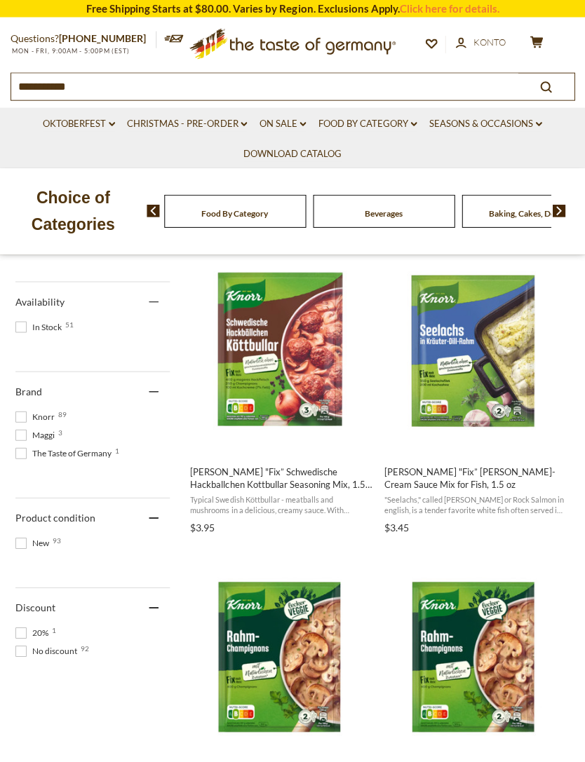
click at [549, 88] on icon "submit" at bounding box center [545, 86] width 11 height 11
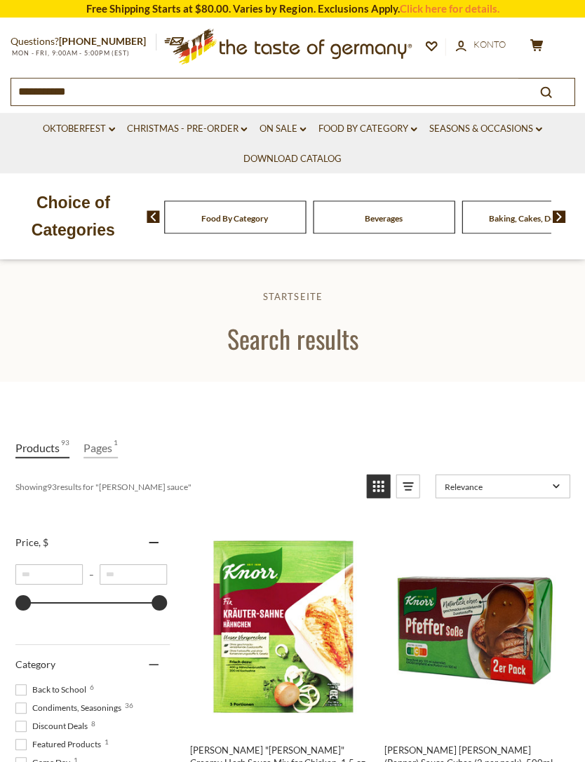
click at [362, 99] on input "**********" at bounding box center [264, 91] width 506 height 25
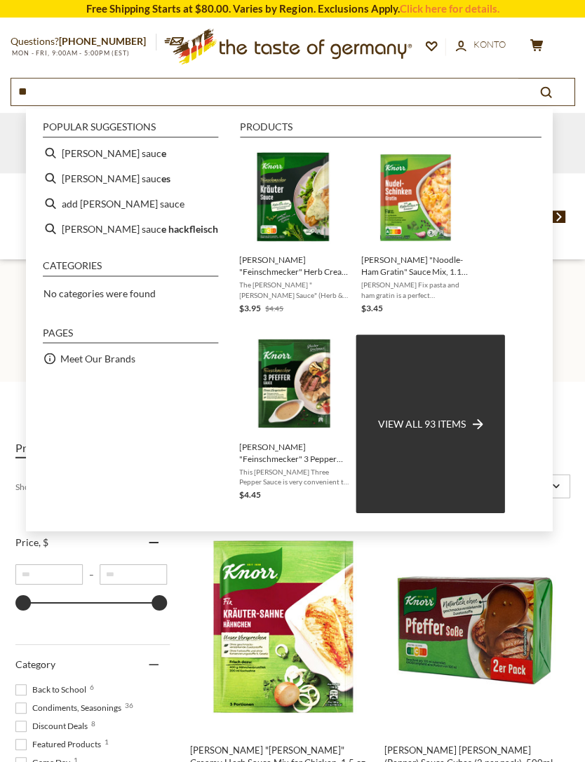
type input "*"
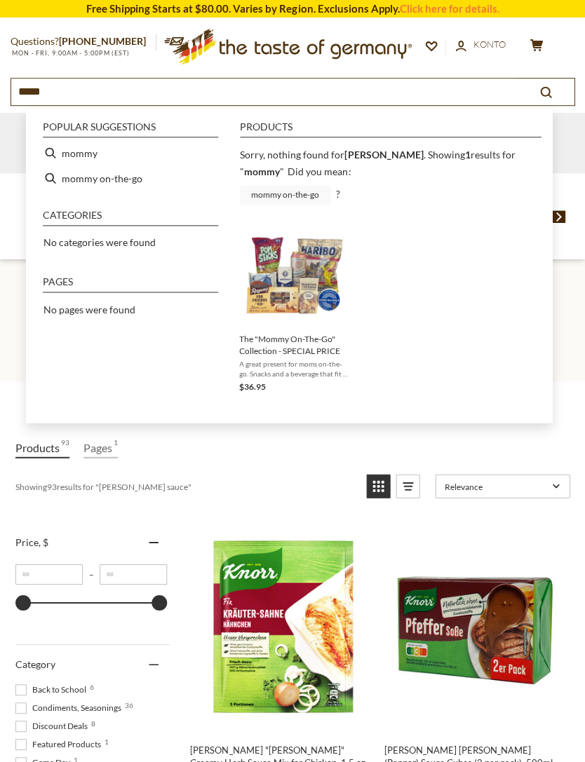
type input "*****"
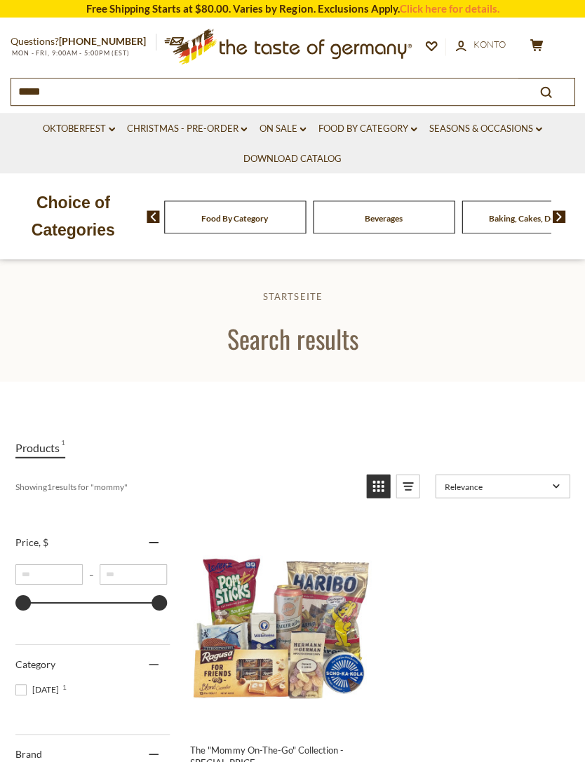
click at [485, 101] on input "*****" at bounding box center [264, 91] width 506 height 25
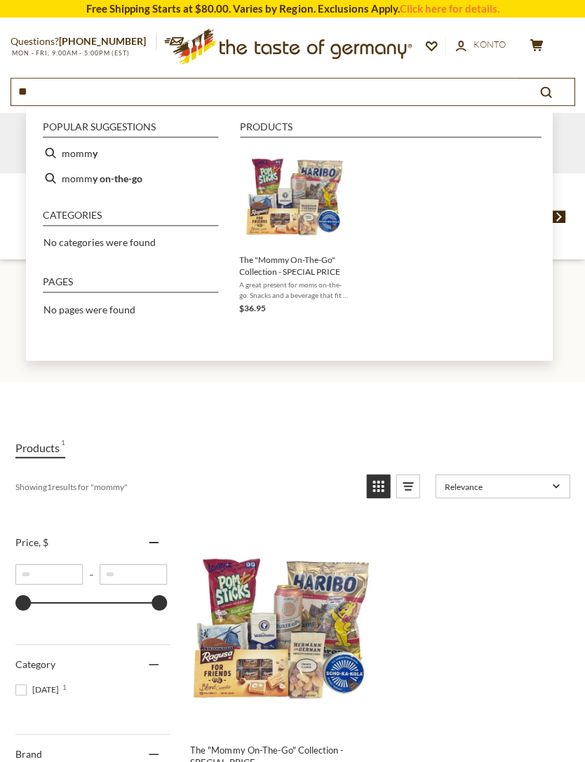
type input "*"
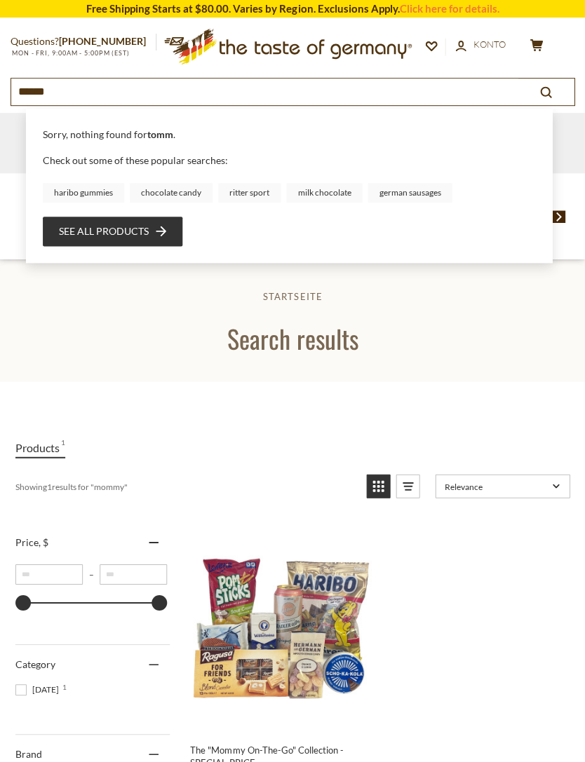
type input "*****"
click at [152, 237] on link "See all products" at bounding box center [112, 231] width 107 height 15
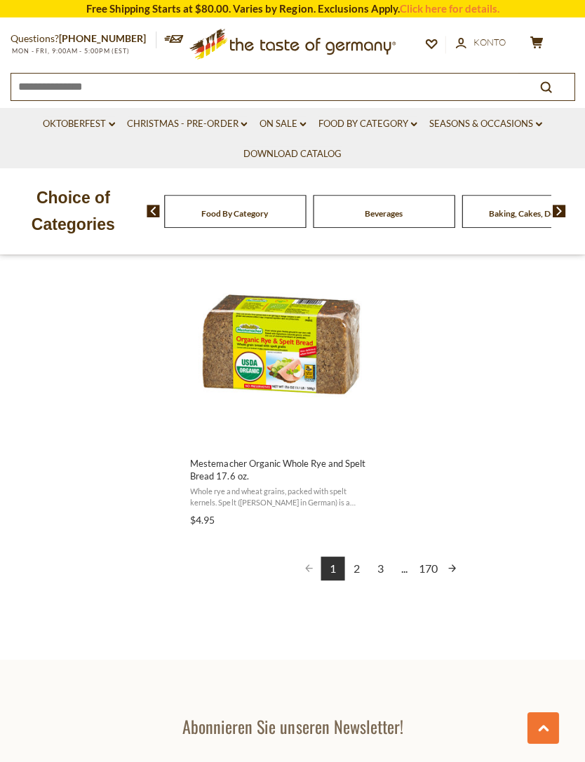
scroll to position [2430, 0]
click at [354, 565] on link "2" at bounding box center [356, 568] width 24 height 24
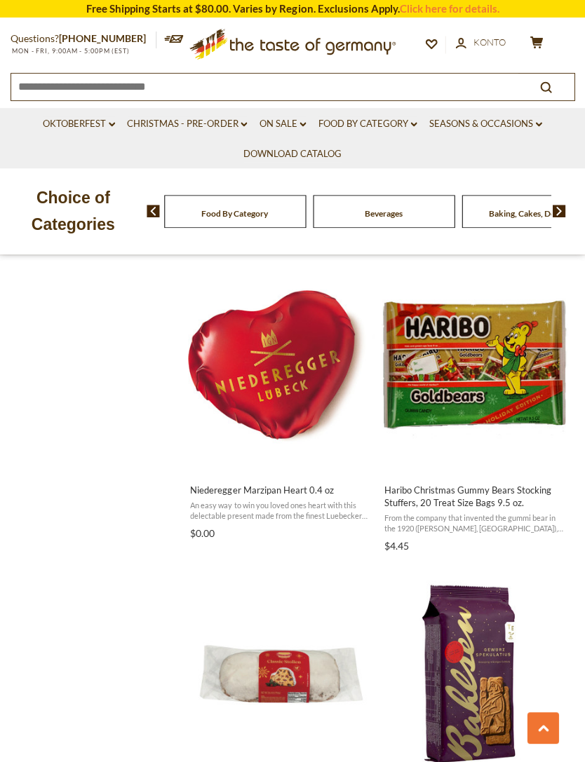
scroll to position [1486, 0]
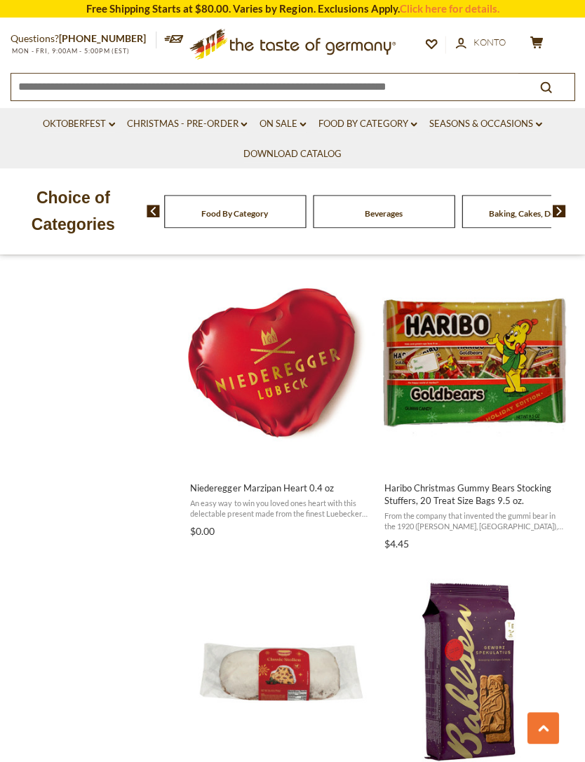
click at [490, 377] on img "Haribo Christmas Gummy Bears Stocking Stuffers, 20 Treat Size Bags 9.5 oz." at bounding box center [475, 366] width 186 height 186
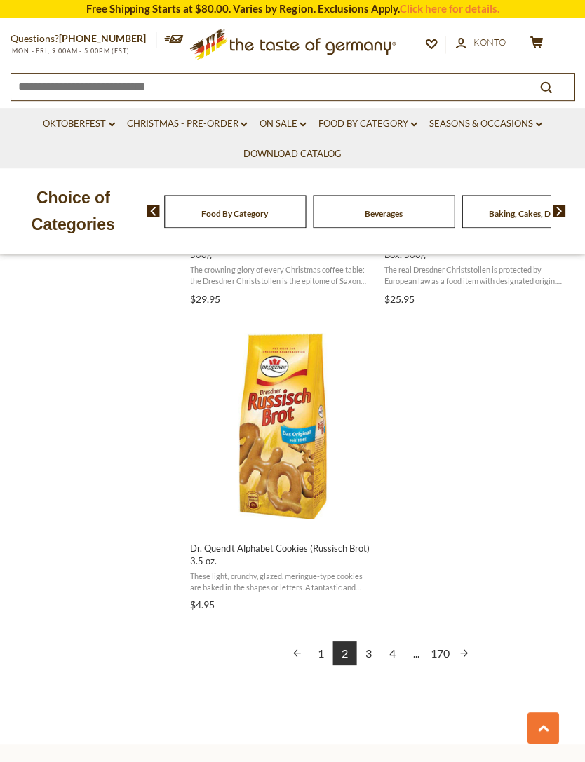
scroll to position [2360, 0]
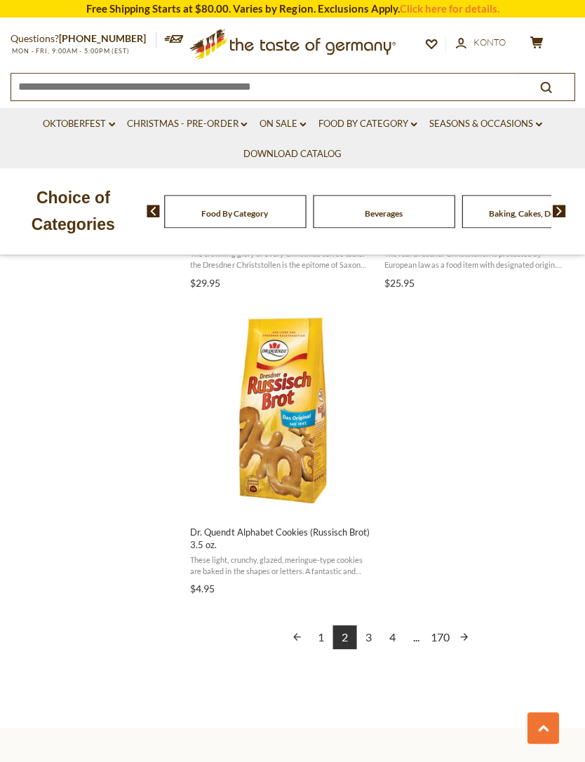
click at [365, 633] on link "3" at bounding box center [368, 637] width 24 height 24
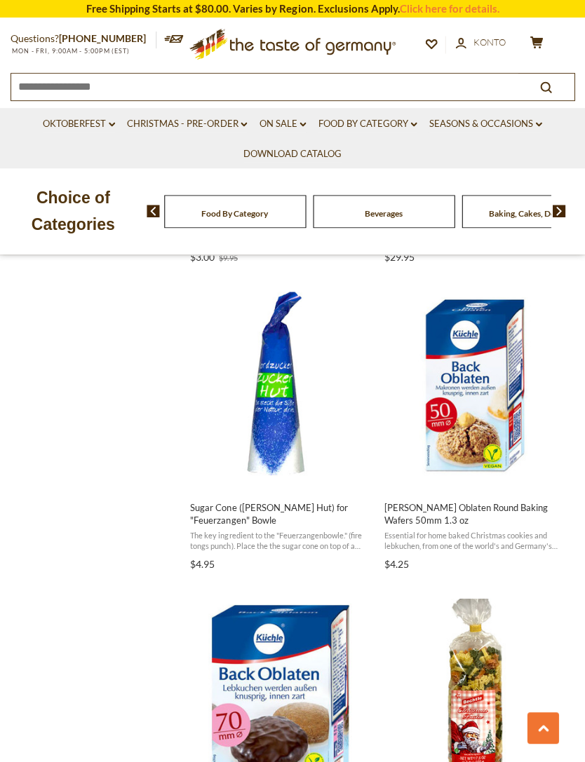
scroll to position [1774, 0]
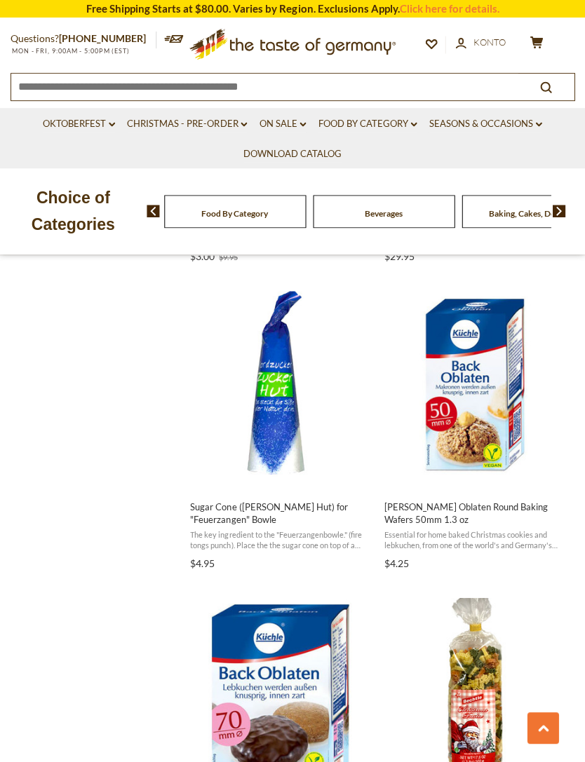
click at [283, 397] on img "Sugar Cone (Zucker Hut) for" at bounding box center [281, 384] width 186 height 186
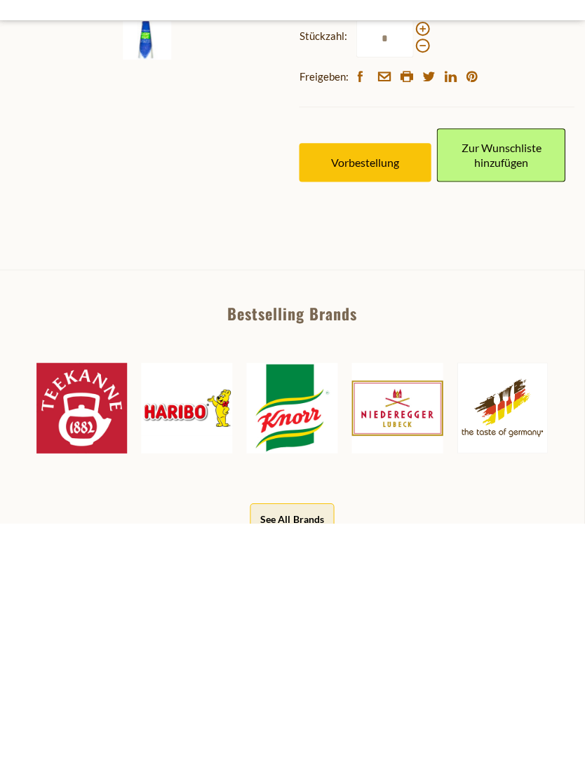
click at [403, 399] on button "Vorbestellung" at bounding box center [366, 401] width 132 height 39
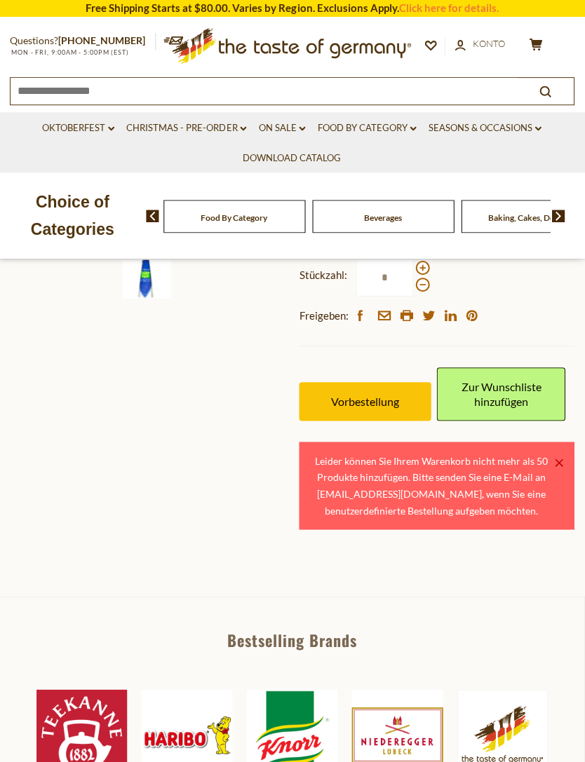
click at [440, 572] on section "Startseite Seasons & Occasions New Year's Eve Party Sugar Cone (Zucker Hut) for…" at bounding box center [292, 233] width 585 height 728
click at [561, 459] on link "×" at bounding box center [559, 463] width 8 height 8
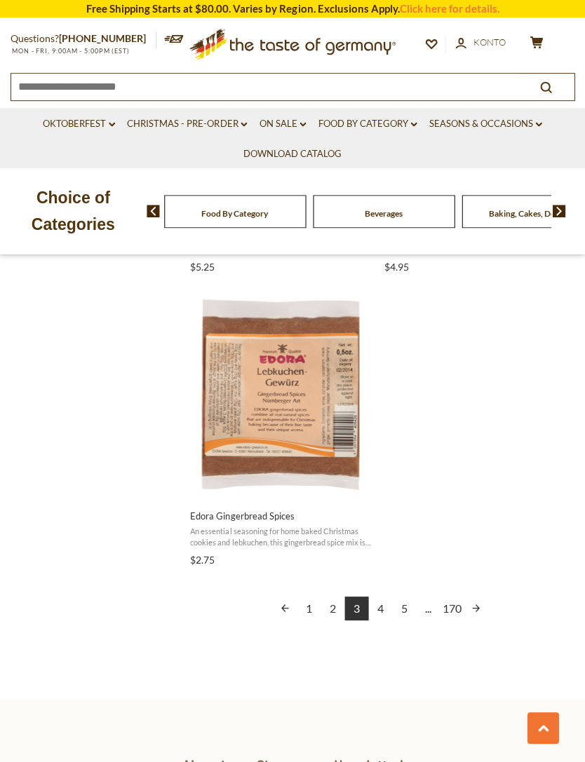
click at [377, 612] on link "4" at bounding box center [380, 608] width 24 height 24
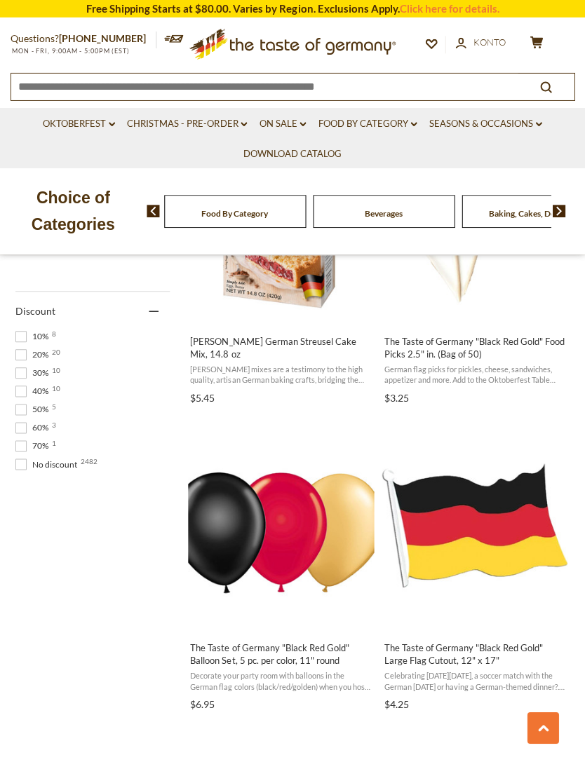
scroll to position [996, 0]
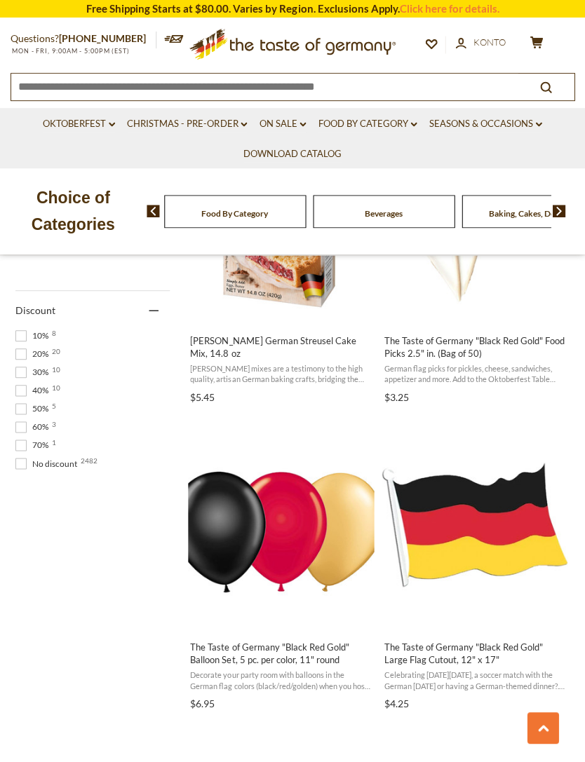
click at [543, 34] on div "Questions? 800-881-6419 MON - FRI, 9:00AM - 5:00PM (EST) .st0{fill:#EDD300;} .s…" at bounding box center [292, 60] width 585 height 82
click at [530, 44] on icon "cart" at bounding box center [536, 42] width 13 height 12
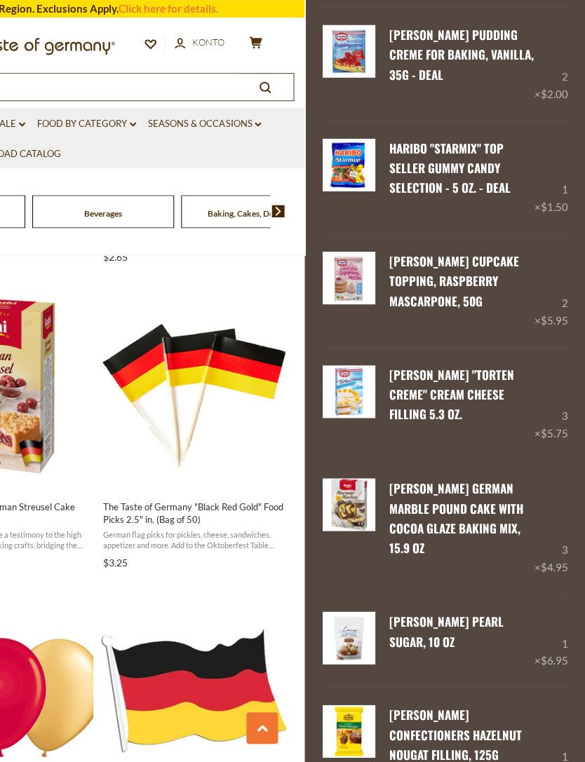
scroll to position [826, 0]
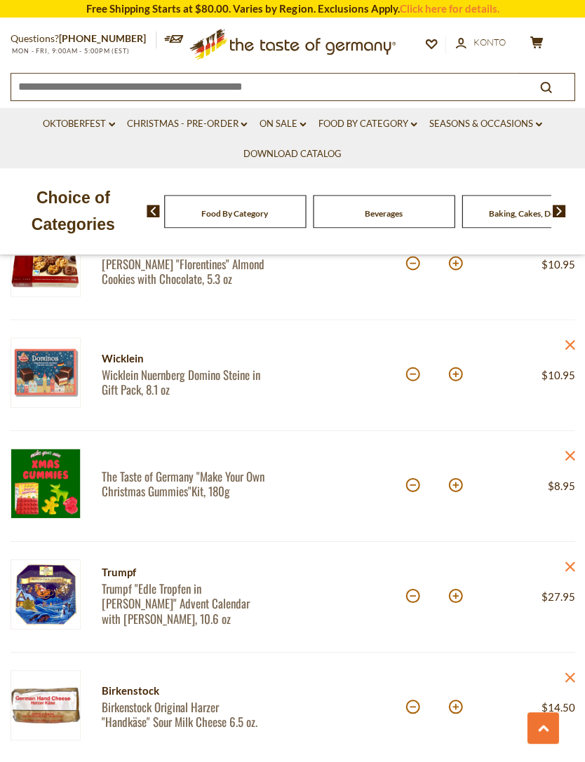
click at [334, 516] on div at bounding box center [348, 485] width 113 height 75
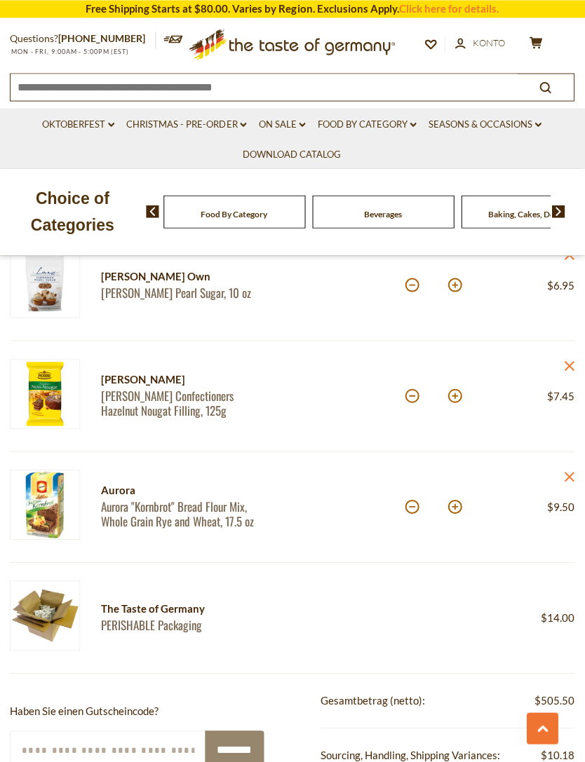
scroll to position [5304, 0]
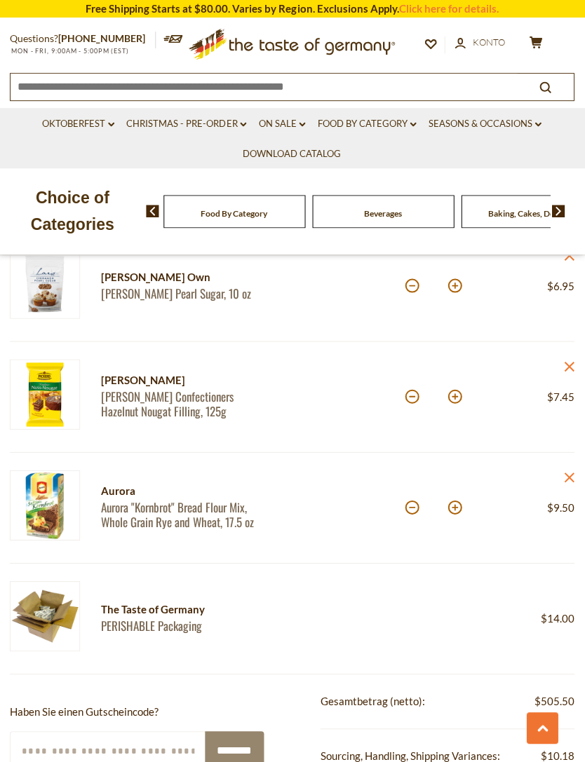
click at [567, 366] on icon at bounding box center [570, 367] width 10 height 10
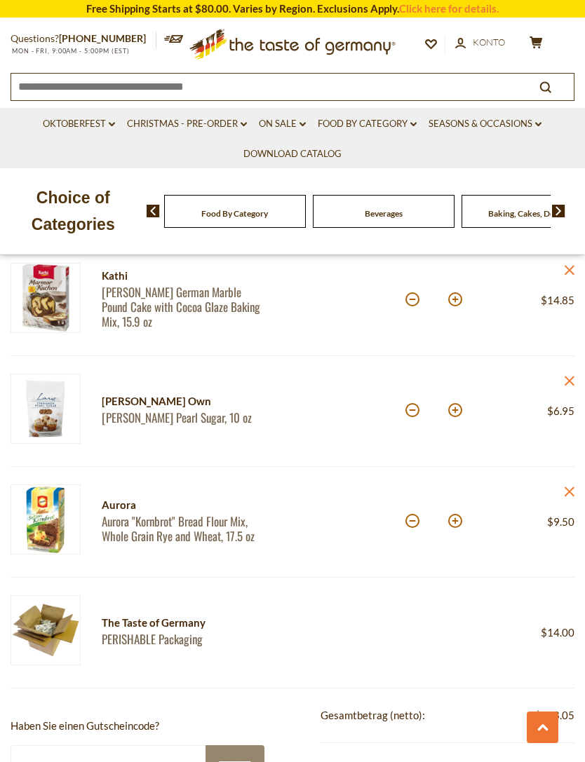
scroll to position [5174, 0]
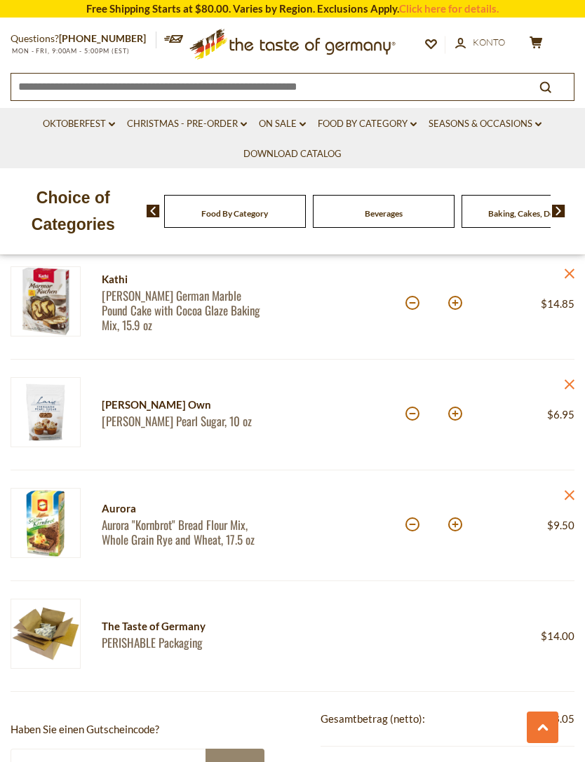
click at [568, 384] on icon at bounding box center [570, 384] width 10 height 10
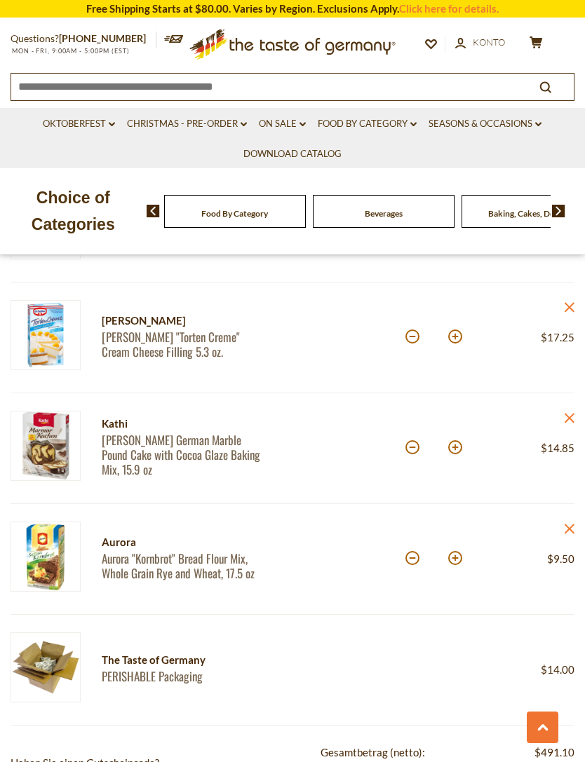
scroll to position [5025, 0]
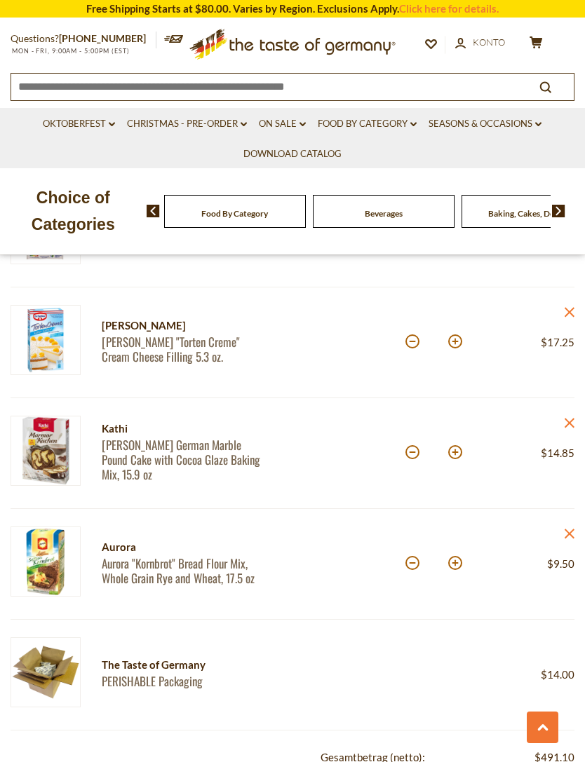
click at [415, 345] on button at bounding box center [412, 342] width 14 height 14
type input "*"
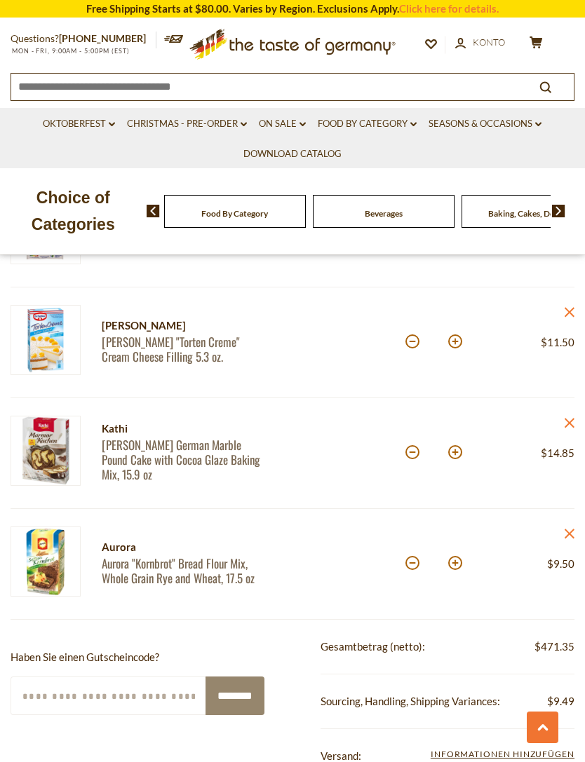
click at [413, 453] on button at bounding box center [412, 452] width 14 height 14
type input "*"
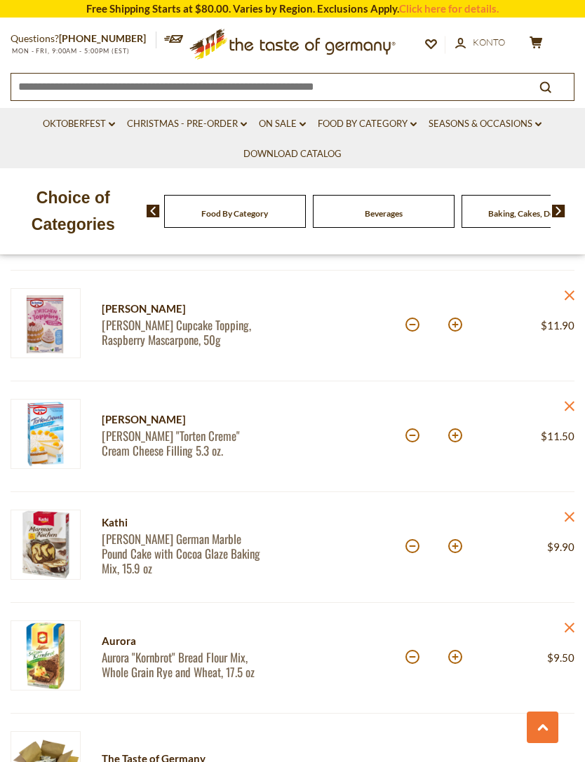
scroll to position [4922, 0]
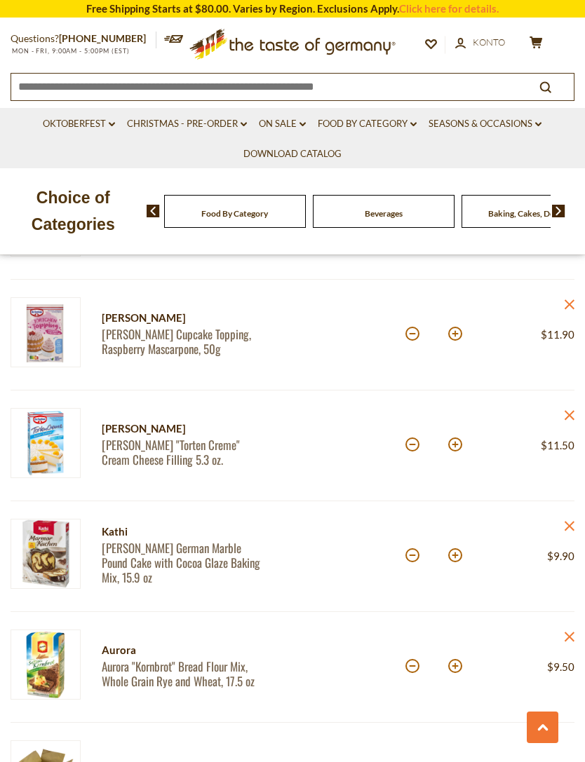
click at [324, 618] on article "Aurora Aurora "Kornbrot" Bread Flour Mix, Whole Grain Rye and Wheat, 17.5 oz Me…" at bounding box center [293, 667] width 564 height 111
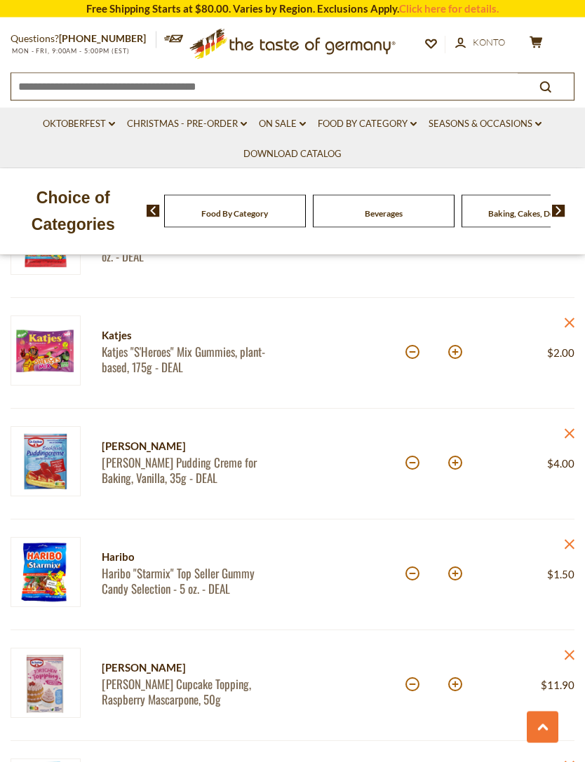
scroll to position [4572, 0]
click at [573, 429] on icon at bounding box center [570, 434] width 10 height 10
click at [572, 433] on icon at bounding box center [570, 434] width 10 height 10
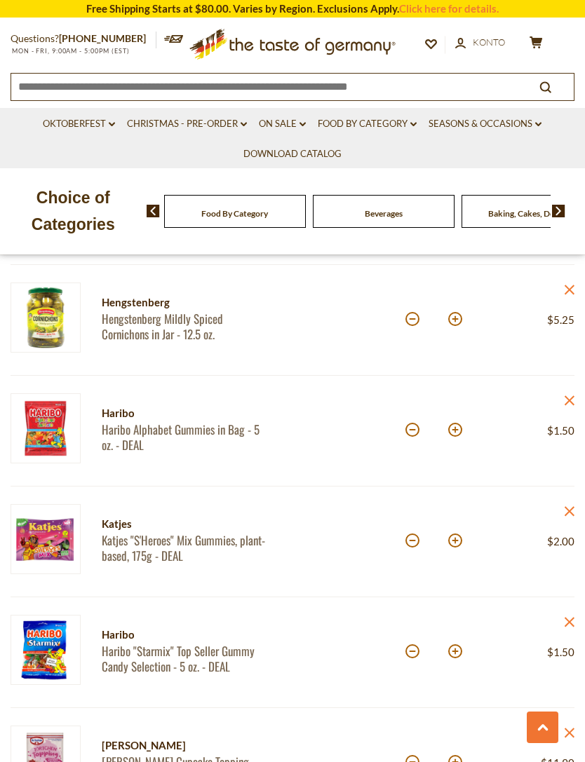
scroll to position [4383, 0]
click at [566, 290] on icon "close" at bounding box center [569, 290] width 11 height 11
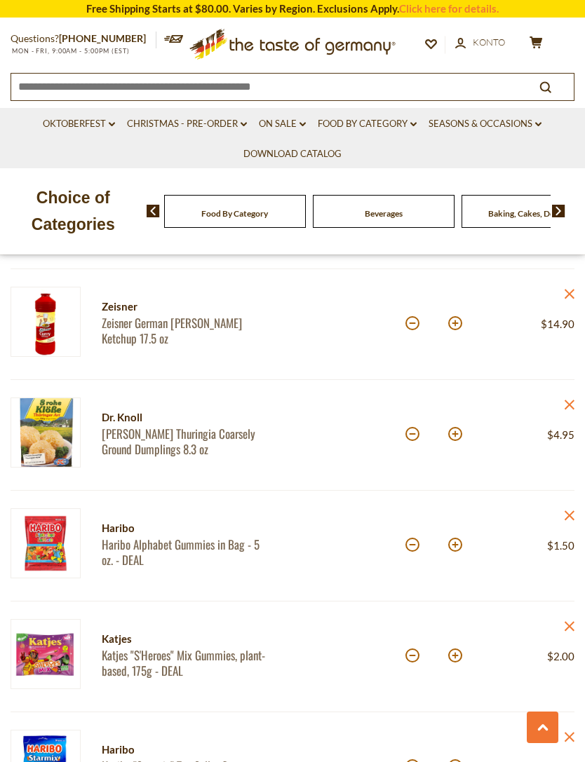
scroll to position [4157, 0]
click at [412, 325] on button at bounding box center [412, 324] width 14 height 14
type input "*"
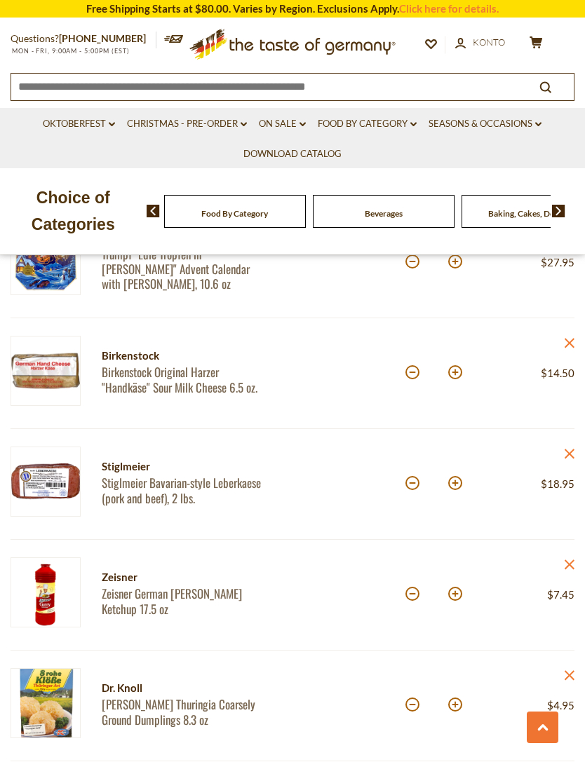
scroll to position [3886, 0]
click at [341, 480] on div at bounding box center [348, 485] width 113 height 75
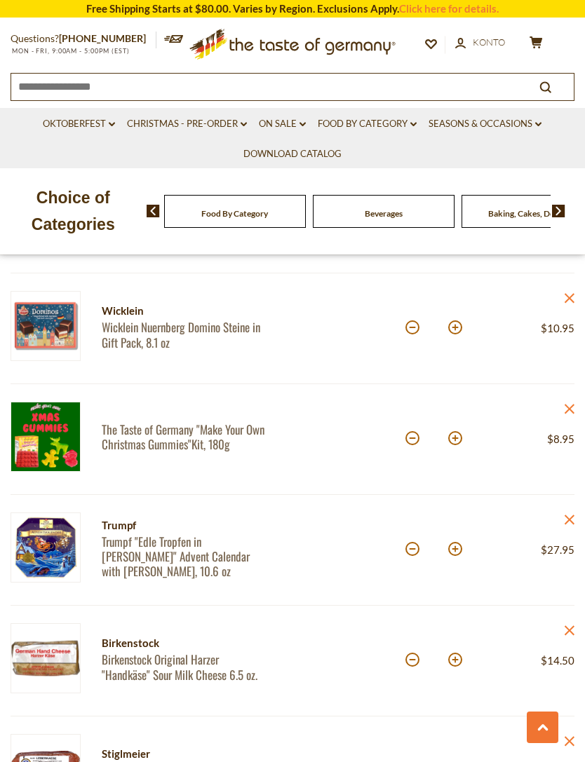
scroll to position [3598, 0]
click at [321, 573] on div at bounding box center [348, 550] width 113 height 75
click at [570, 408] on icon at bounding box center [570, 409] width 10 height 10
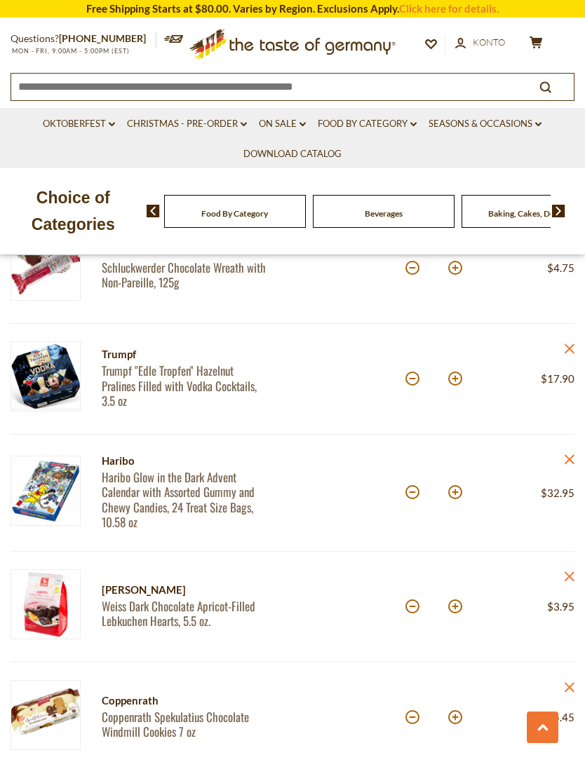
scroll to position [2987, 0]
click at [570, 457] on icon "close" at bounding box center [569, 460] width 11 height 11
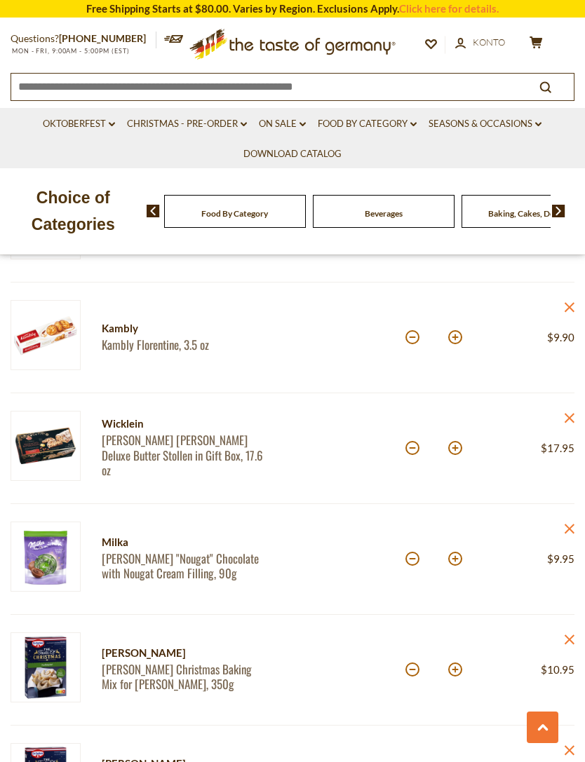
scroll to position [1021, 0]
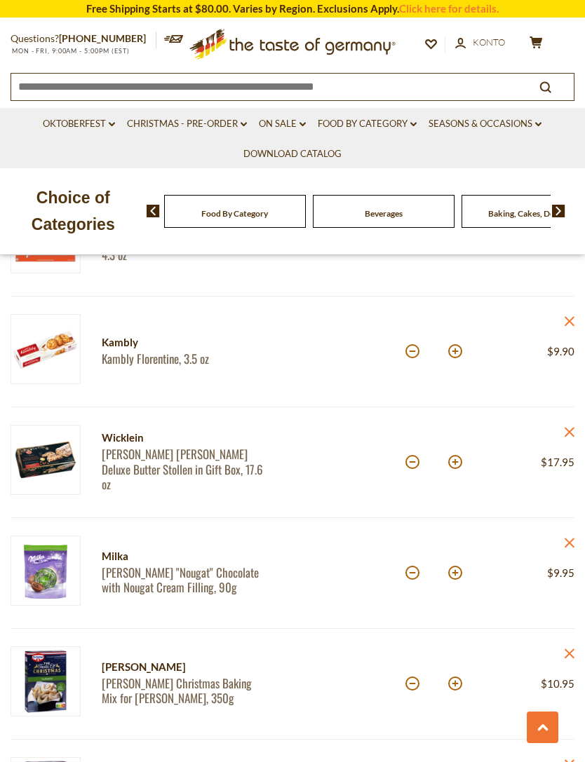
click at [331, 585] on div at bounding box center [348, 573] width 113 height 75
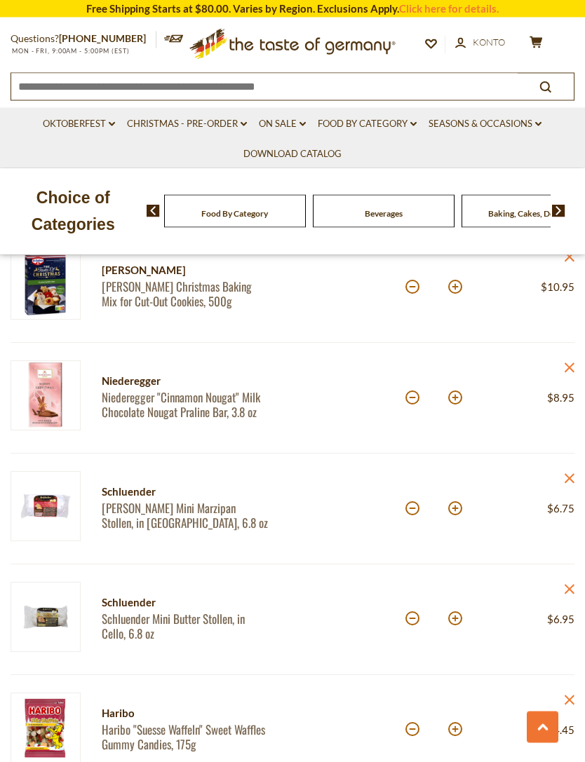
scroll to position [1641, 0]
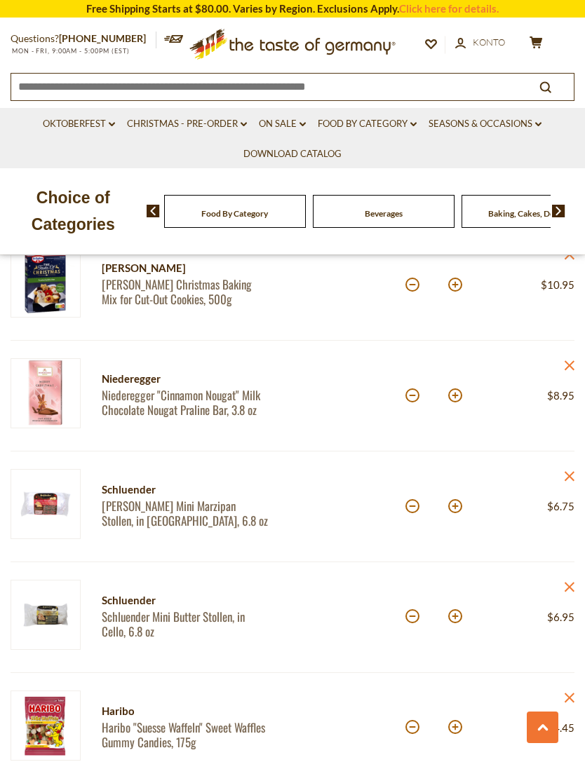
click at [565, 478] on icon "close" at bounding box center [569, 476] width 11 height 11
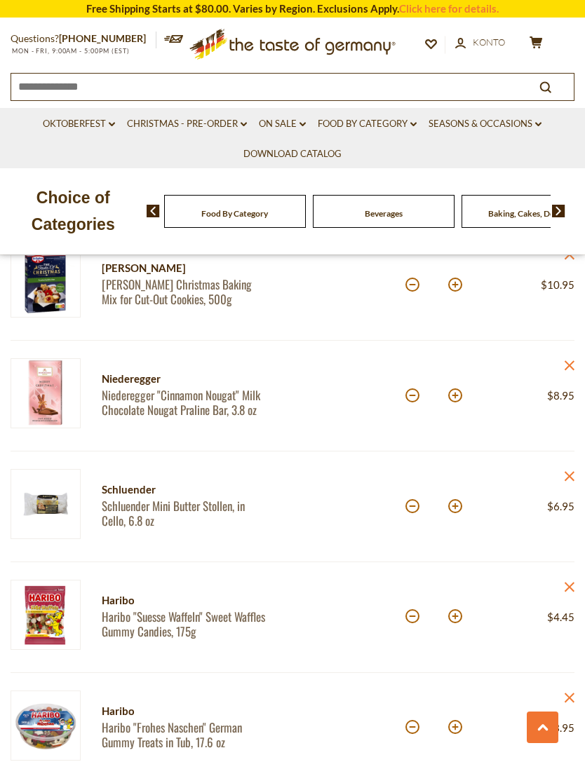
click at [566, 469] on link "close" at bounding box center [569, 478] width 11 height 18
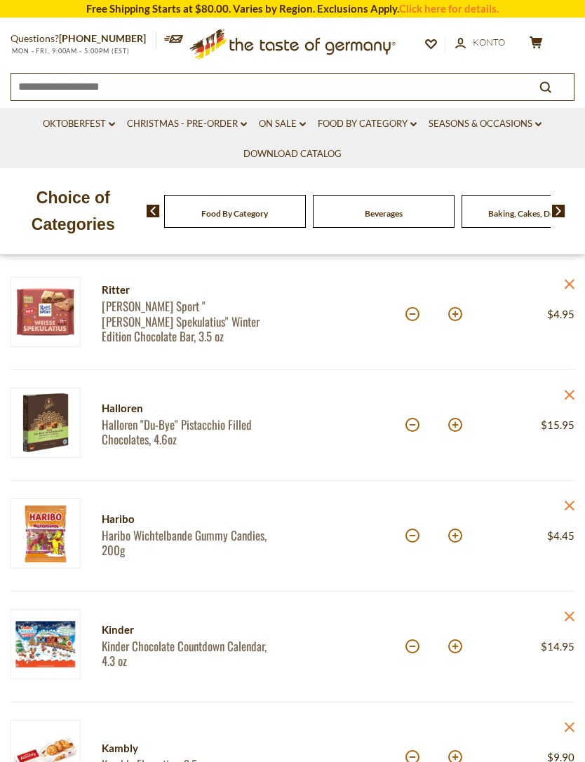
scroll to position [614, 0]
click at [570, 395] on icon at bounding box center [570, 396] width 10 height 10
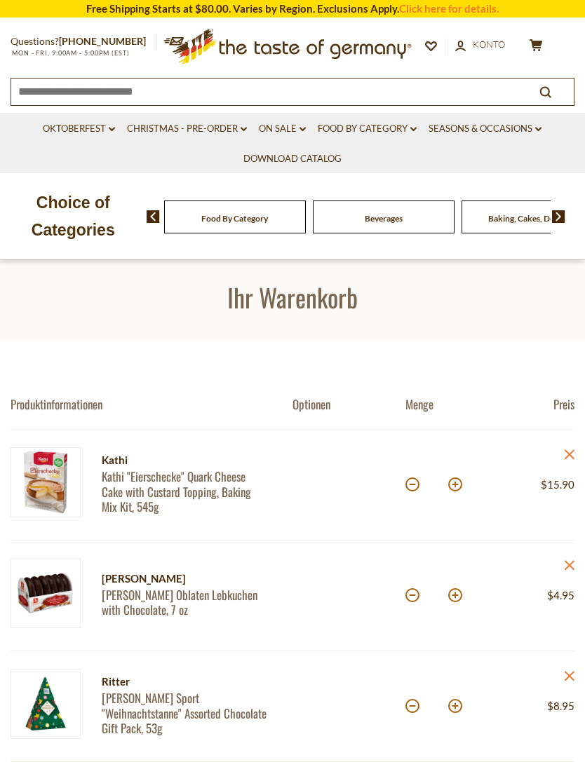
scroll to position [0, 0]
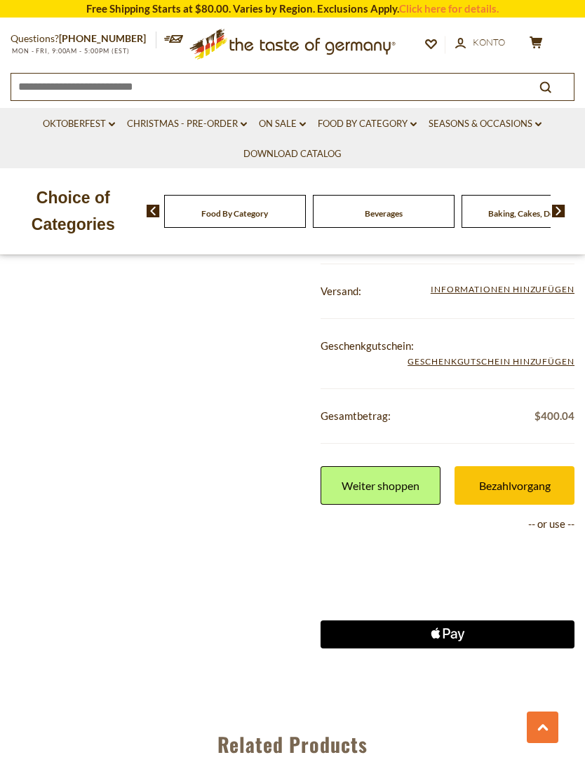
click at [232, 619] on div "**********" at bounding box center [293, 429] width 564 height 548
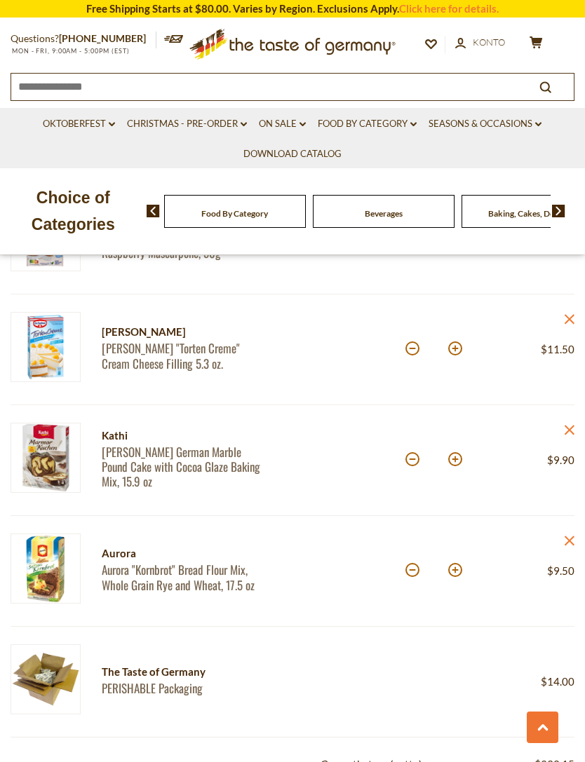
scroll to position [4235, 0]
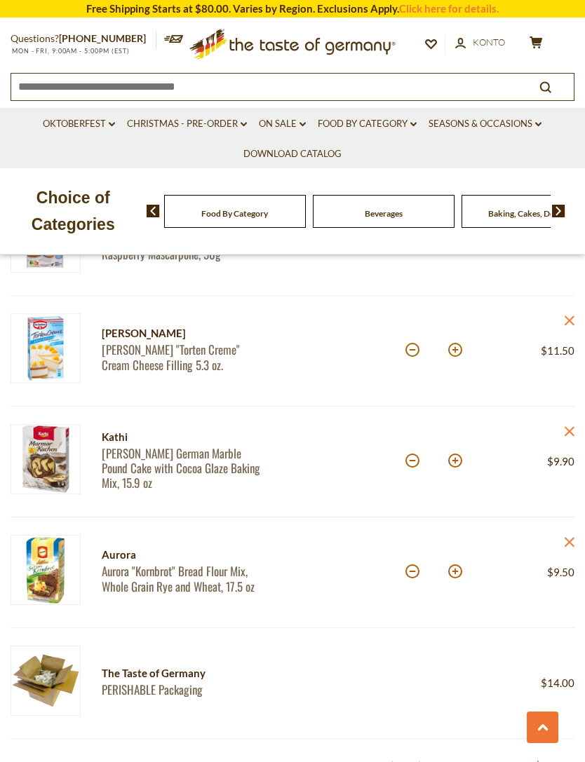
click at [417, 348] on button at bounding box center [412, 350] width 14 height 14
type input "*"
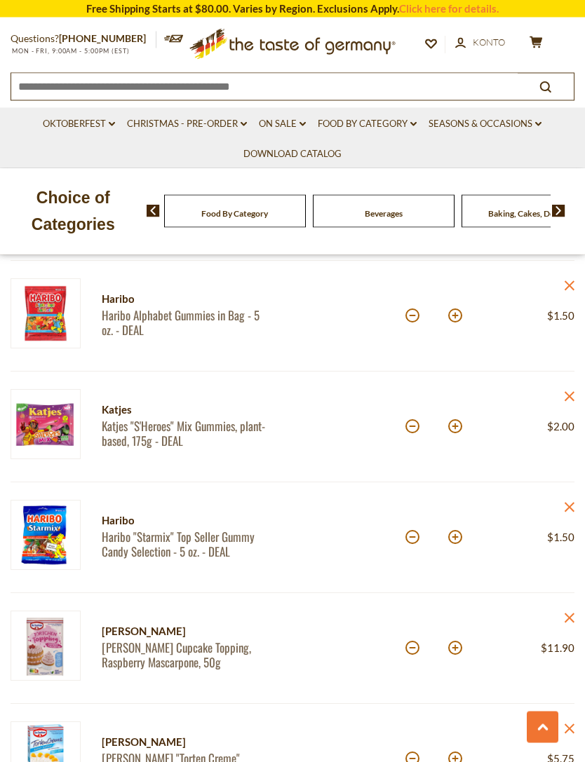
scroll to position [3788, 0]
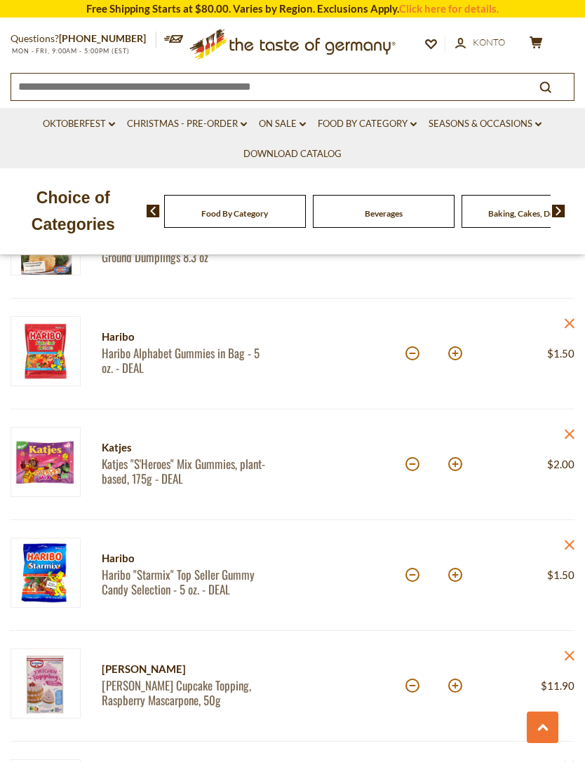
click at [365, 513] on article "Katjes Katjes "S'Heroes" Mix Gummies, plant-based, 175g - DEAL Menge: * Preis: …" at bounding box center [293, 465] width 564 height 111
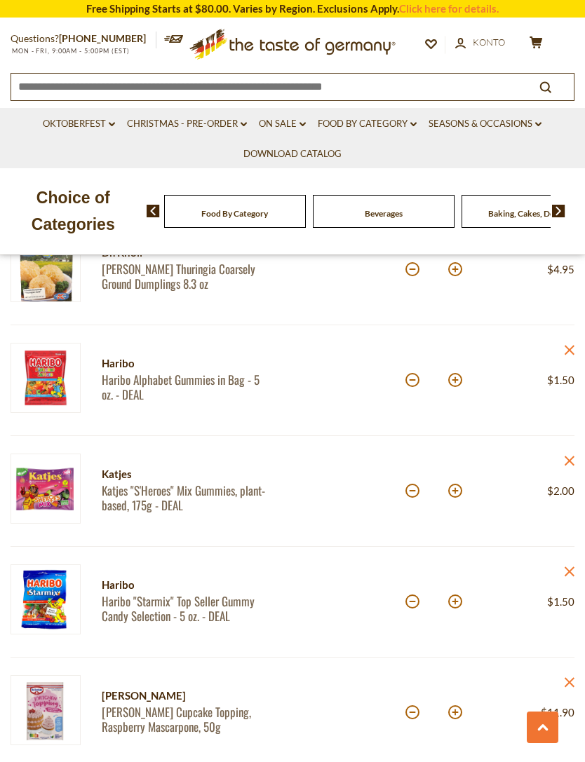
click at [349, 513] on div at bounding box center [348, 491] width 113 height 75
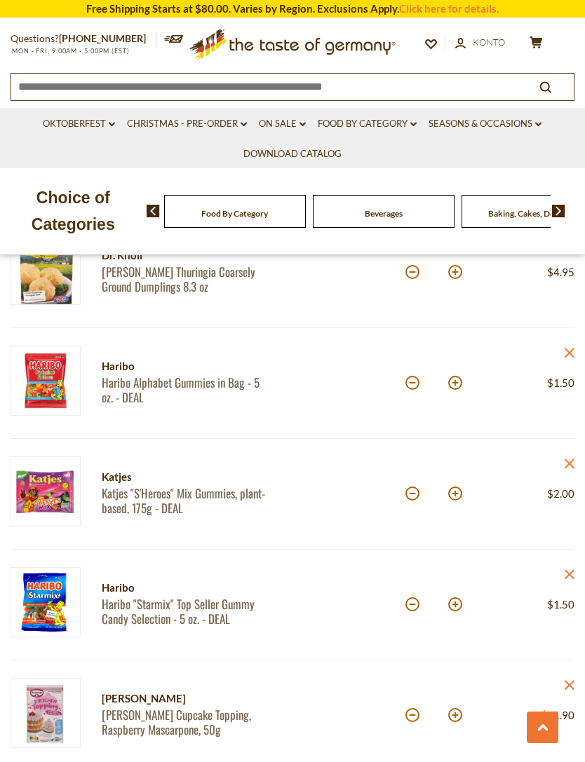
click at [346, 513] on div at bounding box center [348, 494] width 113 height 75
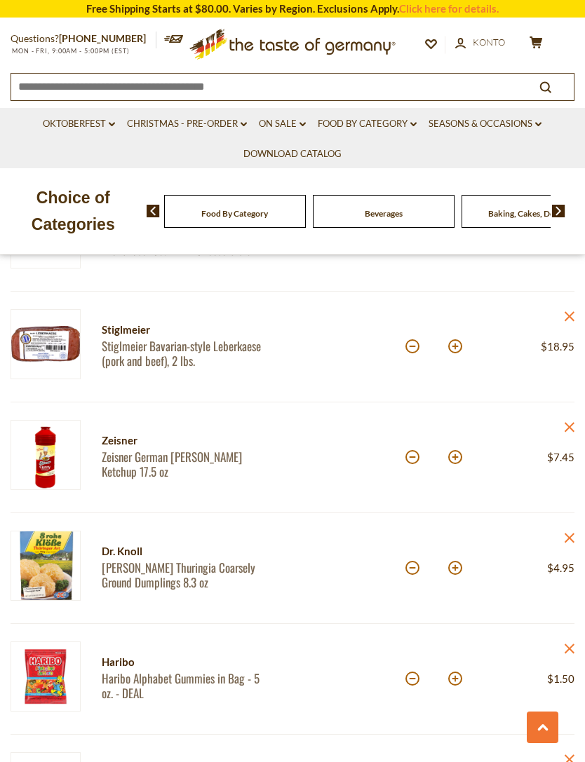
scroll to position [3460, 0]
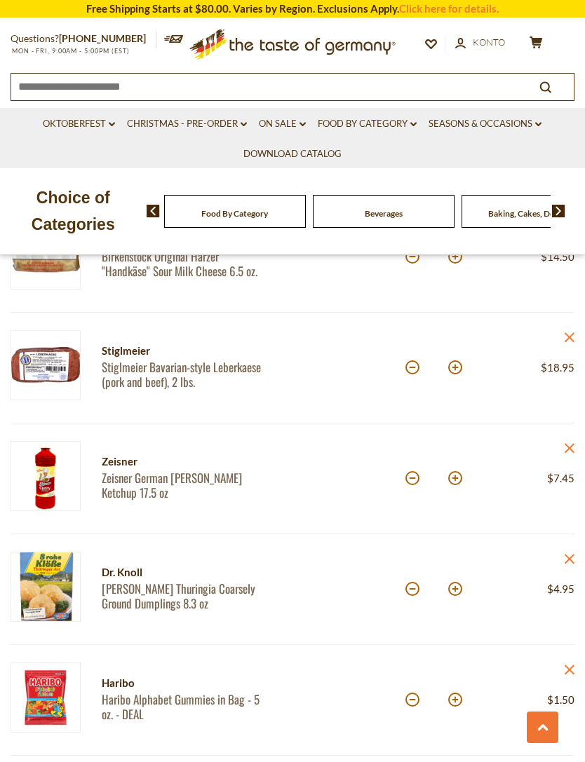
click at [351, 573] on div at bounding box center [348, 589] width 113 height 75
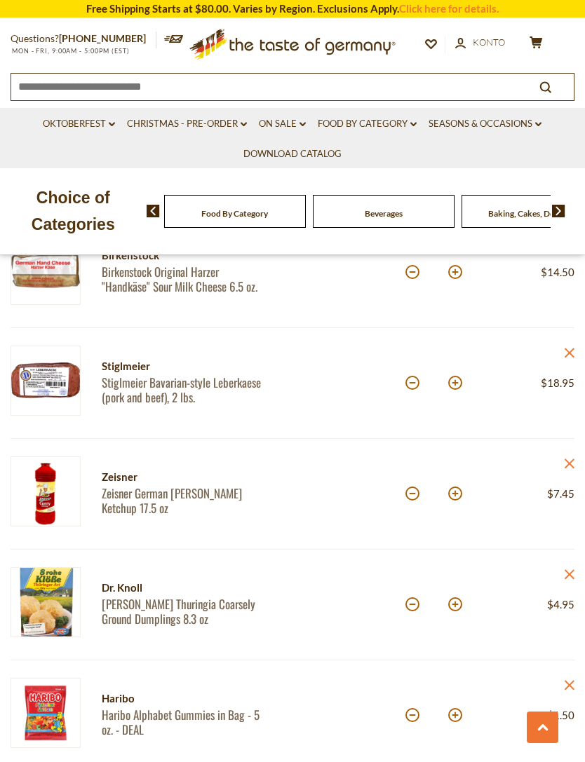
click at [347, 573] on div at bounding box center [348, 604] width 113 height 75
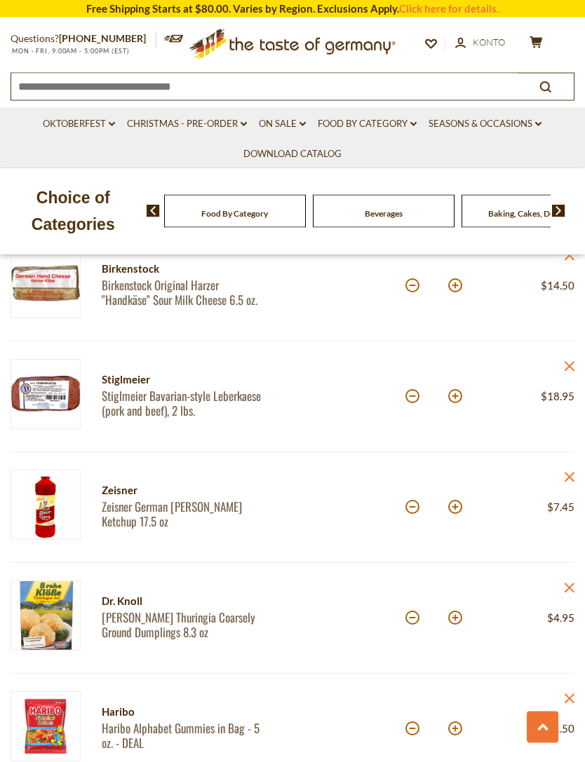
scroll to position [3413, 0]
click at [566, 368] on icon "close" at bounding box center [569, 366] width 11 height 11
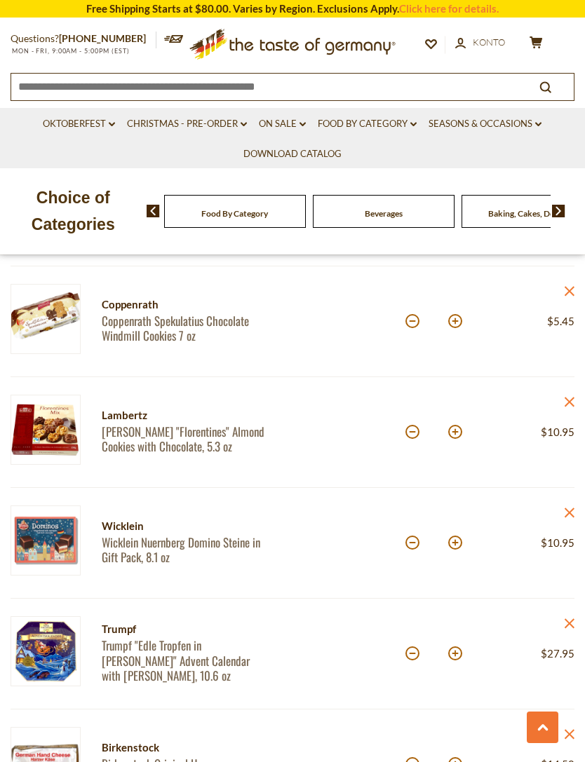
scroll to position [2931, 0]
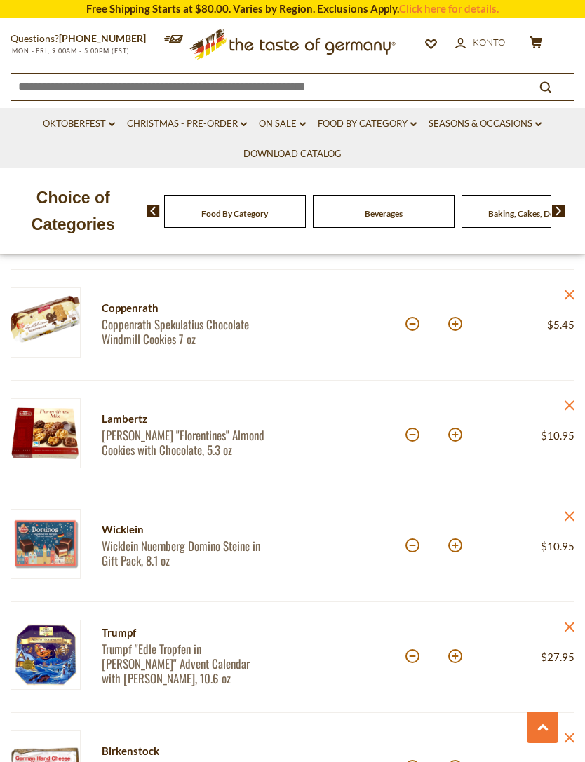
click at [567, 519] on icon at bounding box center [570, 516] width 10 height 10
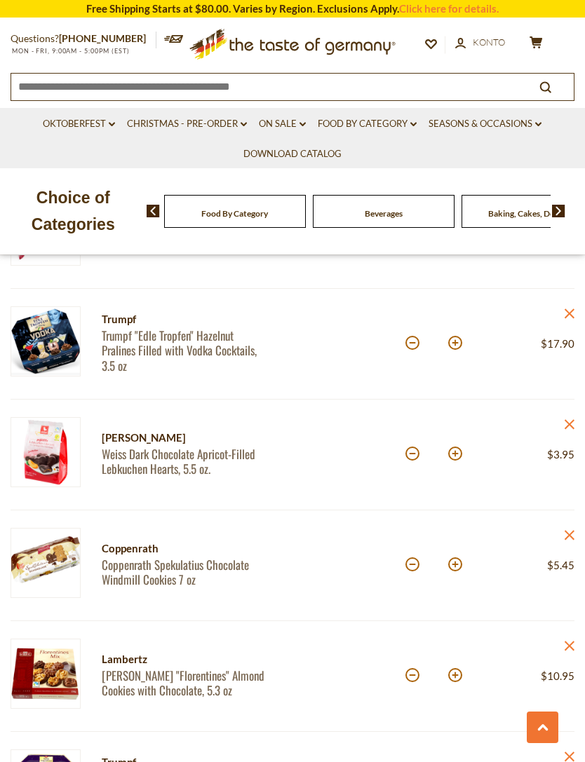
scroll to position [2690, 0]
click at [566, 319] on link "close" at bounding box center [569, 316] width 11 height 18
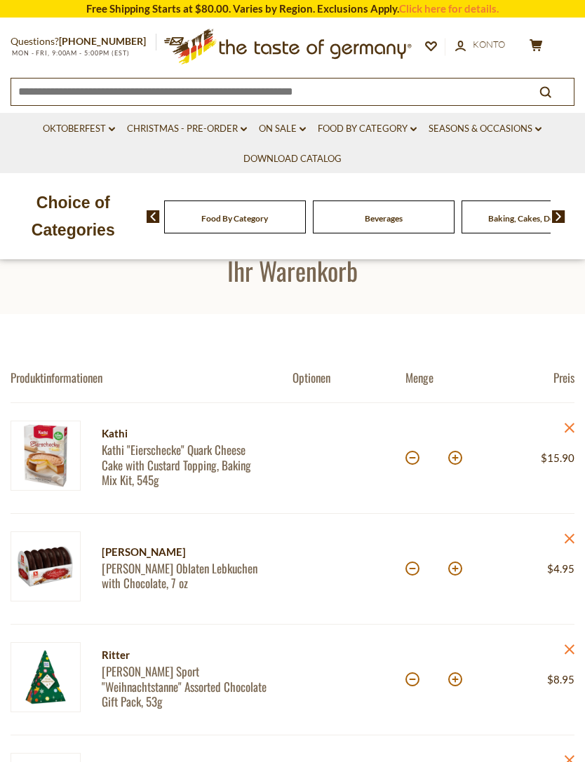
scroll to position [60, 0]
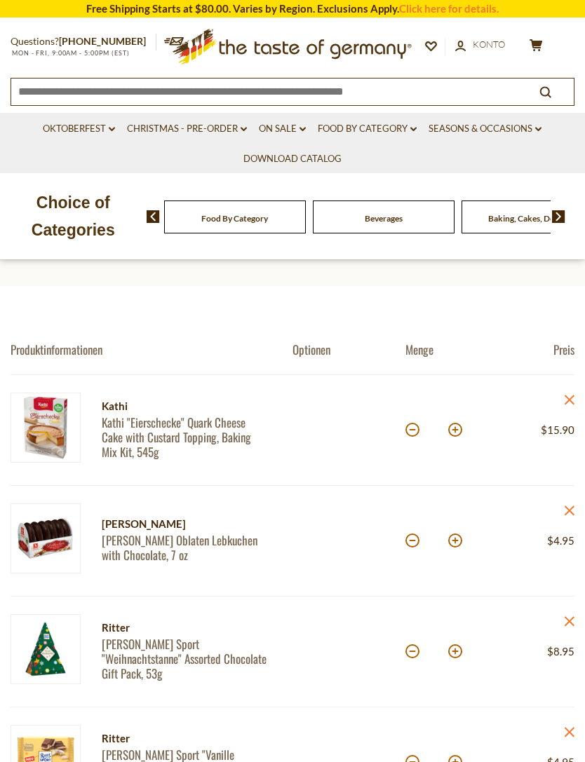
click at [354, 618] on div at bounding box center [348, 651] width 113 height 75
click at [347, 560] on div at bounding box center [348, 541] width 113 height 75
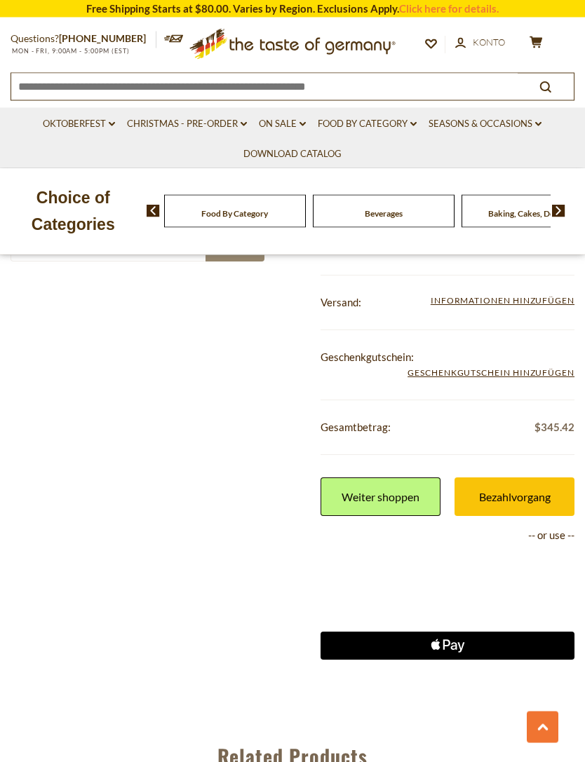
scroll to position [4475, 0]
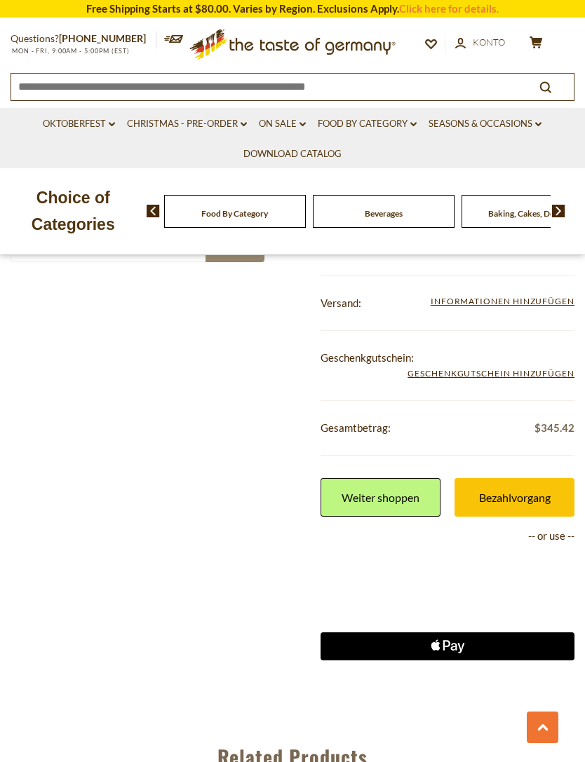
click at [285, 573] on div "**********" at bounding box center [293, 441] width 564 height 548
click at [269, 479] on div "**********" at bounding box center [293, 441] width 564 height 548
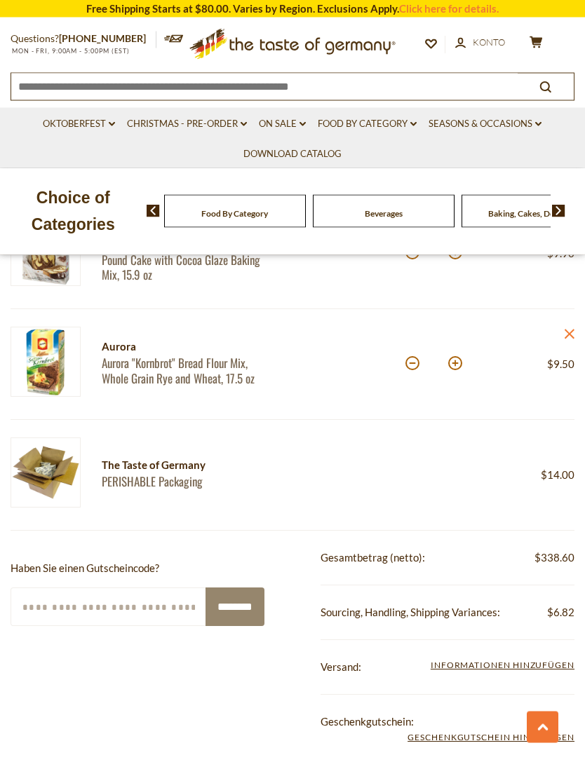
scroll to position [4111, 0]
click at [400, 513] on article "The Taste of Germany PERISHABLE Packaging Preis: $14.00" at bounding box center [293, 475] width 564 height 111
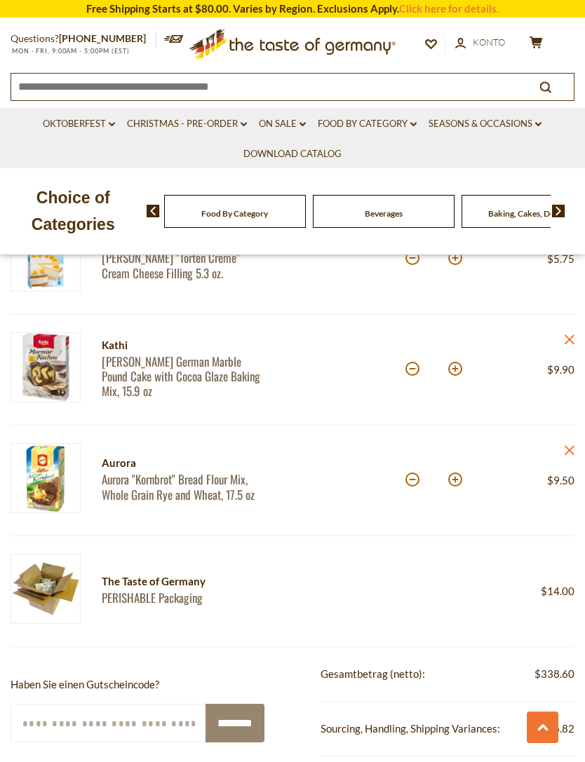
scroll to position [3976, 0]
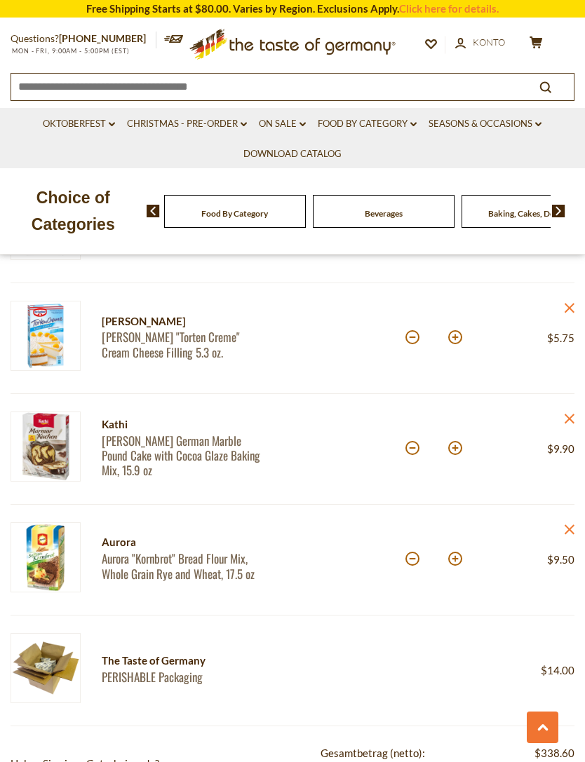
click at [512, 574] on div "Preis: $9.50 close" at bounding box center [532, 560] width 85 height 75
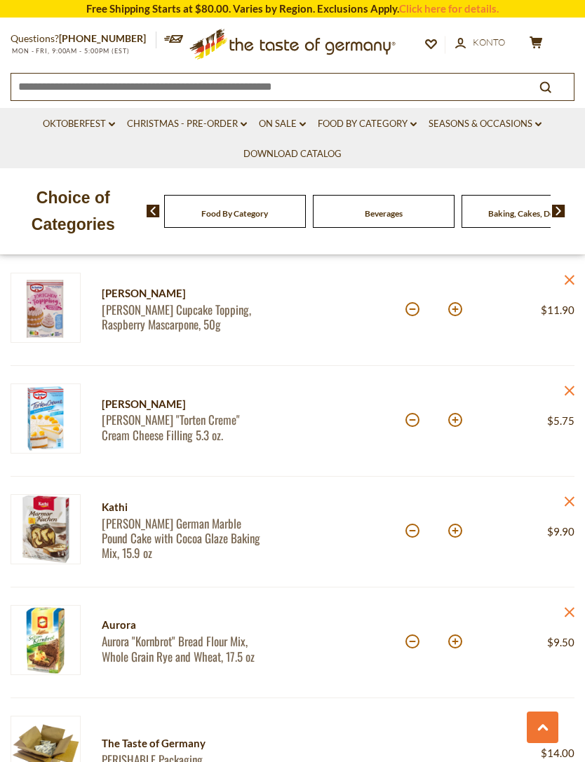
scroll to position [3824, 0]
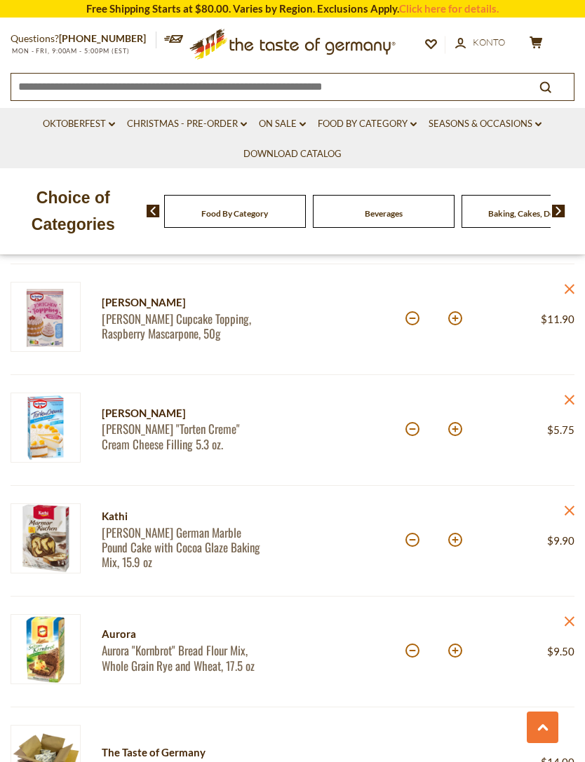
click at [520, 513] on div "Preis: $9.90 close" at bounding box center [532, 541] width 85 height 75
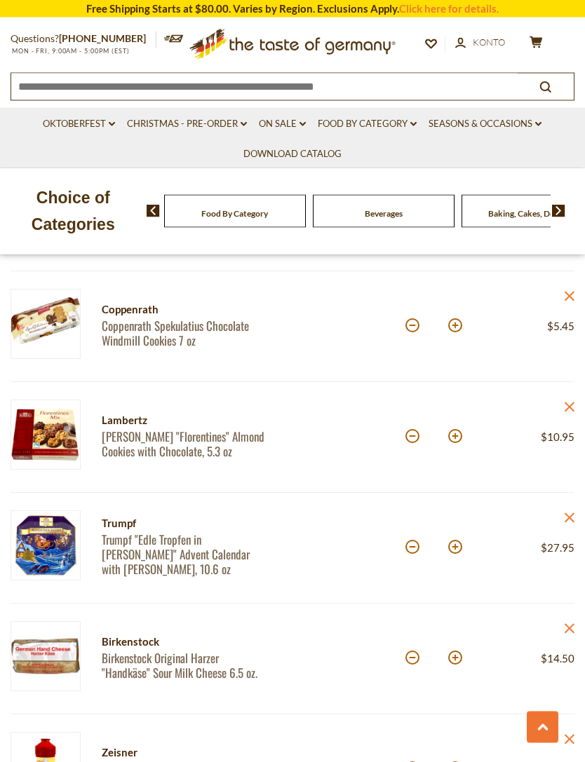
scroll to position [2812, 0]
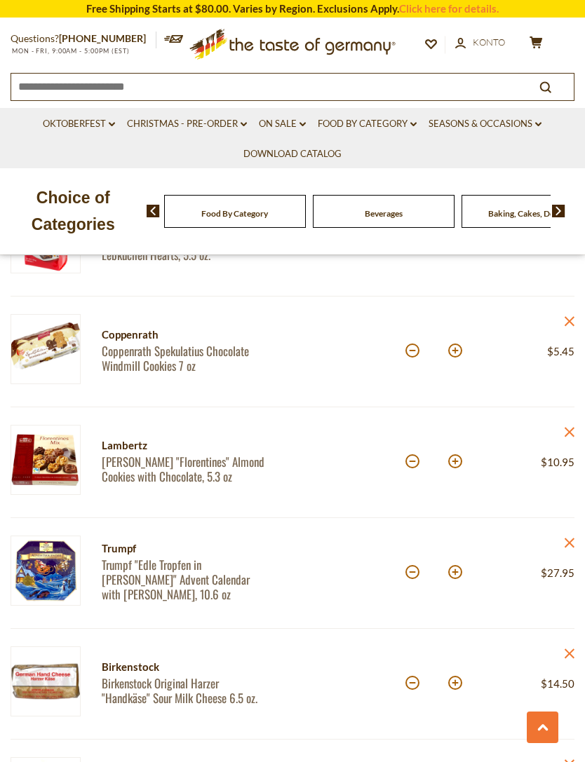
click at [489, 572] on div "Menge: *" at bounding box center [447, 573] width 85 height 75
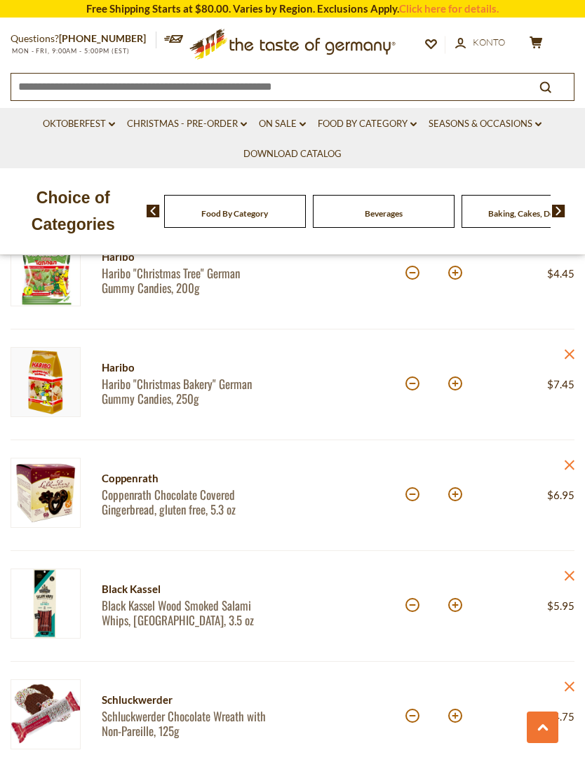
scroll to position [2194, 0]
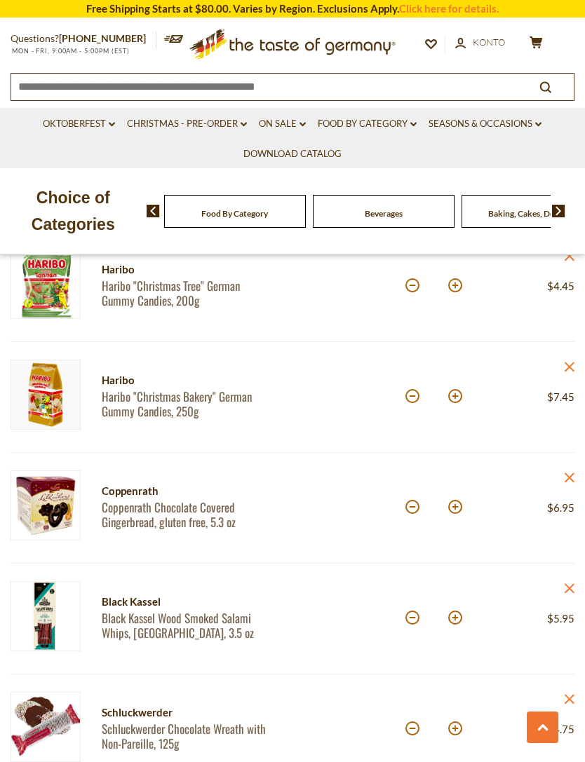
click at [573, 375] on link "close" at bounding box center [569, 369] width 11 height 18
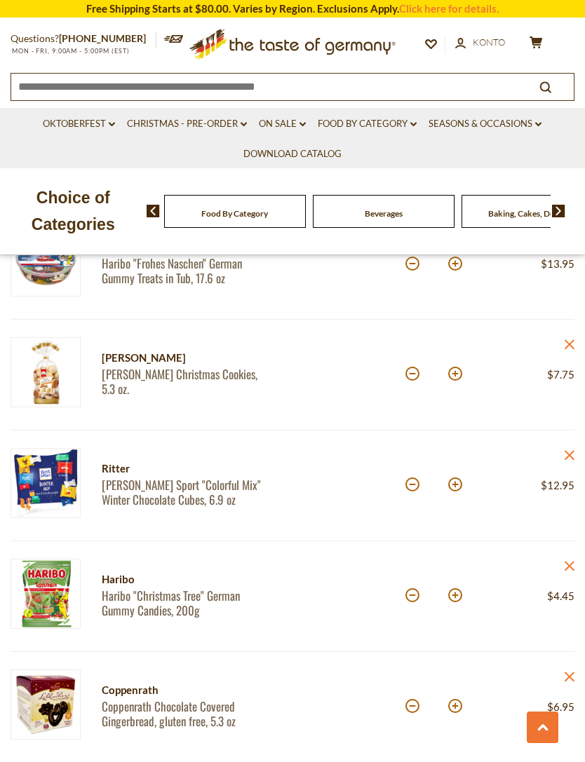
scroll to position [1883, 0]
click at [571, 454] on icon at bounding box center [570, 456] width 10 height 10
click at [566, 462] on link "close" at bounding box center [569, 458] width 11 height 18
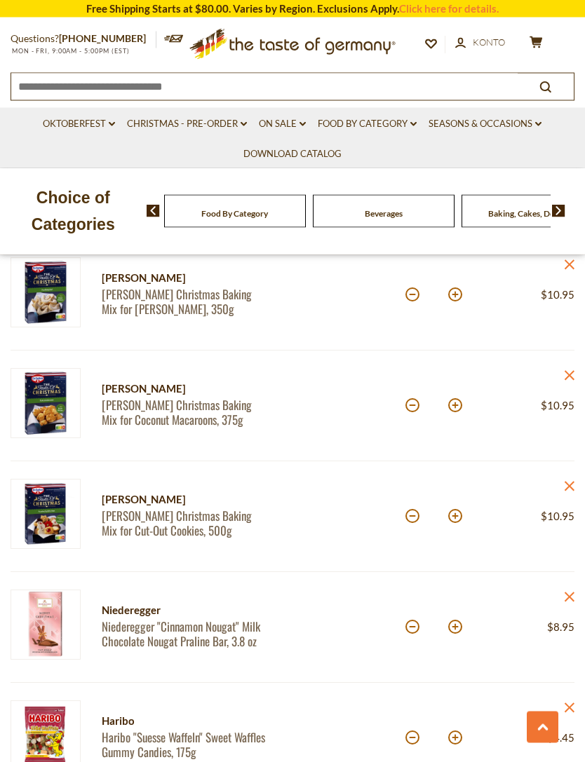
scroll to position [1279, 0]
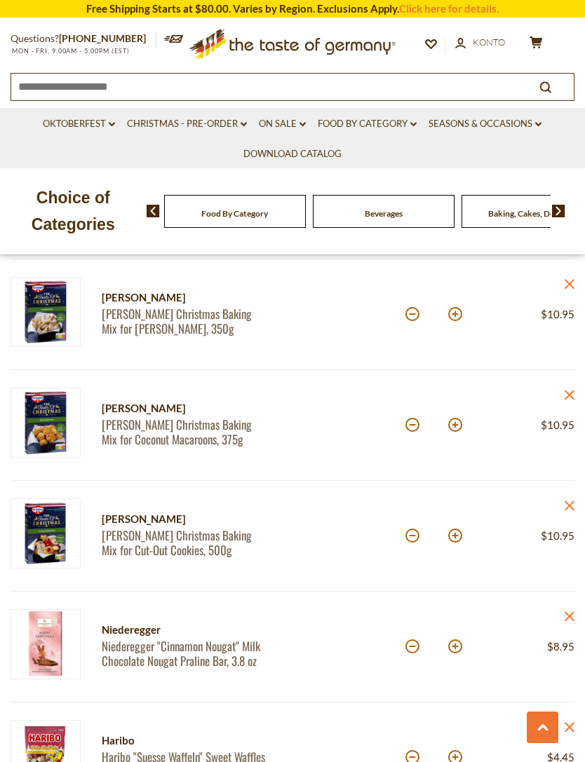
click at [568, 512] on link "close" at bounding box center [569, 508] width 11 height 18
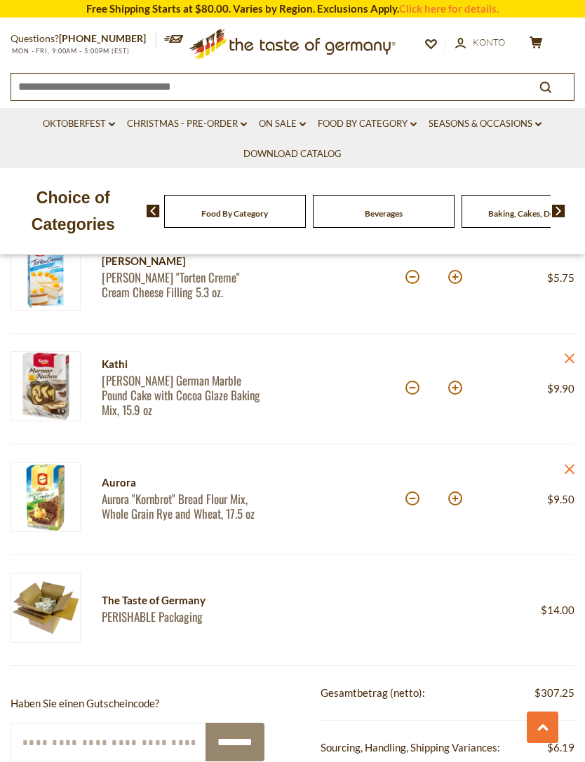
scroll to position [3638, 0]
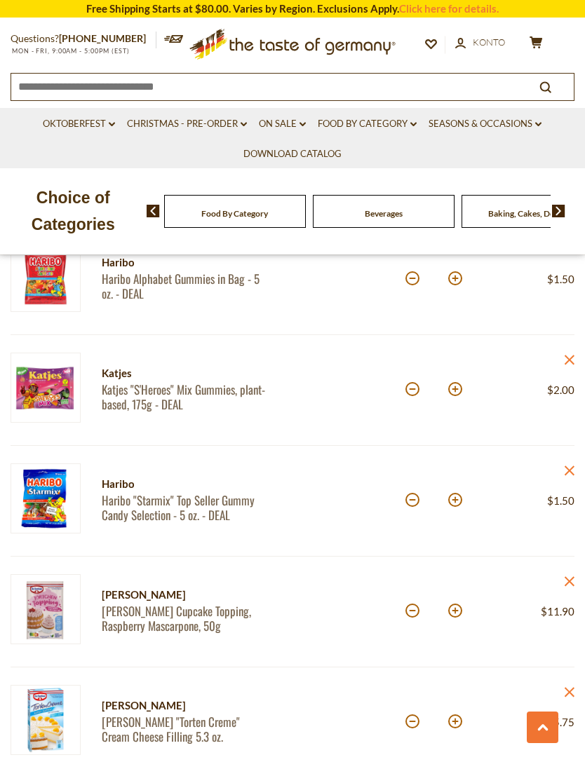
click at [427, 572] on article "Dr. Oetker Dr. Oetker Cupcake Topping, Raspberry Mascarpone, 50g Menge: * Preis…" at bounding box center [293, 612] width 564 height 111
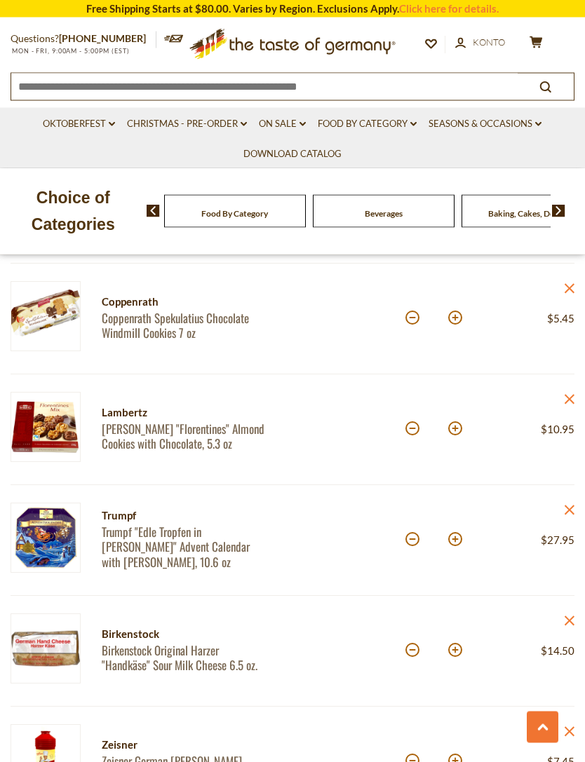
scroll to position [2494, 0]
click at [368, 572] on div at bounding box center [348, 540] width 113 height 75
click at [568, 288] on icon at bounding box center [570, 288] width 10 height 10
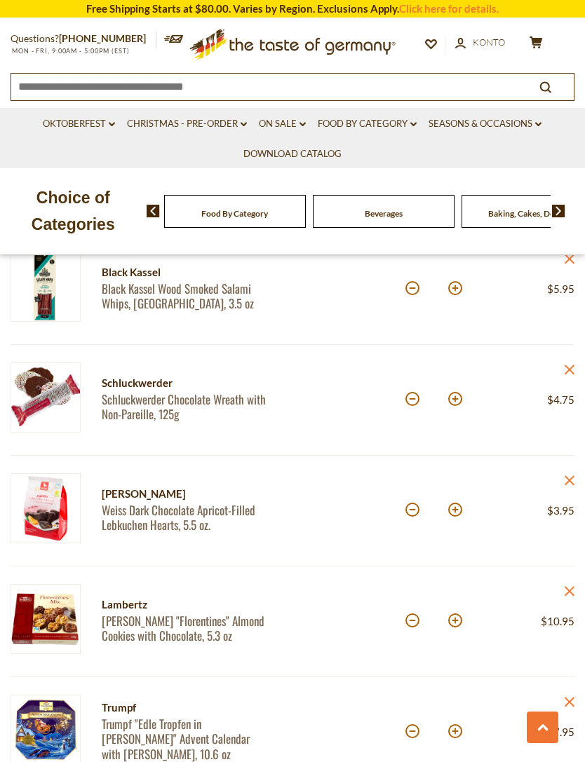
scroll to position [2169, 0]
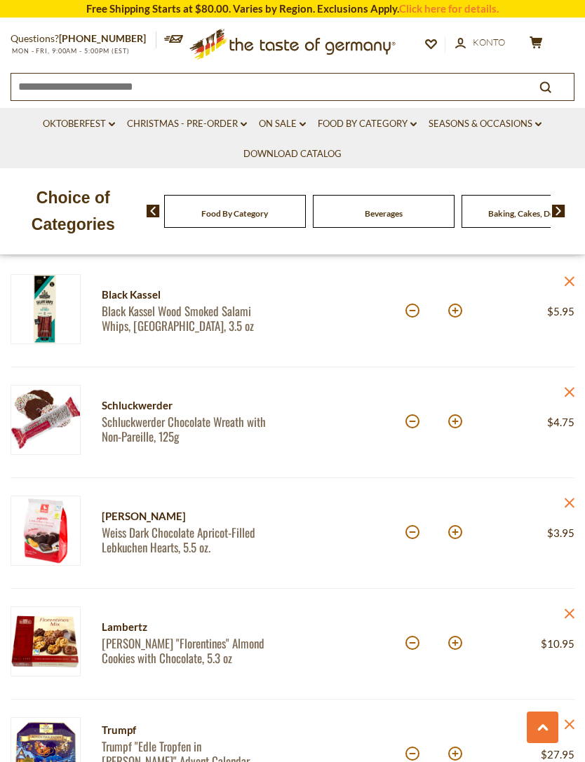
click at [360, 572] on article "Weiss Weiss Dark Chocolate Apricot-Filled Lebkuchen Hearts, 5.5 oz. Menge: * Pr…" at bounding box center [293, 533] width 564 height 111
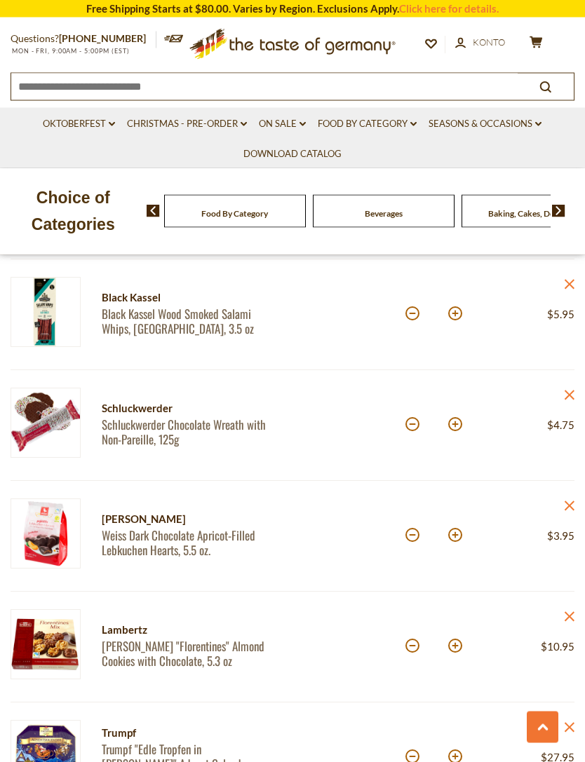
click at [366, 573] on div at bounding box center [348, 536] width 113 height 75
click at [368, 573] on div at bounding box center [348, 536] width 113 height 75
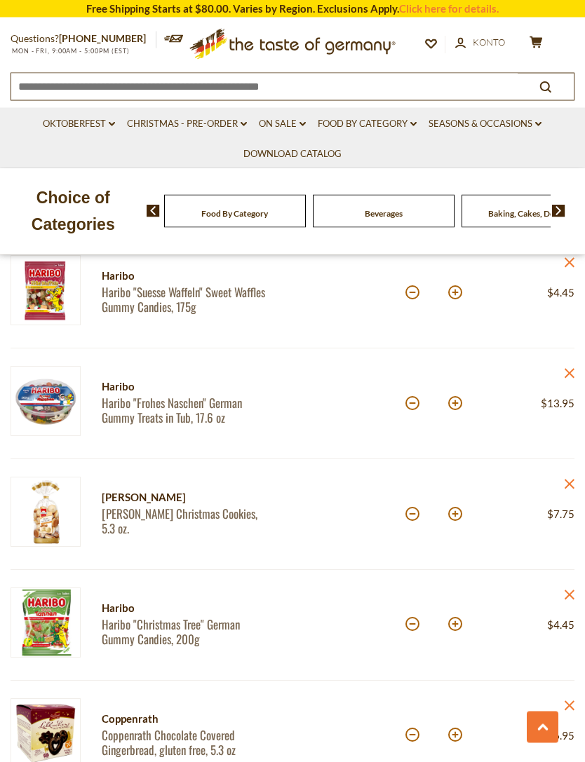
scroll to position [1504, 0]
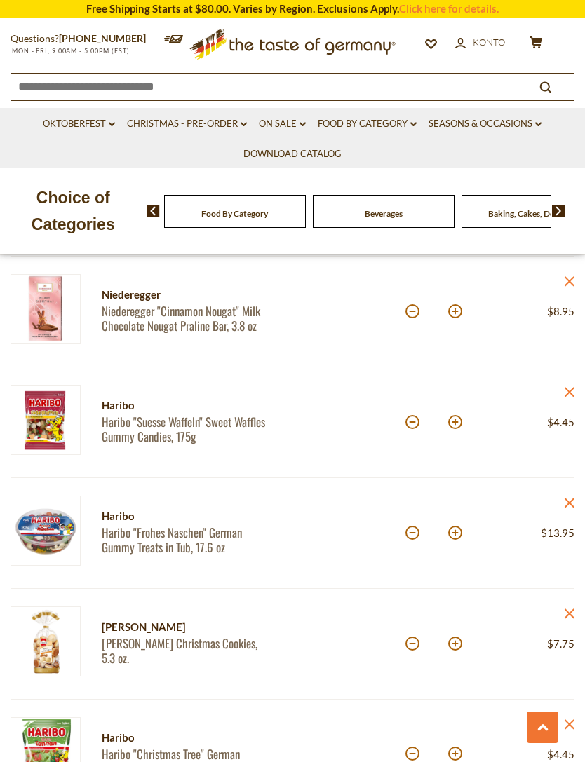
click at [571, 511] on link "close" at bounding box center [569, 505] width 11 height 18
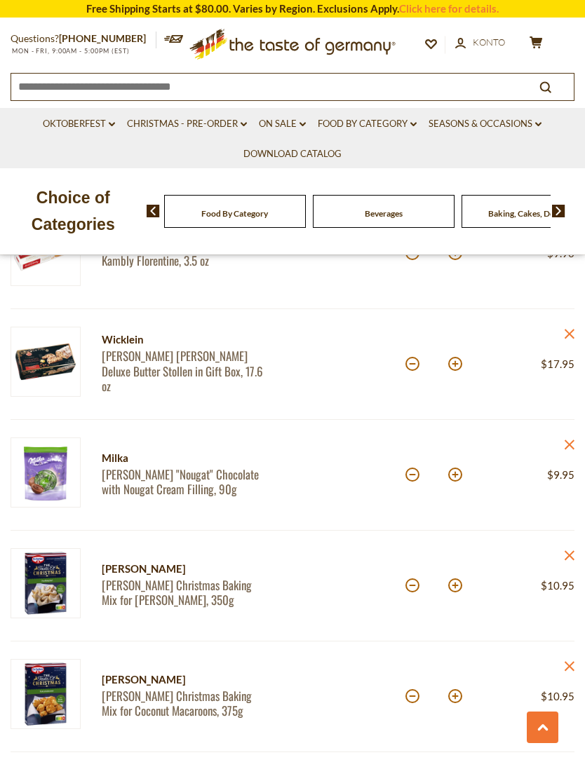
scroll to position [1007, 0]
click at [570, 448] on icon "close" at bounding box center [569, 445] width 11 height 11
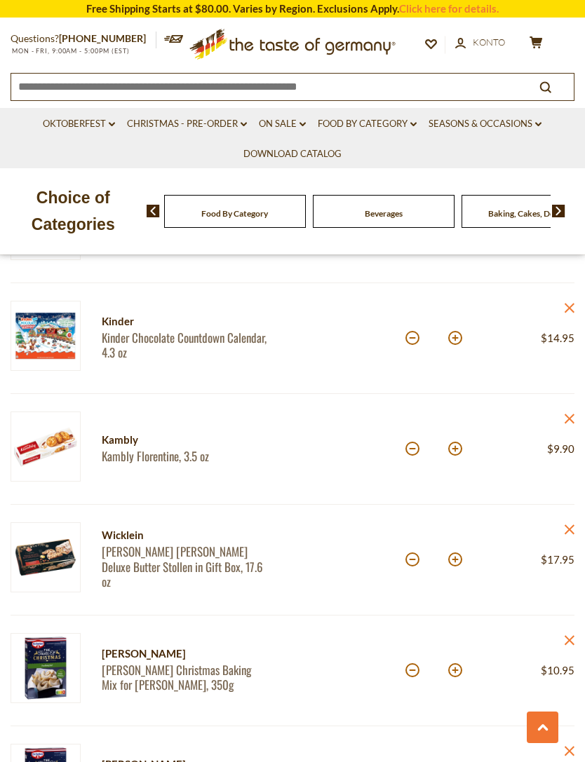
scroll to position [798, 0]
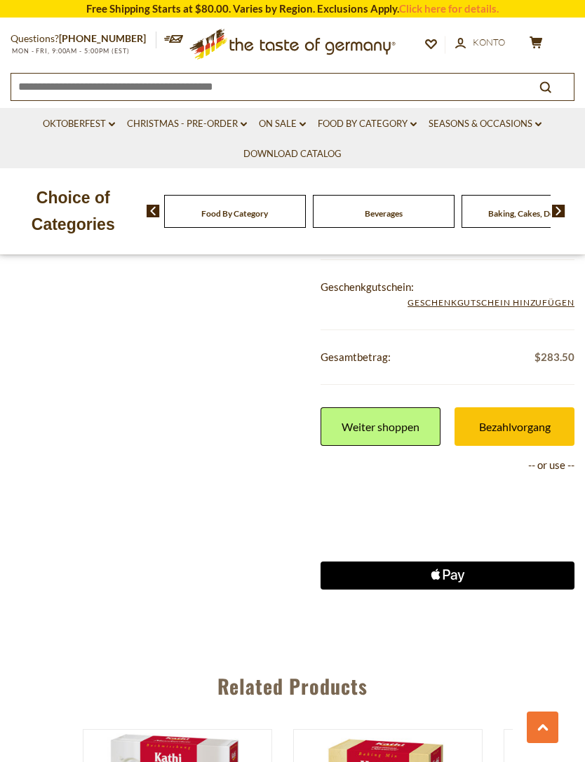
scroll to position [3879, 0]
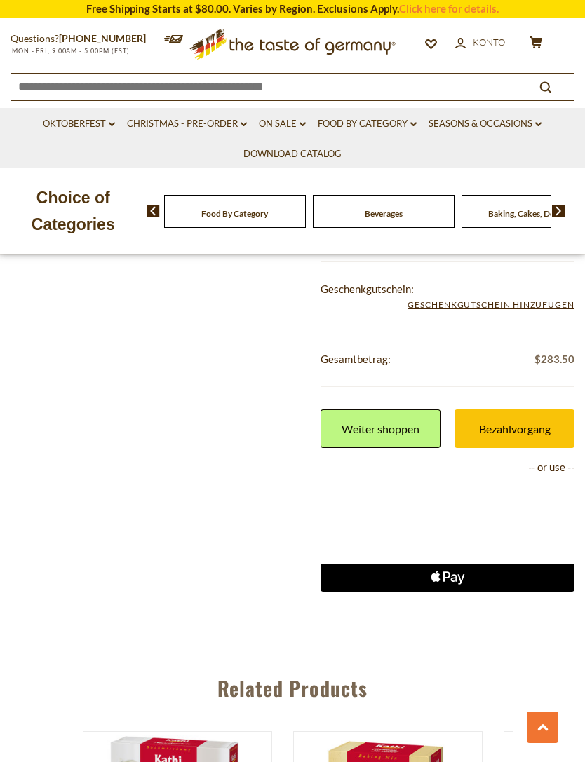
click at [287, 513] on div "**********" at bounding box center [293, 372] width 564 height 548
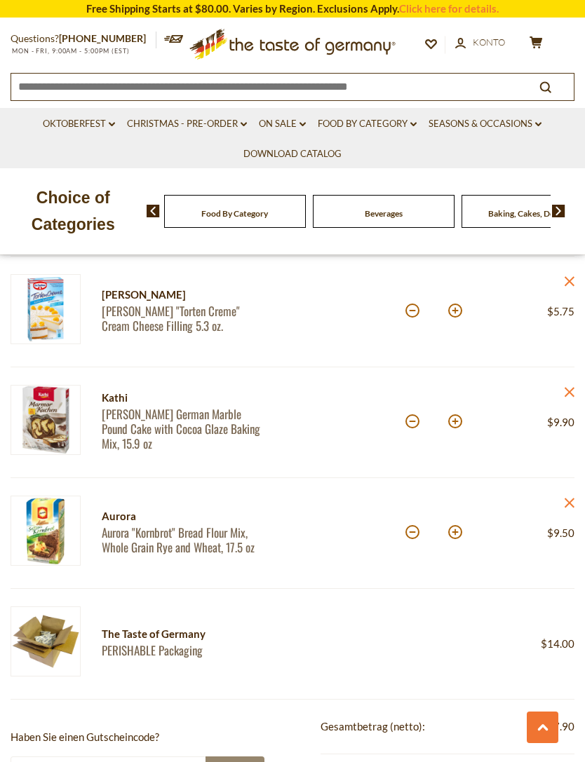
scroll to position [3276, 0]
click at [0, 22] on div "Questions? 800-881-6419 MON - FRI, 9:00AM - 5:00PM (EST) .st0{fill:#EDD300;} .s…" at bounding box center [292, 60] width 585 height 82
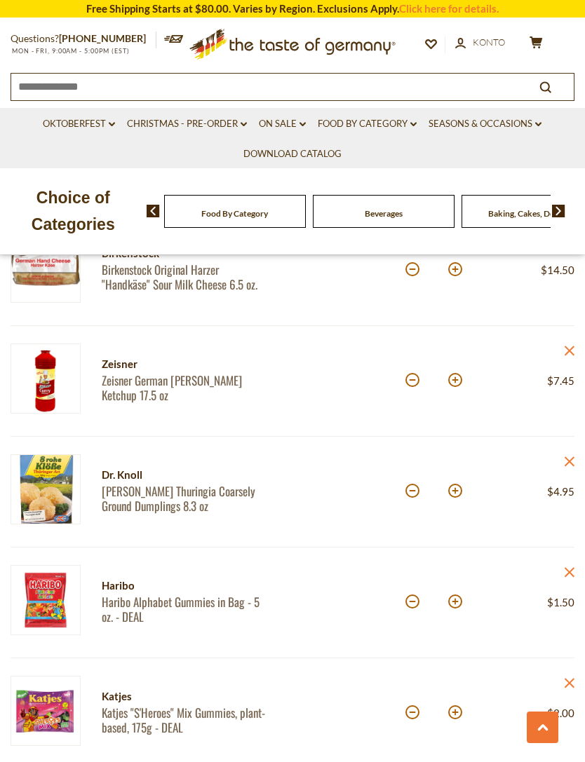
scroll to position [2529, 0]
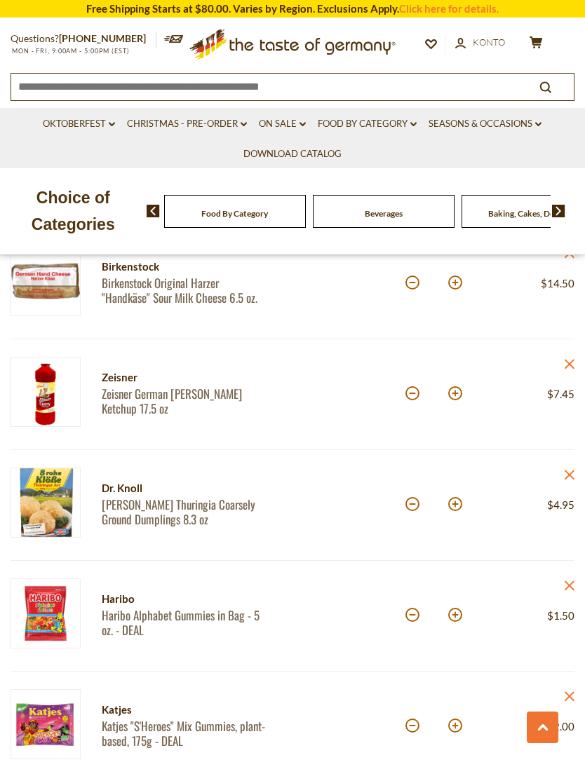
click at [568, 368] on icon "close" at bounding box center [569, 364] width 11 height 11
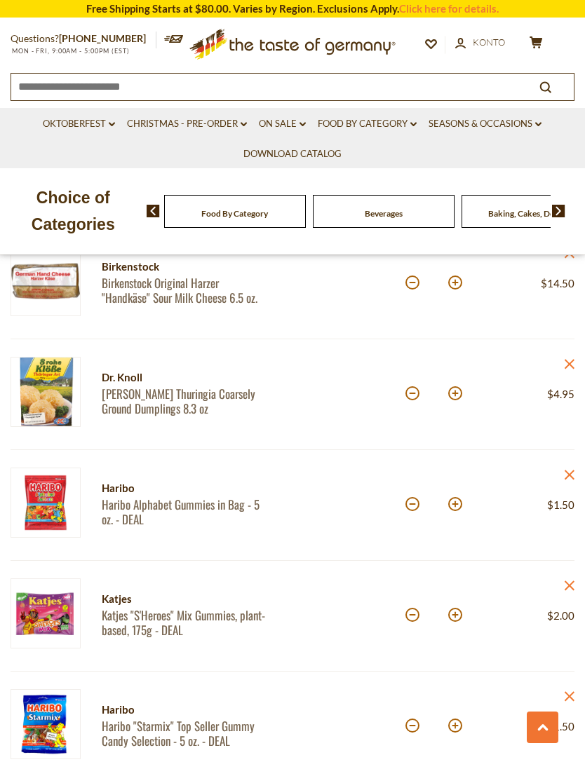
click at [331, 513] on div at bounding box center [348, 505] width 113 height 75
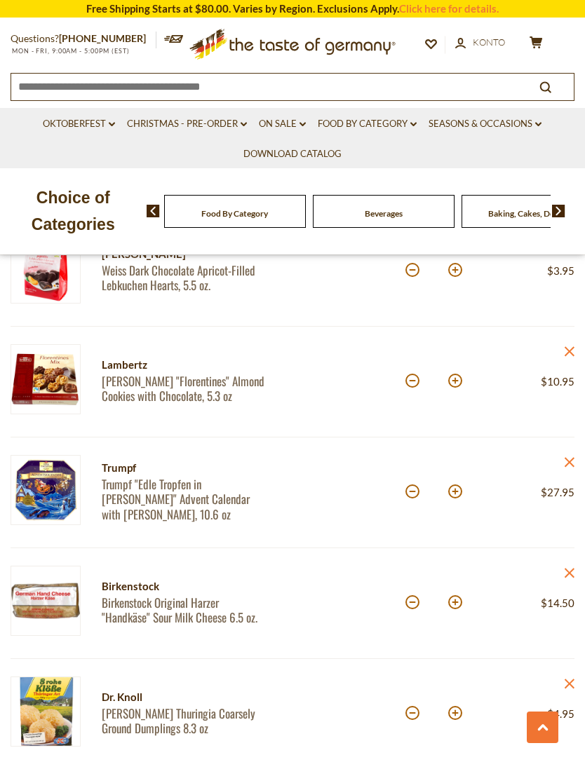
click at [338, 574] on div at bounding box center [348, 603] width 113 height 75
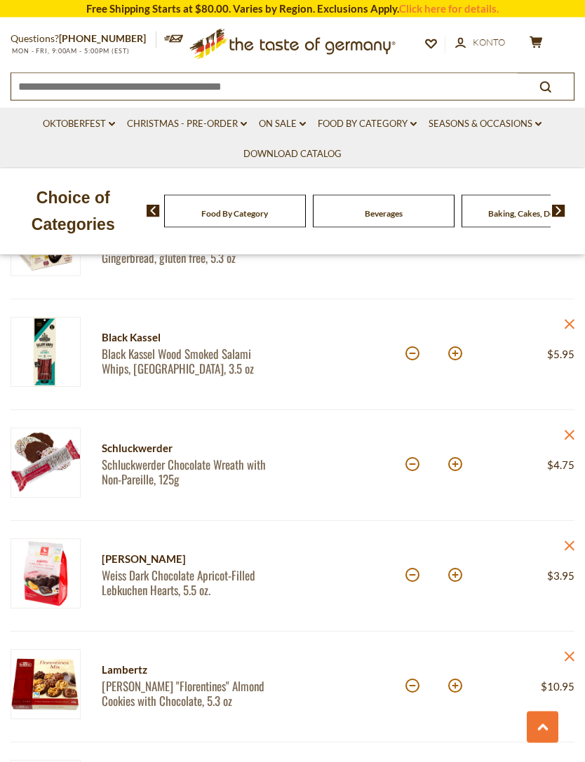
scroll to position [1721, 0]
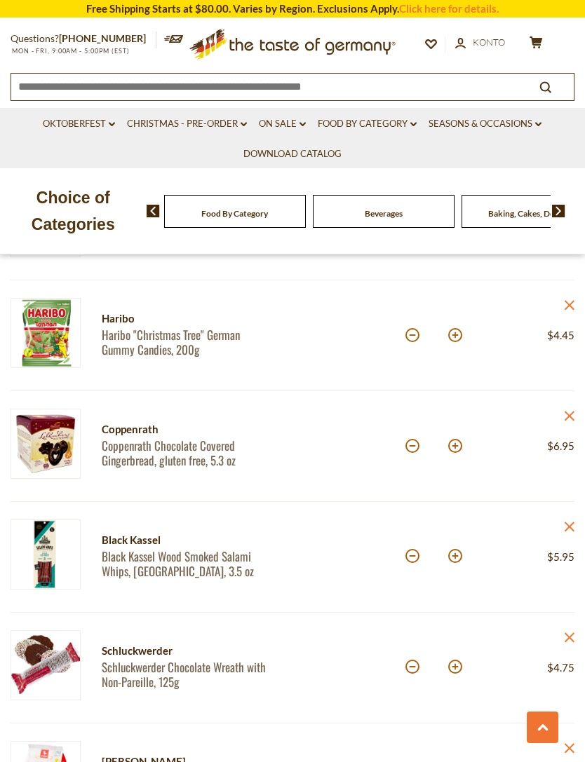
click at [349, 574] on div at bounding box center [348, 557] width 113 height 75
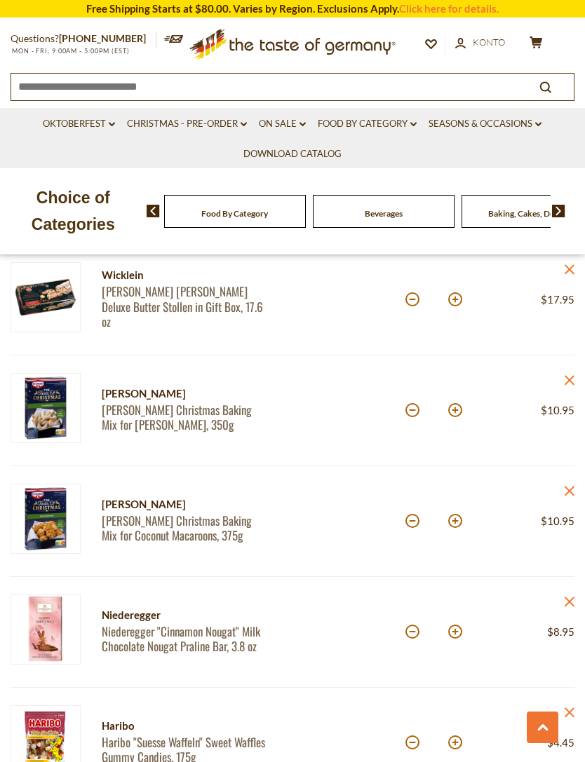
scroll to position [1069, 0]
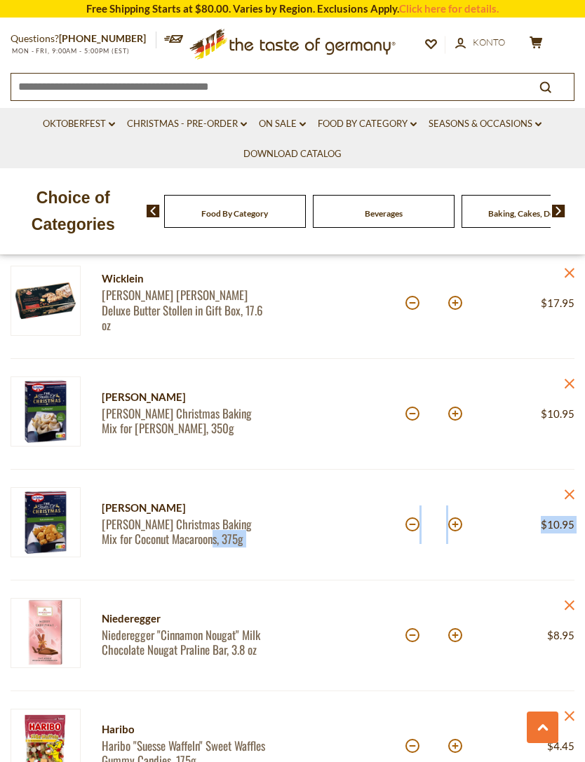
click at [375, 458] on article "Dr. Oetker Dr. Oetker Christmas Baking Mix for Vanilla Kipferl, 350g Menge: * P…" at bounding box center [293, 414] width 564 height 111
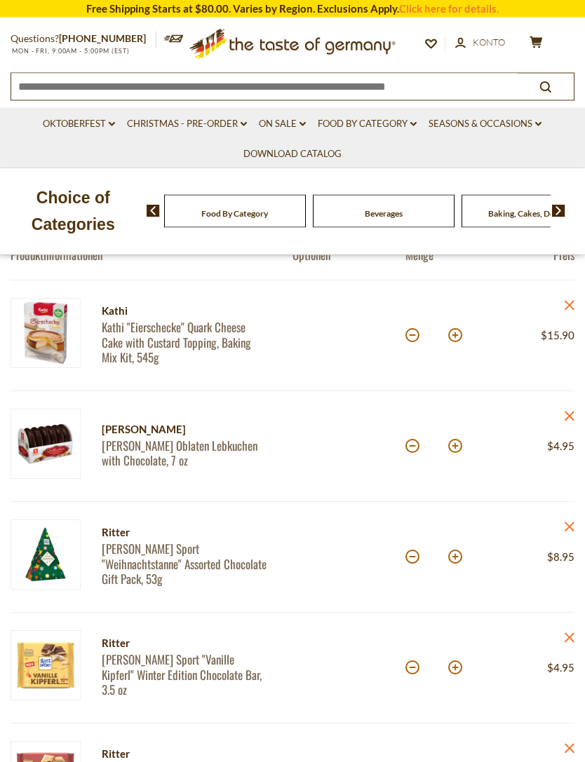
scroll to position [150, 0]
click at [414, 340] on button at bounding box center [412, 335] width 14 height 14
type input "*"
click at [354, 478] on div at bounding box center [348, 446] width 113 height 75
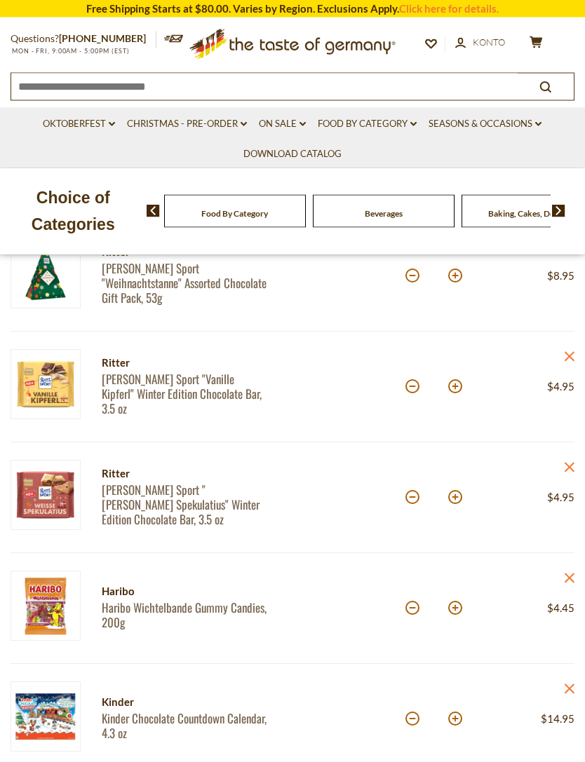
scroll to position [436, 0]
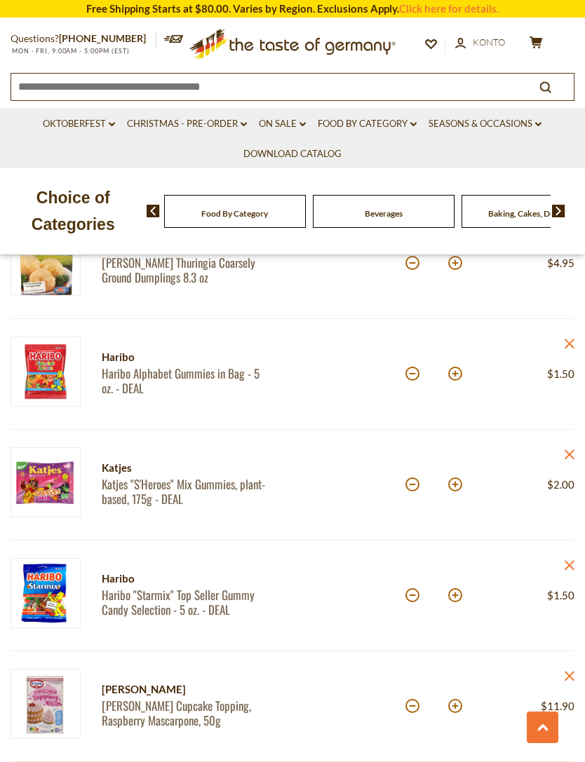
click at [361, 519] on div at bounding box center [348, 485] width 113 height 75
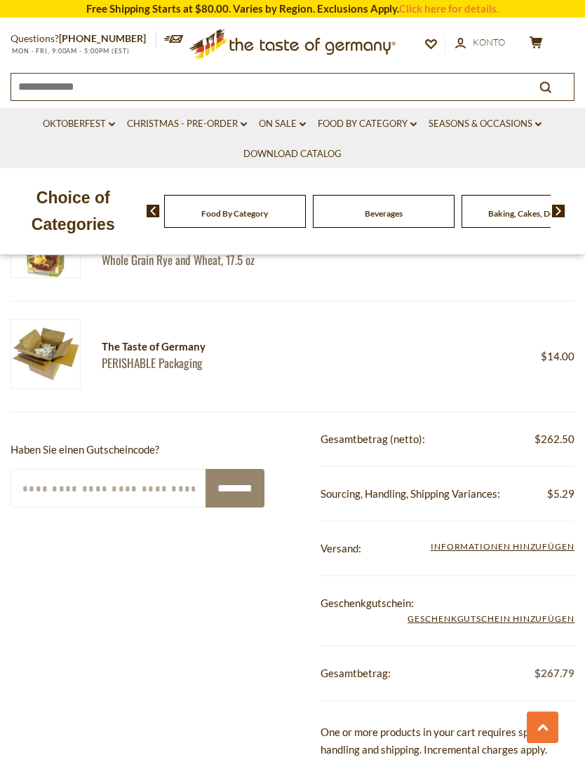
scroll to position [3455, 0]
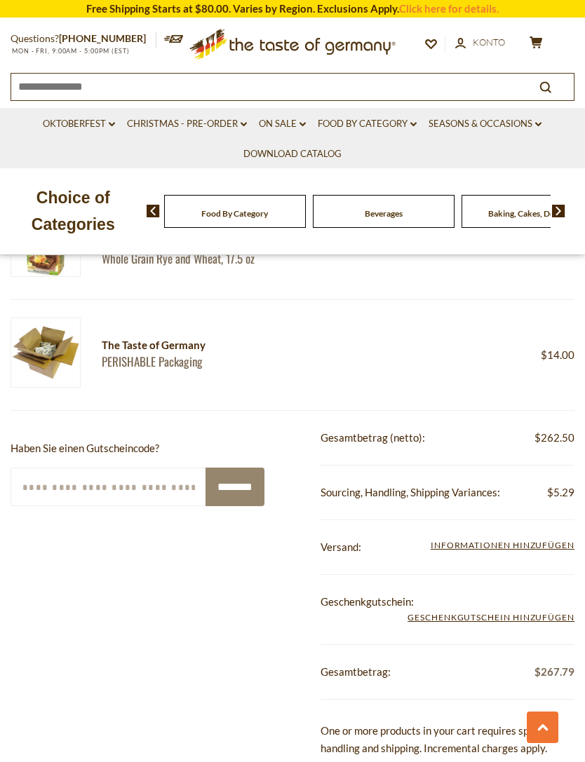
click at [120, 480] on input "Geben Sie Ihren Gutscheincode ein" at bounding box center [109, 487] width 196 height 39
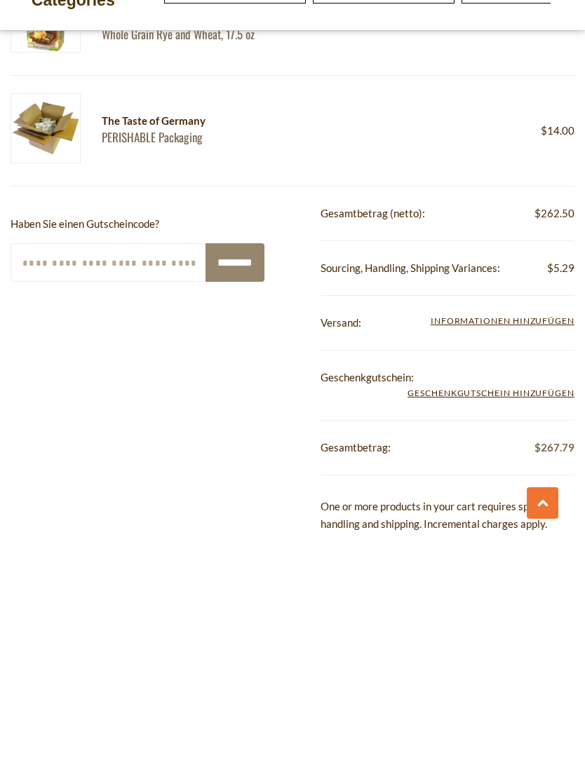
click at [74, 468] on input "Geben Sie Ihren Gutscheincode ein" at bounding box center [109, 487] width 196 height 39
paste input "*******"
click at [248, 468] on input "********" at bounding box center [235, 487] width 59 height 39
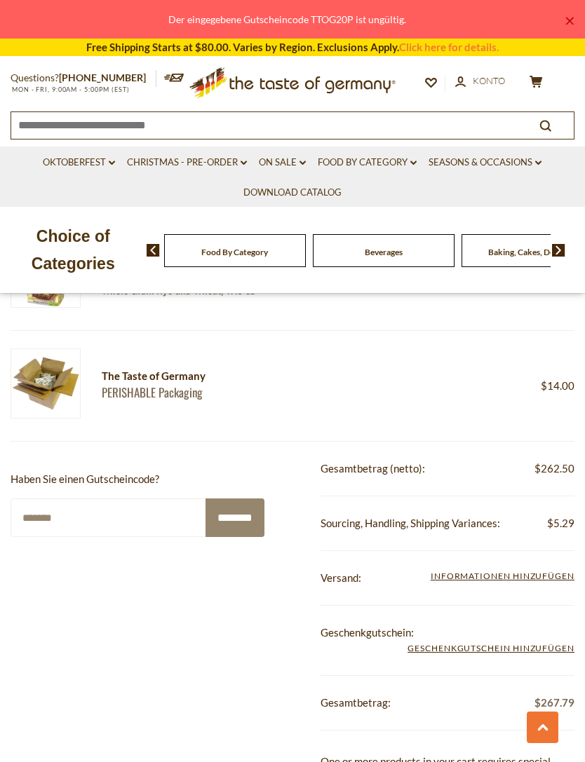
scroll to position [3423, 0]
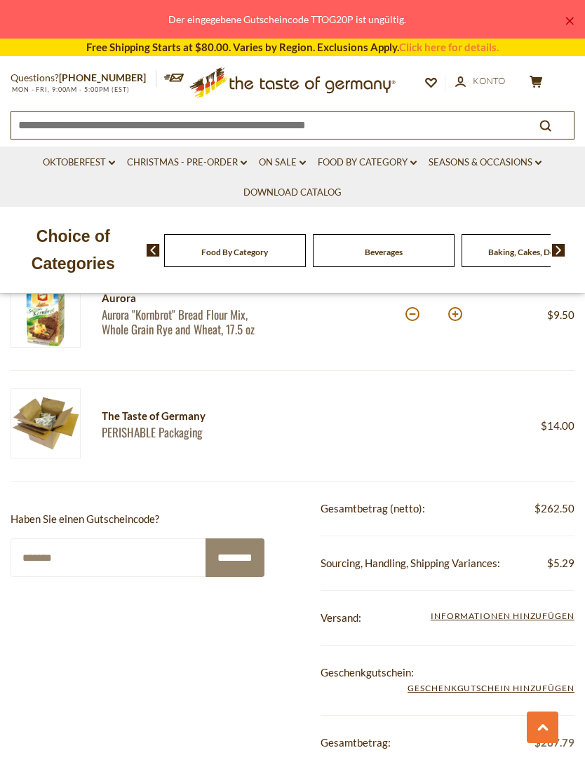
click at [241, 560] on input "********" at bounding box center [235, 558] width 59 height 39
click at [567, 17] on link "×" at bounding box center [569, 21] width 8 height 8
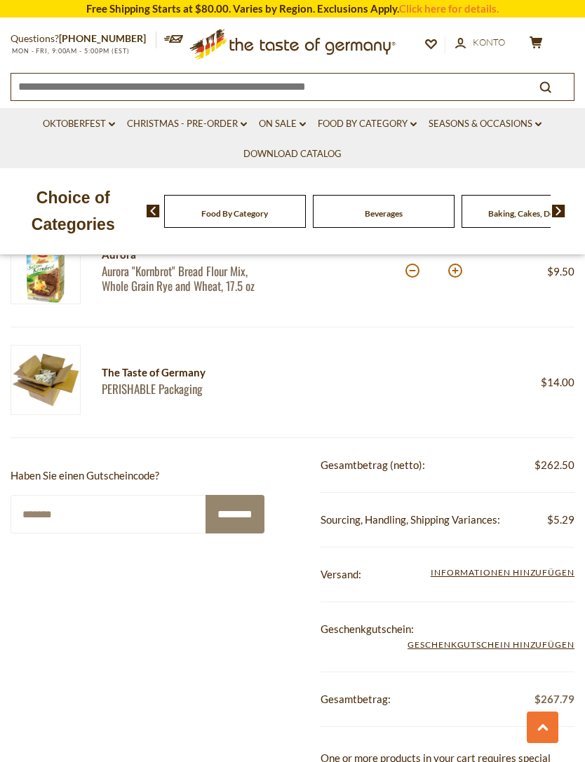
scroll to position [3468, 0]
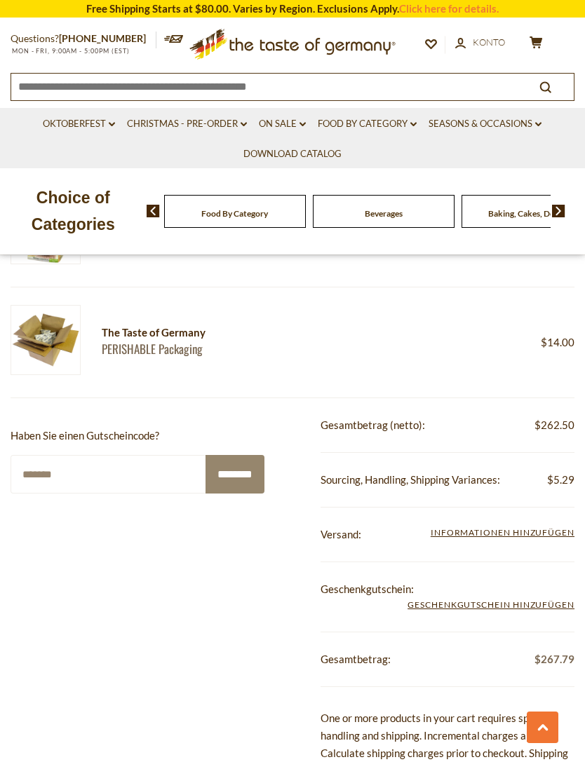
click at [97, 476] on input "*******" at bounding box center [109, 474] width 196 height 39
type input "*"
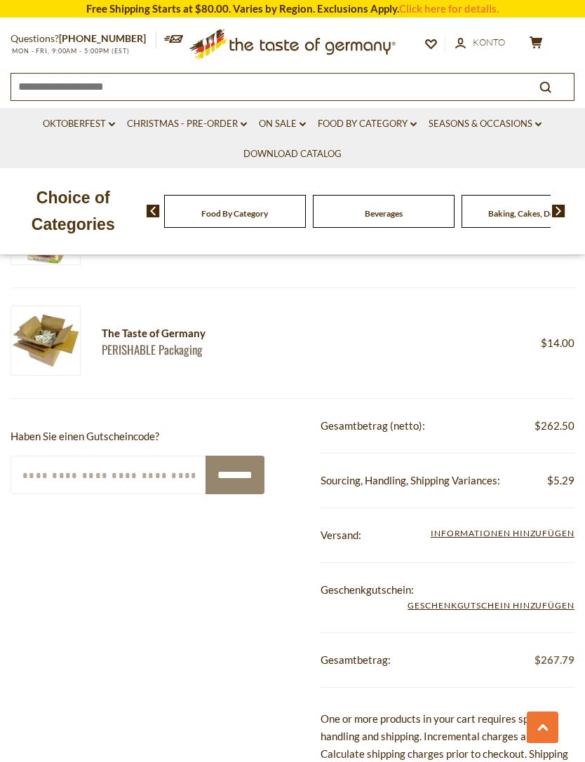
click at [56, 476] on input "Geben Sie Ihren Gutscheincode ein" at bounding box center [109, 475] width 196 height 39
paste input "*******"
type input "*******"
click at [240, 474] on input "********" at bounding box center [235, 475] width 59 height 39
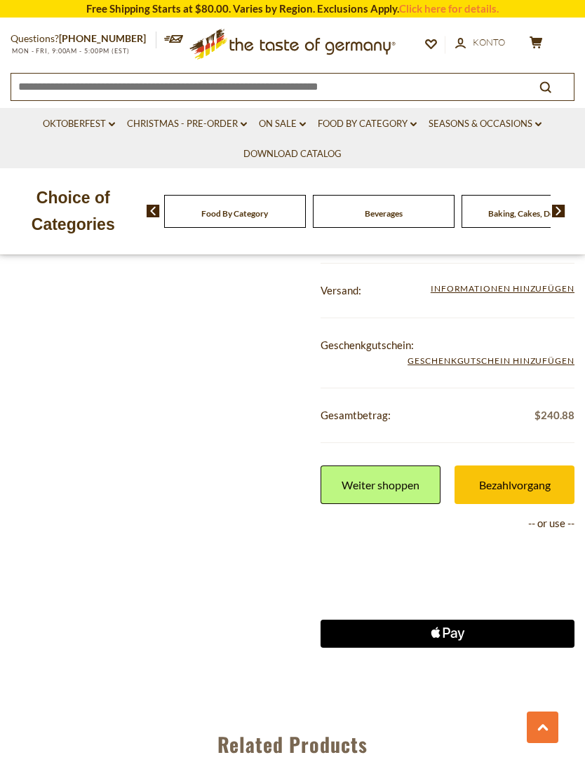
scroll to position [3813, 0]
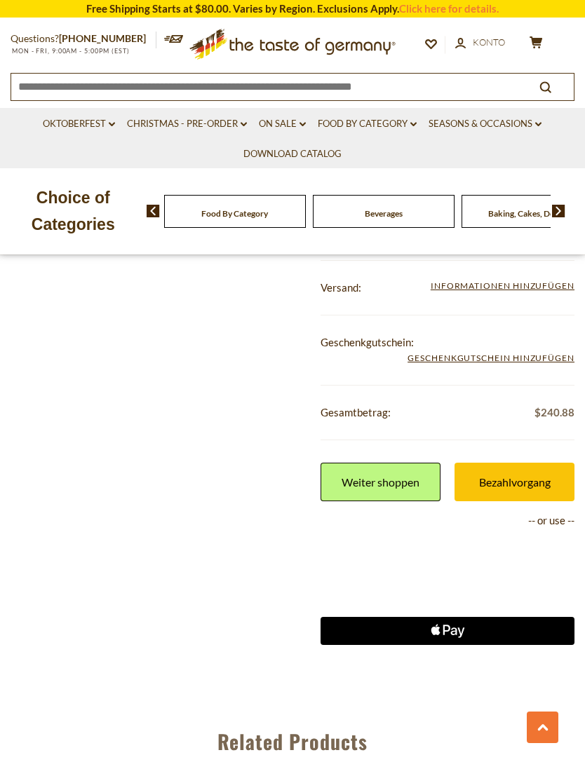
click at [529, 483] on link "Bezahlvorgang" at bounding box center [515, 482] width 120 height 39
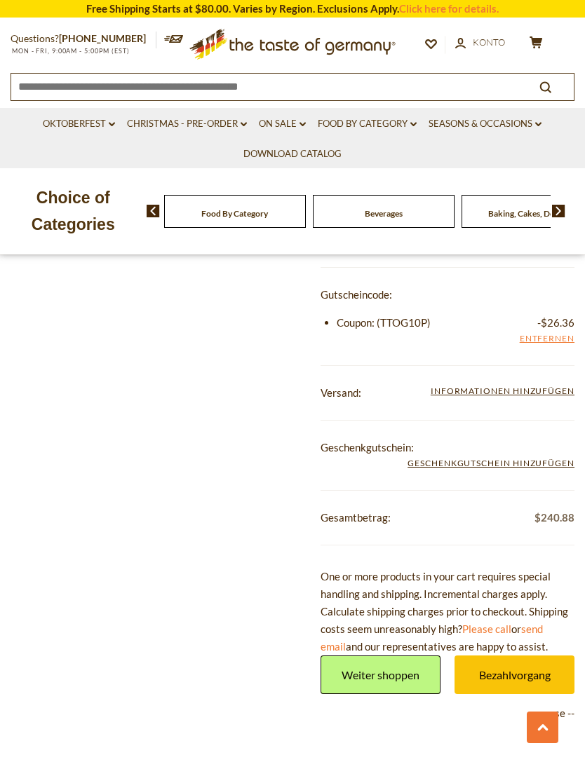
scroll to position [3709, 0]
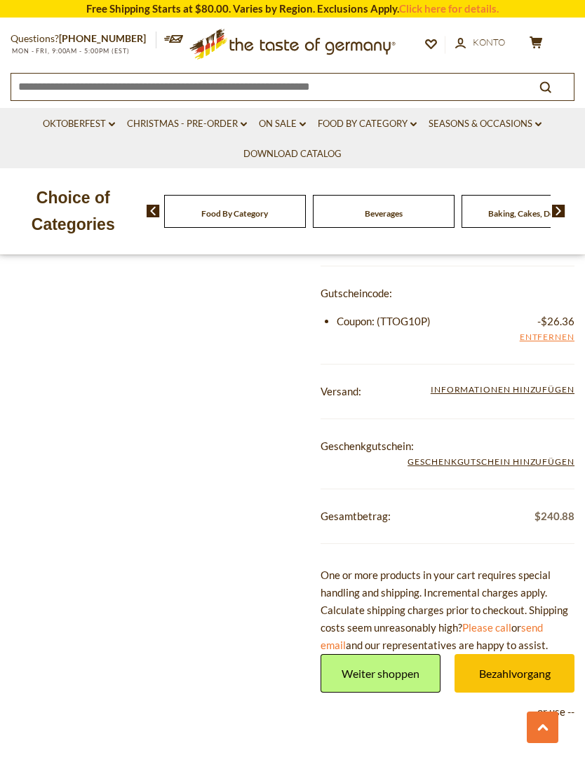
click at [464, 48] on icon "account" at bounding box center [460, 43] width 11 height 11
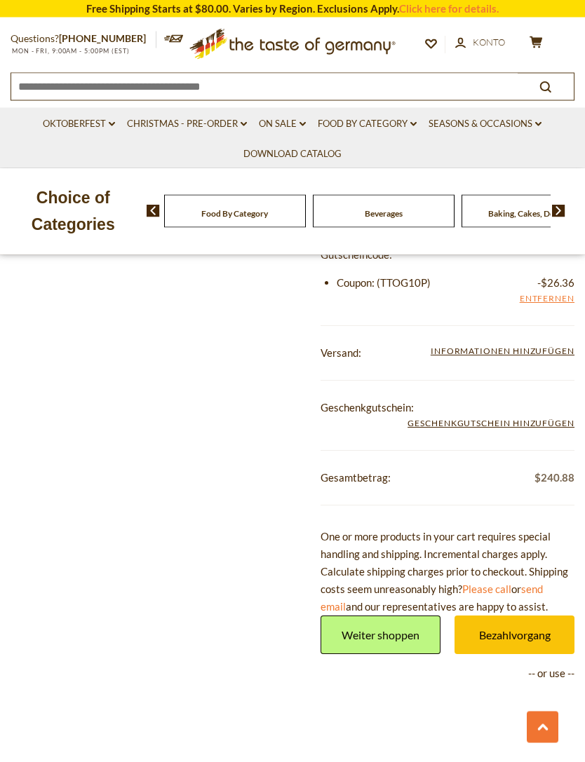
scroll to position [3754, 0]
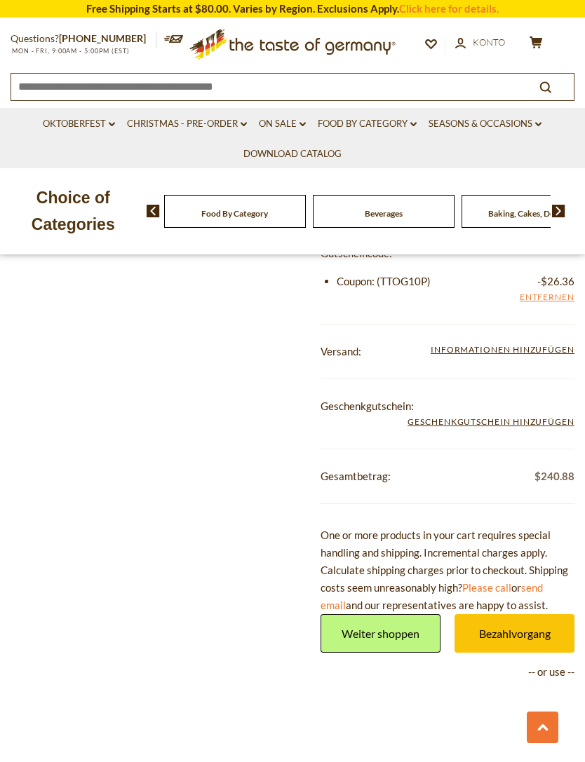
click at [519, 621] on link "Bezahlvorgang" at bounding box center [515, 633] width 120 height 39
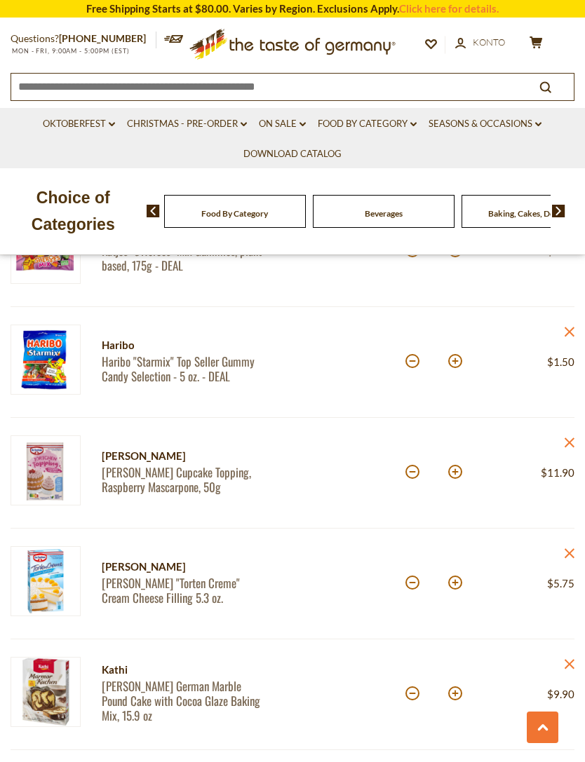
scroll to position [2893, 0]
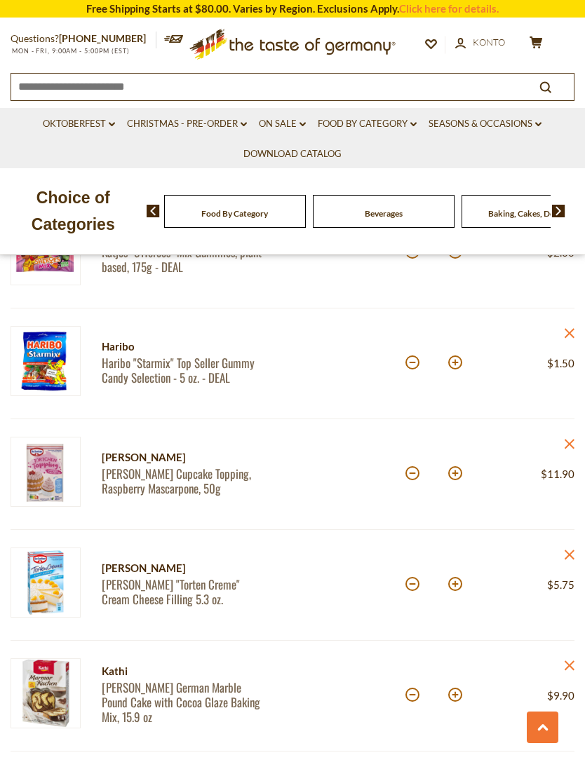
click at [412, 479] on button at bounding box center [412, 473] width 14 height 14
type input "*"
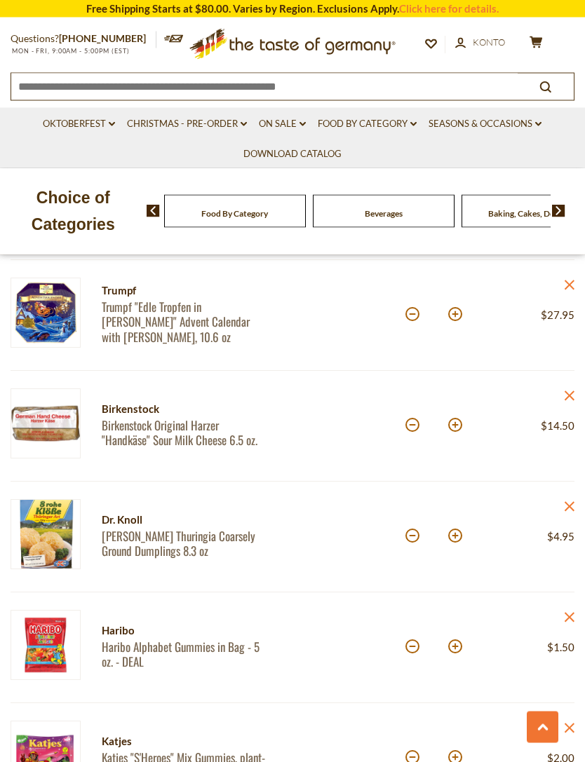
scroll to position [2387, 0]
click at [339, 573] on div at bounding box center [348, 536] width 113 height 75
click at [361, 513] on div at bounding box center [348, 536] width 113 height 75
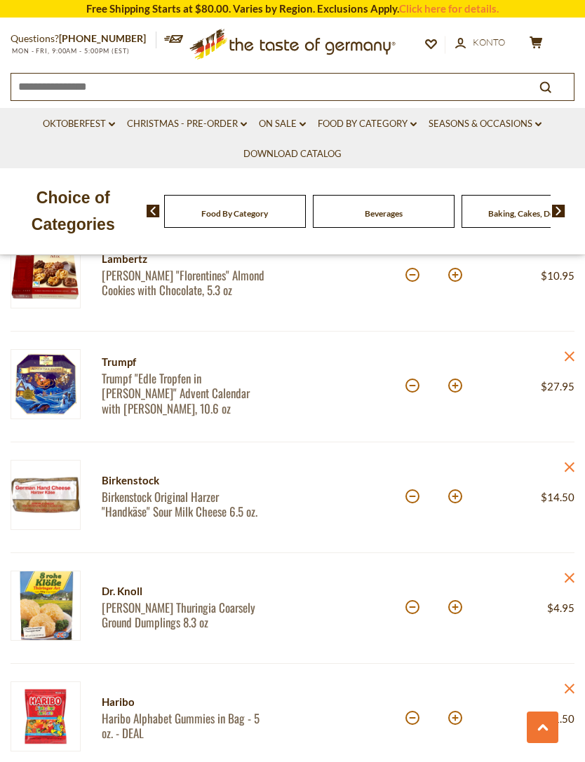
scroll to position [2293, 0]
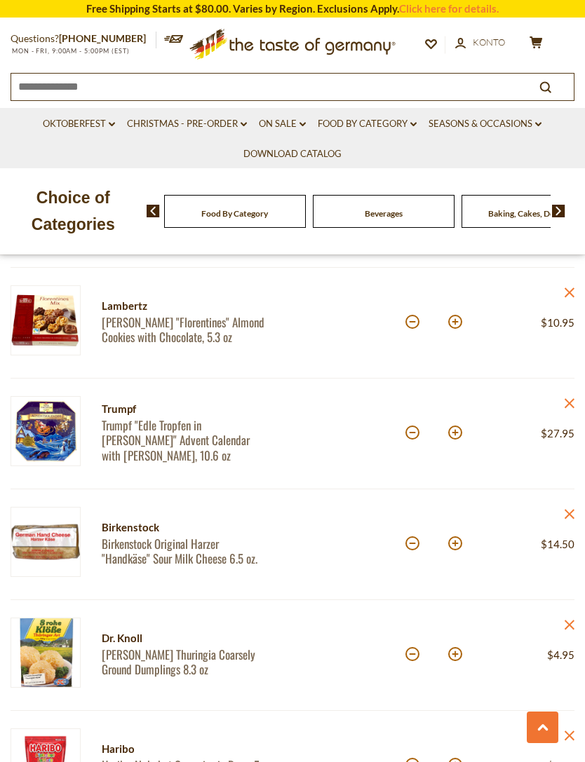
click at [353, 572] on div at bounding box center [348, 544] width 113 height 75
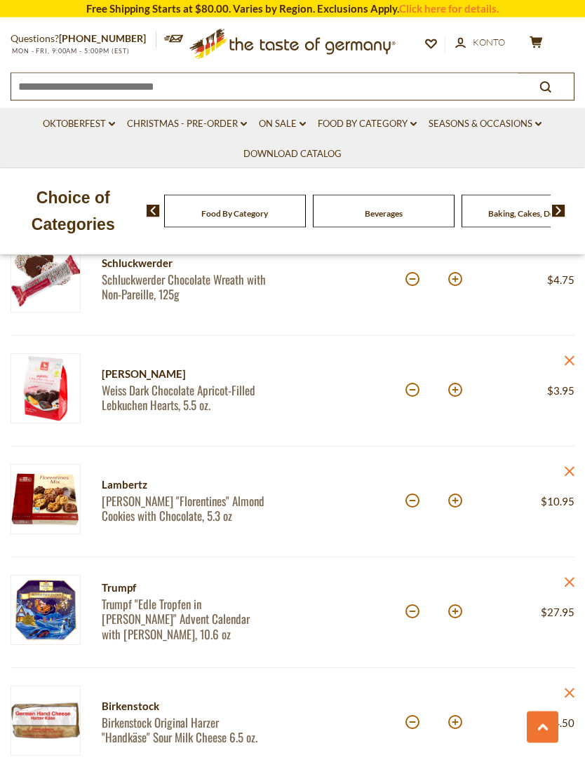
click at [343, 572] on article "Trumpf Trumpf "Edle Tropfen in Nuss" Advent Calendar with Brandy Pralines, 10.6…" at bounding box center [293, 613] width 564 height 111
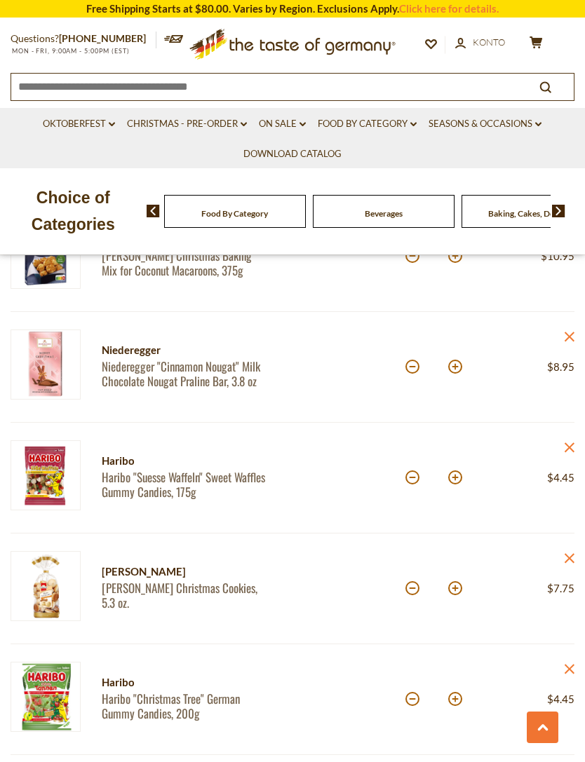
scroll to position [1329, 0]
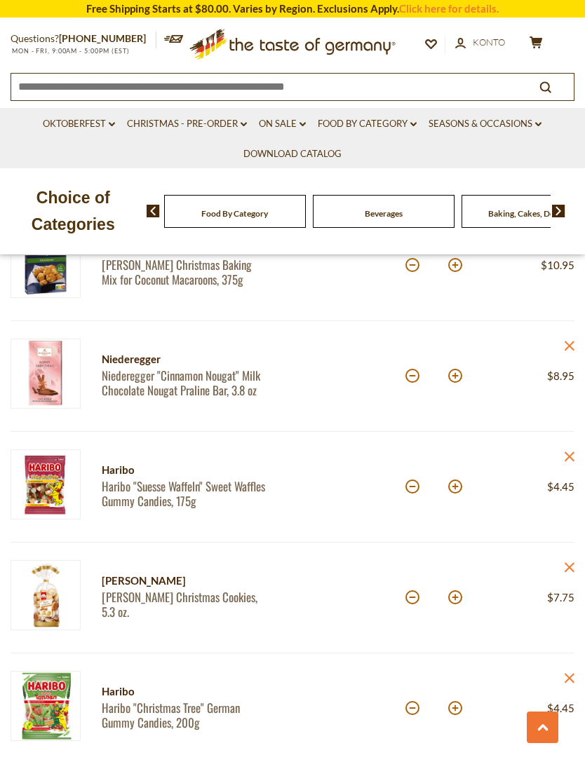
click at [568, 345] on icon "close" at bounding box center [569, 346] width 11 height 11
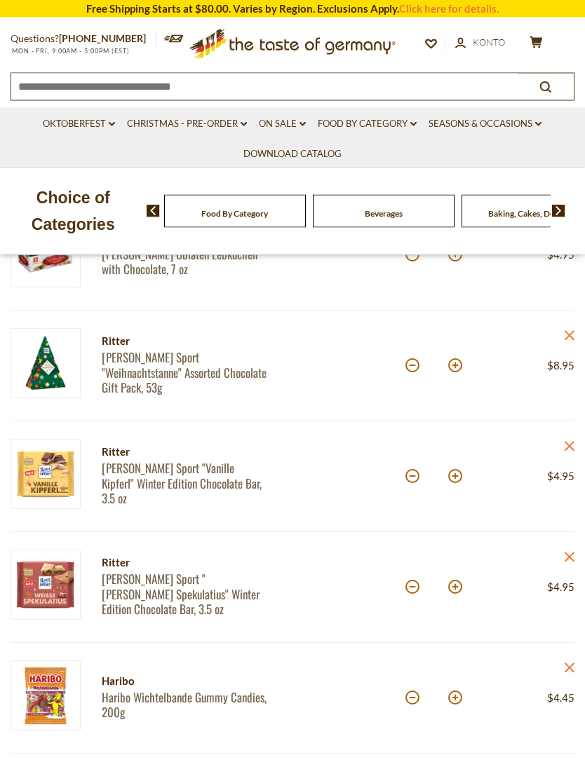
scroll to position [339, 0]
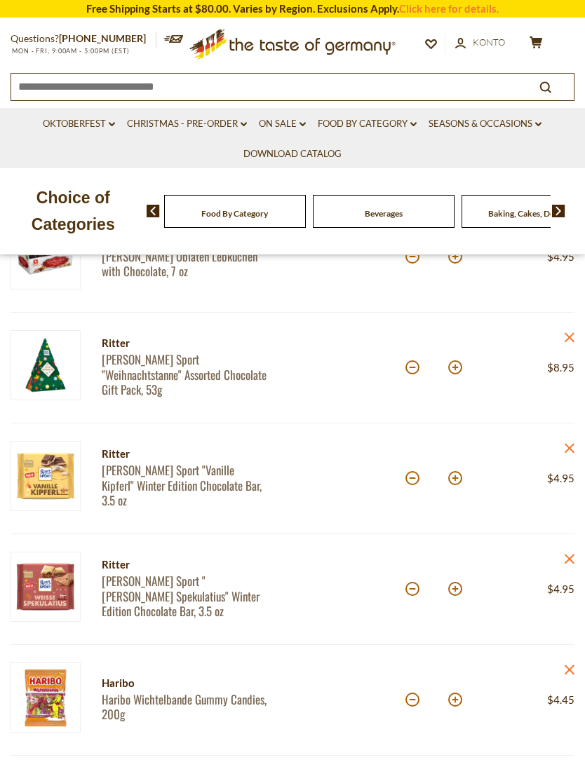
click at [569, 335] on icon at bounding box center [570, 337] width 10 height 10
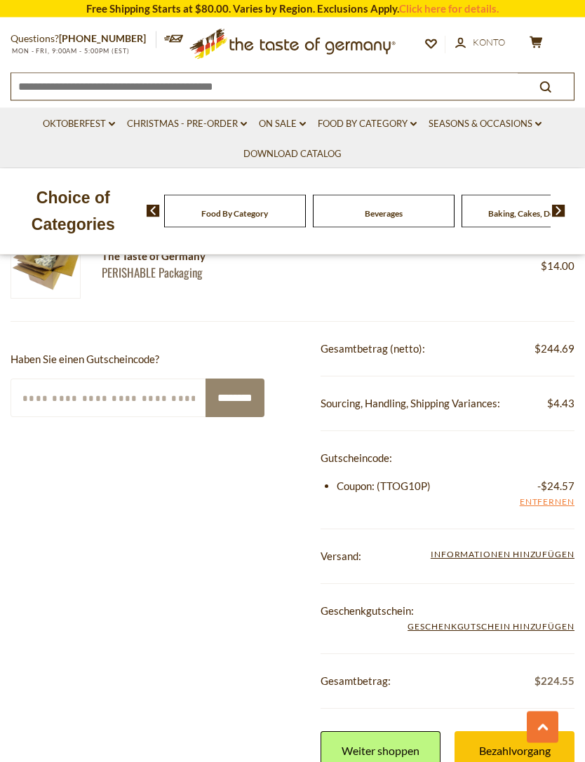
scroll to position [3424, 0]
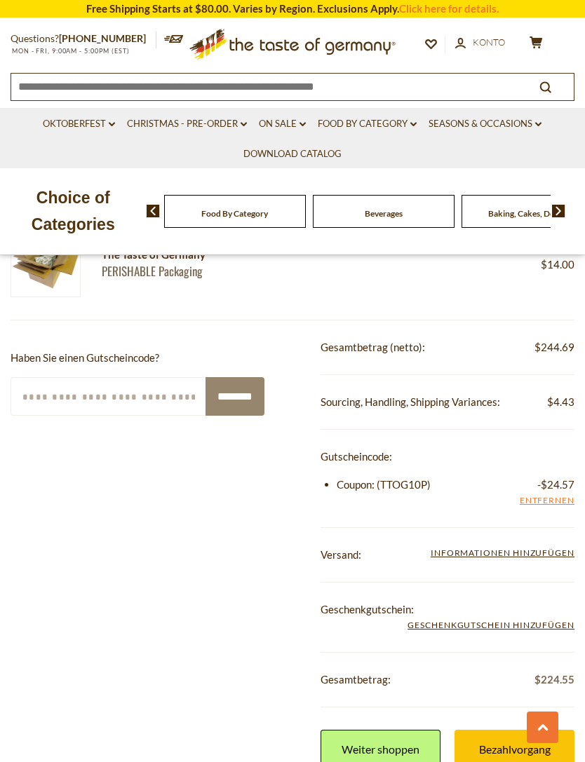
click at [512, 748] on link "Bezahlvorgang" at bounding box center [515, 749] width 120 height 39
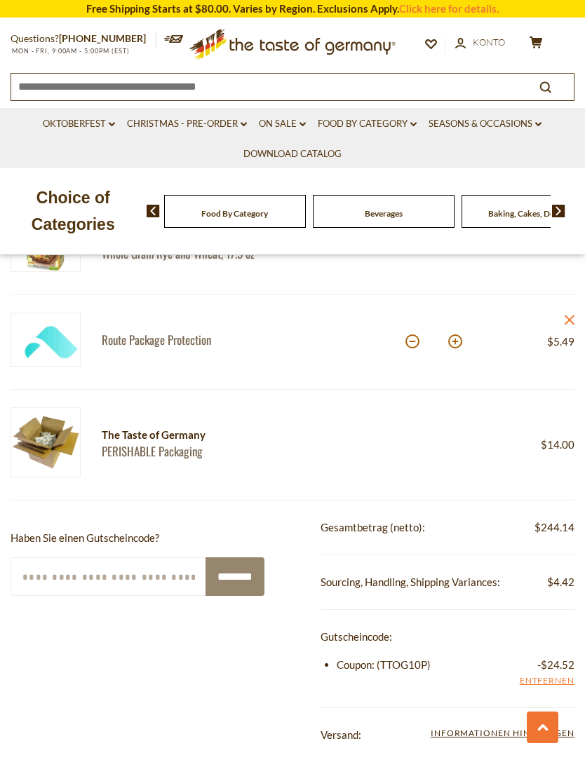
scroll to position [3209, 0]
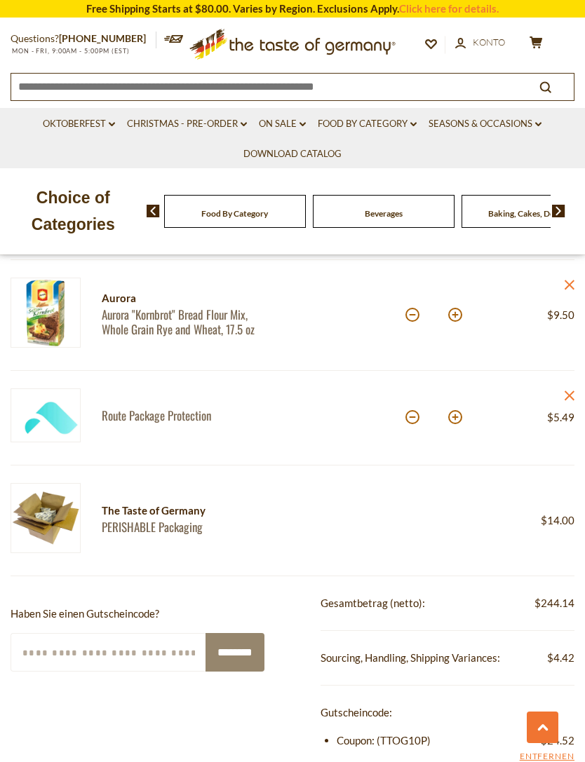
click at [285, 573] on article "The Taste of Germany PERISHABLE Packaging Preis: $14.00" at bounding box center [293, 521] width 564 height 111
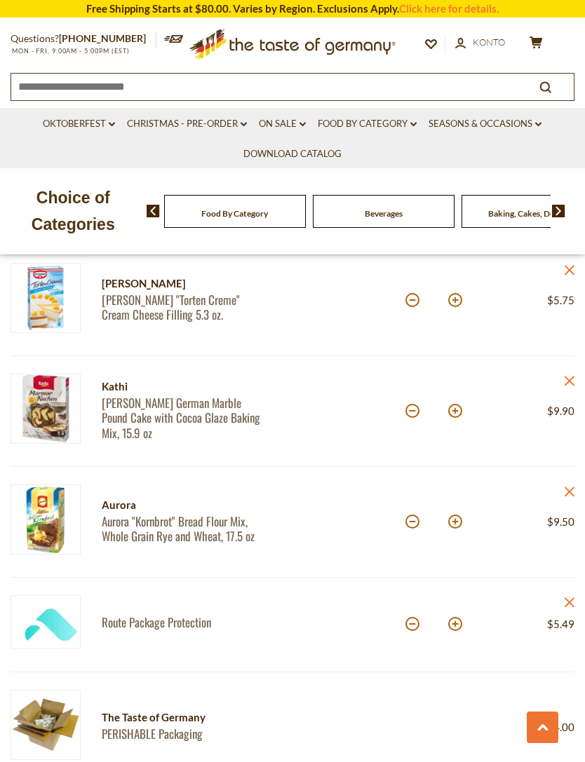
scroll to position [2960, 0]
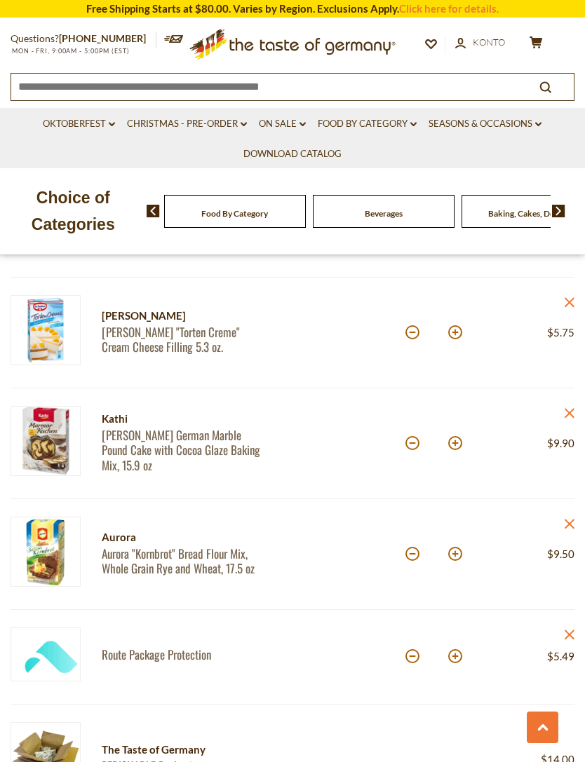
click at [306, 573] on div at bounding box center [348, 554] width 113 height 75
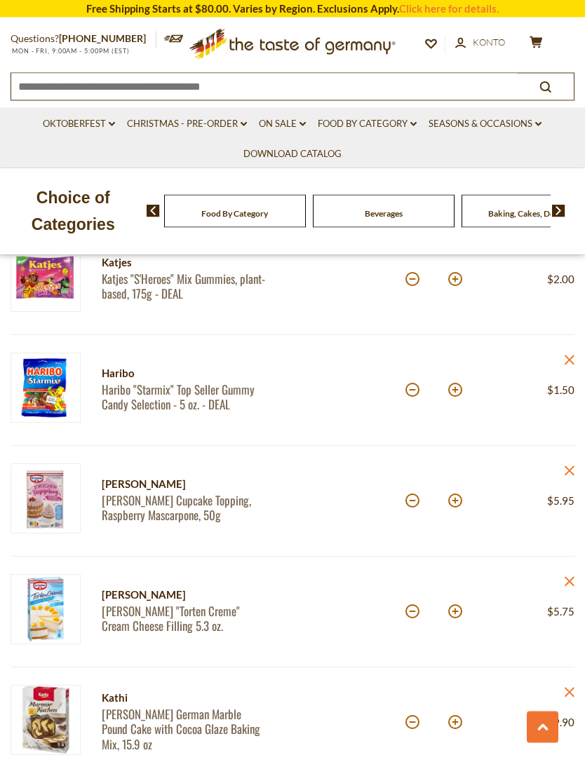
scroll to position [2638, 0]
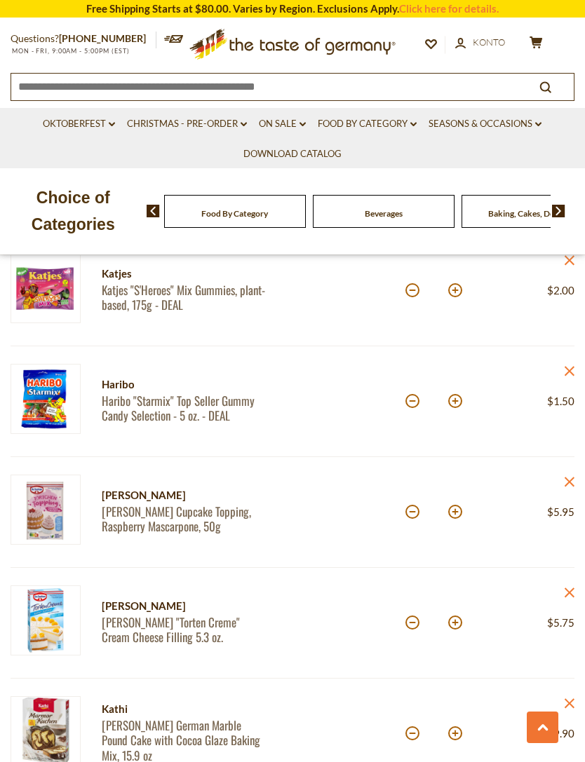
click at [336, 513] on div at bounding box center [348, 512] width 113 height 75
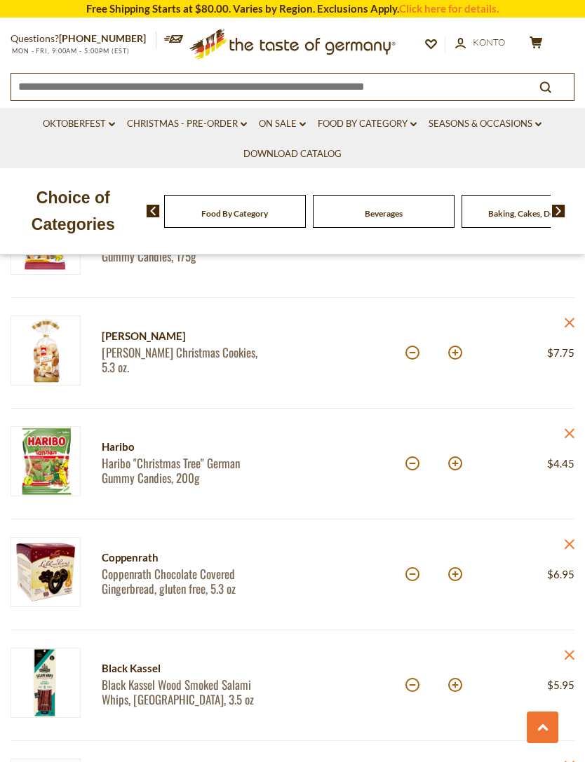
scroll to position [1350, 0]
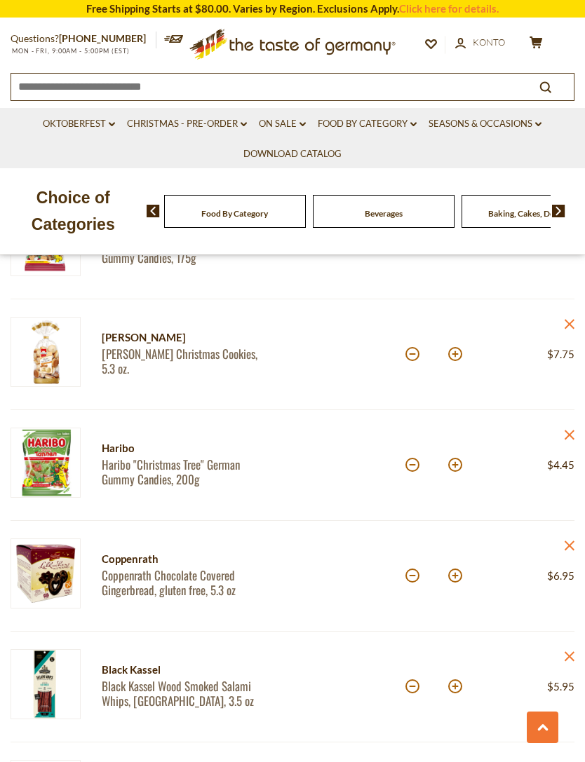
click at [570, 318] on link "close" at bounding box center [569, 326] width 11 height 18
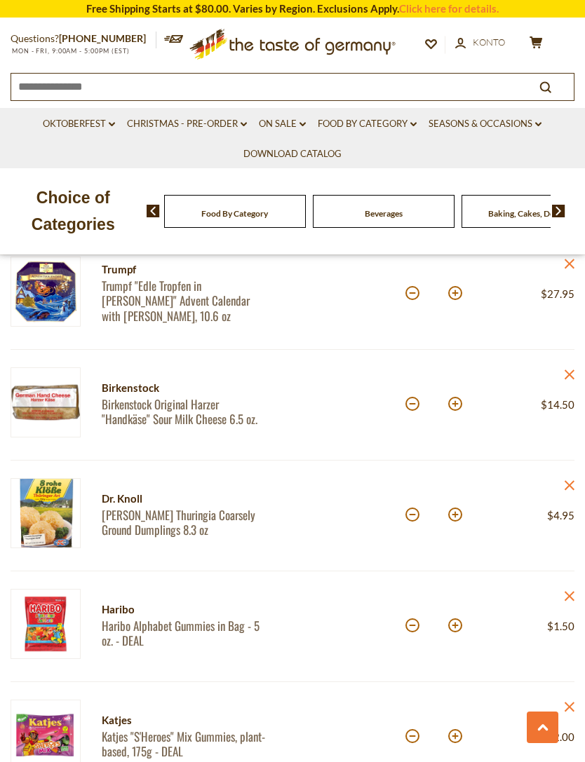
click at [357, 518] on div at bounding box center [348, 515] width 113 height 75
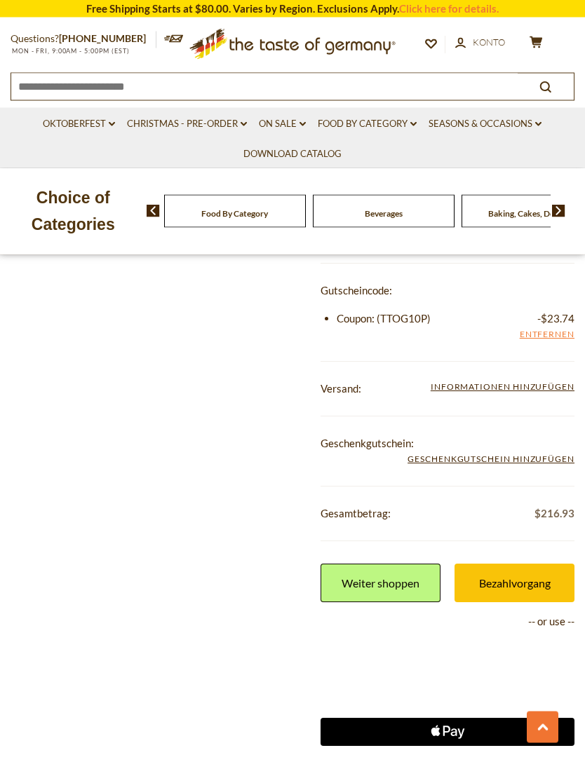
scroll to position [3476, 0]
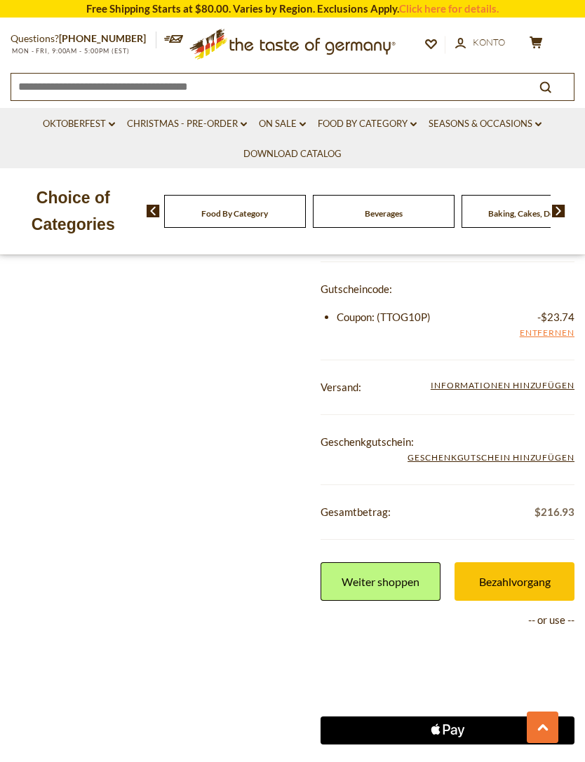
click at [532, 572] on link "Bezahlvorgang" at bounding box center [515, 582] width 120 height 39
